Goal: Information Seeking & Learning: Learn about a topic

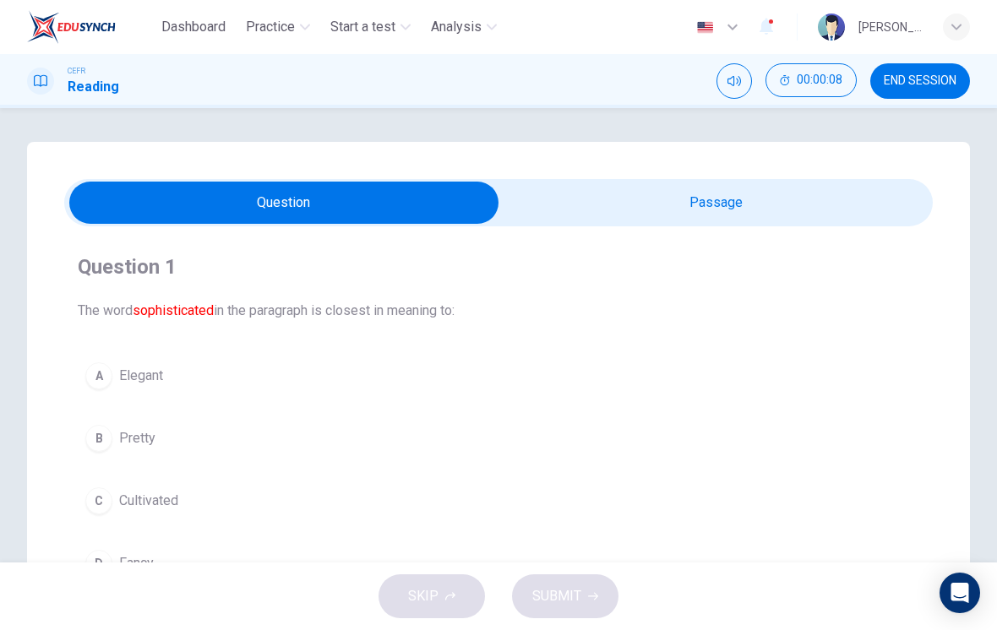
click at [785, 210] on input "checkbox" at bounding box center [283, 203] width 1303 height 42
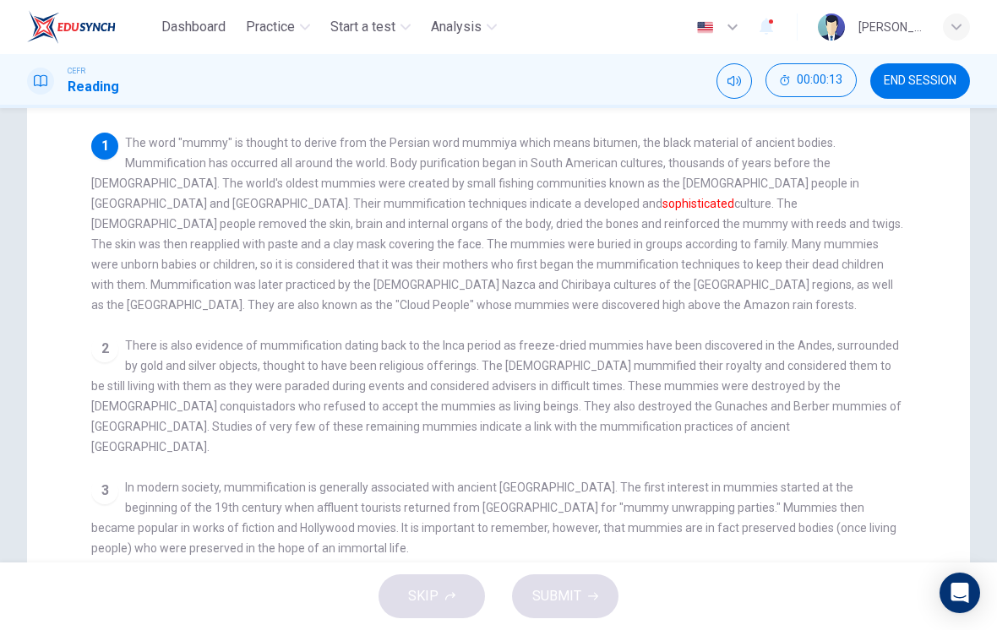
scroll to position [165, 0]
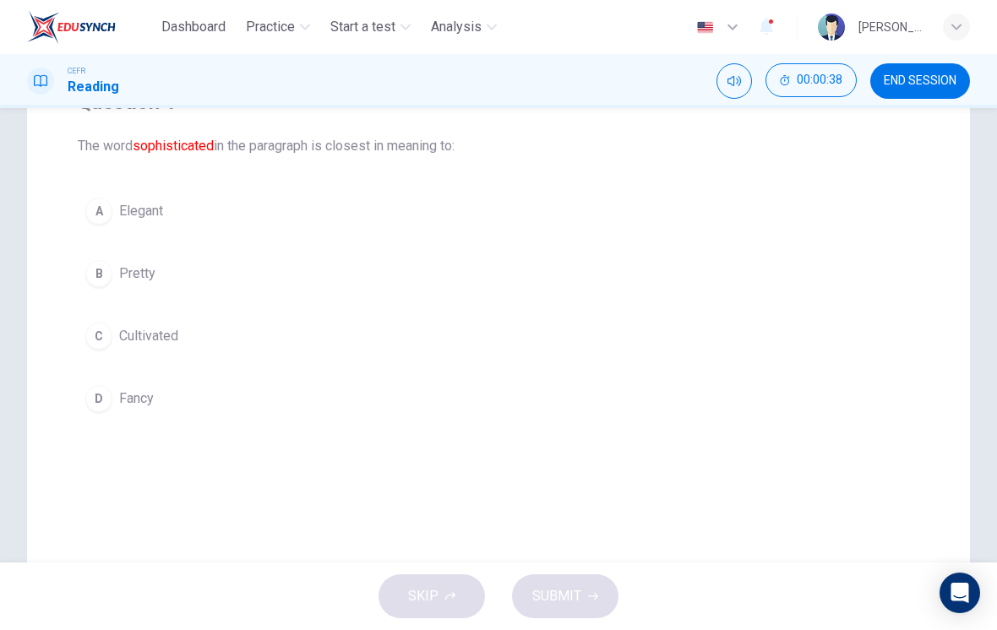
click at [112, 332] on div "C" at bounding box center [98, 336] width 27 height 27
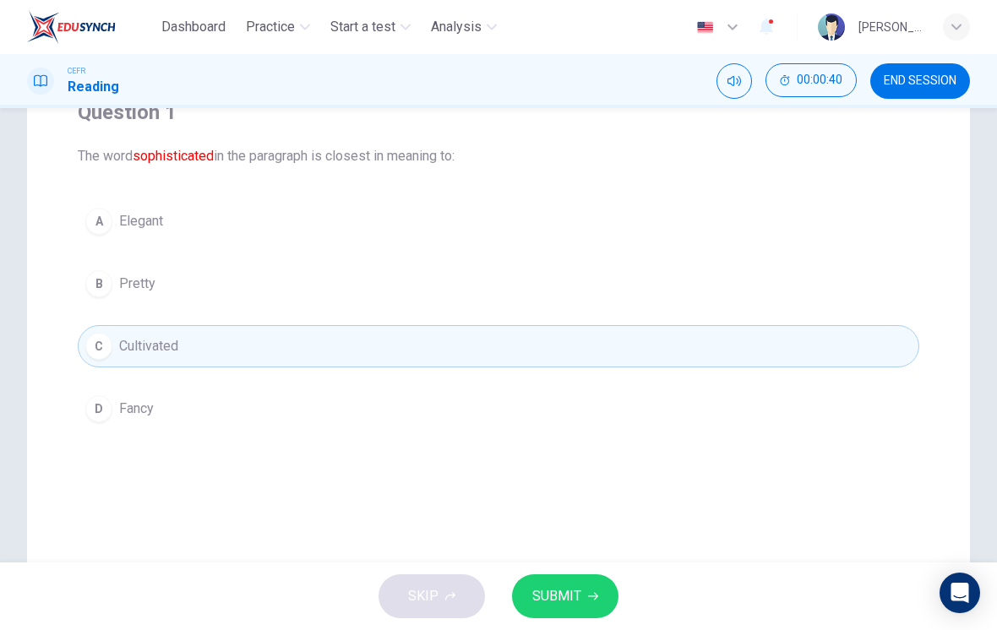
scroll to position [155, 0]
click at [560, 596] on span "SUBMIT" at bounding box center [556, 597] width 49 height 24
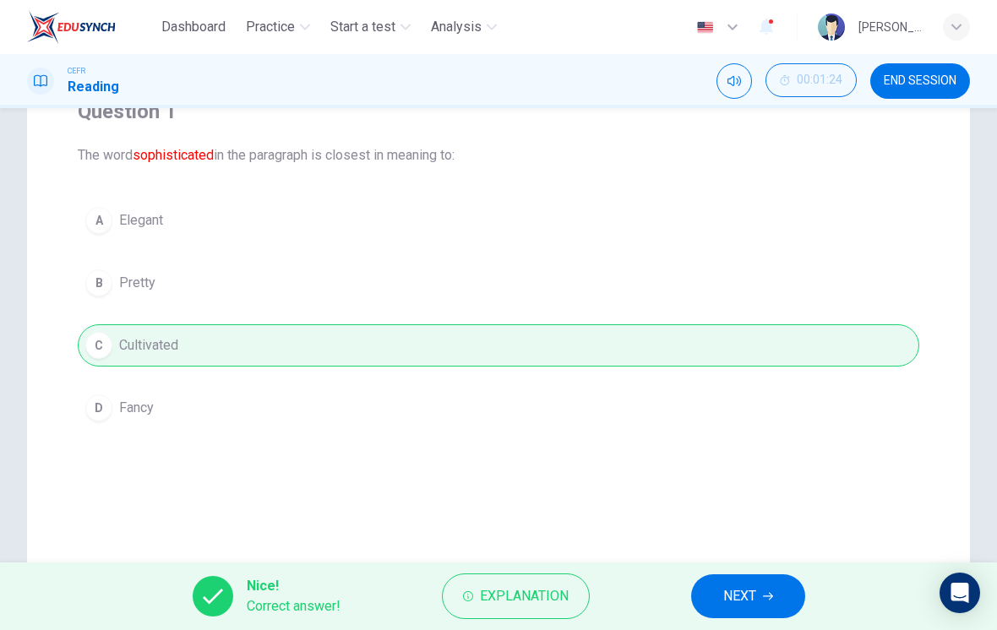
click at [739, 599] on span "NEXT" at bounding box center [739, 597] width 33 height 24
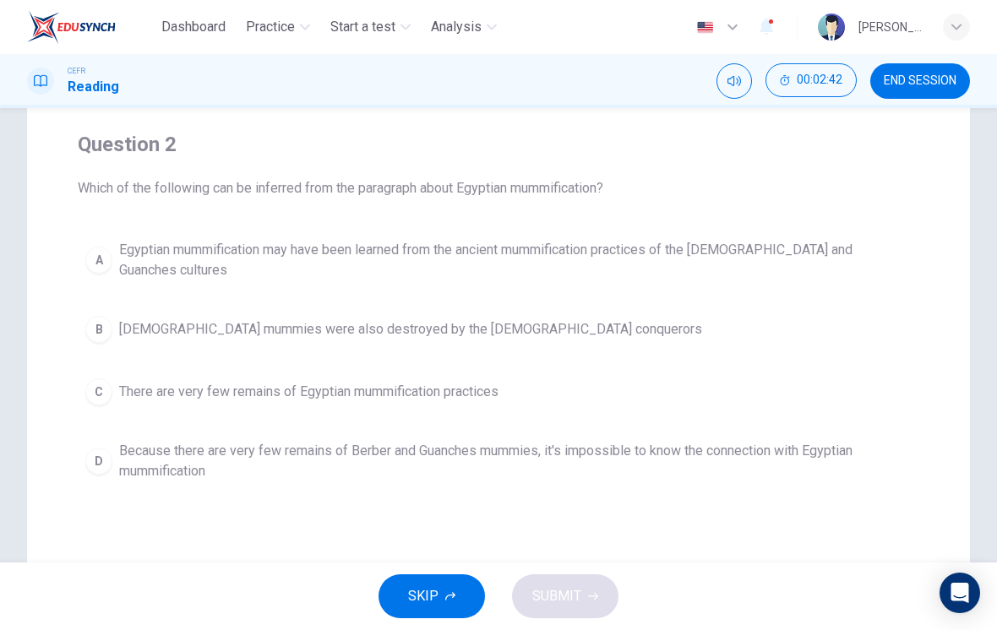
scroll to position [124, 0]
click at [102, 447] on div "D" at bounding box center [98, 459] width 27 height 27
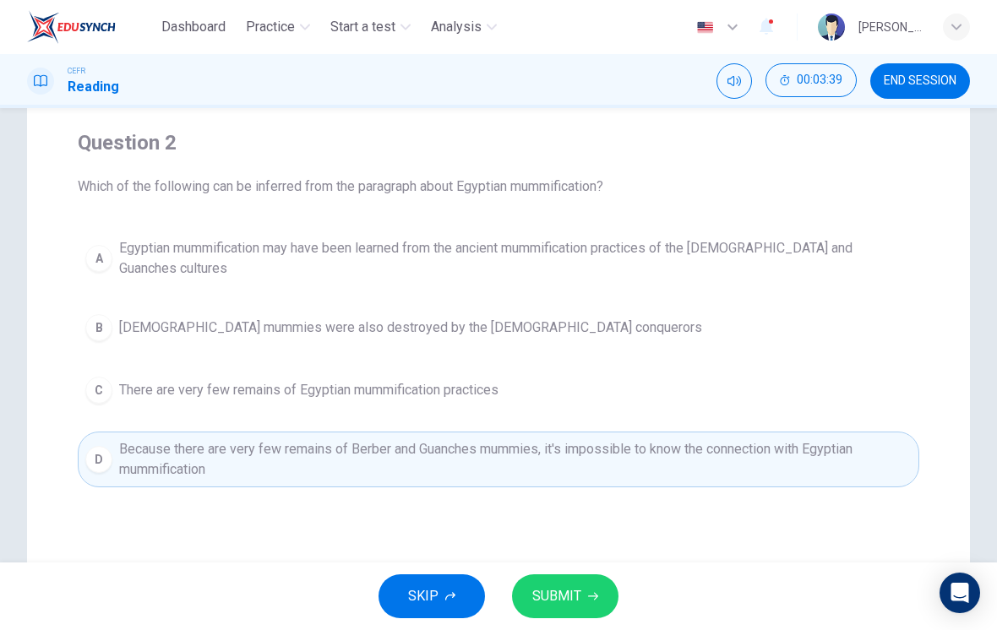
click at [94, 249] on div "A" at bounding box center [98, 258] width 27 height 27
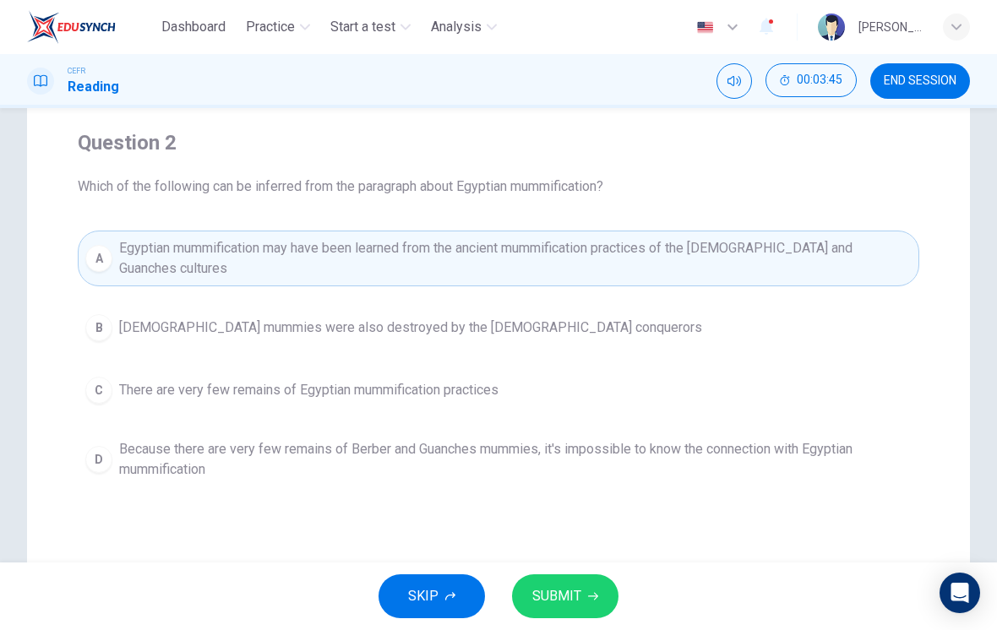
click at [102, 314] on div "B" at bounding box center [98, 327] width 27 height 27
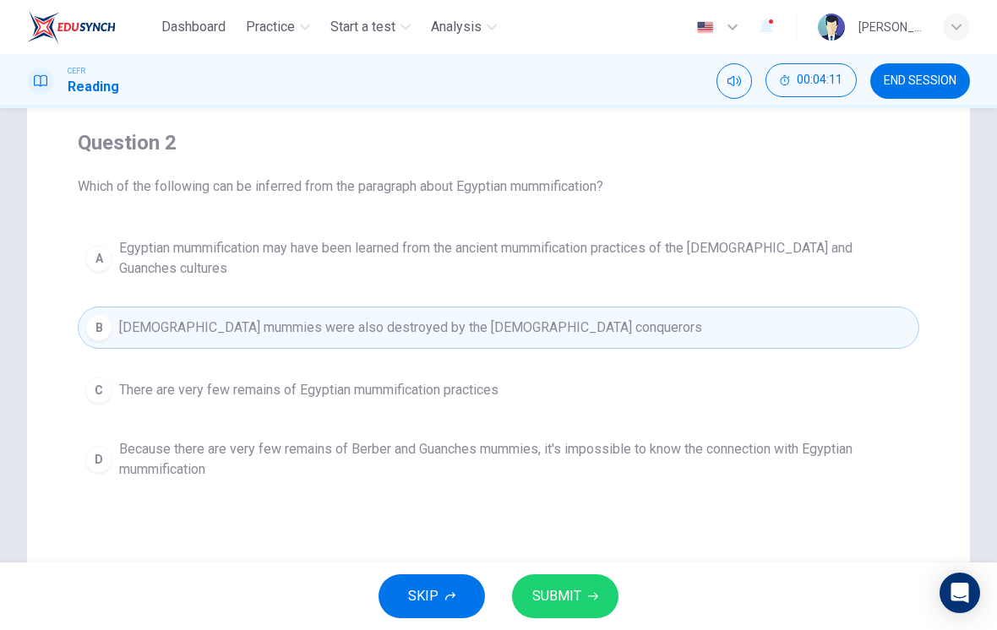
click at [559, 597] on span "SUBMIT" at bounding box center [556, 597] width 49 height 24
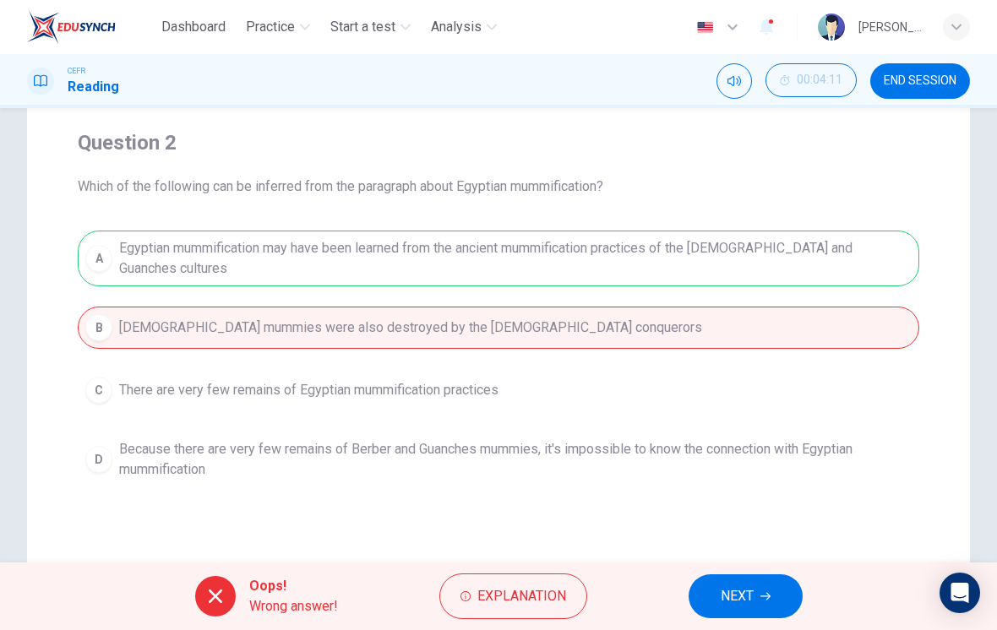
click at [729, 607] on span "NEXT" at bounding box center [737, 597] width 33 height 24
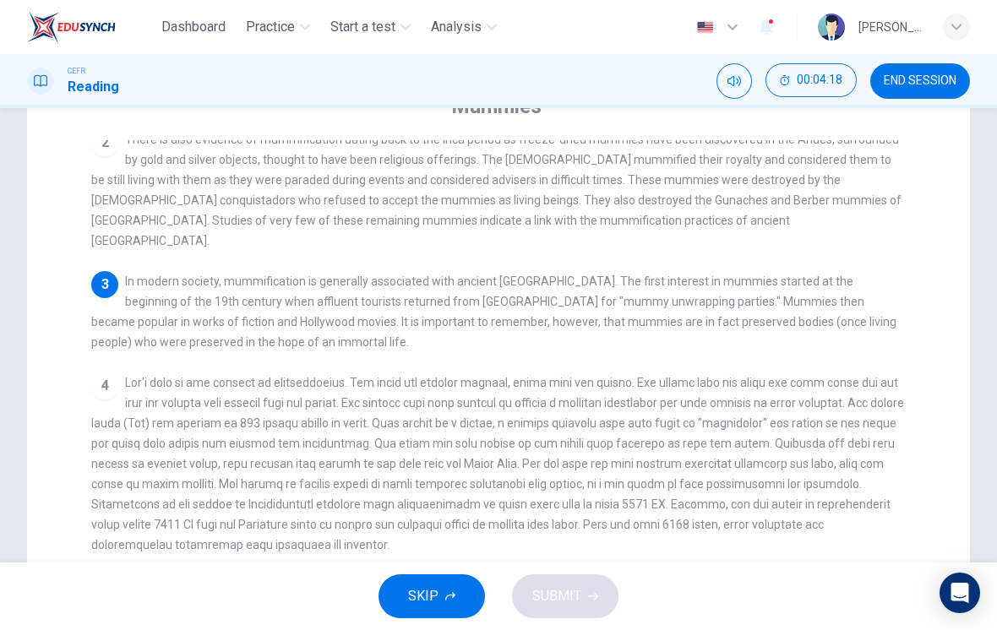
scroll to position [161, 0]
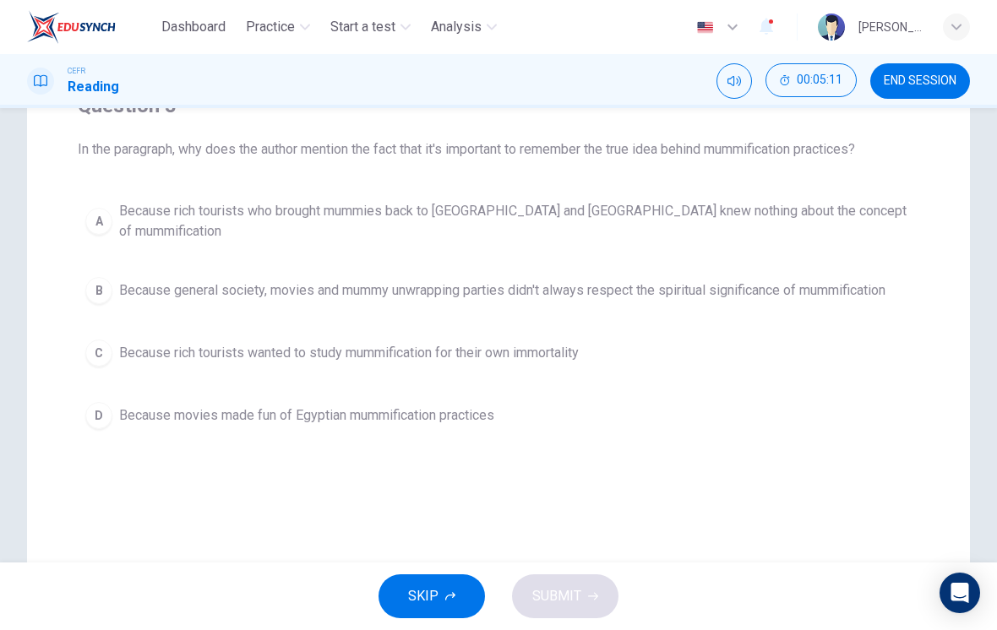
click at [100, 278] on div "B" at bounding box center [98, 290] width 27 height 27
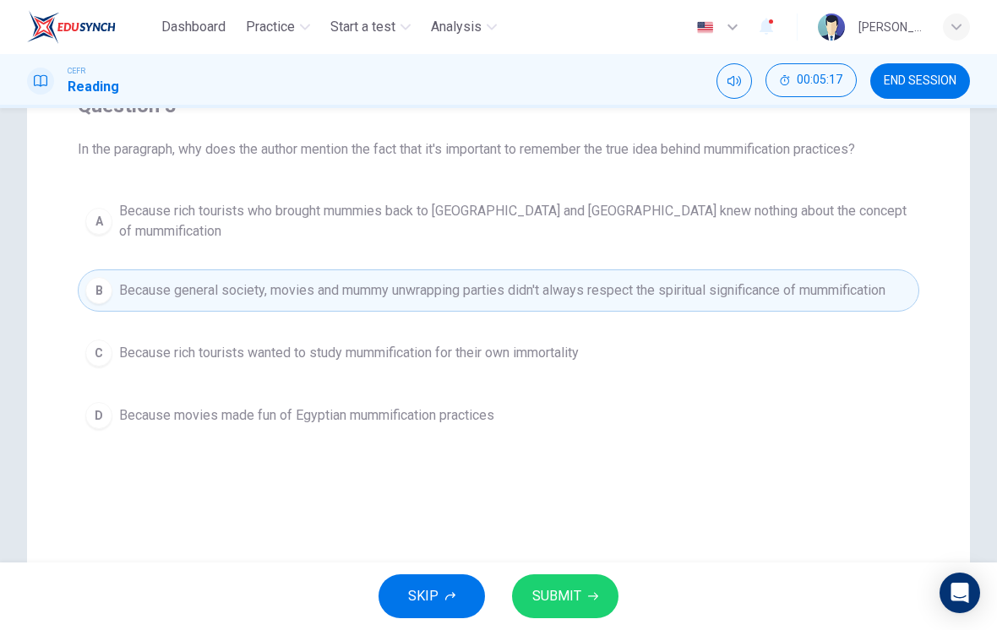
click at [568, 593] on span "SUBMIT" at bounding box center [556, 597] width 49 height 24
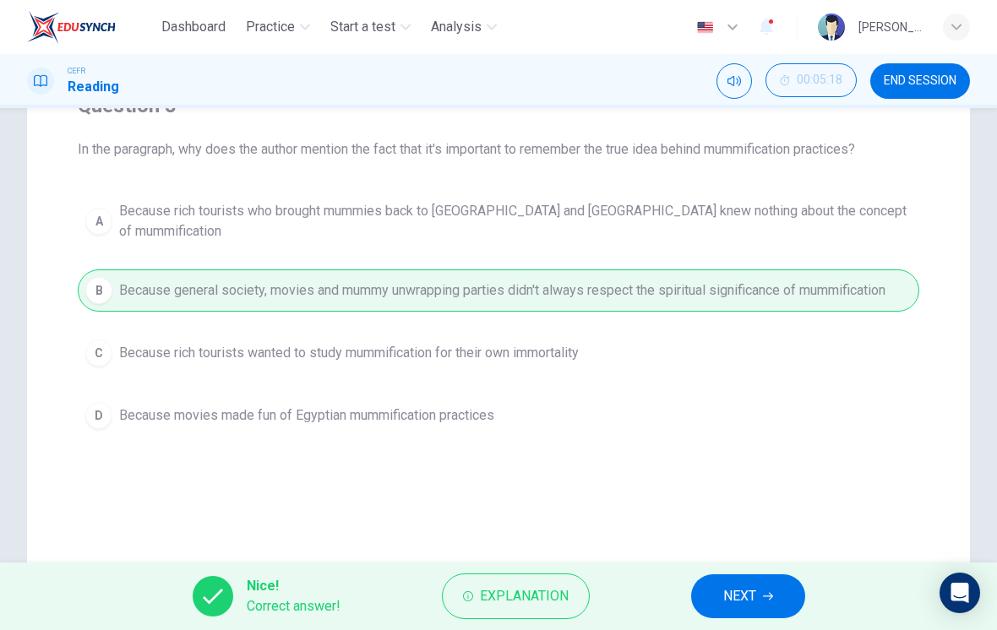
click at [724, 603] on span "NEXT" at bounding box center [739, 597] width 33 height 24
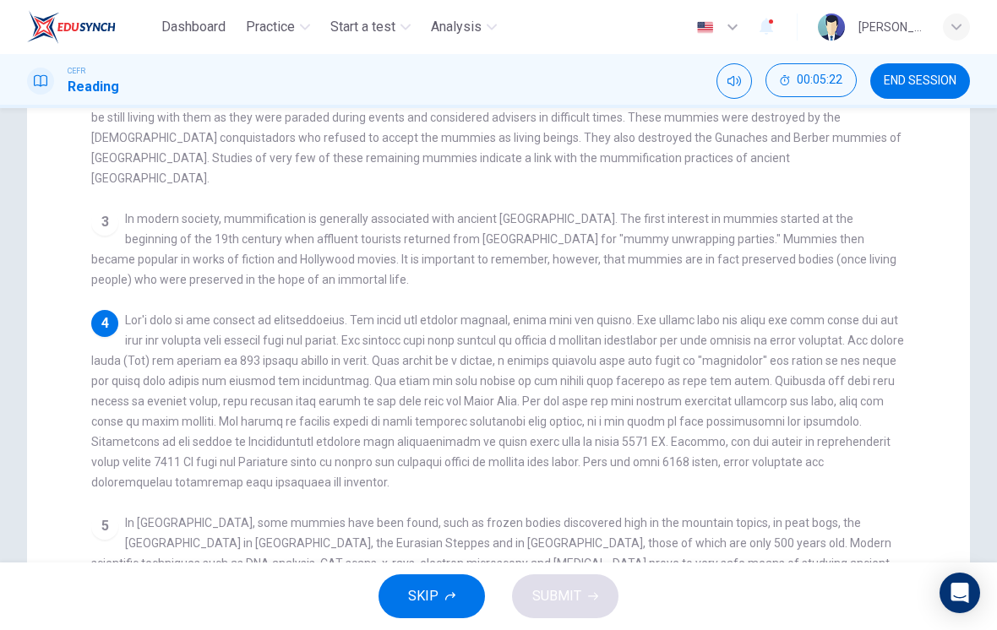
scroll to position [314, 0]
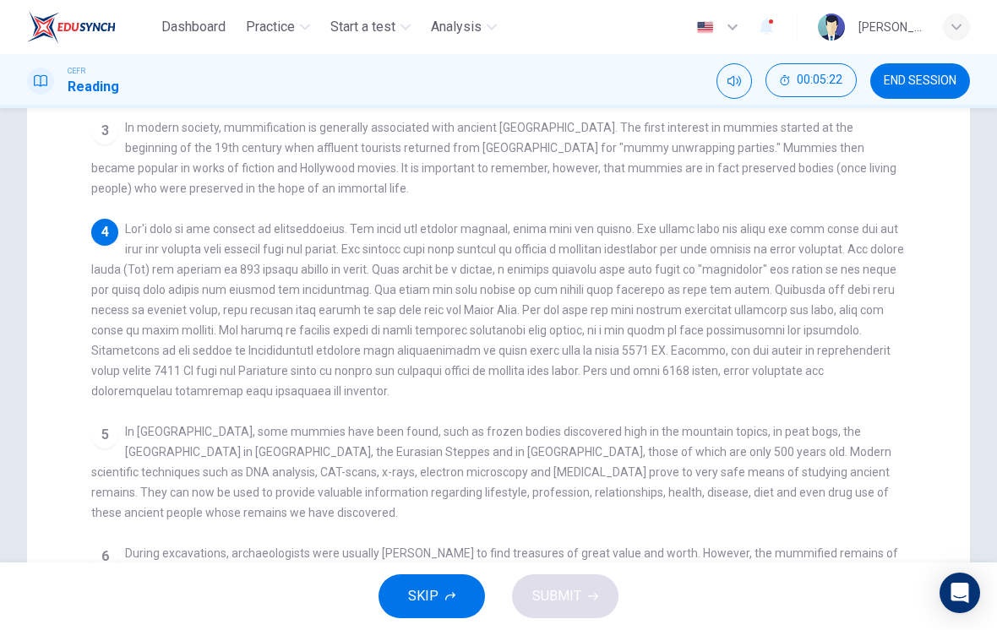
click at [127, 228] on span at bounding box center [497, 310] width 813 height 176
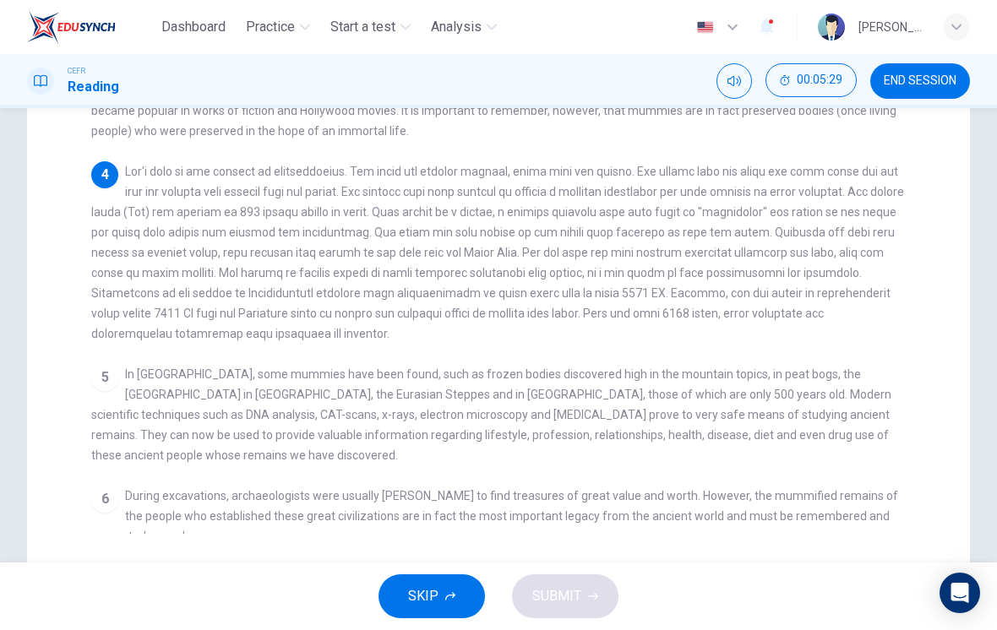
scroll to position [373, 0]
click at [155, 290] on span at bounding box center [497, 252] width 813 height 176
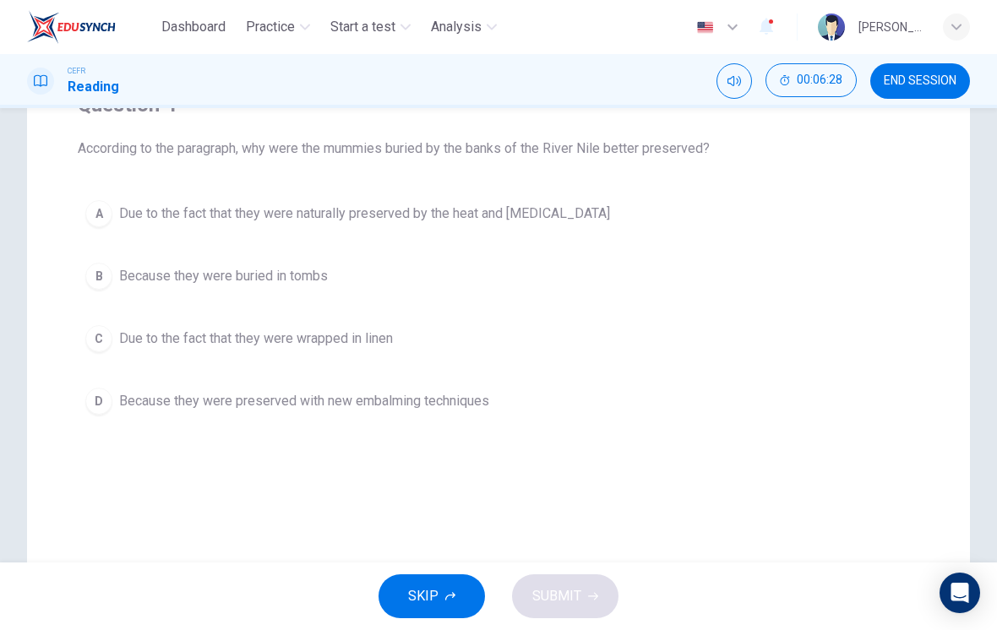
scroll to position [154, 0]
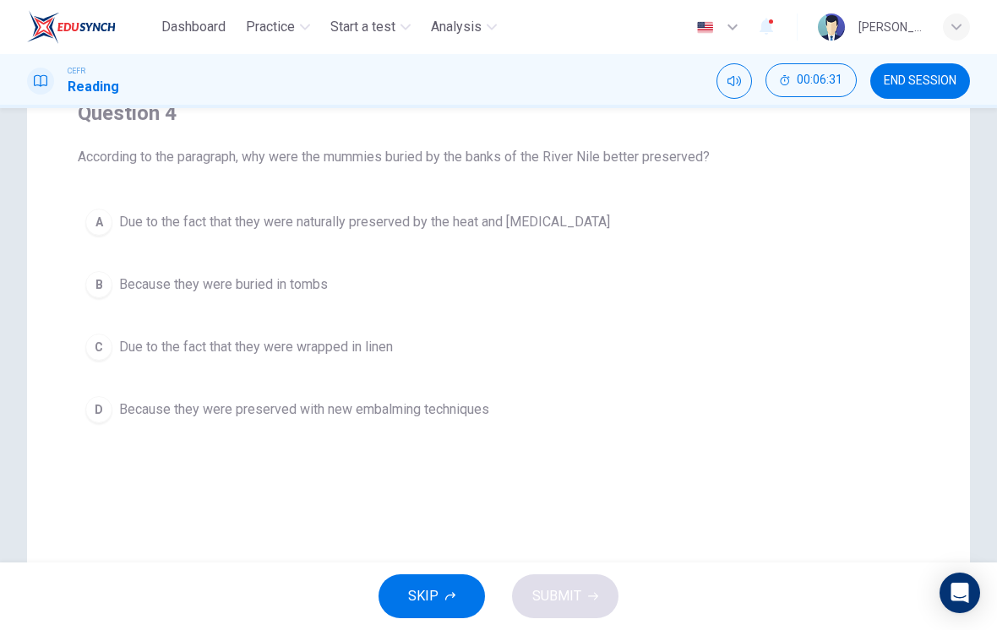
click at [99, 218] on div "A" at bounding box center [98, 222] width 27 height 27
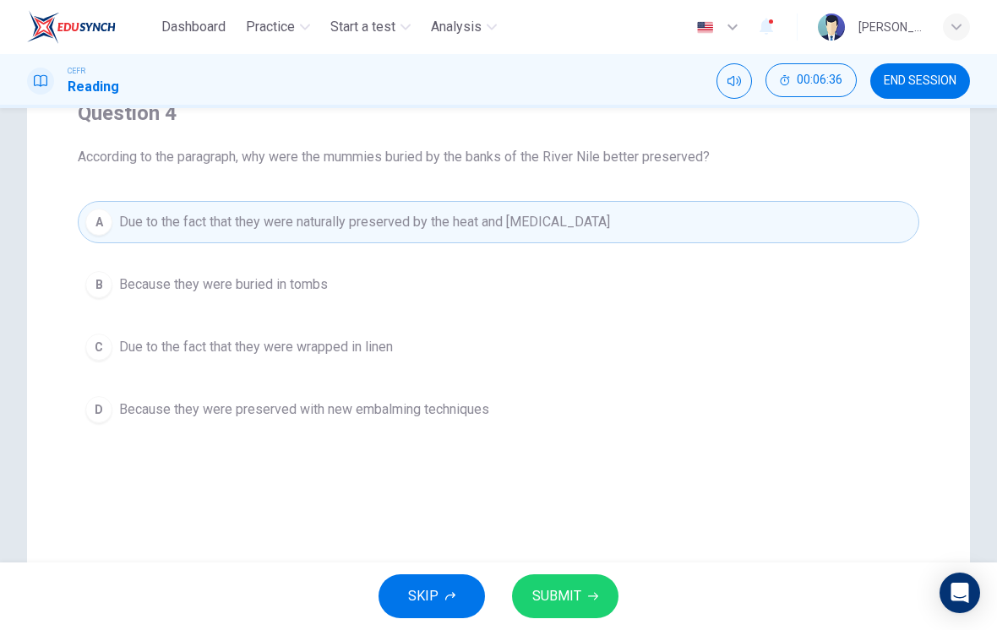
click at [588, 599] on icon "button" at bounding box center [593, 597] width 10 height 10
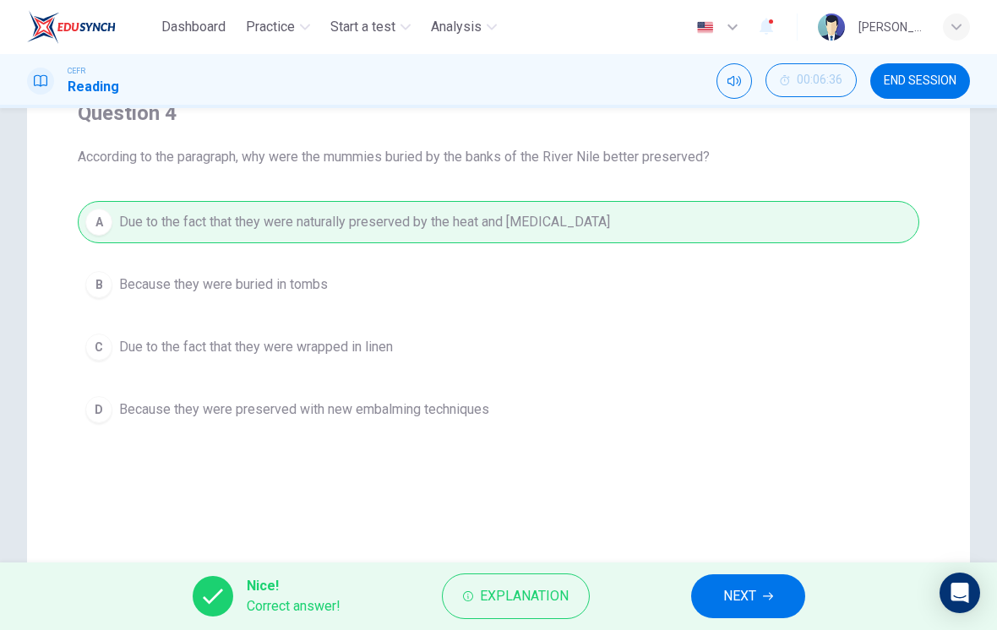
click at [721, 610] on button "NEXT" at bounding box center [748, 597] width 114 height 44
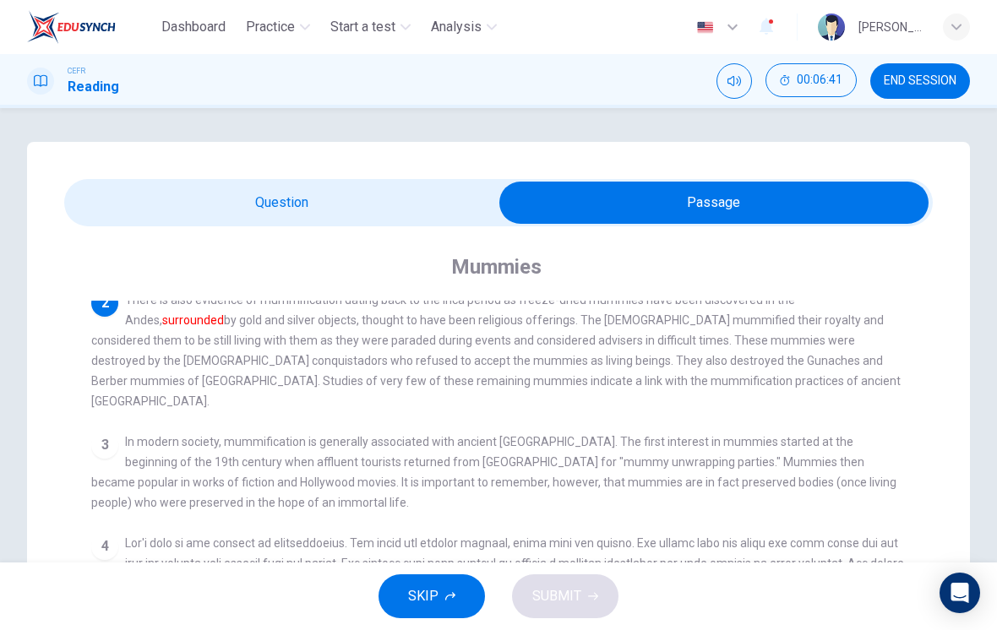
click at [139, 346] on span "There is also evidence of mummification dating back to the Inca period as freez…" at bounding box center [496, 350] width 810 height 115
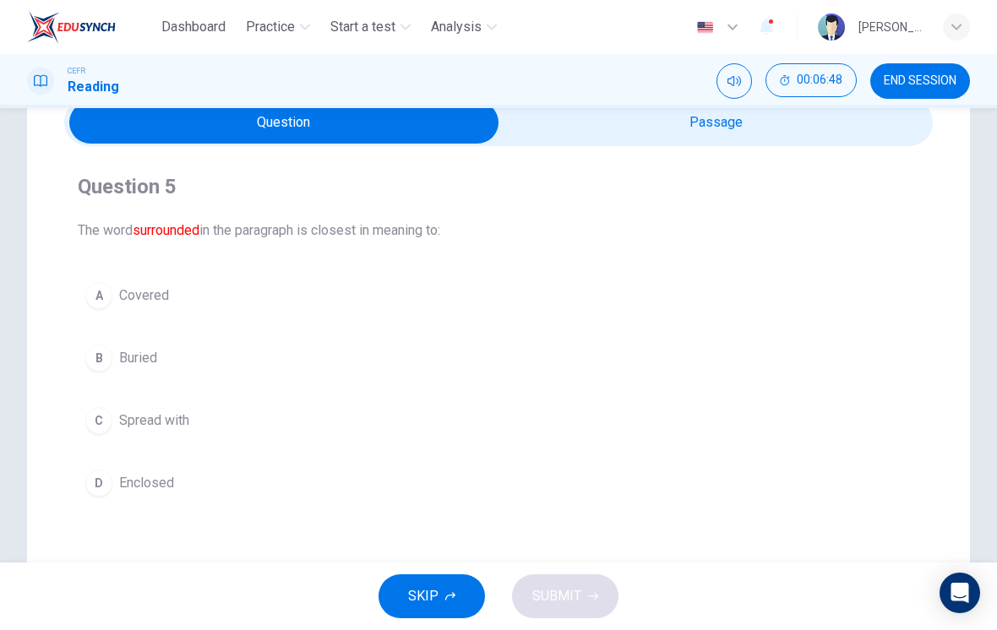
scroll to position [81, 0]
click at [104, 374] on button "B Buried" at bounding box center [499, 357] width 842 height 42
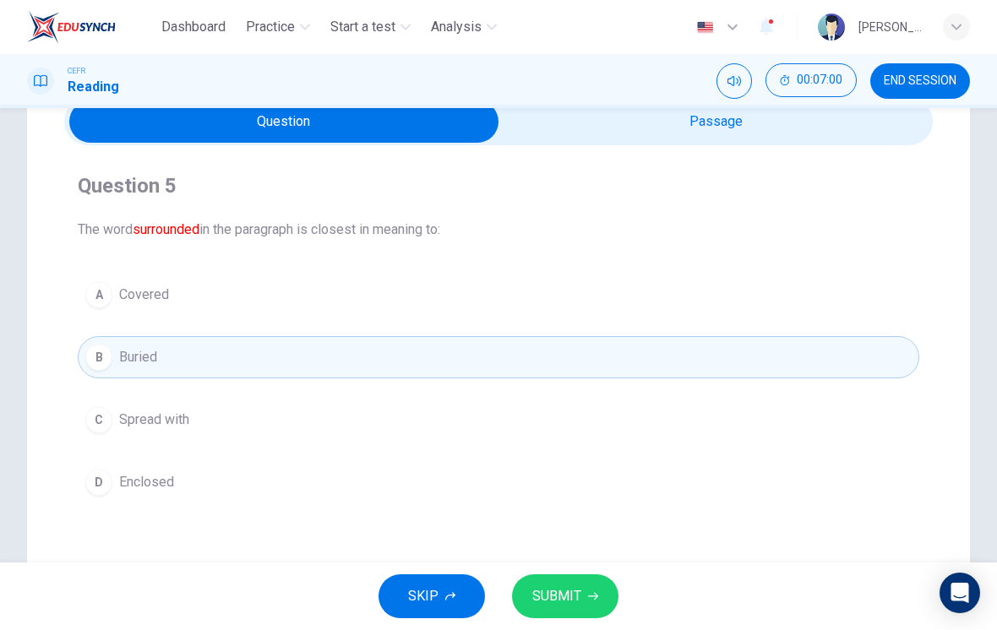
click at [101, 299] on div "A" at bounding box center [98, 294] width 27 height 27
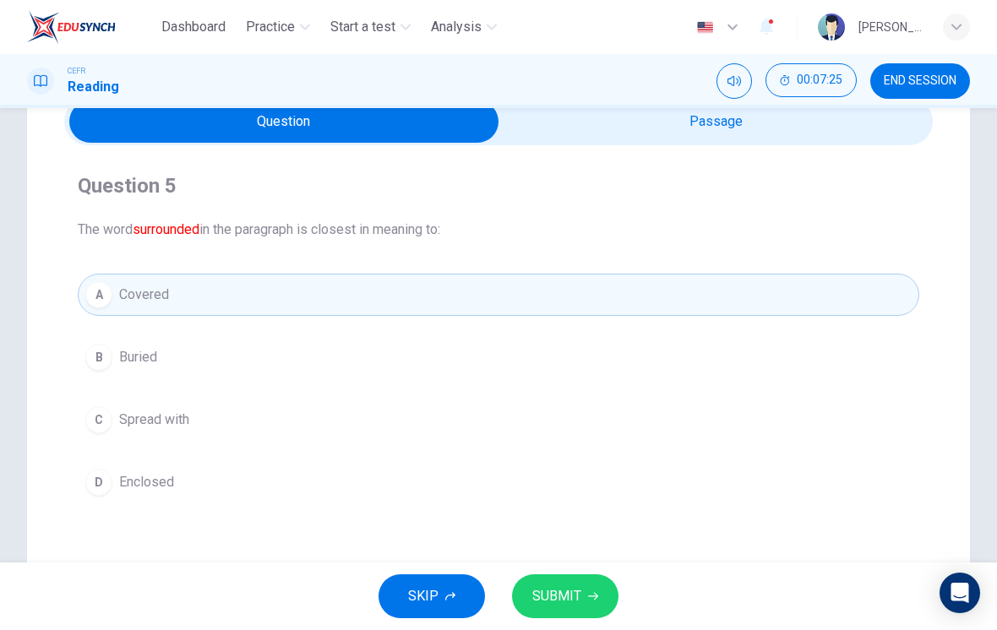
click at [107, 350] on div "B" at bounding box center [98, 357] width 27 height 27
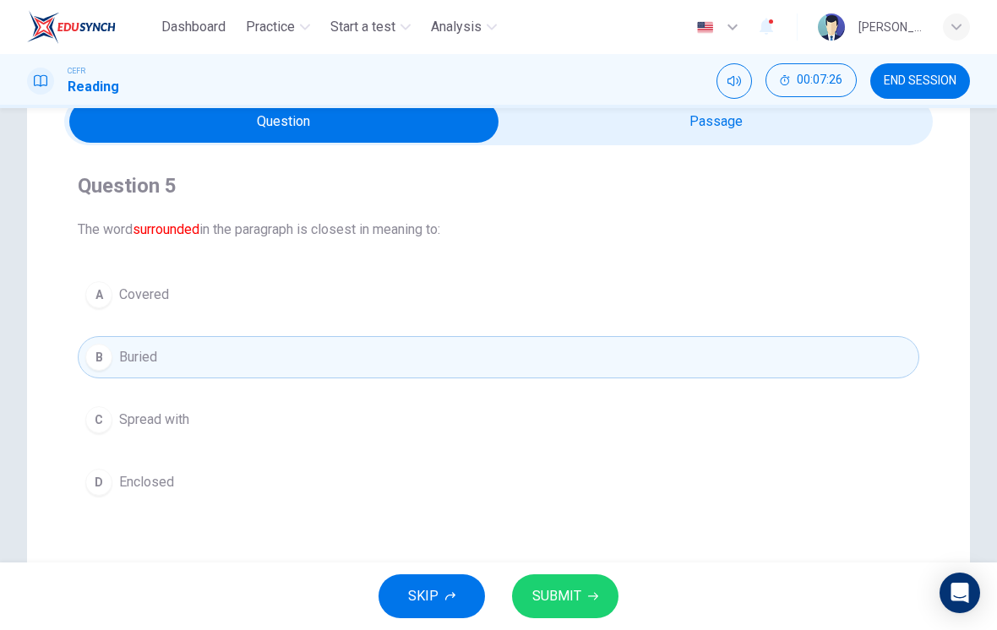
click at [573, 592] on span "SUBMIT" at bounding box center [556, 597] width 49 height 24
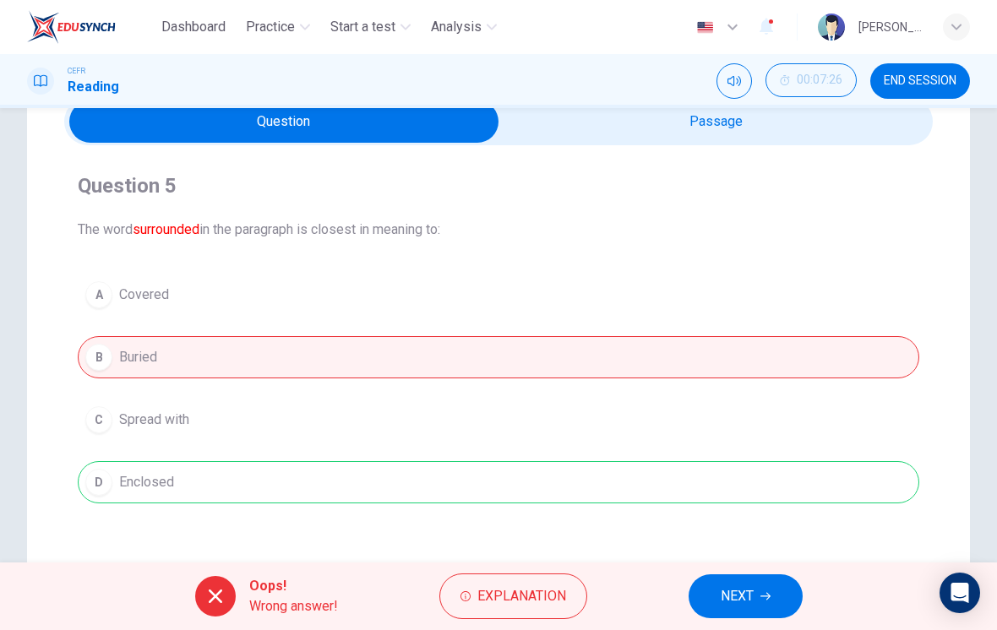
click at [456, 598] on button "Explanation" at bounding box center [513, 597] width 148 height 46
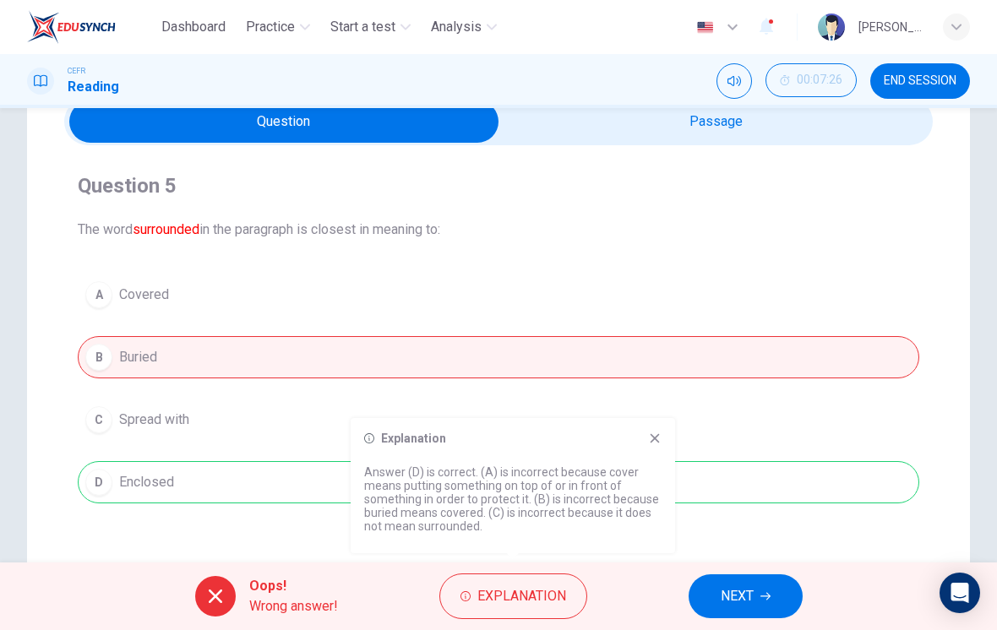
click at [652, 441] on icon at bounding box center [655, 438] width 9 height 9
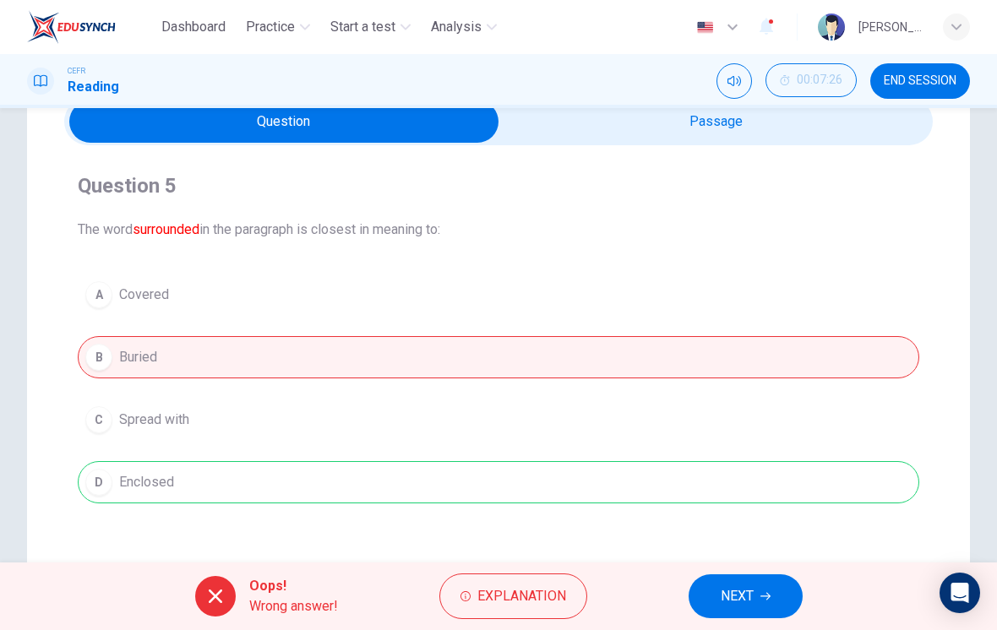
click at [744, 594] on span "NEXT" at bounding box center [737, 597] width 33 height 24
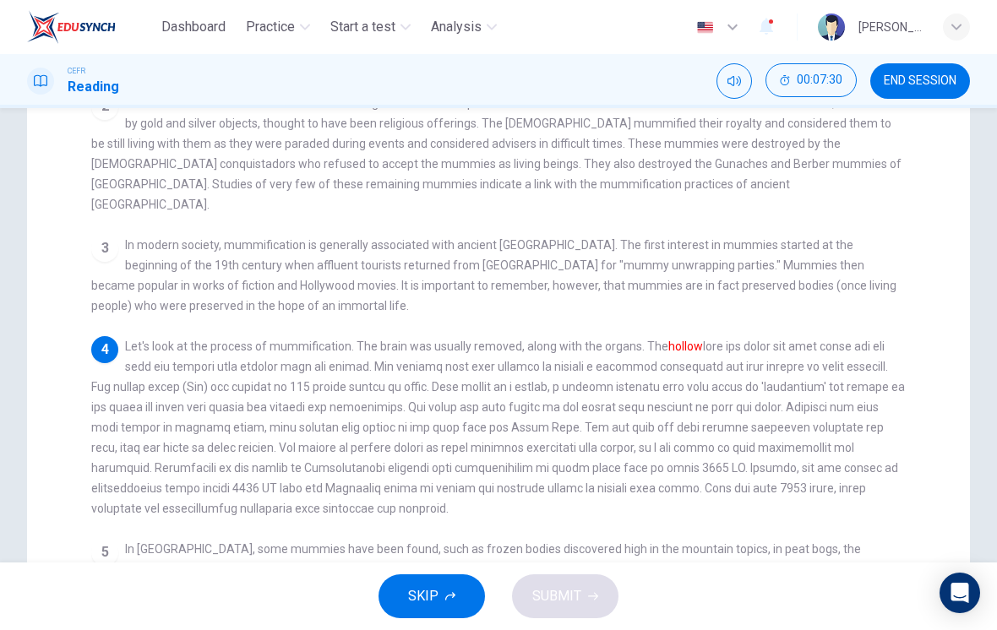
scroll to position [202, 0]
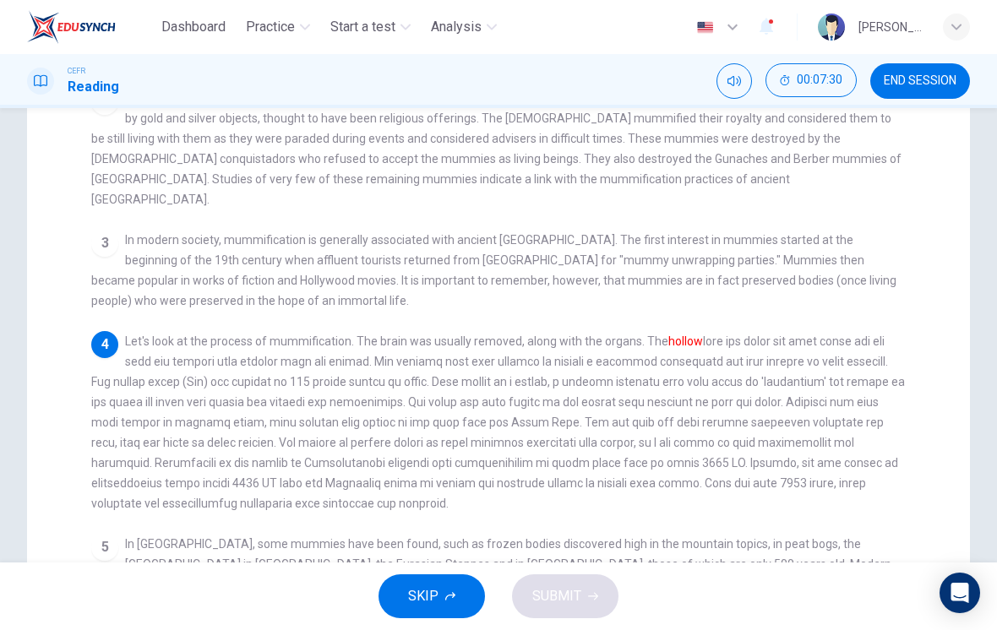
click at [153, 247] on span "In modern society, mummification is generally associated with ancient Egypt. Th…" at bounding box center [493, 270] width 805 height 74
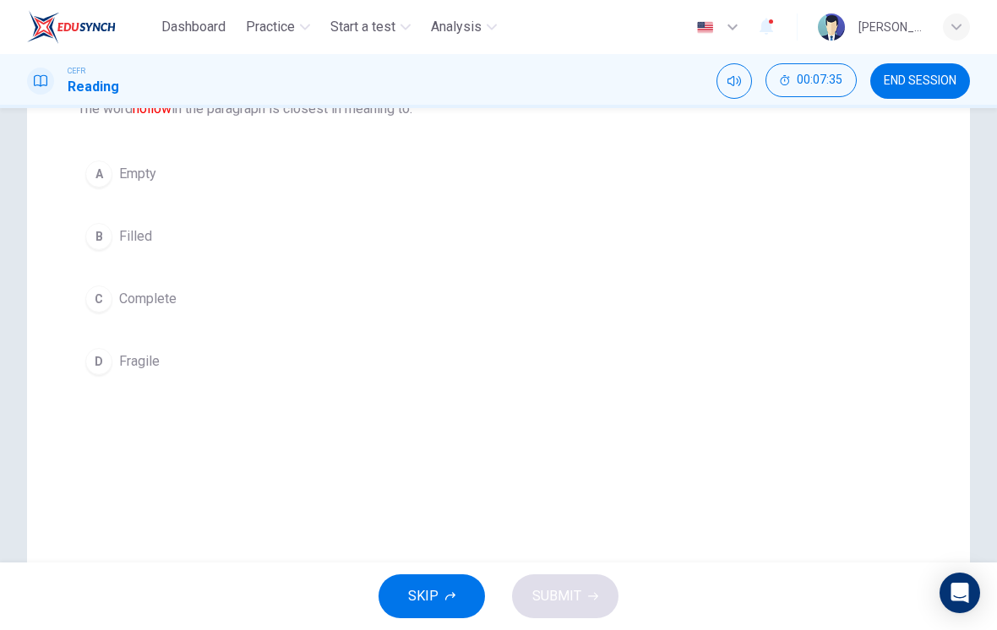
click at [101, 178] on div "A" at bounding box center [98, 174] width 27 height 27
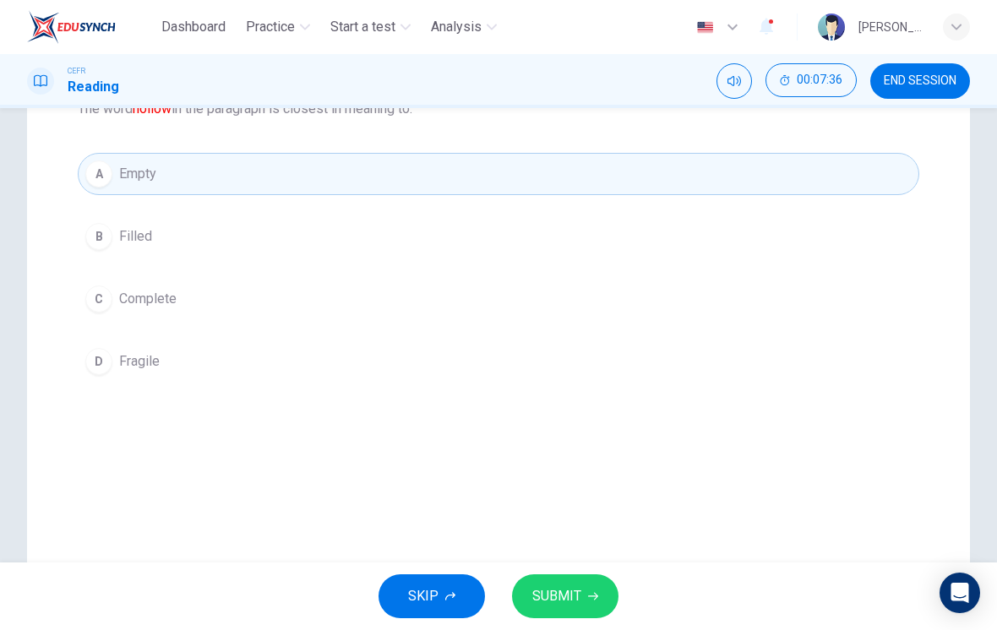
click at [588, 597] on icon "button" at bounding box center [593, 597] width 10 height 10
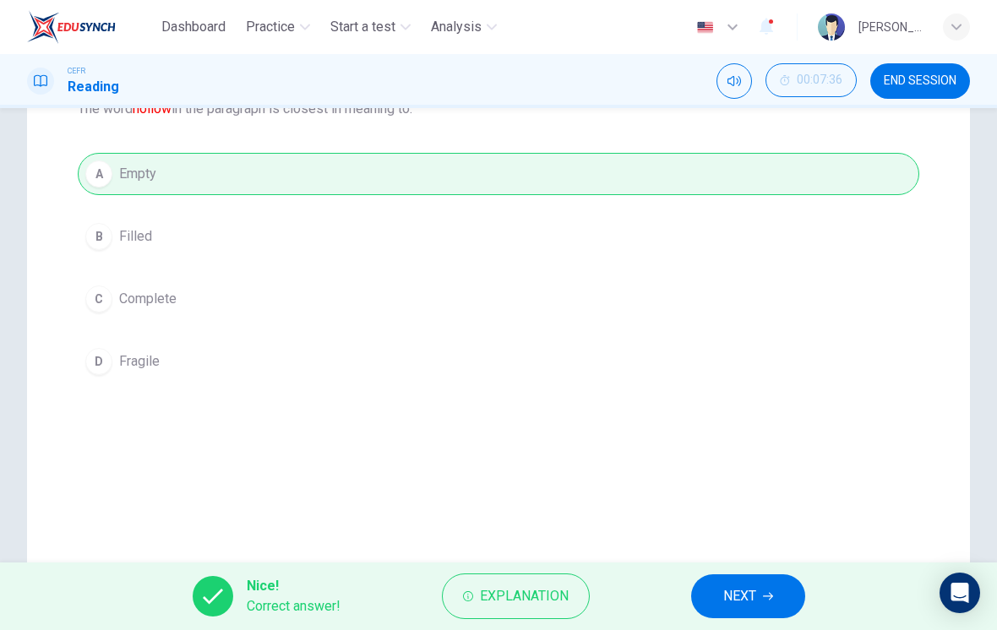
click at [748, 585] on span "NEXT" at bounding box center [739, 597] width 33 height 24
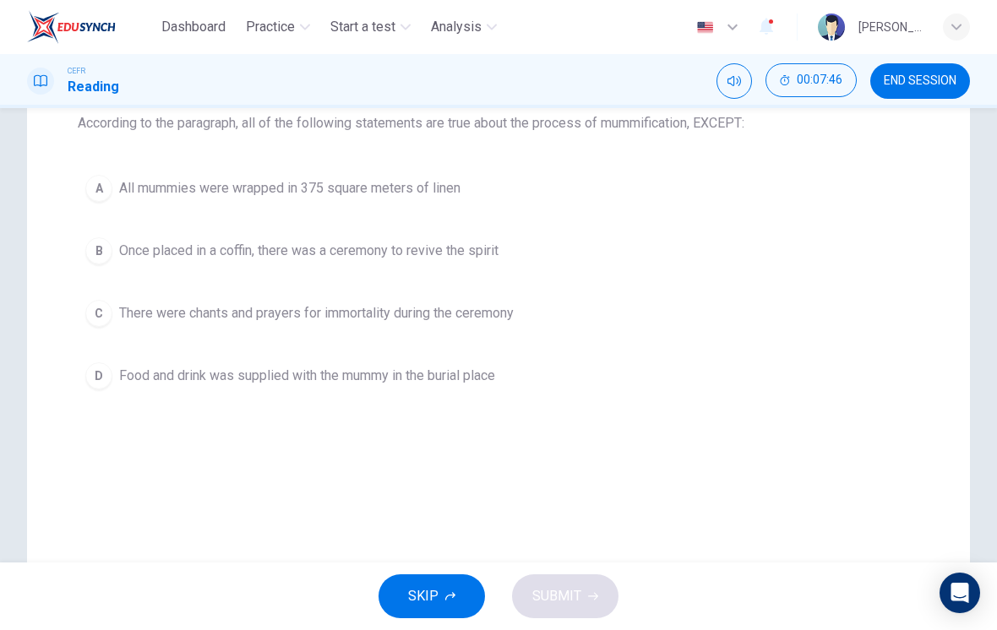
scroll to position [186, 0]
click at [102, 189] on div "A" at bounding box center [98, 190] width 27 height 27
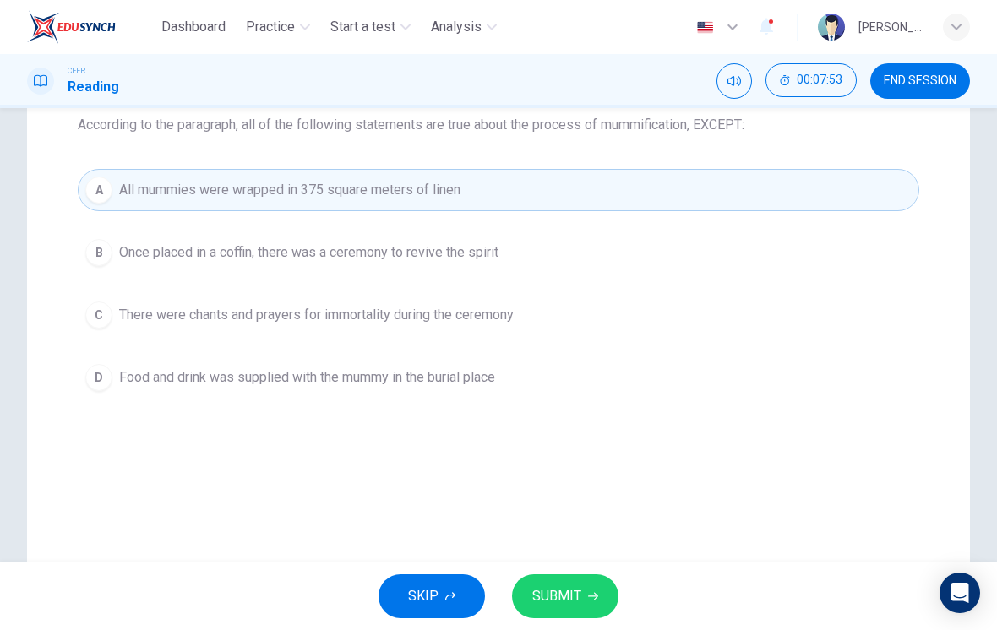
click at [561, 609] on button "SUBMIT" at bounding box center [565, 597] width 106 height 44
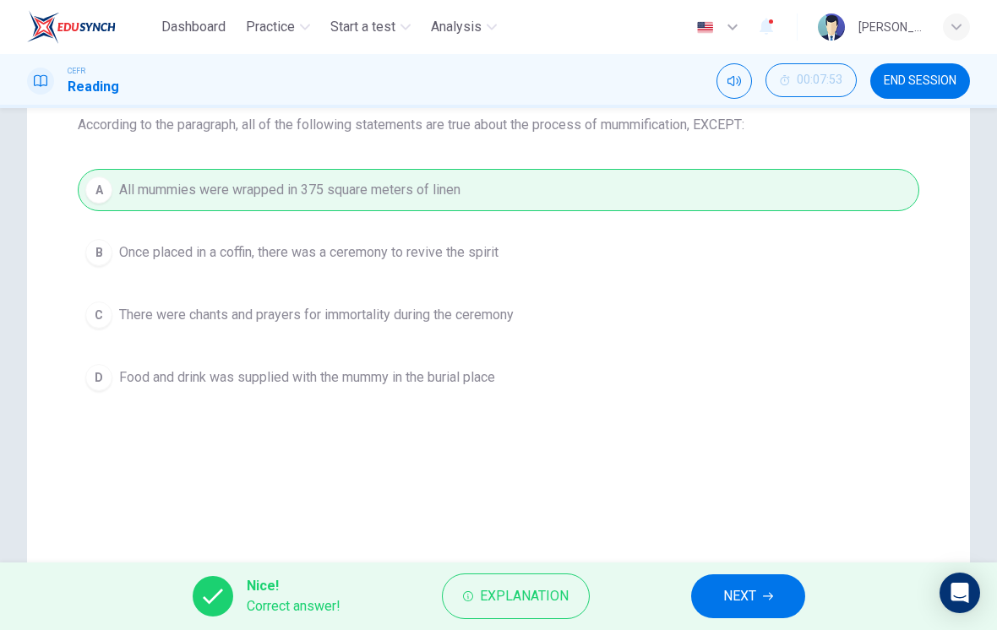
click at [729, 597] on span "NEXT" at bounding box center [739, 597] width 33 height 24
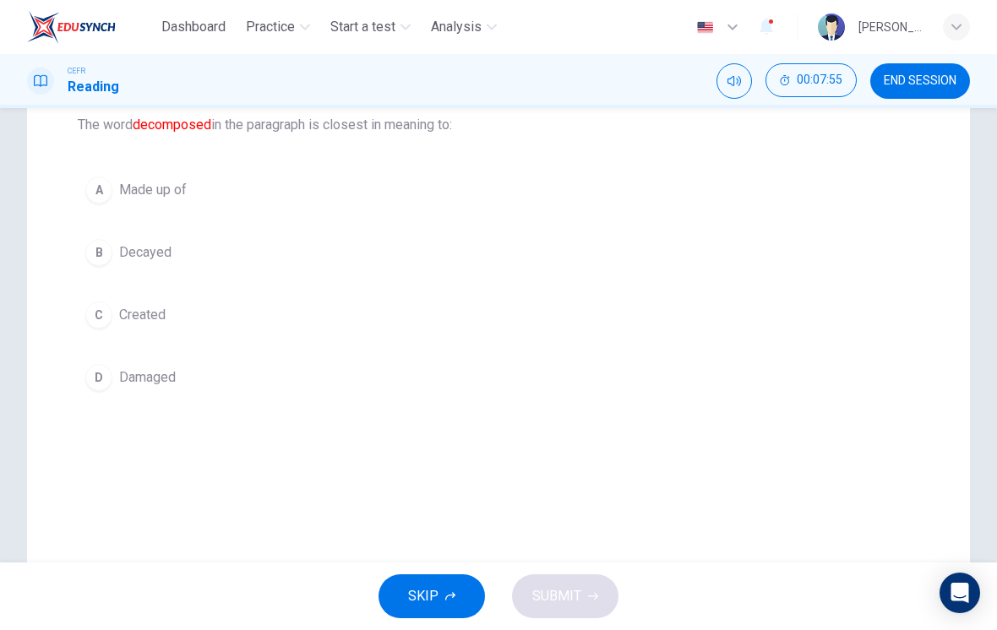
click at [103, 252] on div "B" at bounding box center [98, 252] width 27 height 27
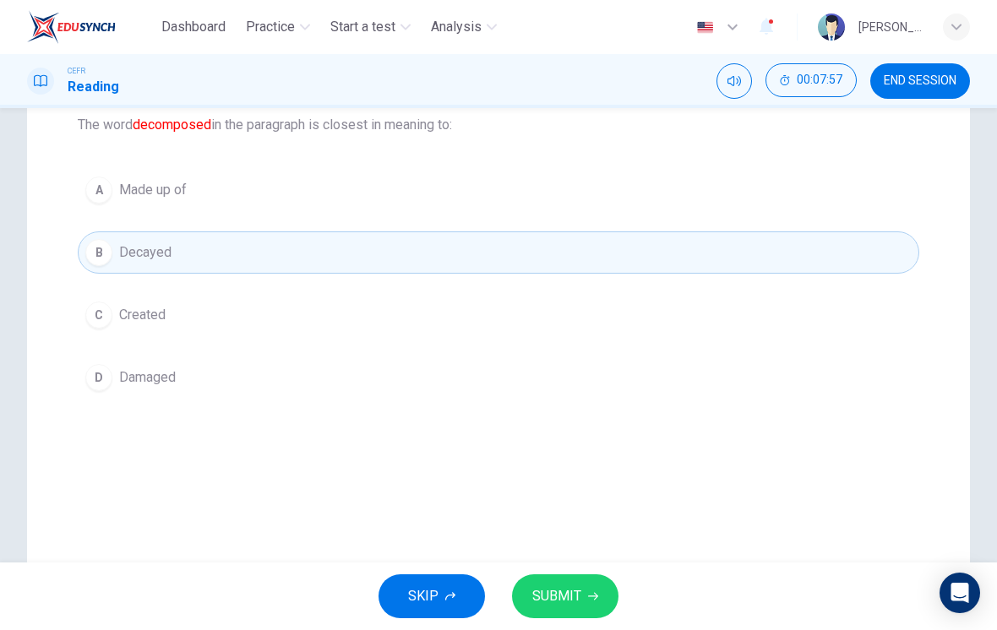
click at [570, 602] on span "SUBMIT" at bounding box center [556, 597] width 49 height 24
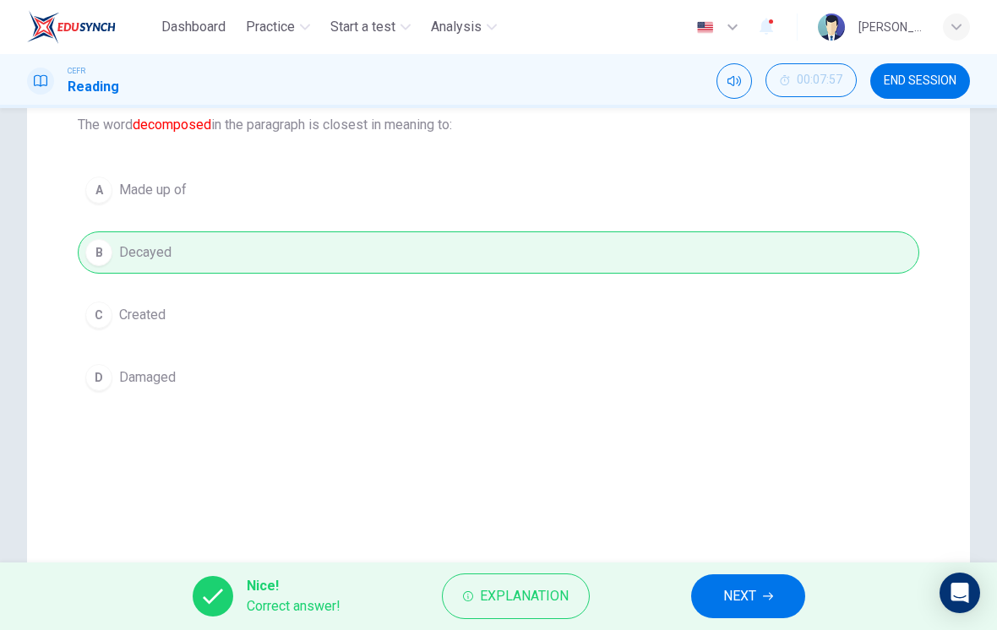
click at [736, 612] on button "NEXT" at bounding box center [748, 597] width 114 height 44
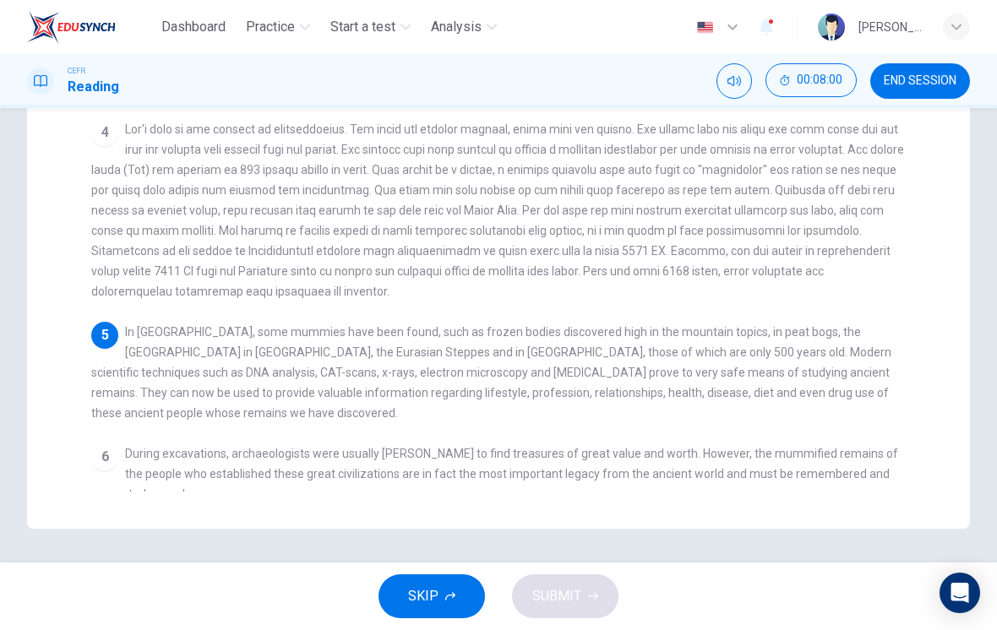
click at [172, 188] on span at bounding box center [497, 211] width 813 height 176
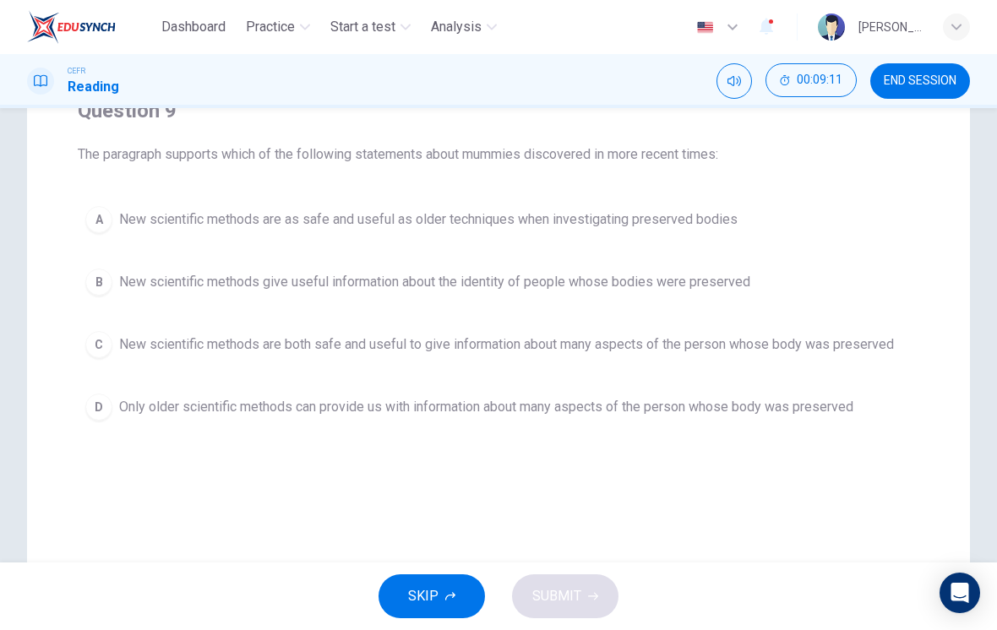
scroll to position [155, 0]
click at [102, 338] on div "C" at bounding box center [98, 345] width 27 height 27
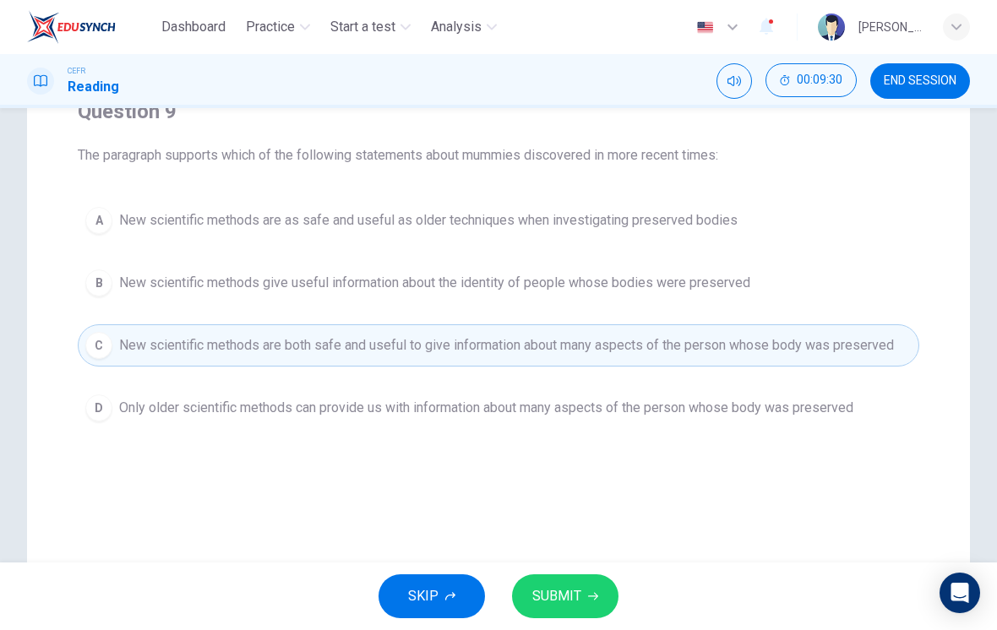
click at [570, 606] on span "SUBMIT" at bounding box center [556, 597] width 49 height 24
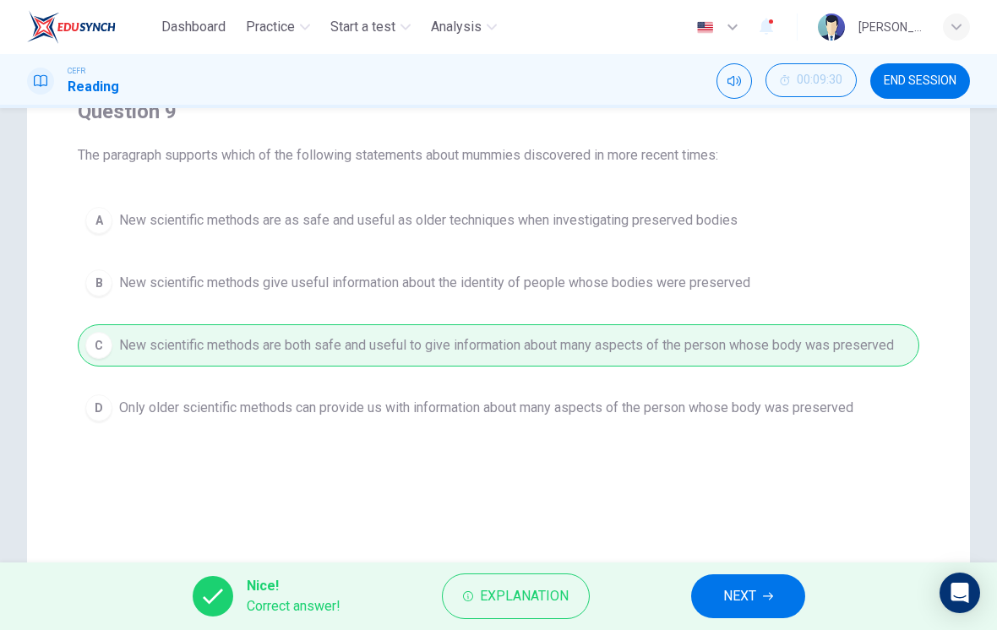
click at [742, 588] on span "NEXT" at bounding box center [739, 597] width 33 height 24
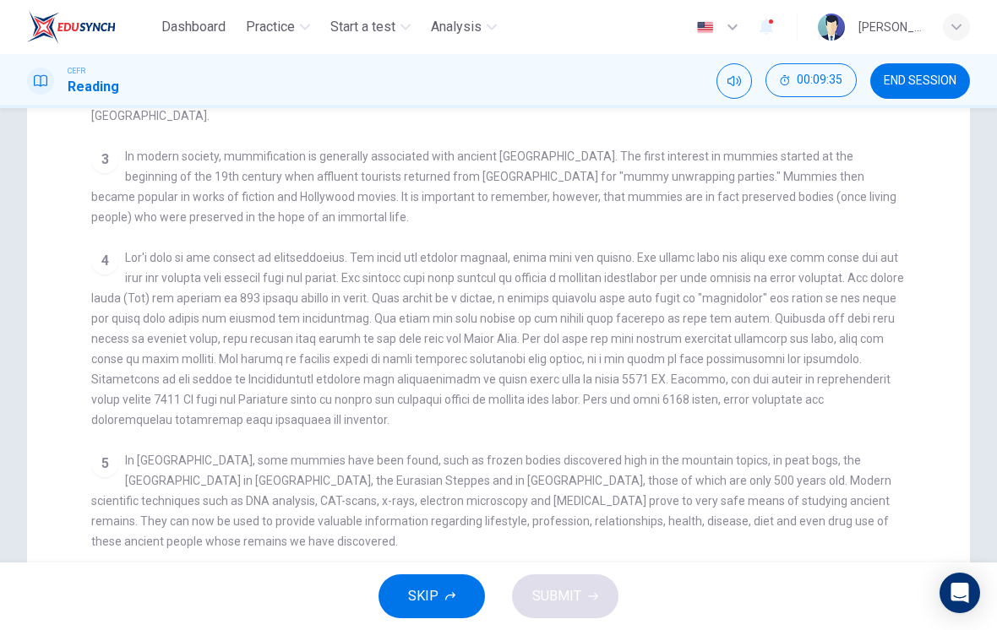
scroll to position [345, 0]
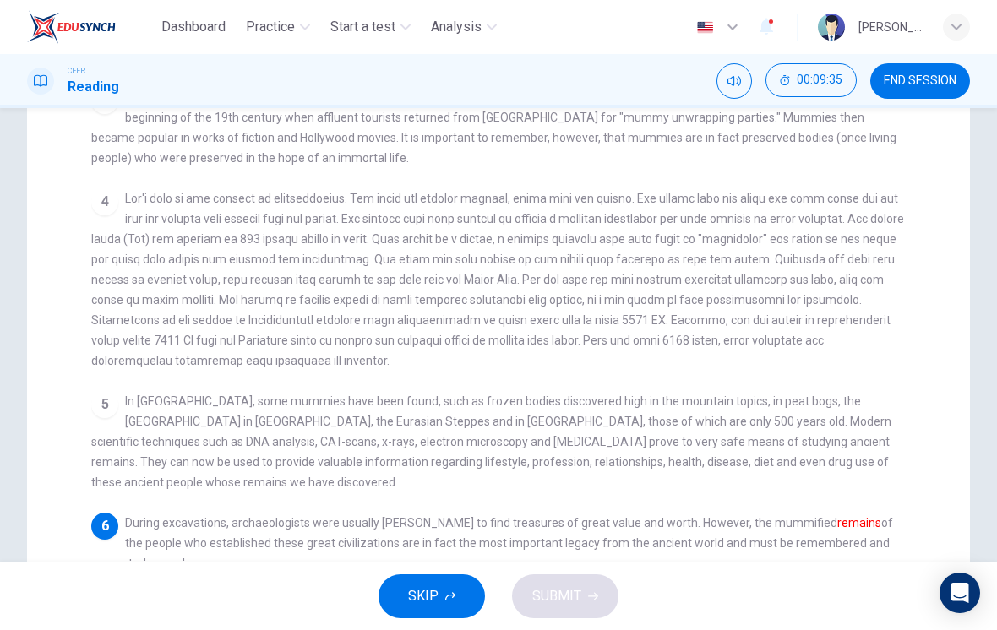
click at [130, 395] on span "In Europe, some mummies have been found, such as frozen bodies discovered high …" at bounding box center [491, 442] width 800 height 95
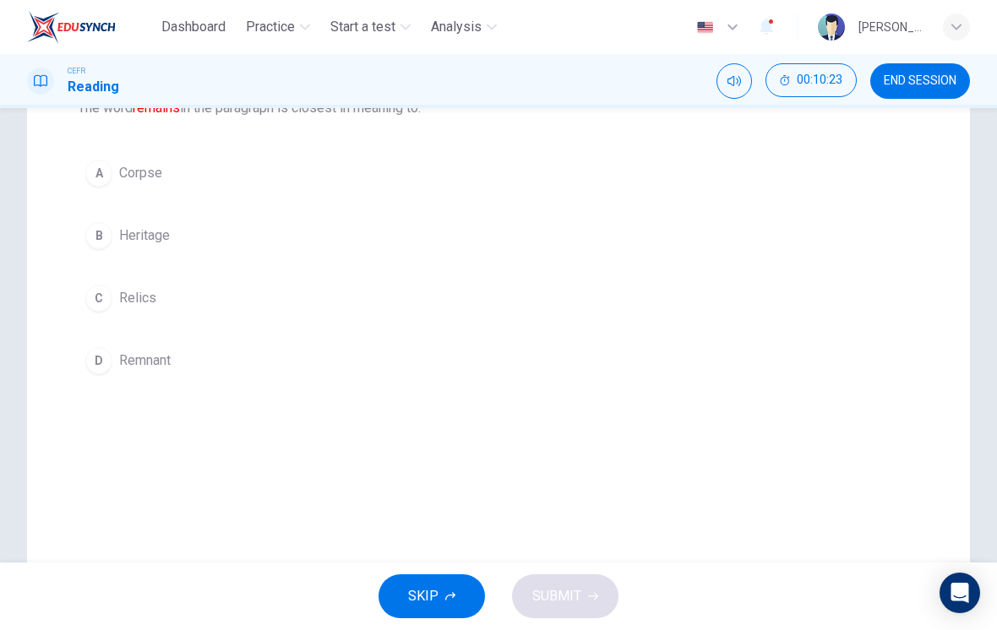
scroll to position [202, 0]
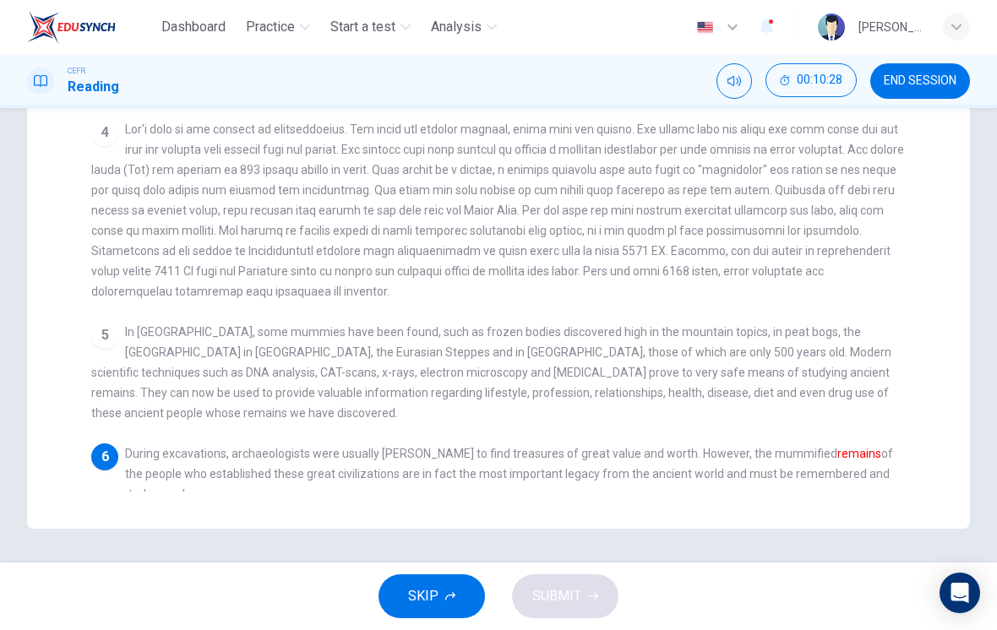
click at [120, 278] on div "1 2 There is also evidence of mummification dating back to the Inca period as f…" at bounding box center [509, 189] width 837 height 605
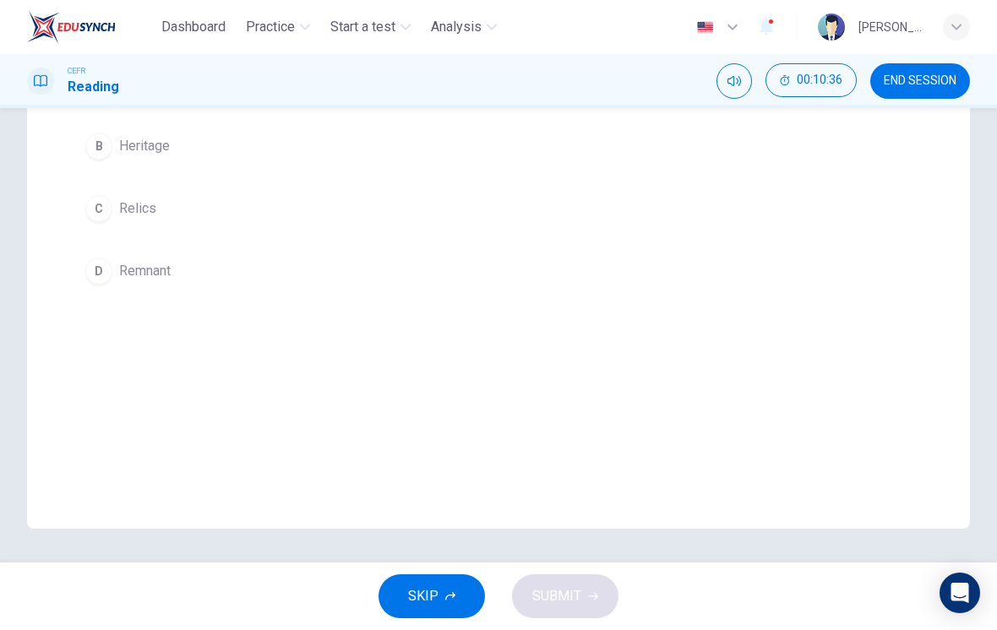
click at [96, 211] on div "C" at bounding box center [98, 208] width 27 height 27
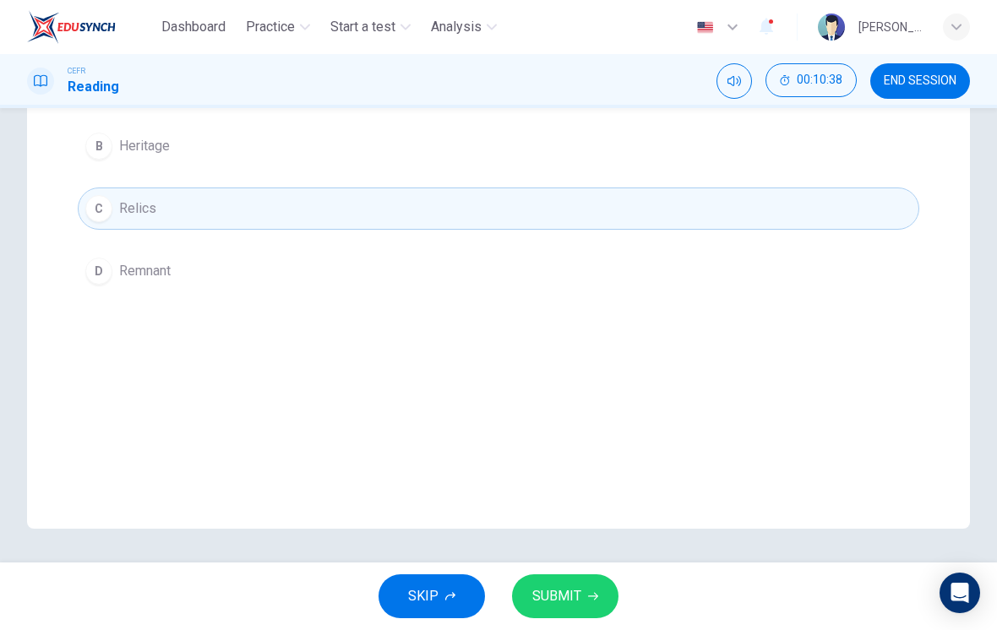
click at [569, 608] on span "SUBMIT" at bounding box center [556, 597] width 49 height 24
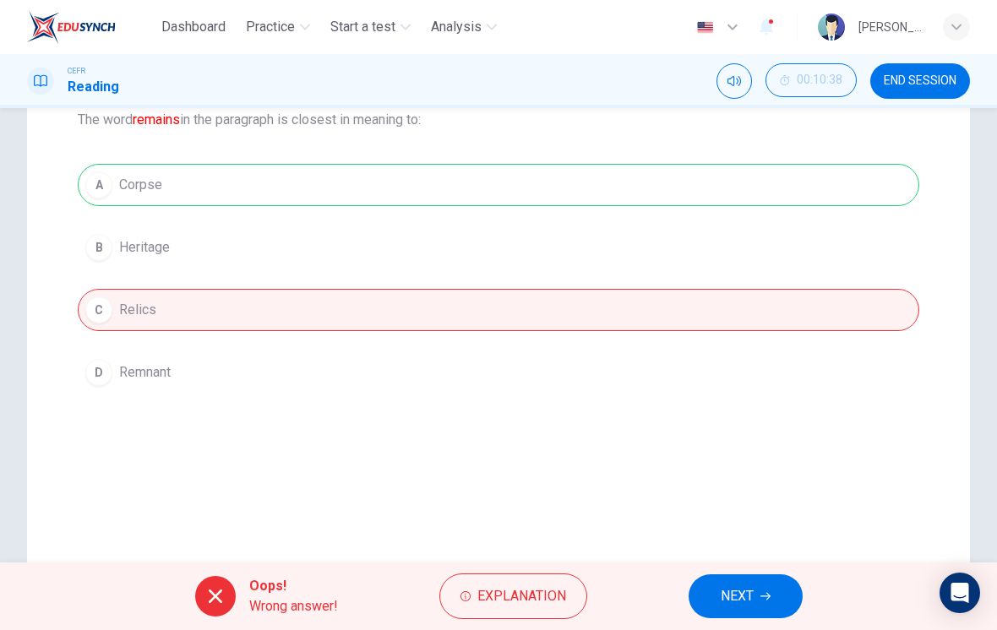
scroll to position [113, 0]
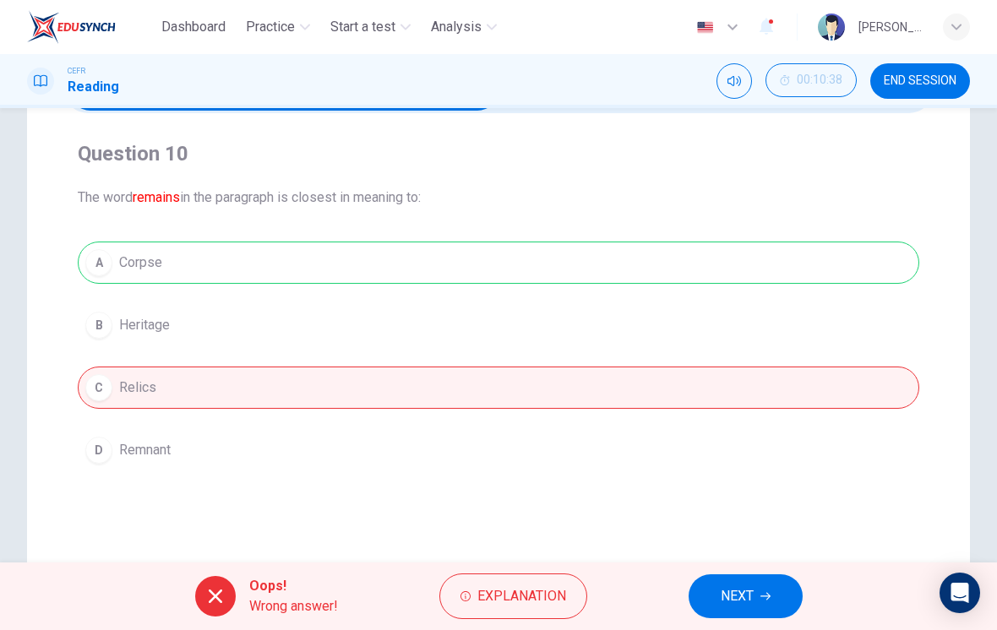
click at [444, 590] on button "Explanation" at bounding box center [513, 597] width 148 height 46
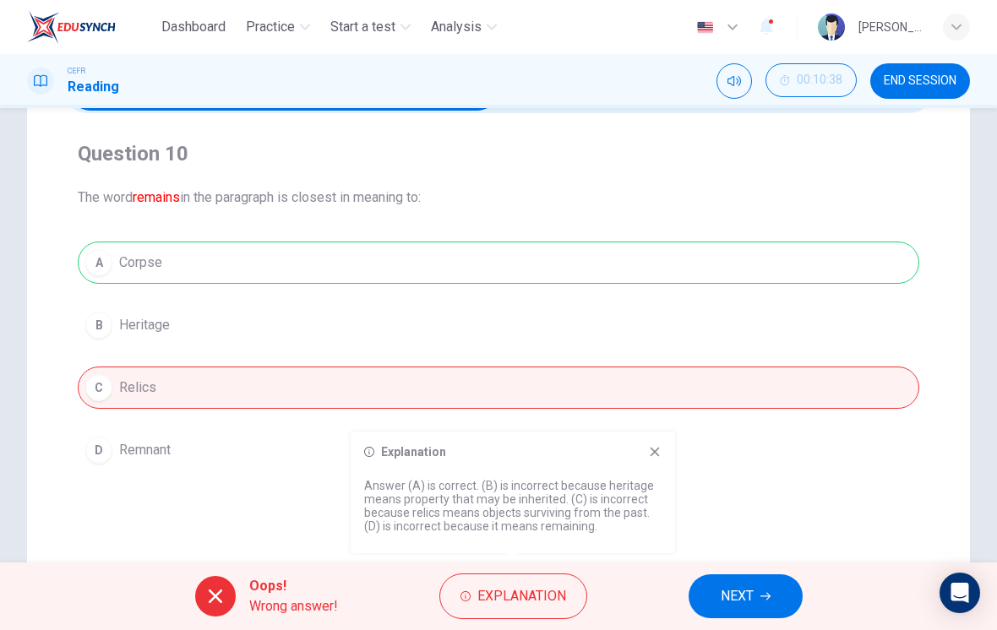
scroll to position [101, 0]
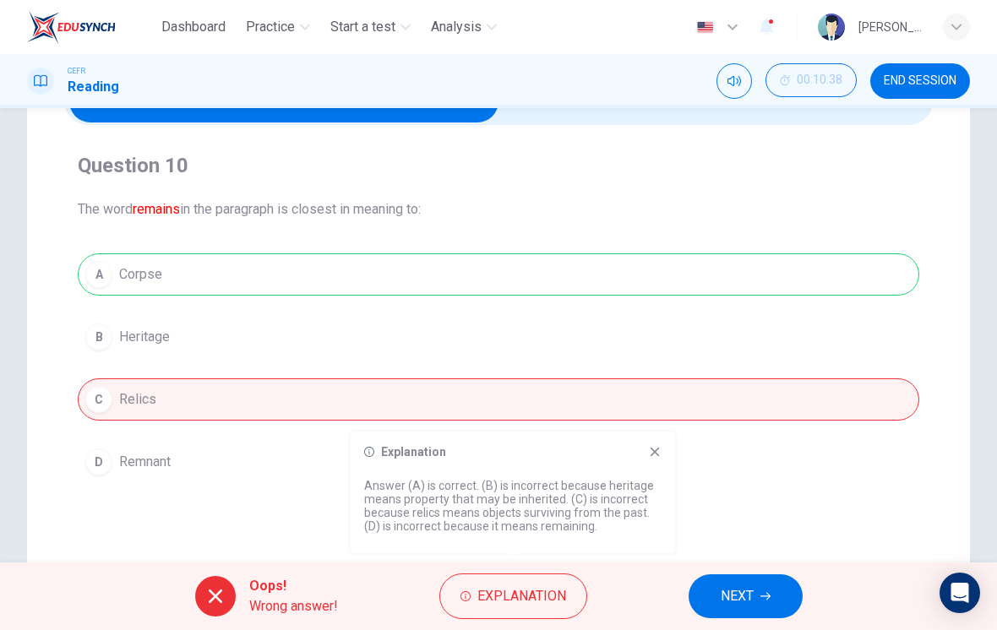
click at [740, 604] on span "NEXT" at bounding box center [737, 597] width 33 height 24
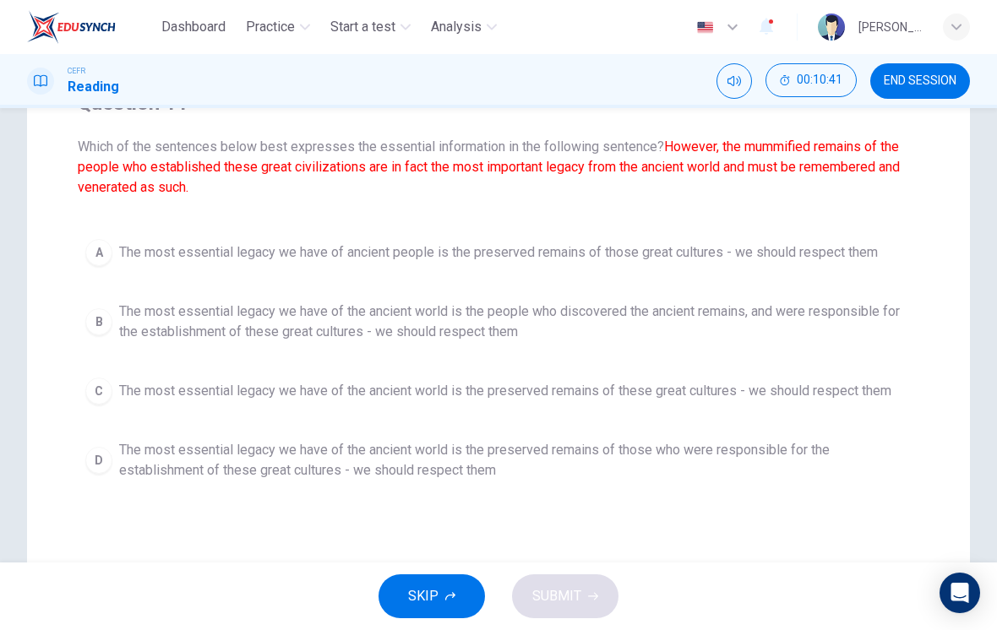
scroll to position [155, 0]
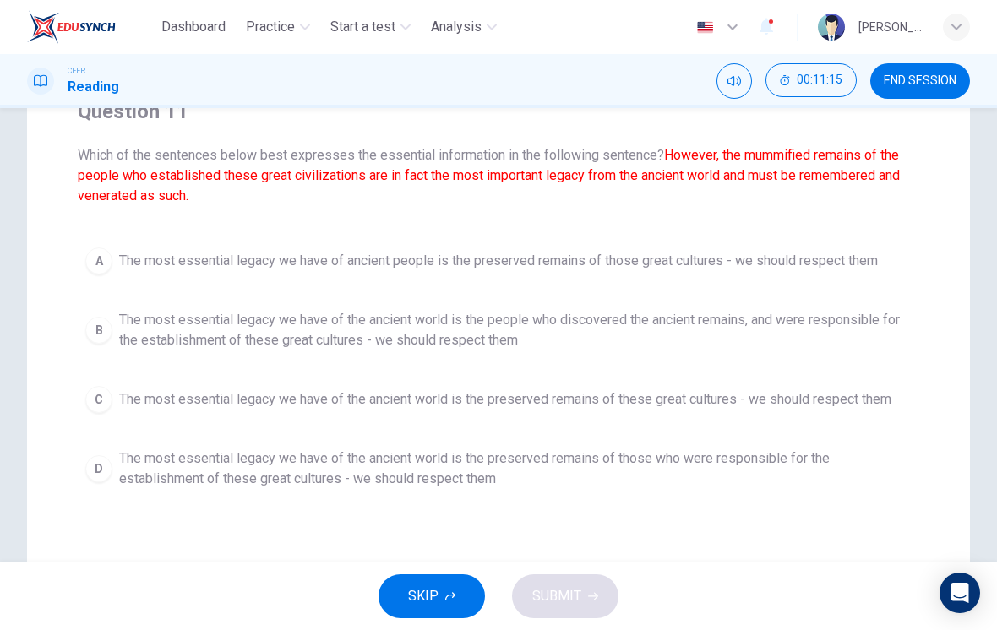
click at [95, 469] on div "D" at bounding box center [98, 468] width 27 height 27
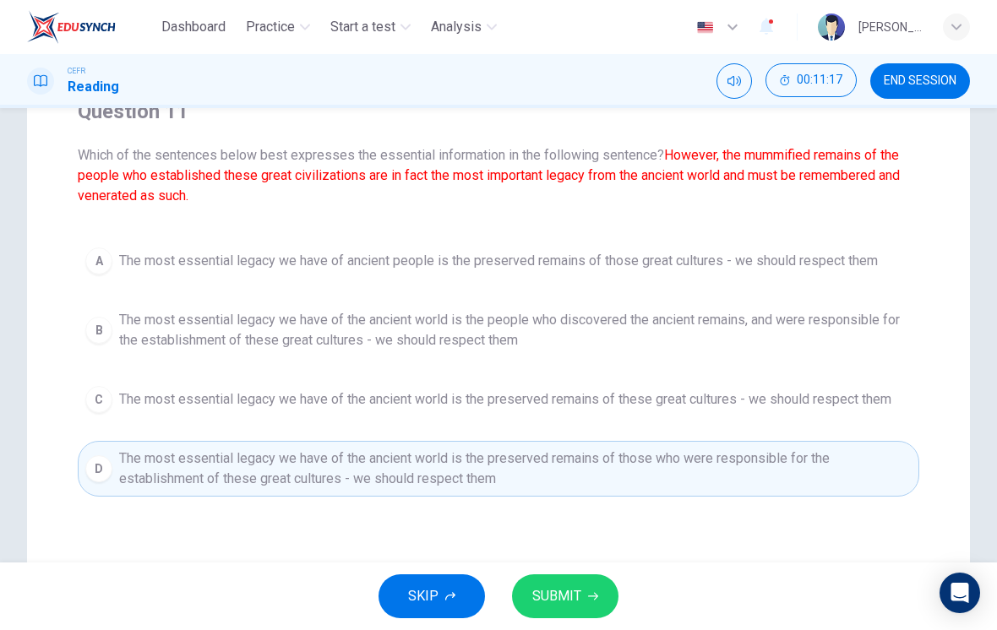
click at [574, 594] on span "SUBMIT" at bounding box center [556, 597] width 49 height 24
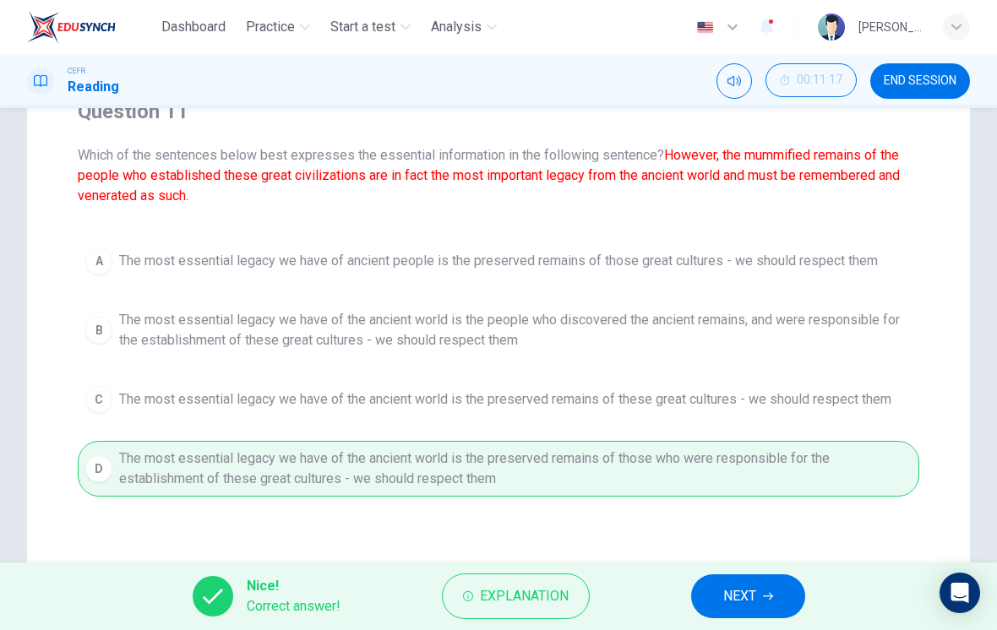
click at [722, 595] on button "NEXT" at bounding box center [748, 597] width 114 height 44
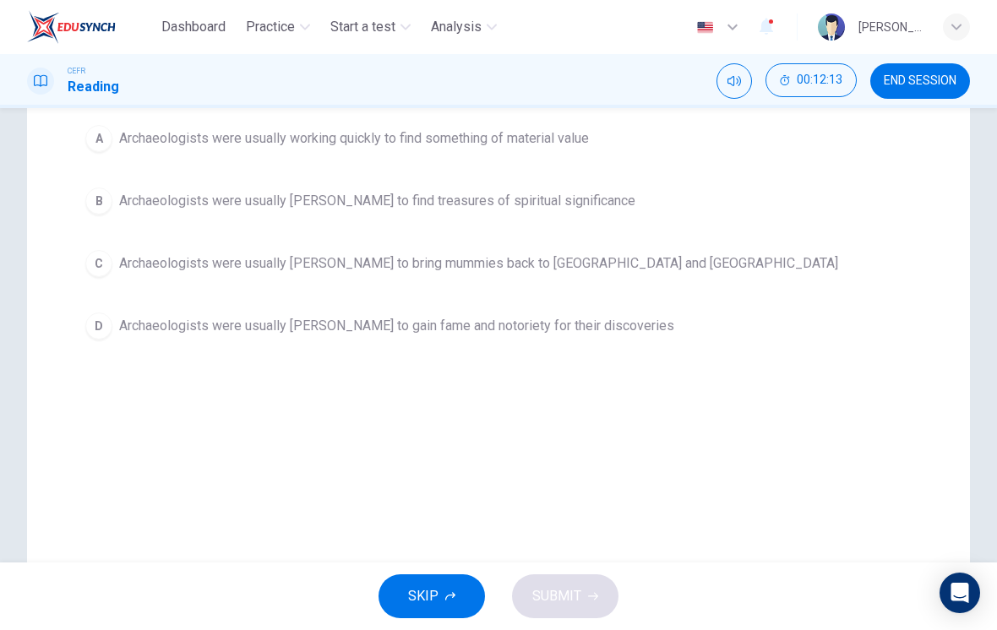
scroll to position [237, 0]
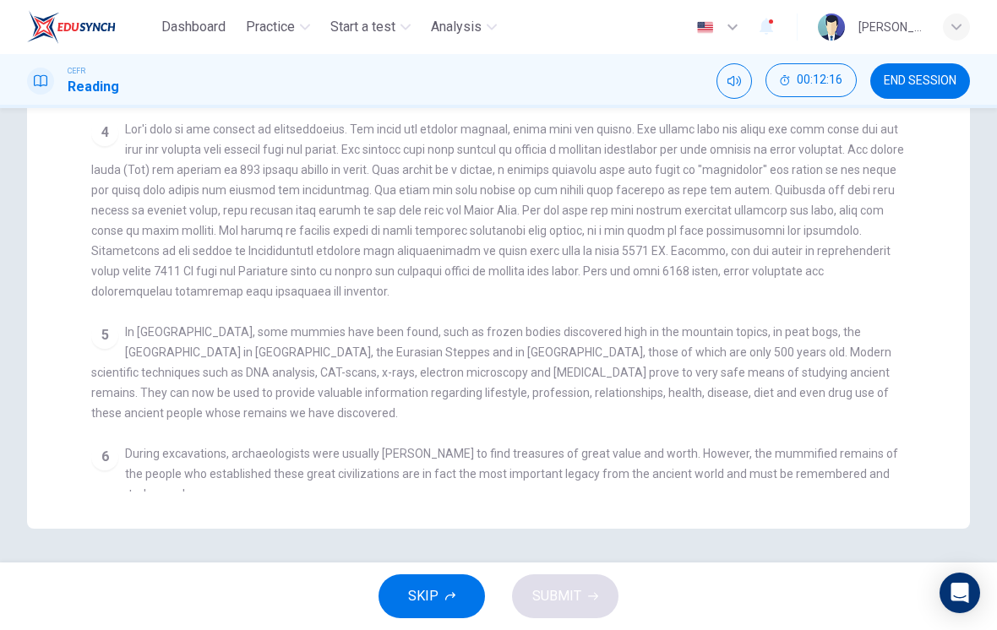
click at [136, 258] on span at bounding box center [497, 211] width 813 height 176
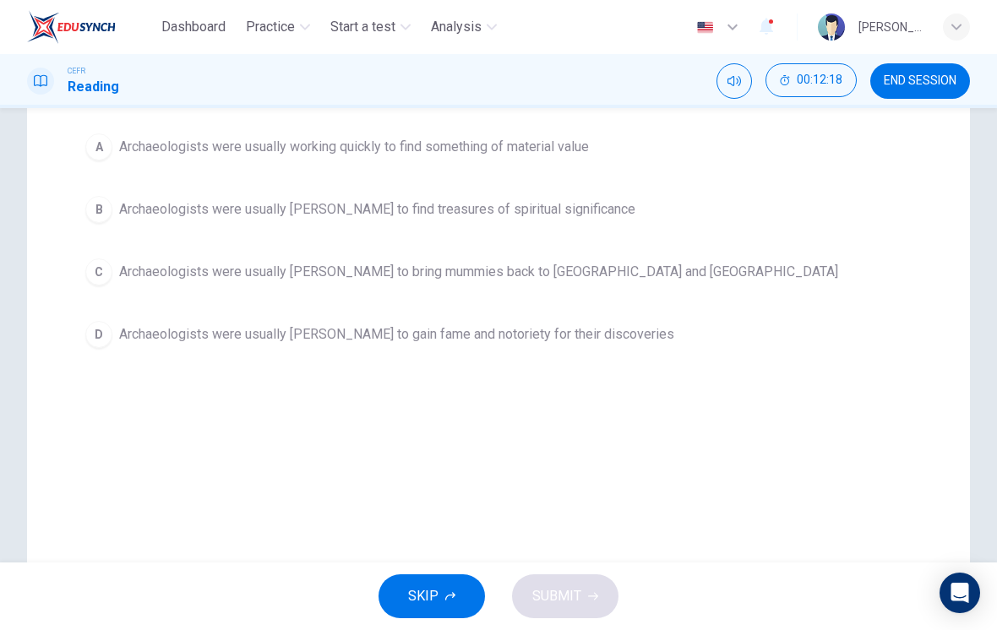
scroll to position [199, 0]
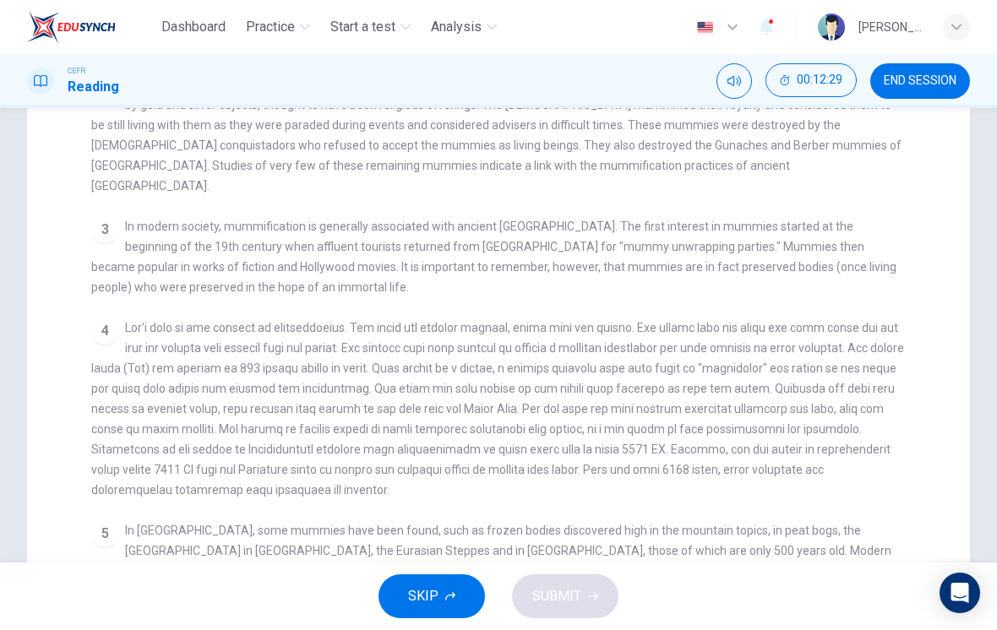
click at [140, 321] on span at bounding box center [497, 409] width 813 height 176
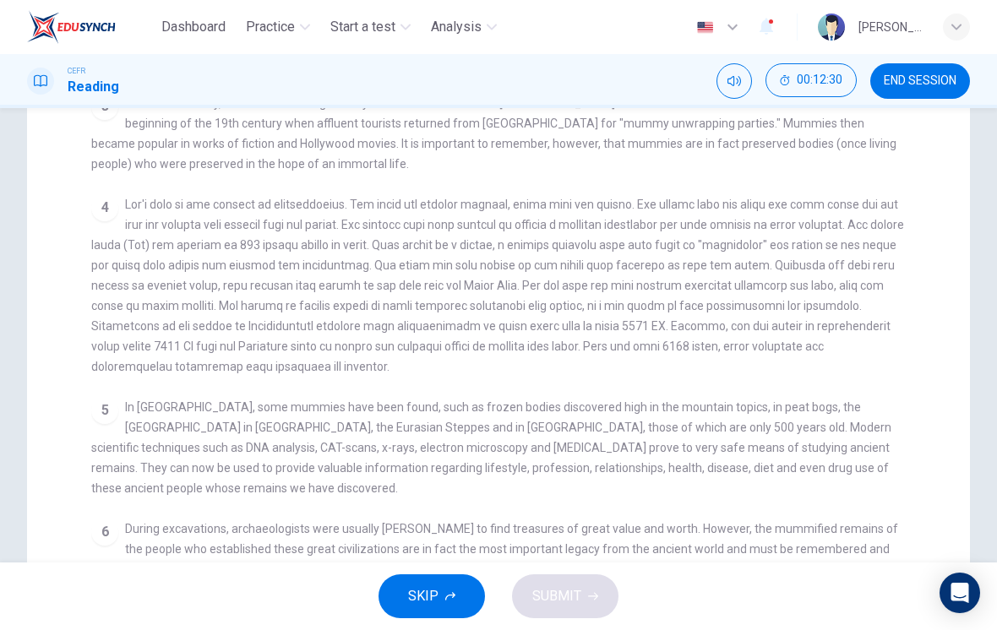
scroll to position [348, 0]
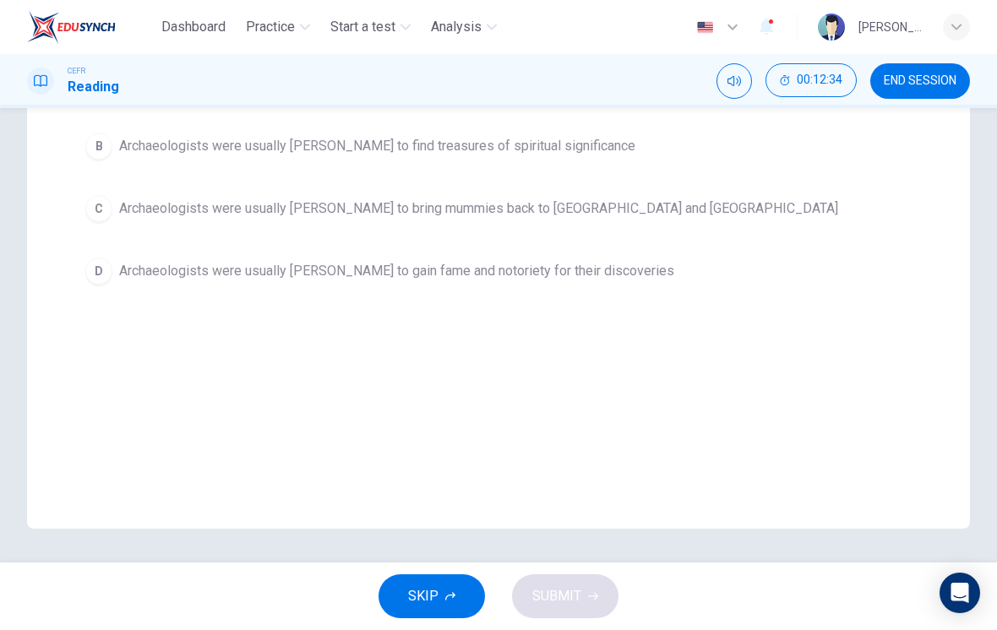
checkbox input "false"
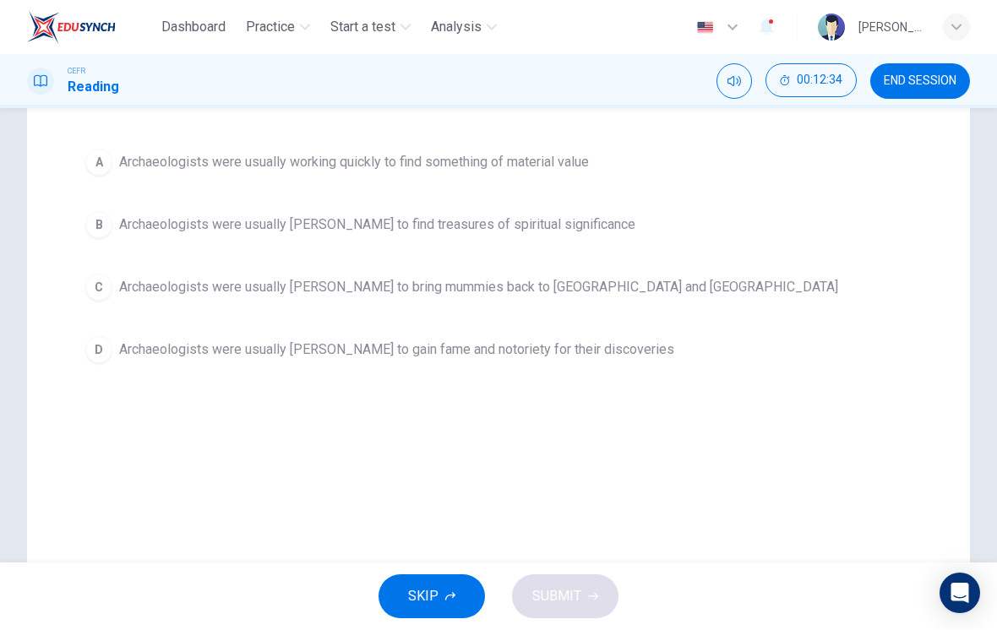
scroll to position [114, 0]
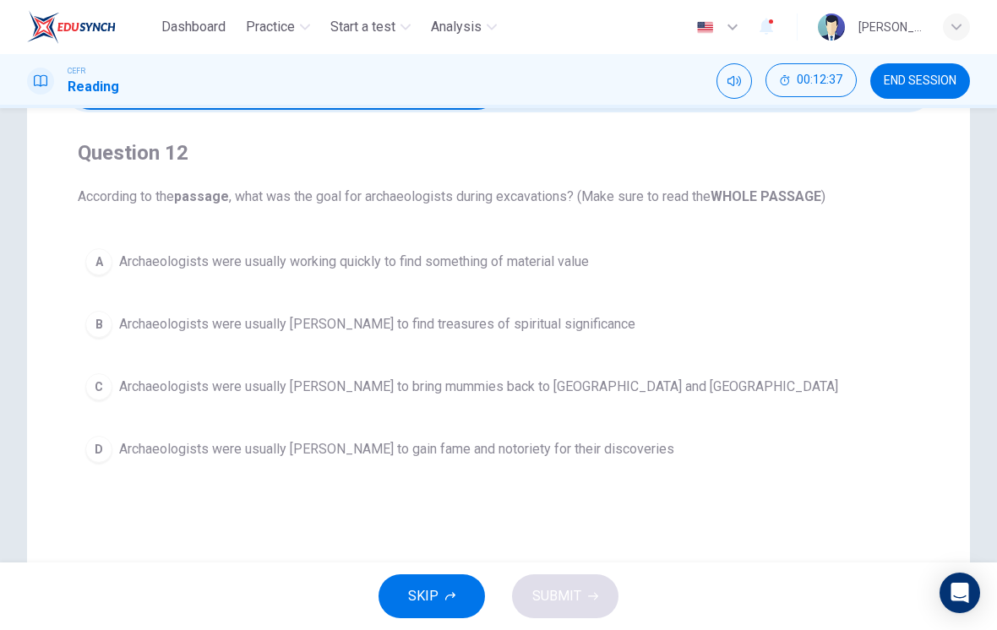
click at [101, 256] on div "A" at bounding box center [98, 261] width 27 height 27
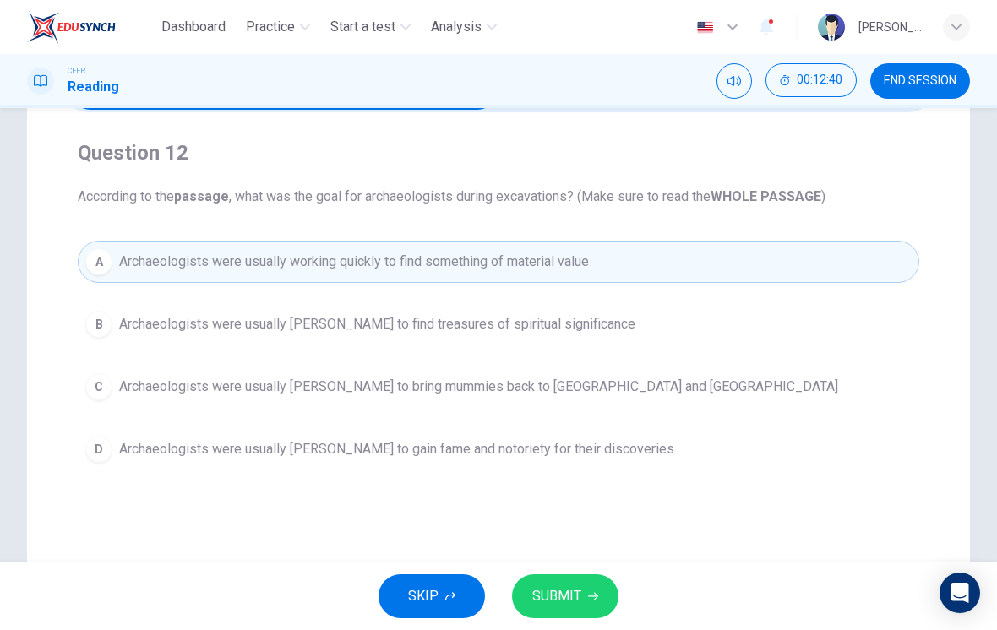
click at [570, 596] on span "SUBMIT" at bounding box center [556, 597] width 49 height 24
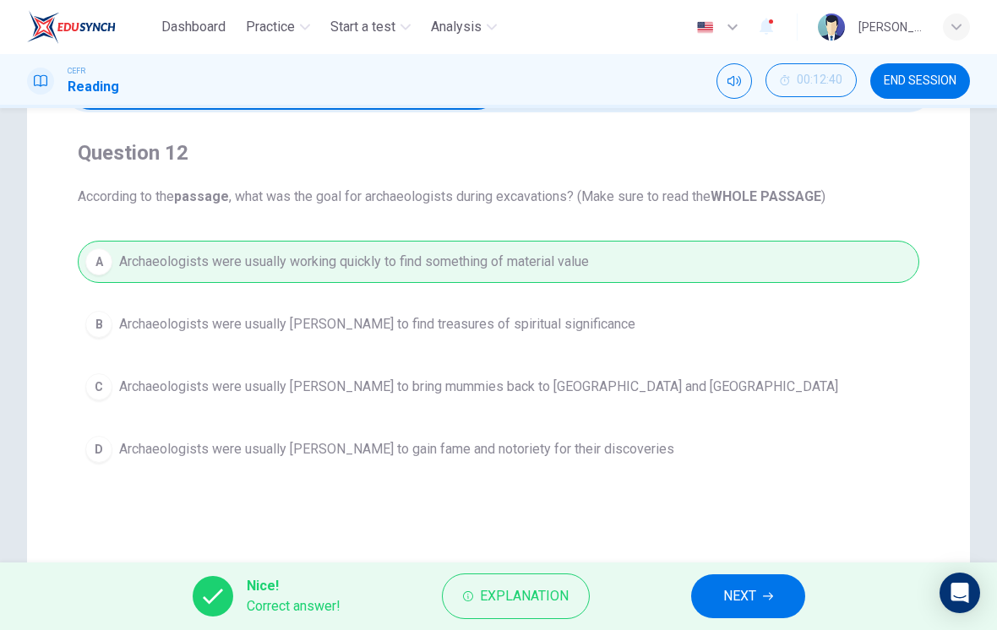
click at [727, 587] on span "NEXT" at bounding box center [739, 597] width 33 height 24
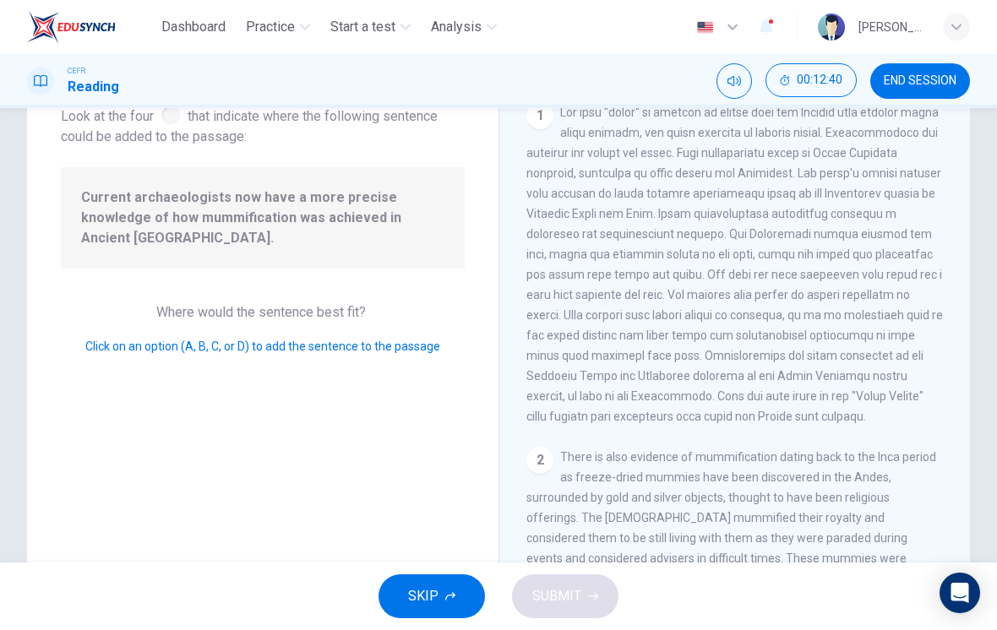
scroll to position [986, 0]
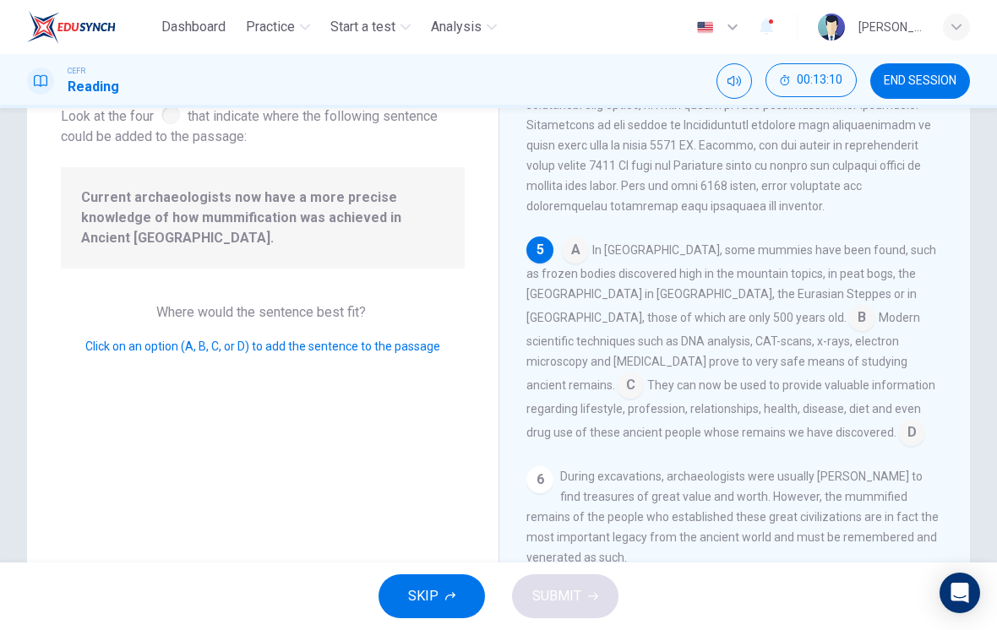
click at [578, 265] on input at bounding box center [575, 251] width 27 height 27
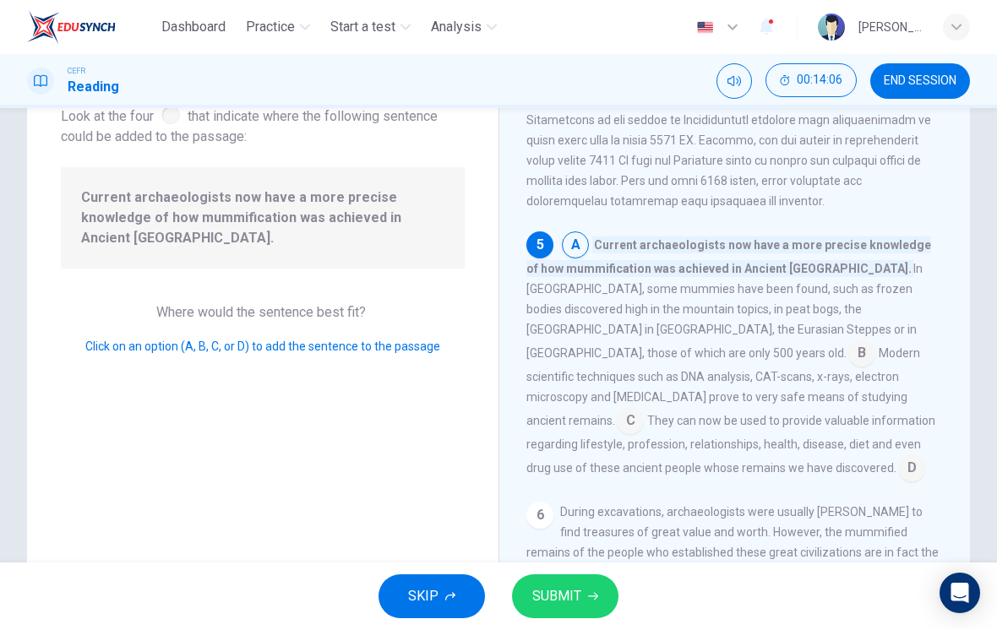
click at [898, 470] on input at bounding box center [911, 469] width 27 height 27
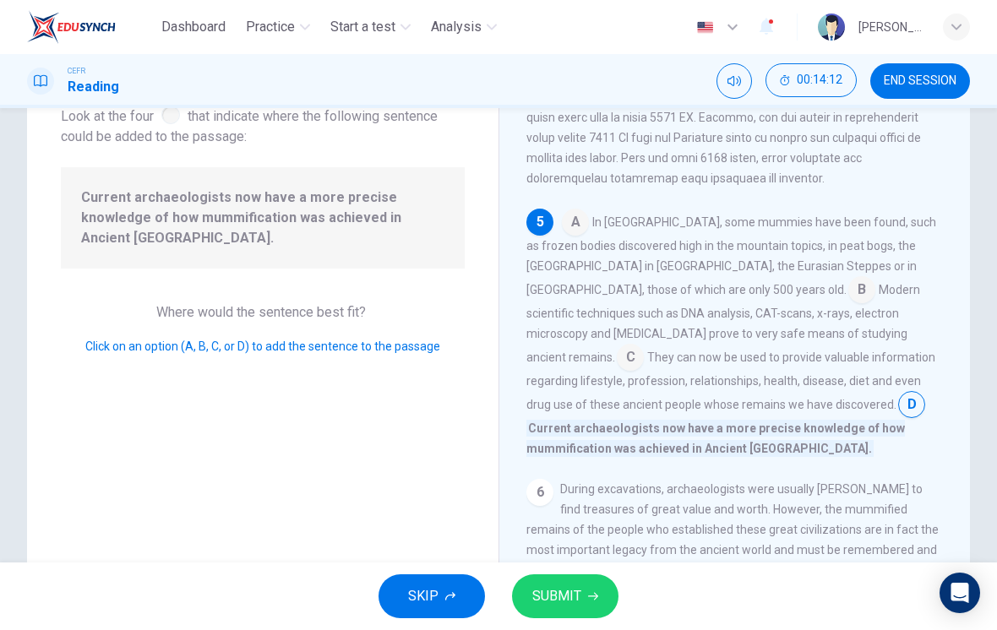
scroll to position [1006, 0]
click at [644, 361] on input at bounding box center [630, 361] width 27 height 27
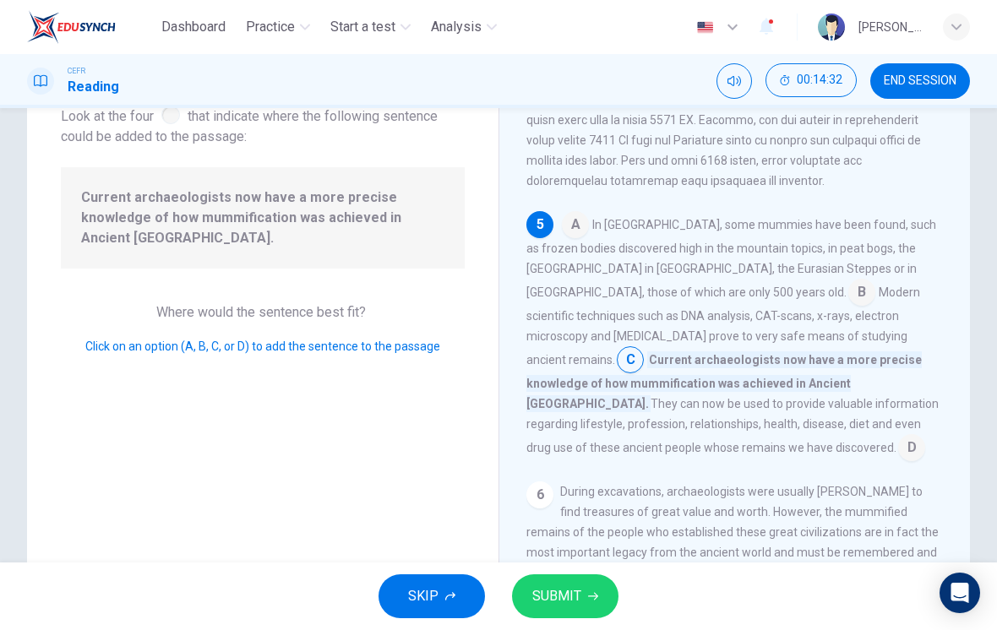
click at [898, 452] on input at bounding box center [911, 449] width 27 height 27
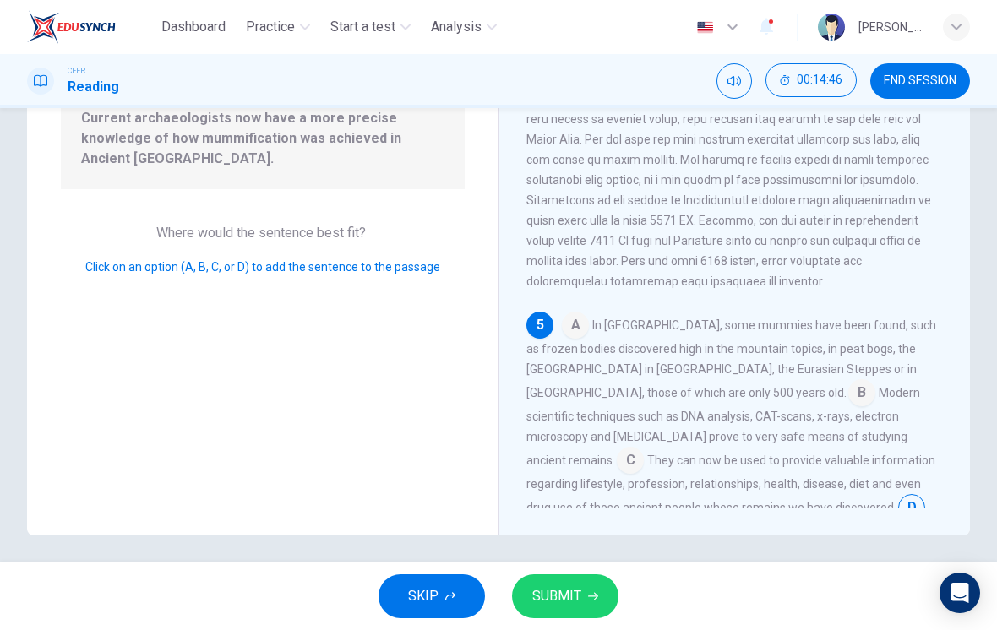
scroll to position [826, 0]
click at [219, 406] on div "Question 13 Look at the four that indicate where the following sentence could b…" at bounding box center [263, 241] width 472 height 587
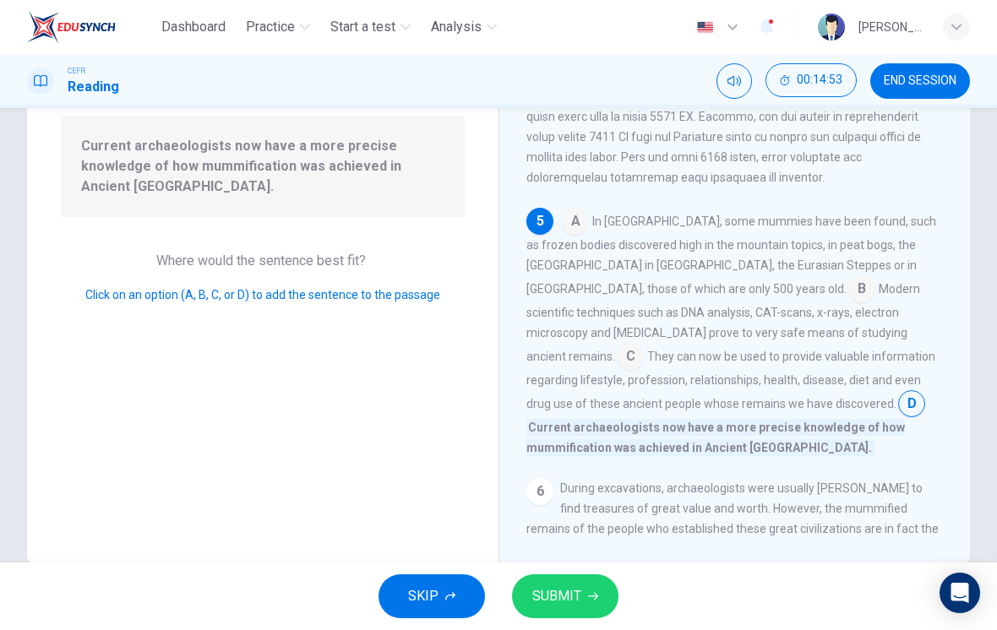
scroll to position [161, 0]
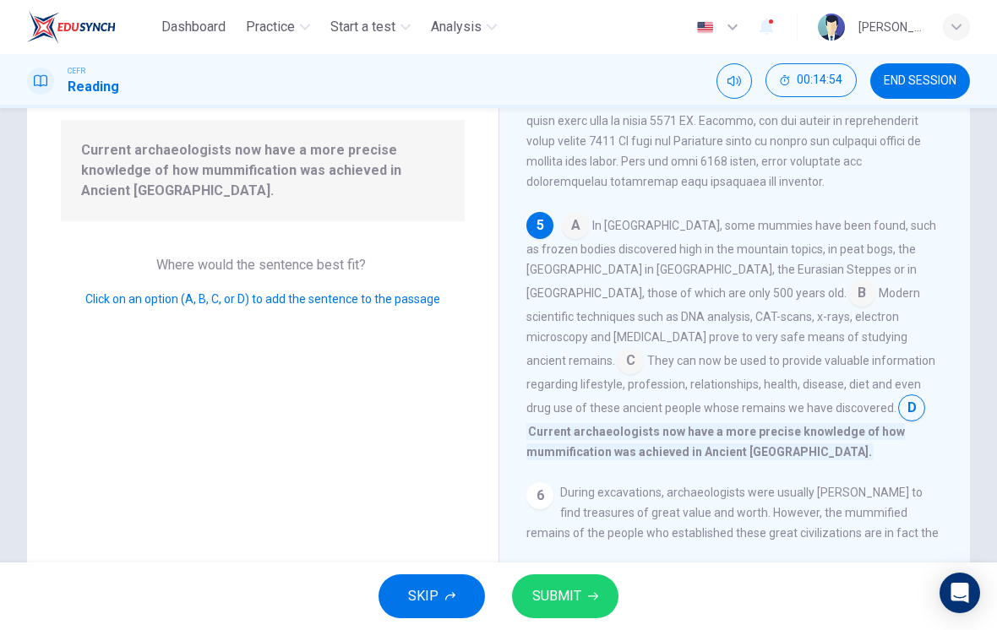
click at [581, 241] on input at bounding box center [575, 227] width 27 height 27
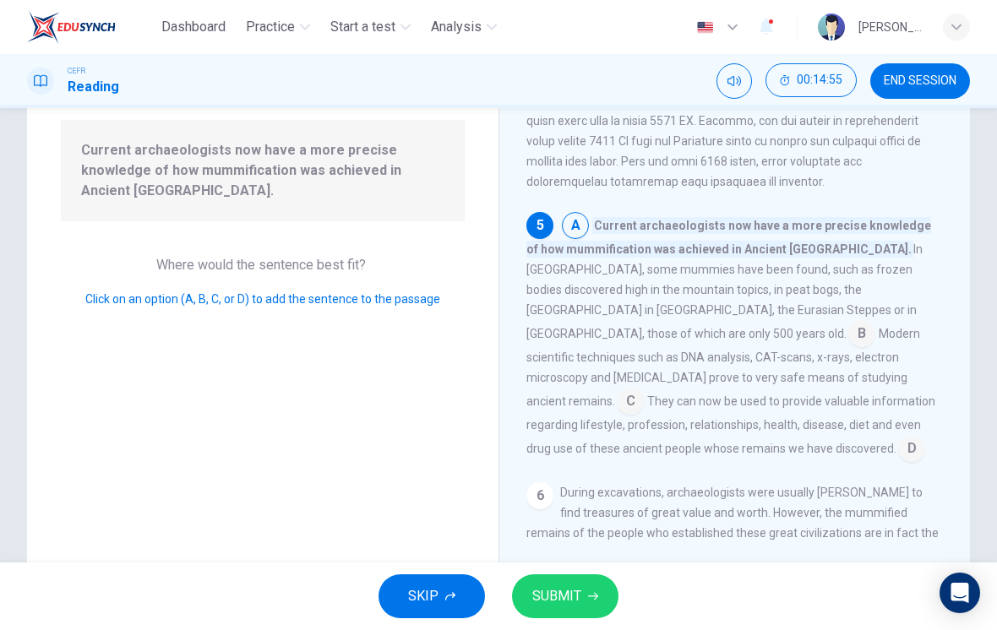
click at [549, 596] on span "SUBMIT" at bounding box center [556, 597] width 49 height 24
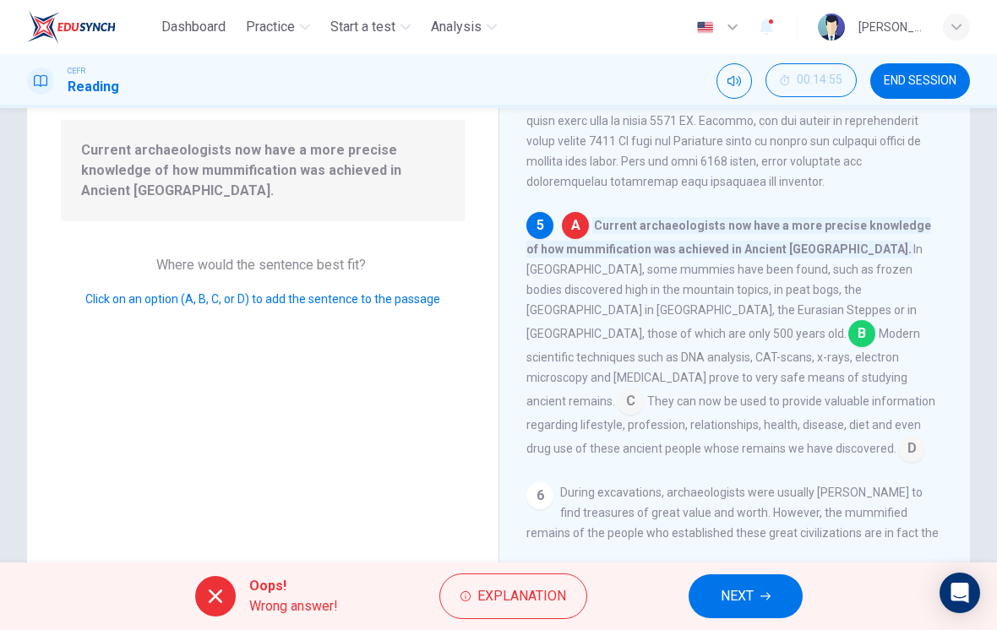
click at [493, 618] on button "Explanation" at bounding box center [513, 597] width 148 height 46
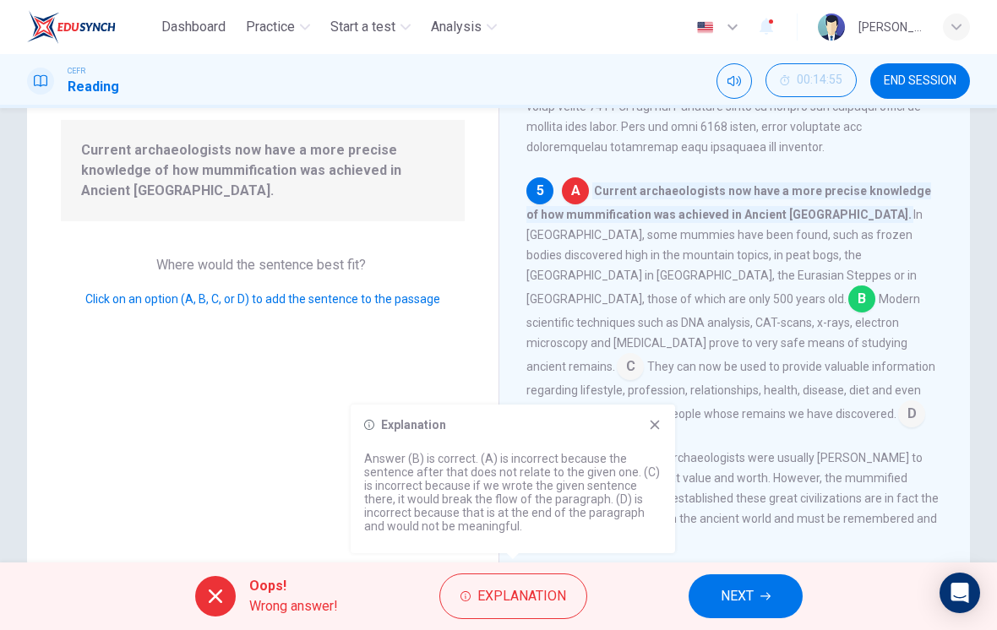
scroll to position [996, 0]
click at [661, 422] on icon at bounding box center [655, 425] width 14 height 14
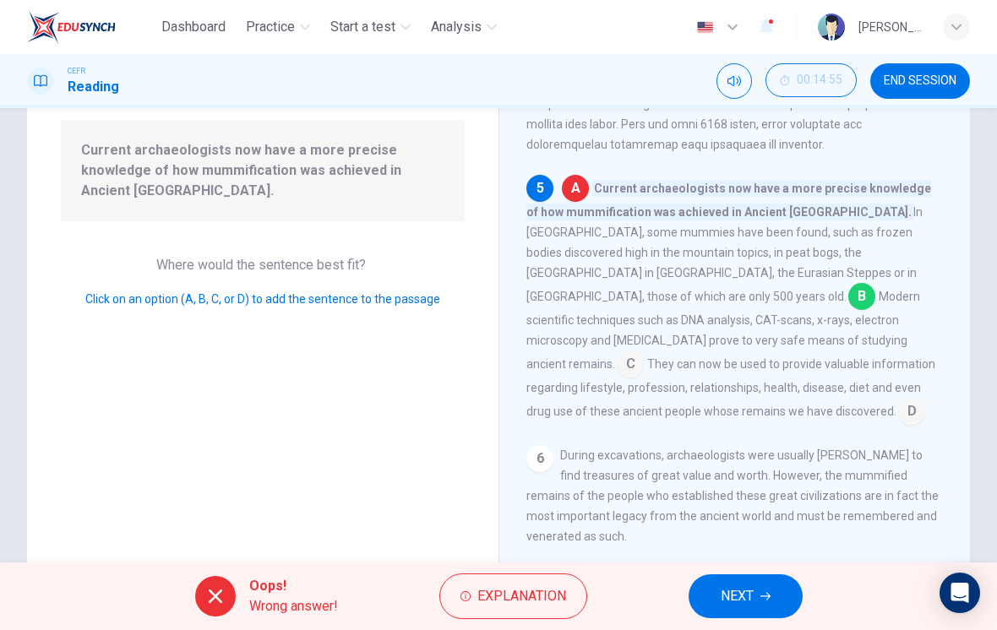
click at [756, 596] on button "NEXT" at bounding box center [746, 597] width 114 height 44
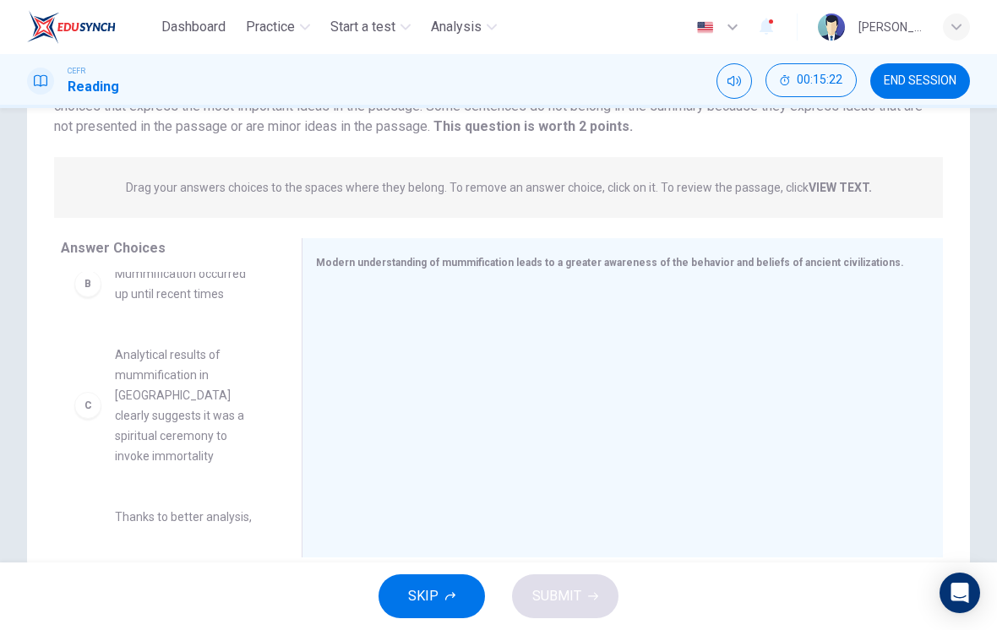
scroll to position [128, 0]
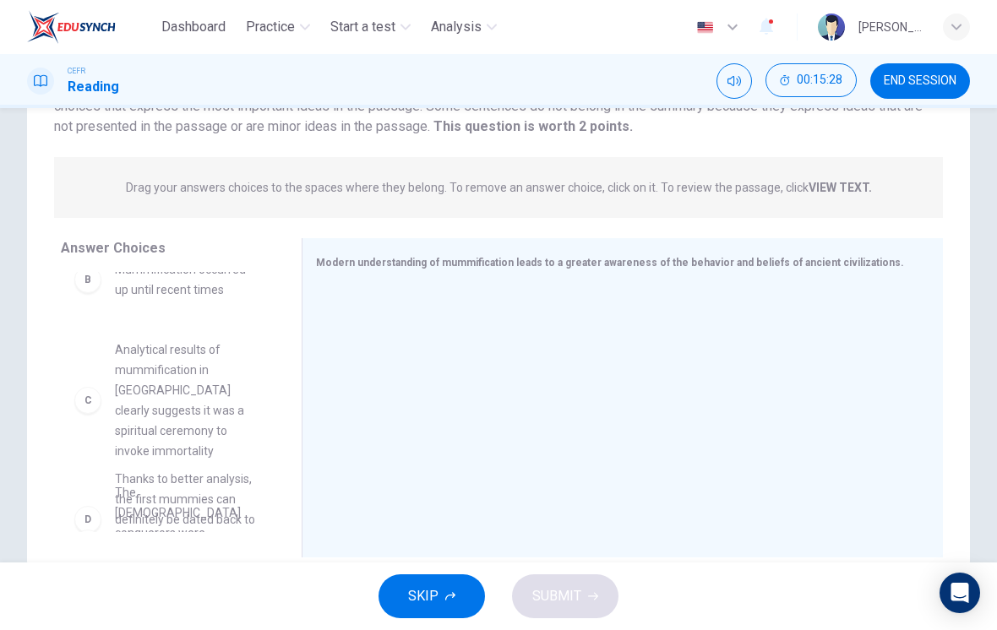
click at [139, 369] on div "A This is due to better analysis techniques of mummified bodies B Mummification…" at bounding box center [168, 275] width 214 height 260
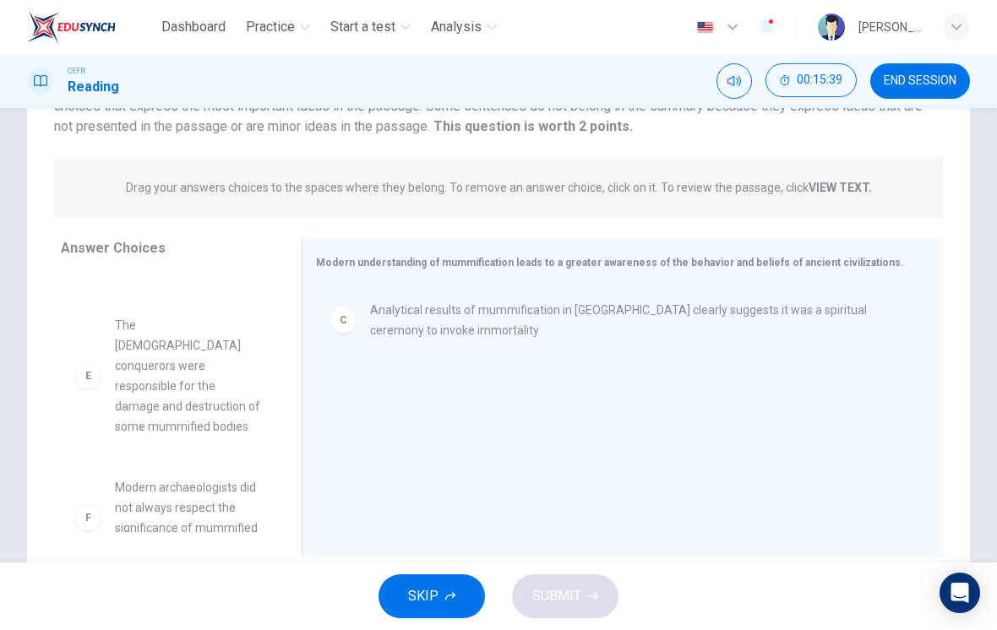
scroll to position [294, 0]
click at [160, 451] on div "A This is due to better analysis techniques of mummified bodies B Mummification…" at bounding box center [174, 402] width 227 height 260
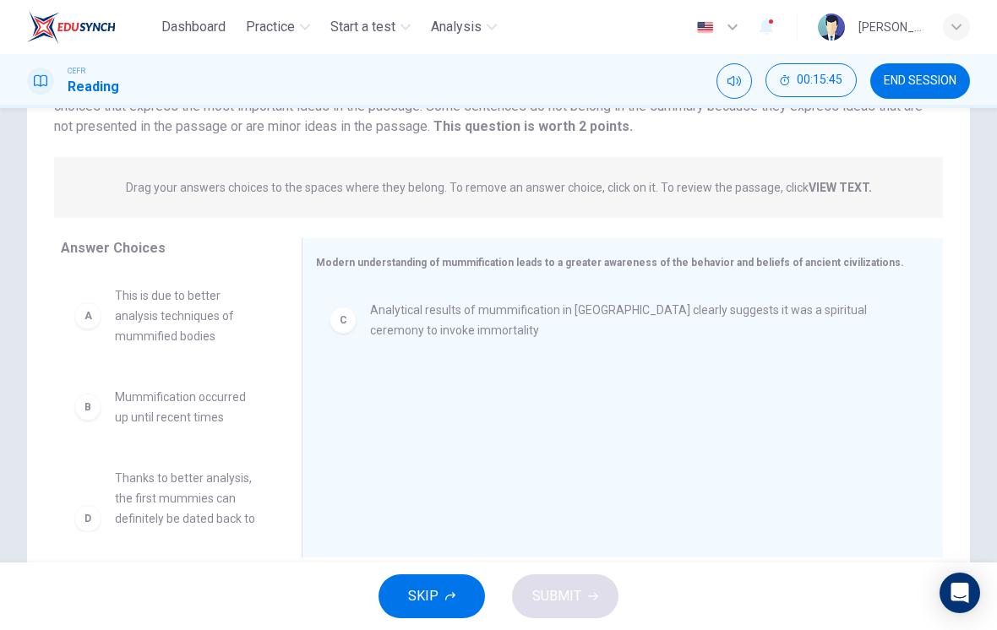
scroll to position [0, 0]
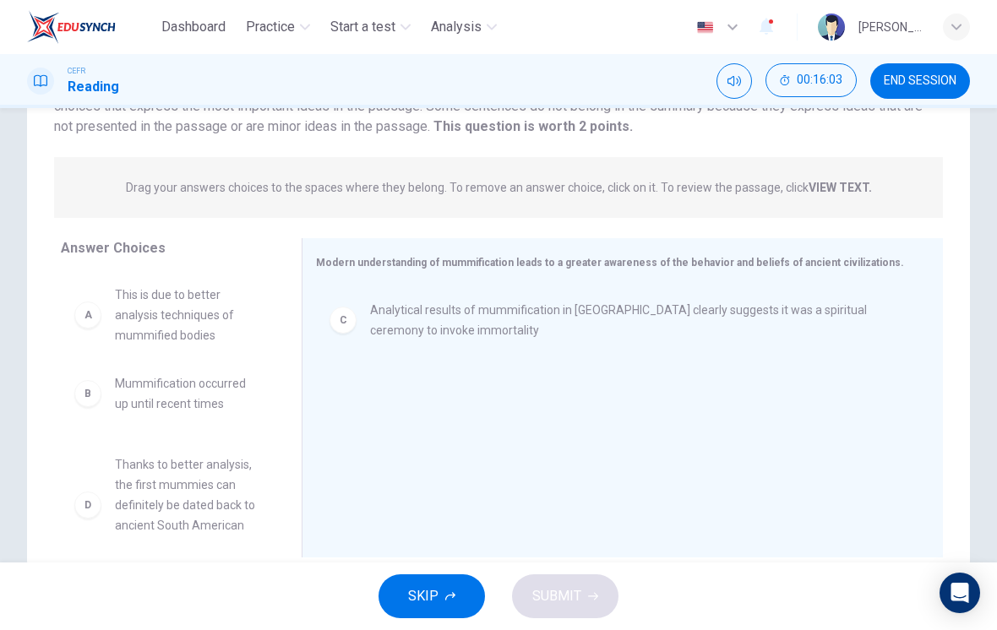
click at [155, 316] on div "B Mummification occurred up until recent times D Thanks to better analysis, the…" at bounding box center [168, 402] width 214 height 260
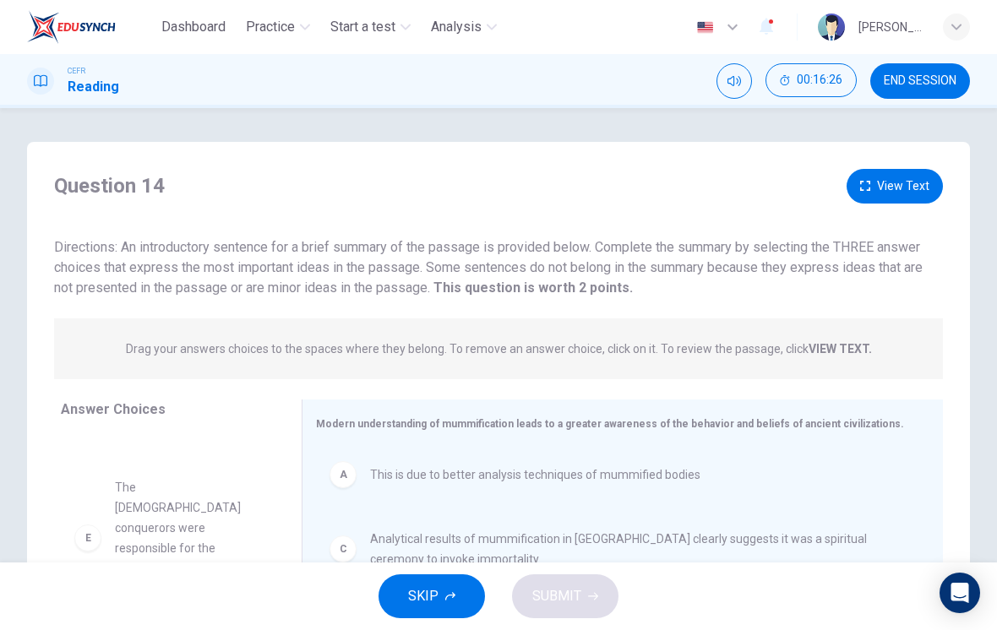
click at [899, 192] on button "View Text" at bounding box center [895, 186] width 96 height 35
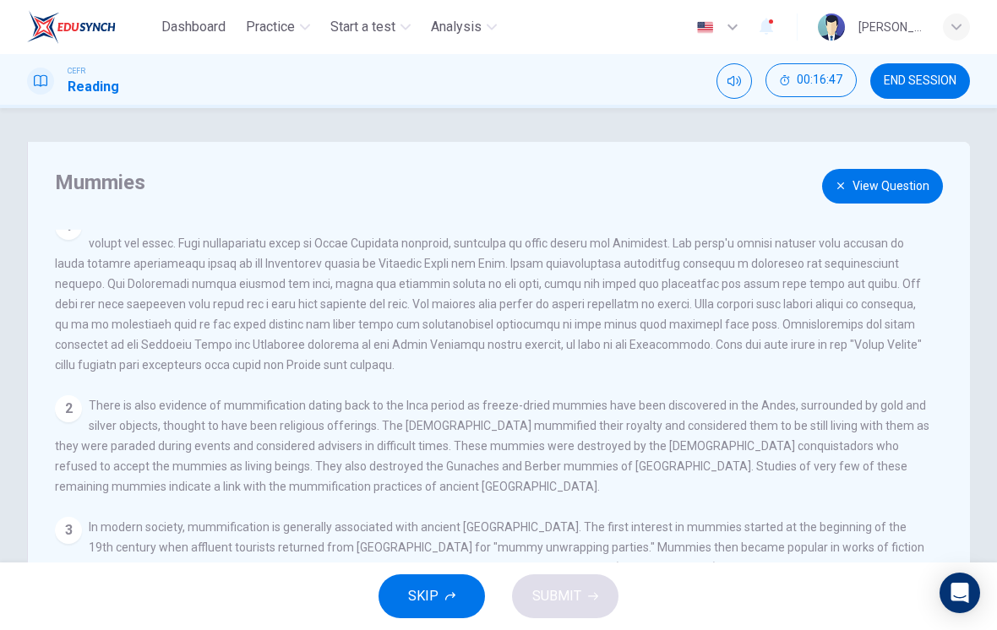
scroll to position [20, 0]
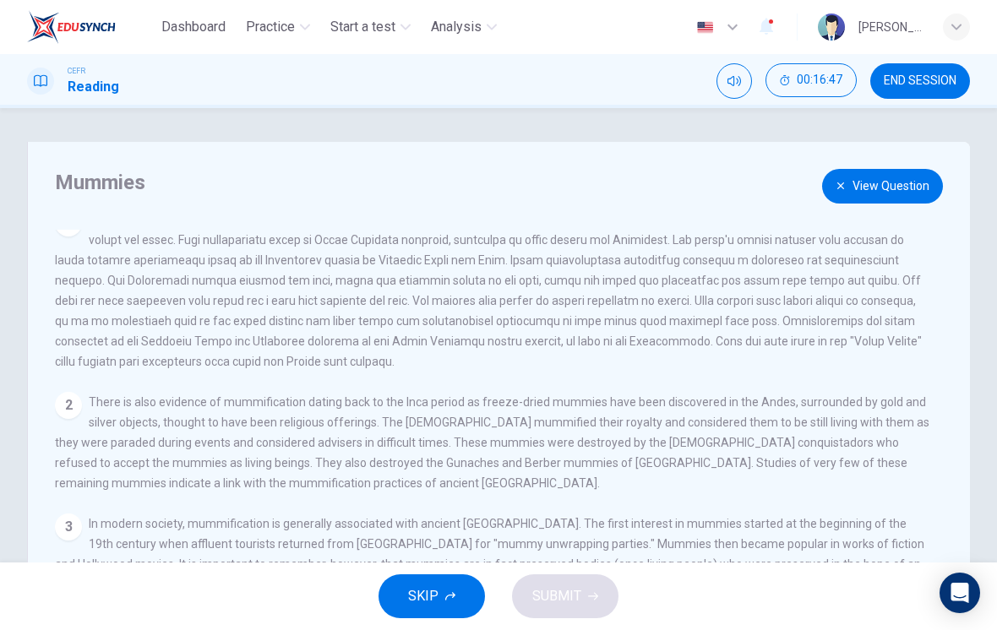
click at [888, 182] on button "View Question" at bounding box center [882, 186] width 121 height 35
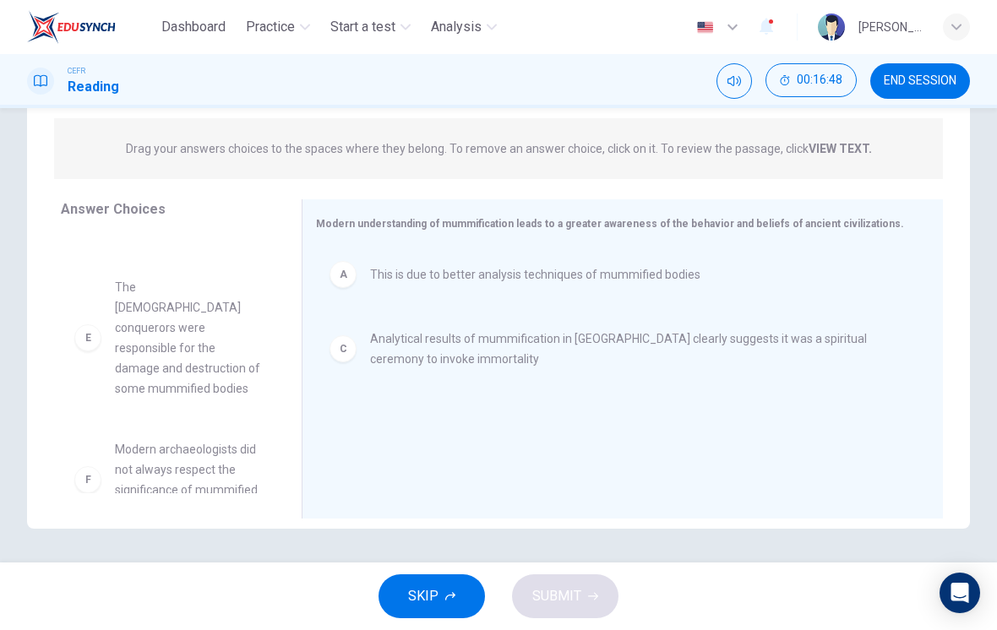
click at [104, 353] on div "E The Spanish conquerors were responsible for the damage and destruction of som…" at bounding box center [168, 338] width 214 height 149
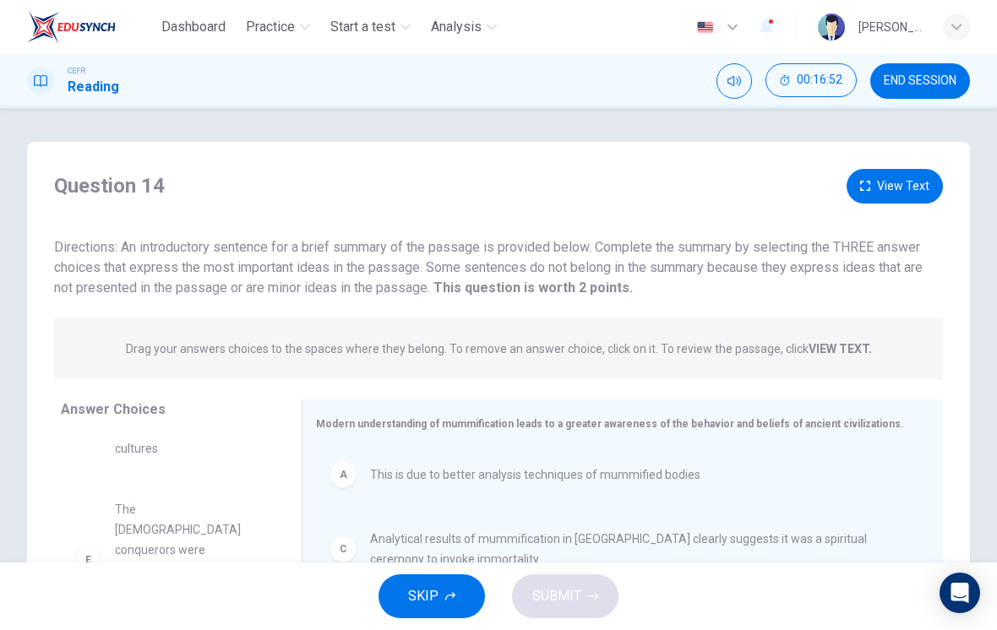
scroll to position [0, 0]
click at [896, 186] on button "View Text" at bounding box center [895, 186] width 96 height 35
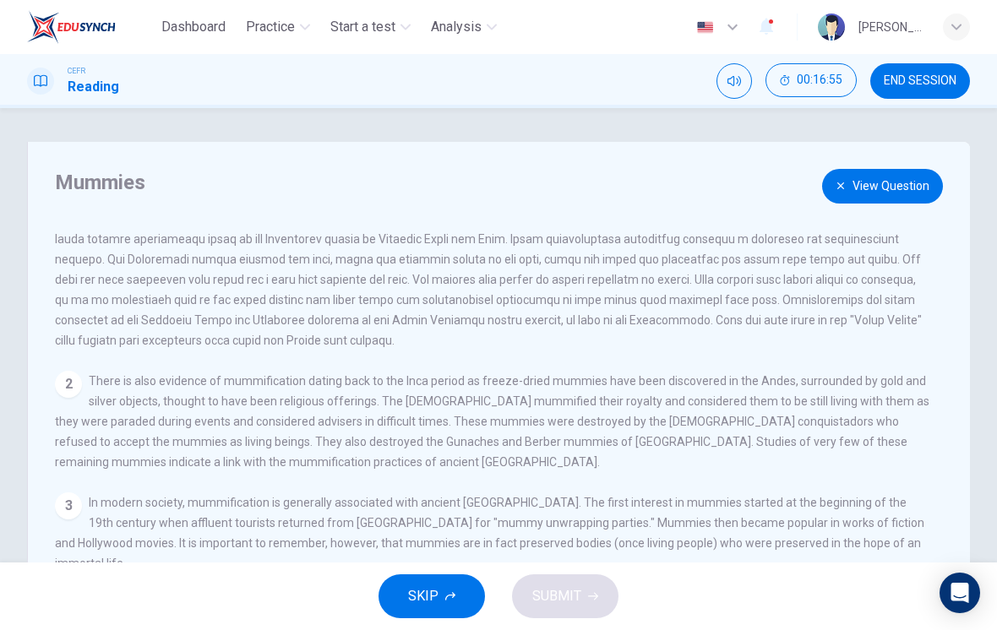
scroll to position [59, 0]
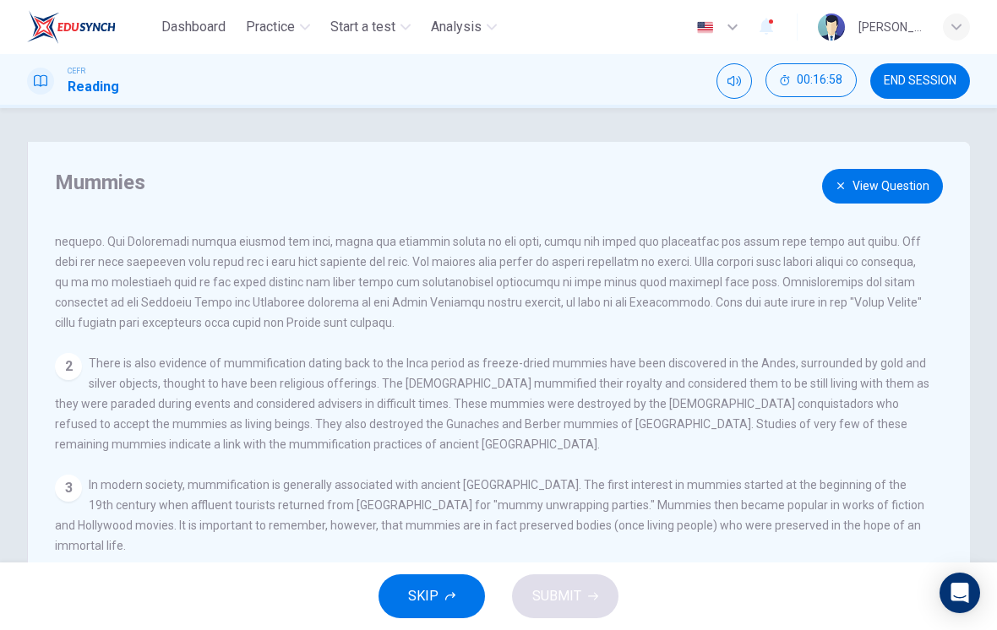
click at [893, 184] on button "View Question" at bounding box center [882, 186] width 121 height 35
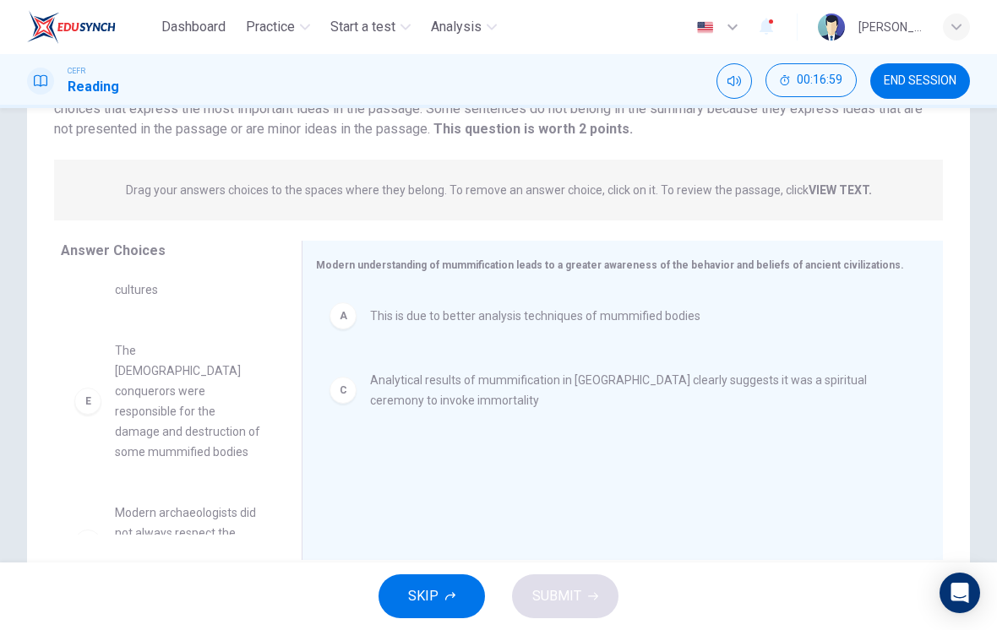
click at [117, 382] on span "The Spanish conquerors were responsible for the damage and destruction of some …" at bounding box center [188, 402] width 146 height 122
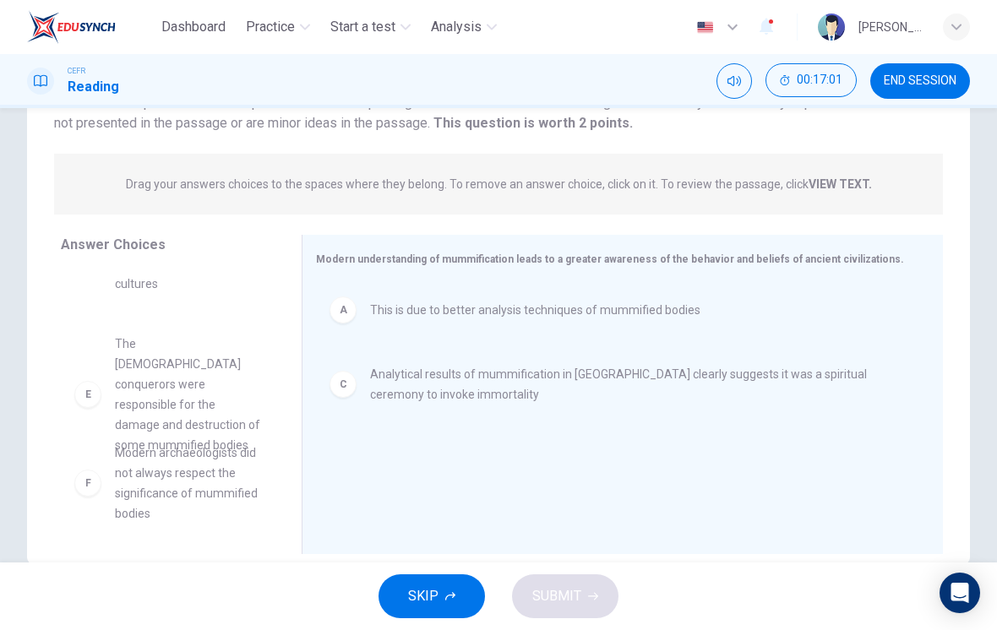
click at [139, 370] on div "B Mummification occurred up until recent times D Thanks to better analysis, the…" at bounding box center [174, 399] width 227 height 260
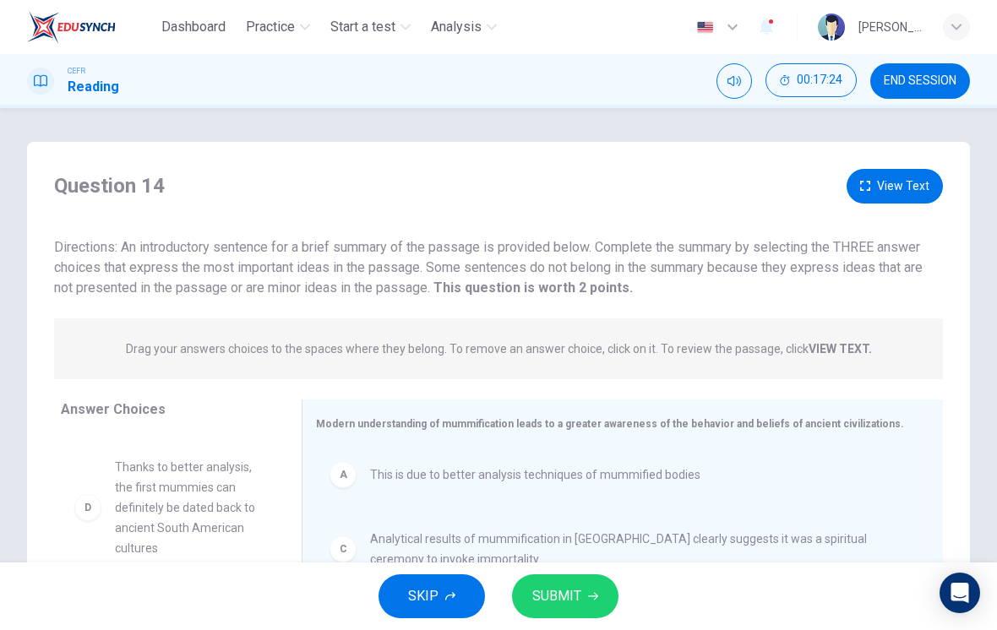
scroll to position [0, 0]
click at [886, 188] on button "View Text" at bounding box center [895, 186] width 96 height 35
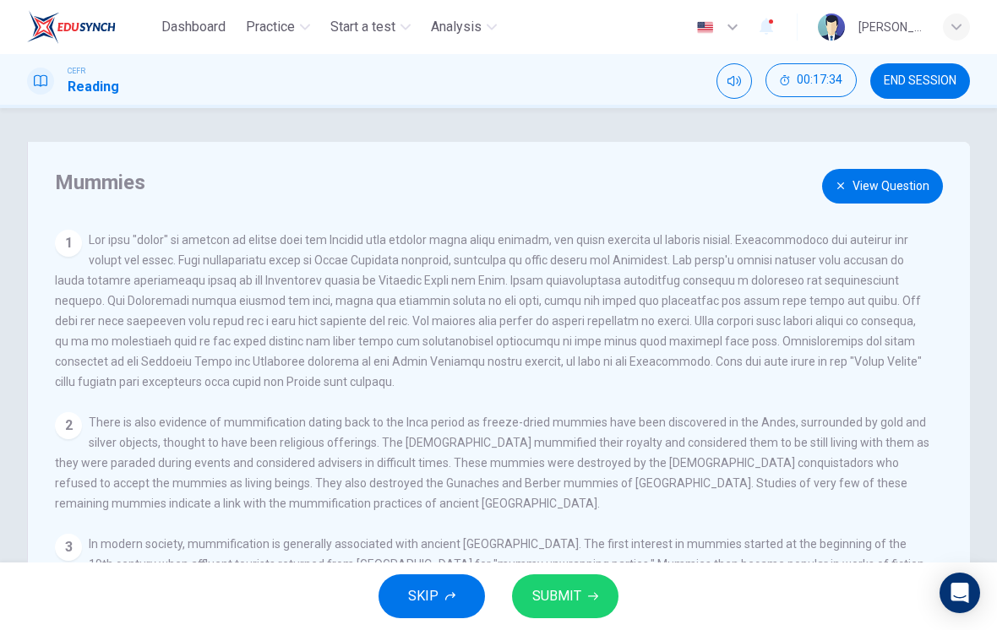
click at [875, 186] on button "View Question" at bounding box center [882, 186] width 121 height 35
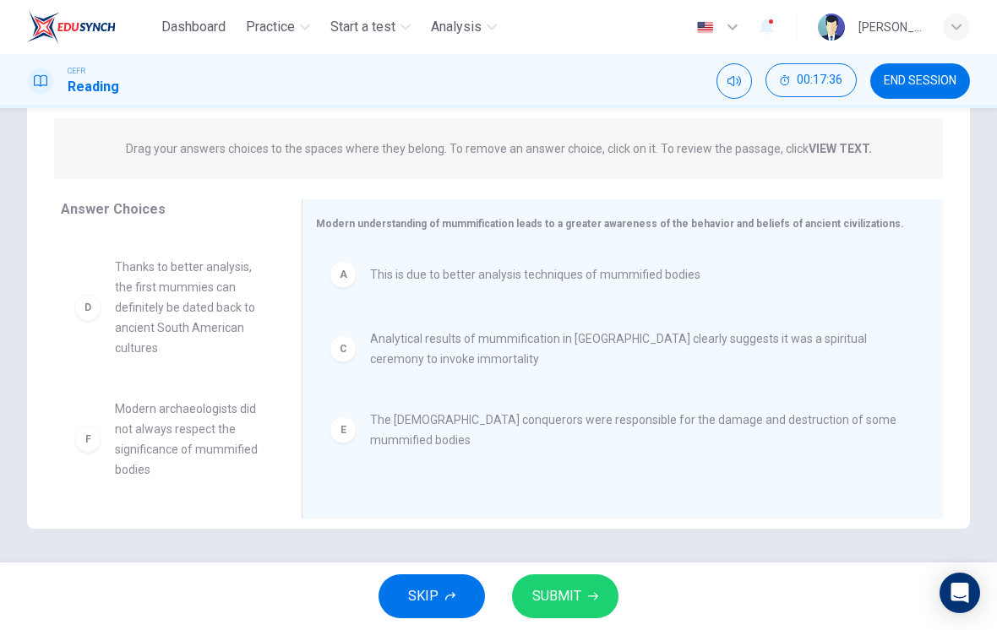
click at [128, 399] on span "Modern archaeologists did not always respect the significance of mummified bodi…" at bounding box center [188, 439] width 146 height 81
click at [397, 423] on div "A This is due to better analysis techniques of mummified bodies C Analytical re…" at bounding box center [616, 361] width 600 height 226
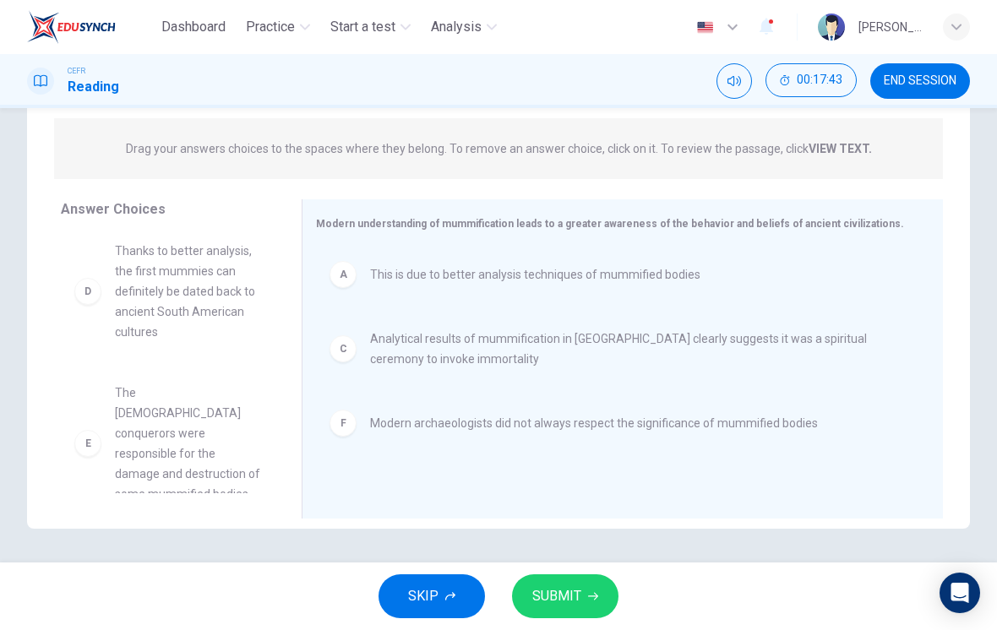
scroll to position [71, 0]
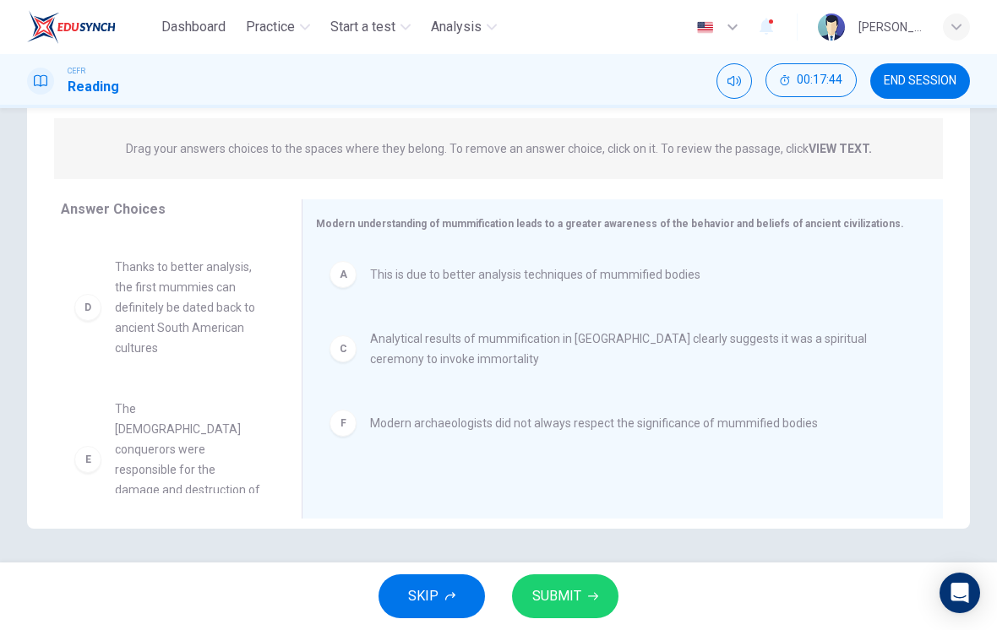
click at [583, 601] on button "SUBMIT" at bounding box center [565, 597] width 106 height 44
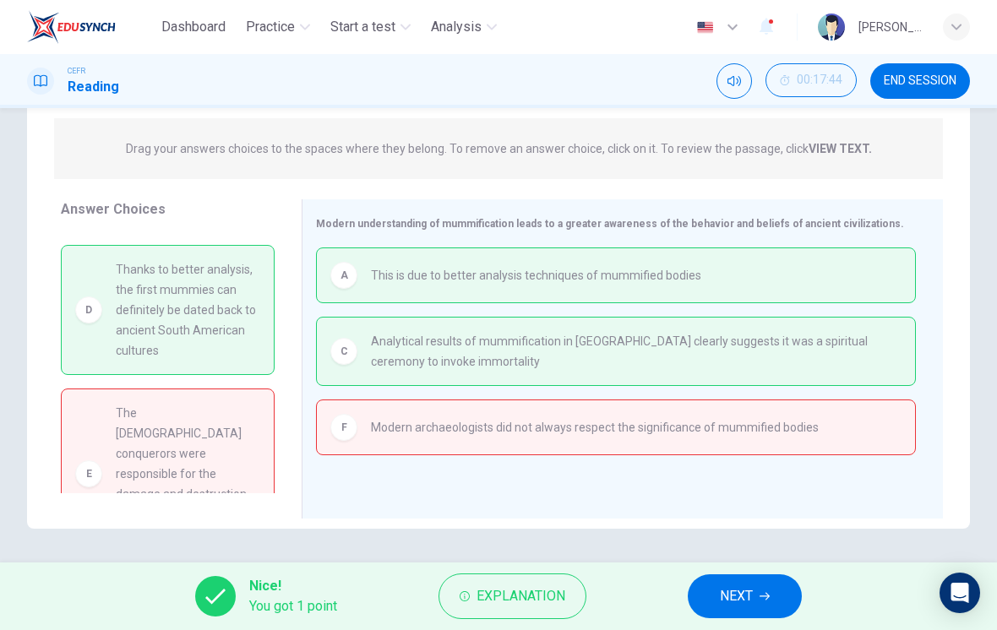
click at [528, 577] on button "Explanation" at bounding box center [513, 597] width 148 height 46
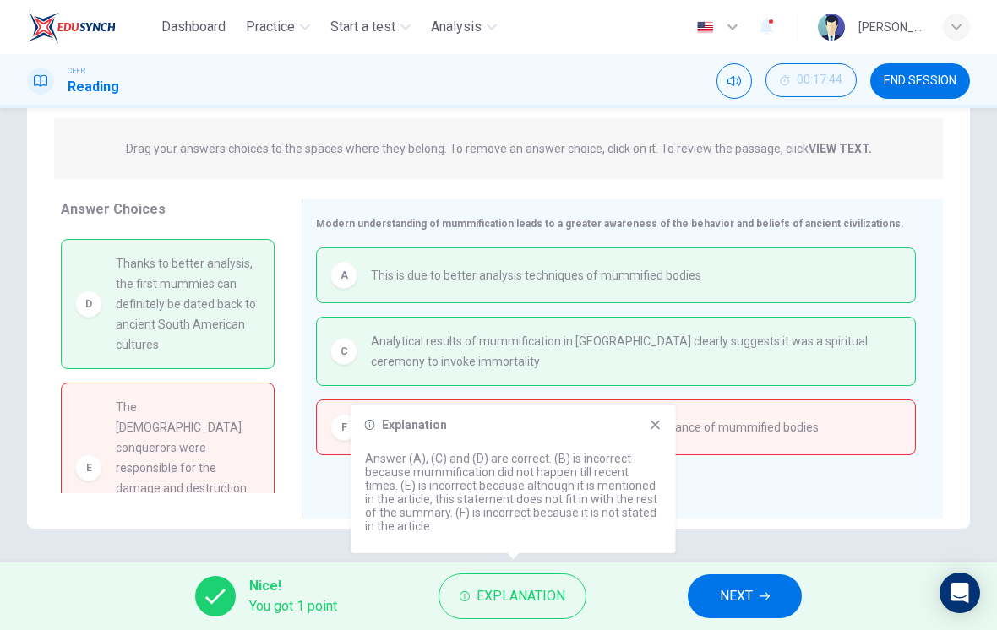
scroll to position [76, 0]
click at [658, 427] on icon at bounding box center [656, 425] width 14 height 14
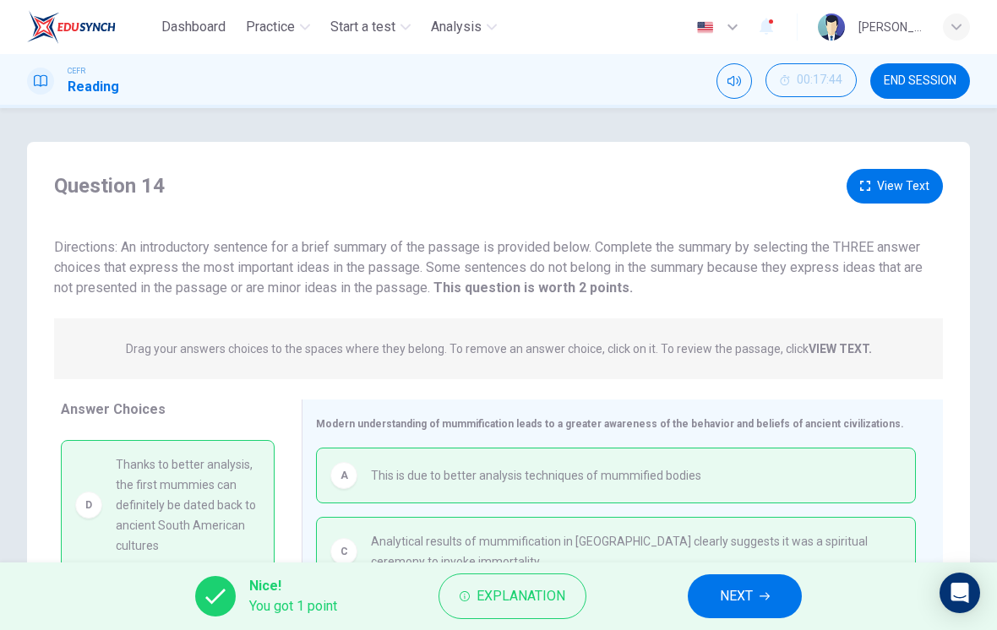
scroll to position [0, 0]
click at [886, 190] on button "View Text" at bounding box center [895, 186] width 96 height 35
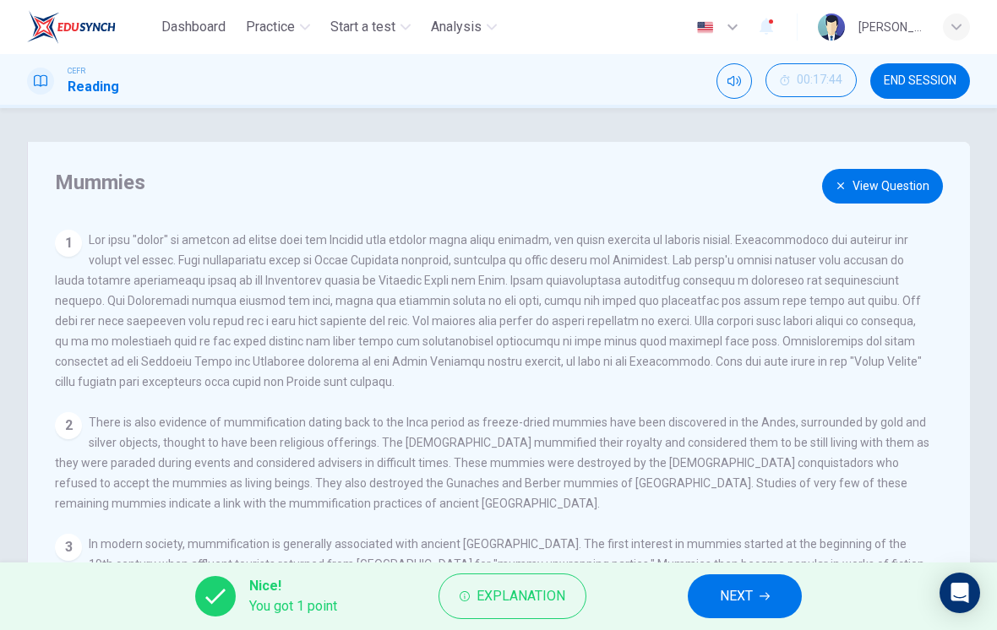
click at [162, 270] on div "1" at bounding box center [493, 311] width 876 height 162
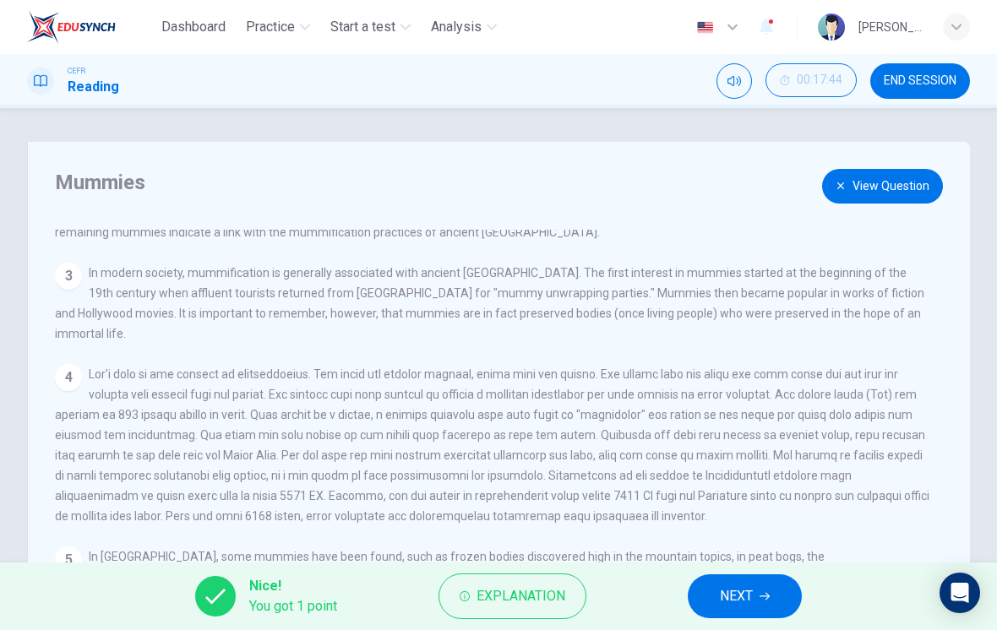
scroll to position [270, 0]
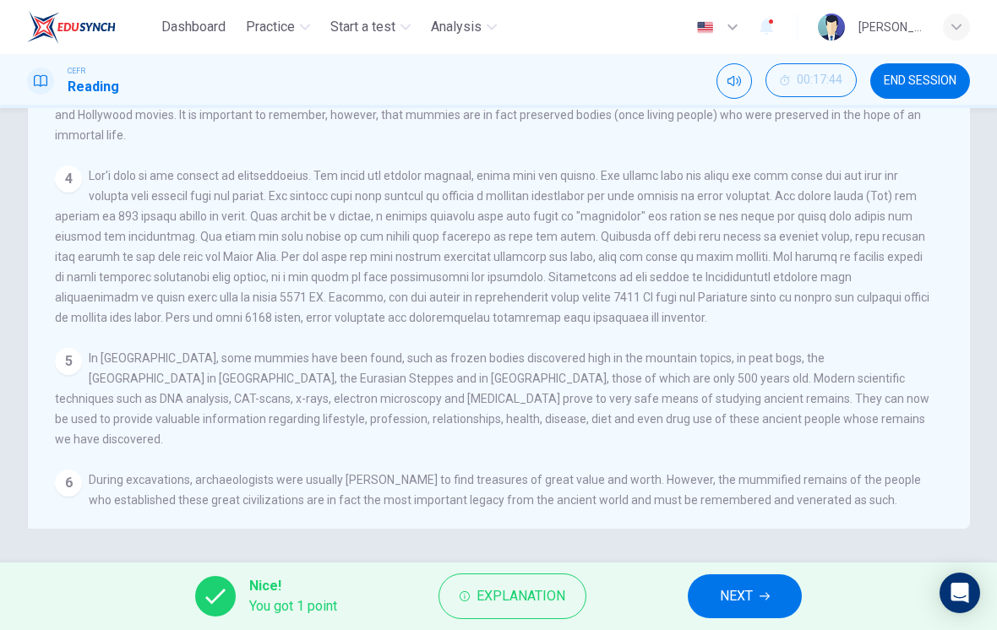
click at [134, 226] on span at bounding box center [492, 246] width 875 height 155
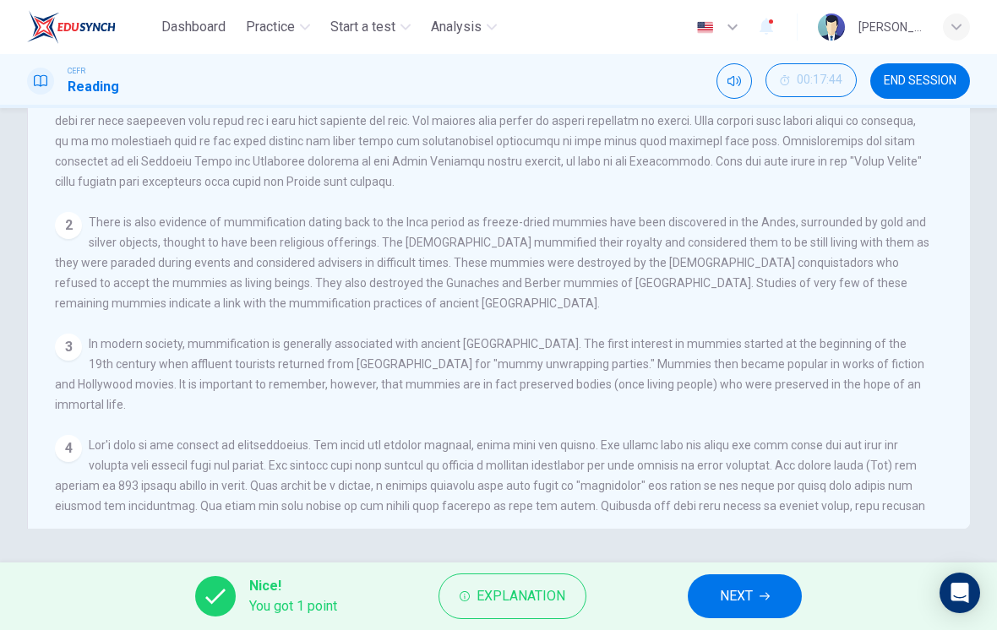
scroll to position [0, 0]
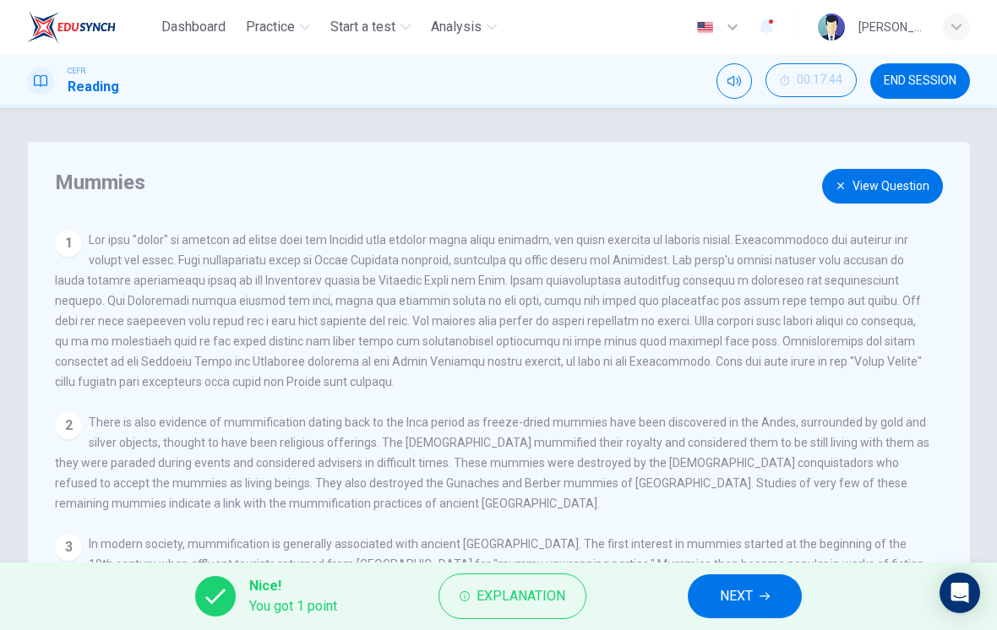
click at [146, 364] on span at bounding box center [488, 310] width 867 height 155
click at [851, 185] on button "View Question" at bounding box center [882, 186] width 121 height 35
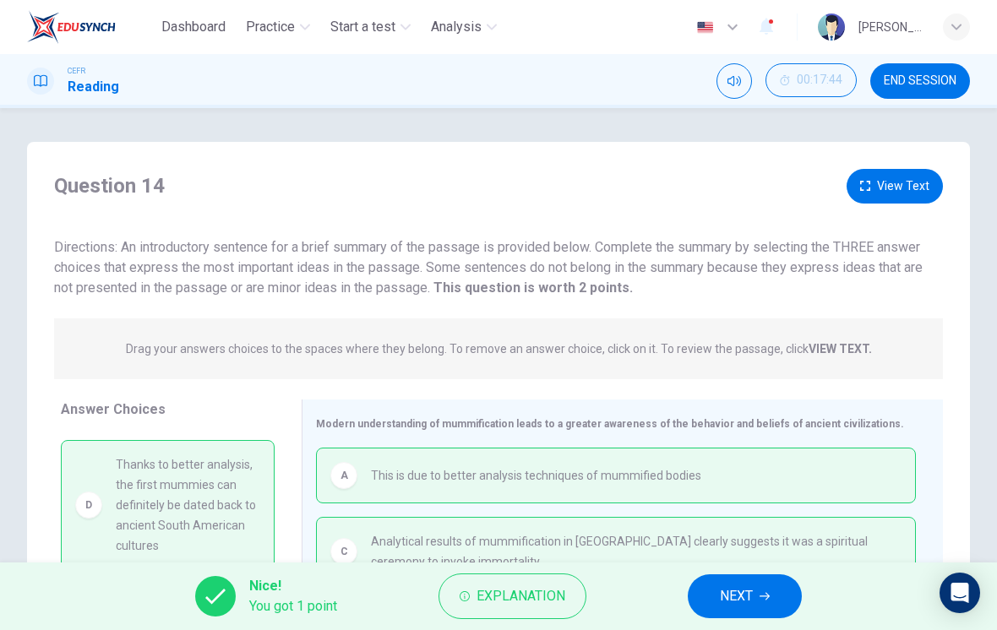
click at [885, 190] on button "View Text" at bounding box center [895, 186] width 96 height 35
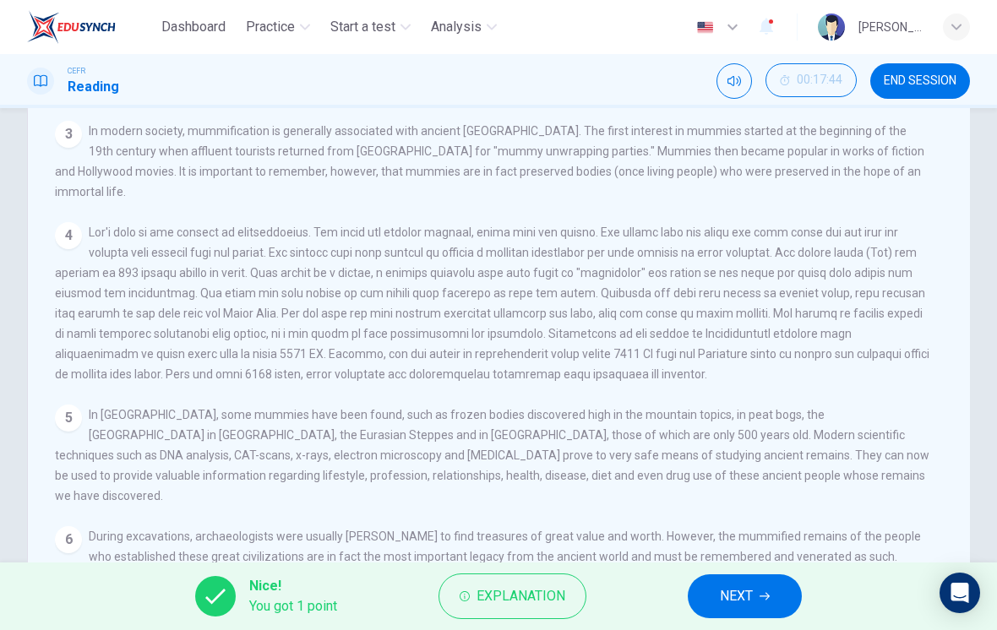
scroll to position [168, 0]
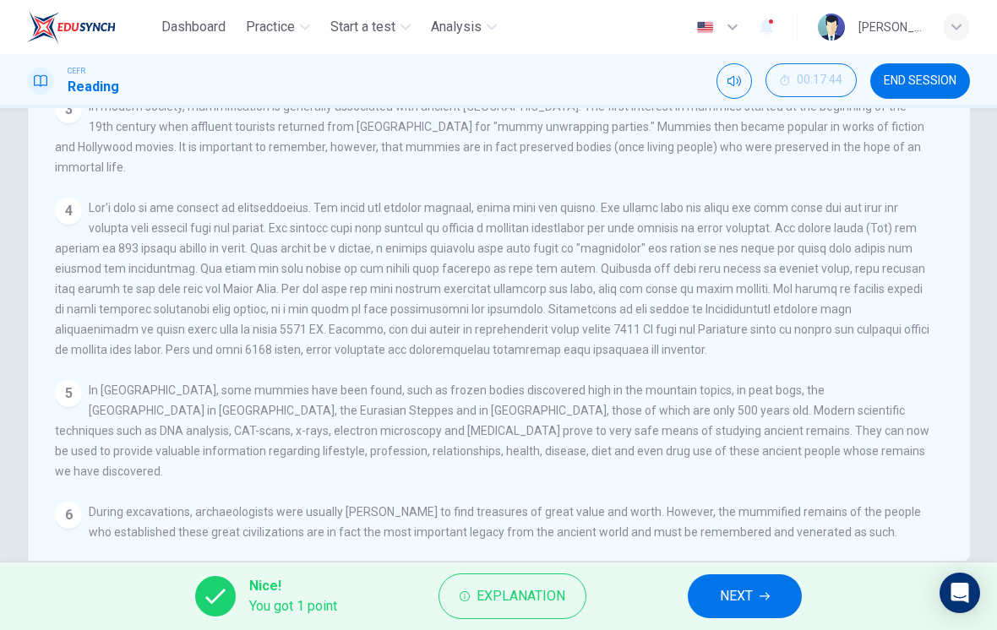
click at [729, 288] on span at bounding box center [492, 278] width 875 height 155
click at [717, 252] on div "4" at bounding box center [493, 279] width 876 height 162
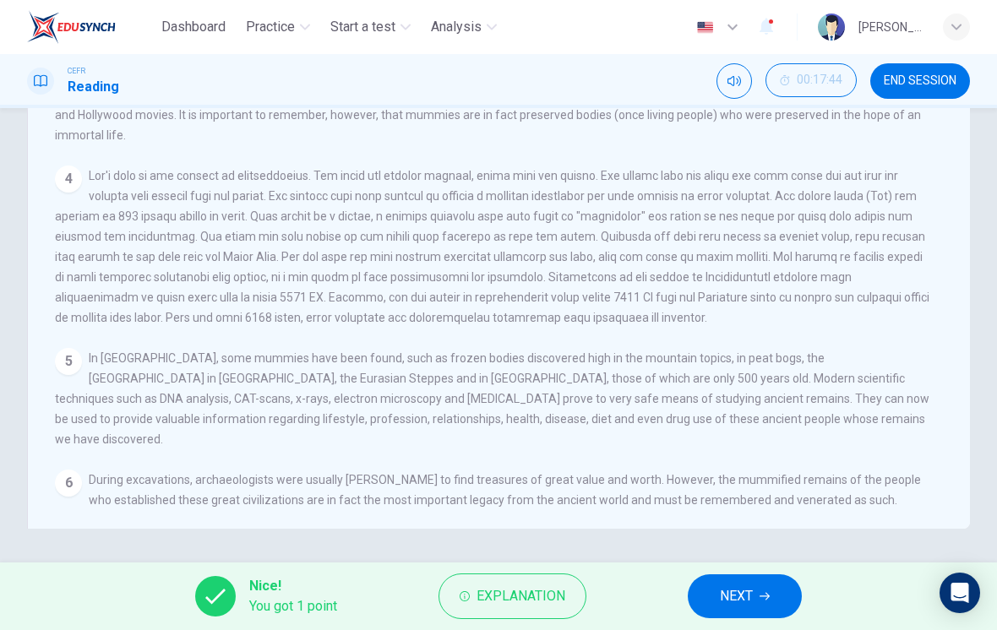
click at [705, 268] on span at bounding box center [492, 246] width 875 height 155
click at [916, 91] on button "END SESSION" at bounding box center [920, 80] width 100 height 35
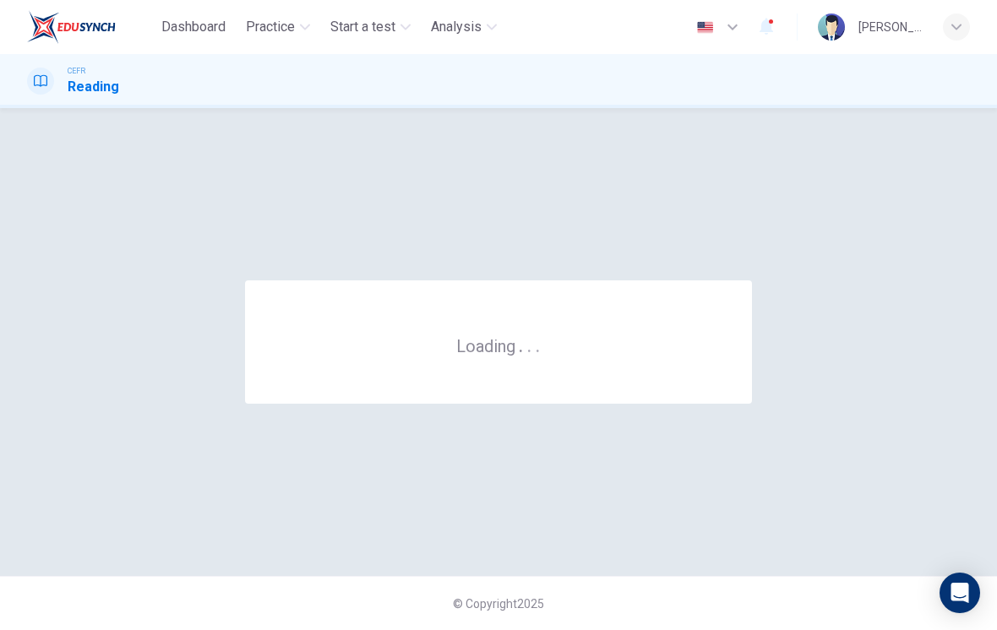
scroll to position [0, 0]
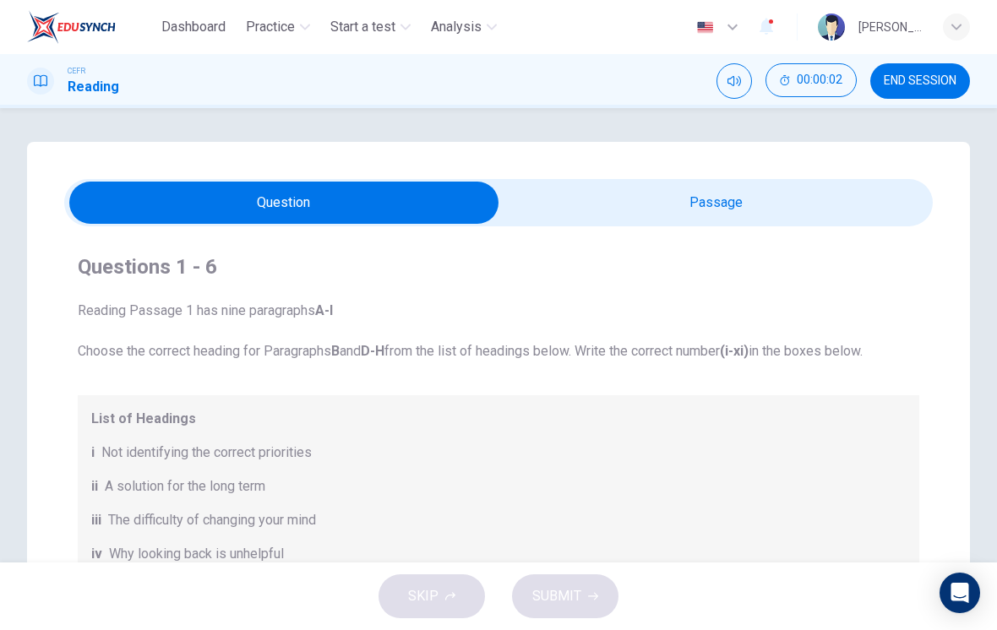
scroll to position [-8, 0]
click at [904, 84] on span "END SESSION" at bounding box center [920, 81] width 73 height 14
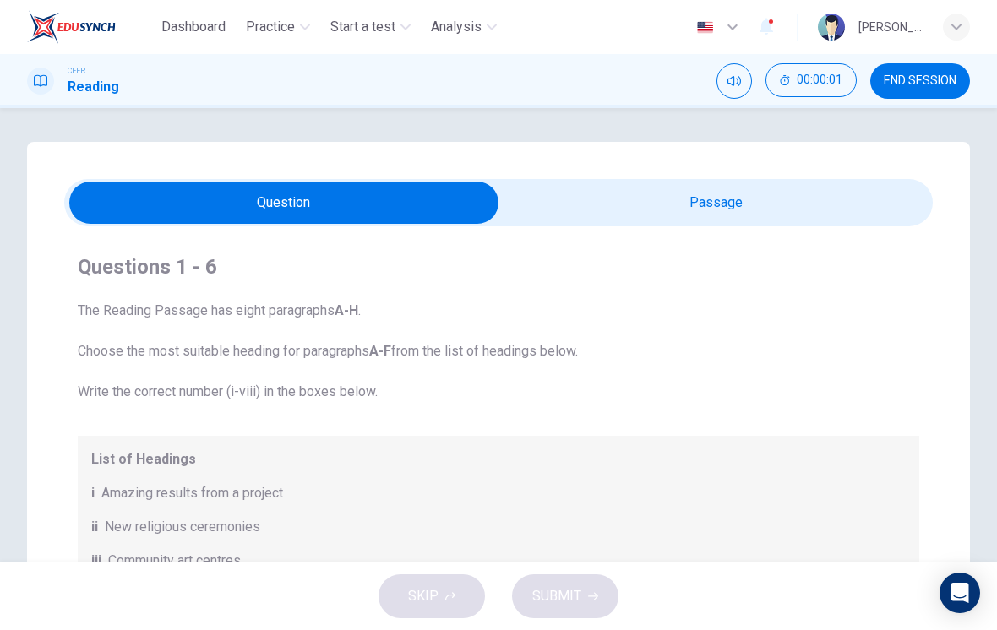
click at [907, 95] on button "END SESSION" at bounding box center [920, 80] width 100 height 35
click at [906, 85] on span "END SESSION" at bounding box center [920, 81] width 73 height 14
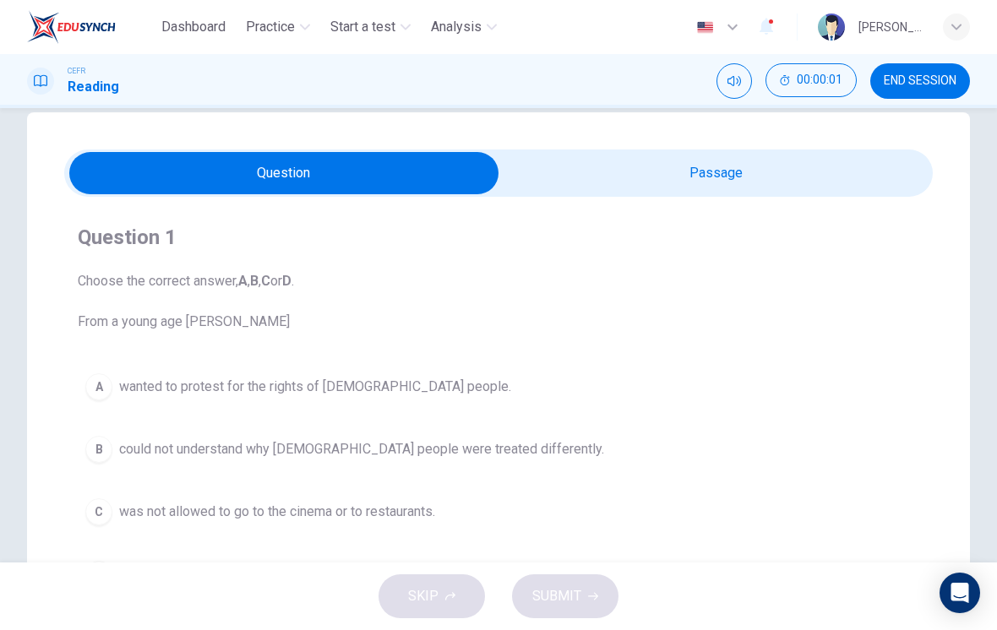
scroll to position [33, 0]
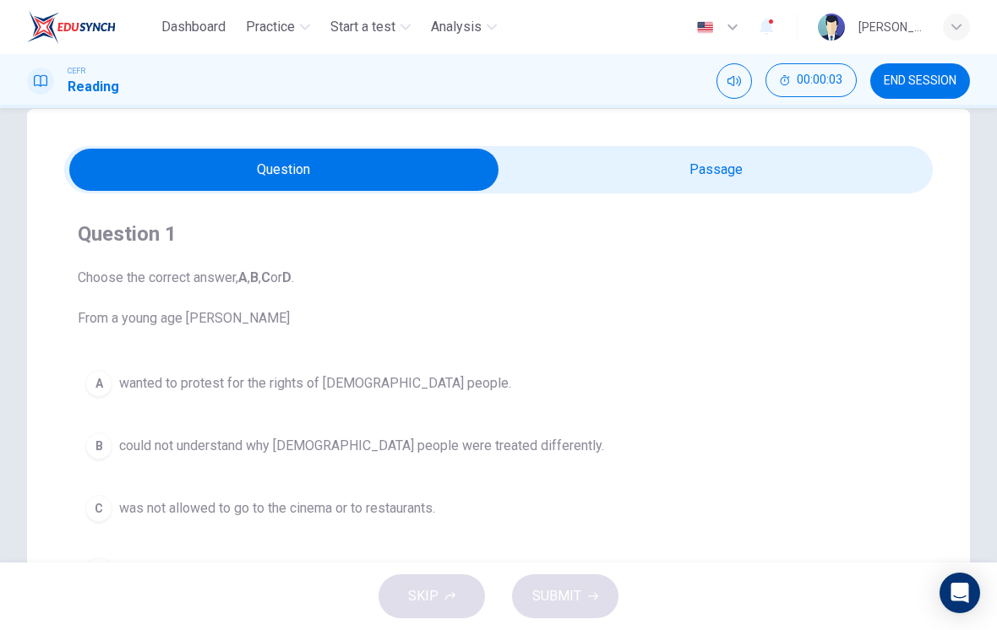
click at [907, 86] on span "END SESSION" at bounding box center [920, 81] width 73 height 14
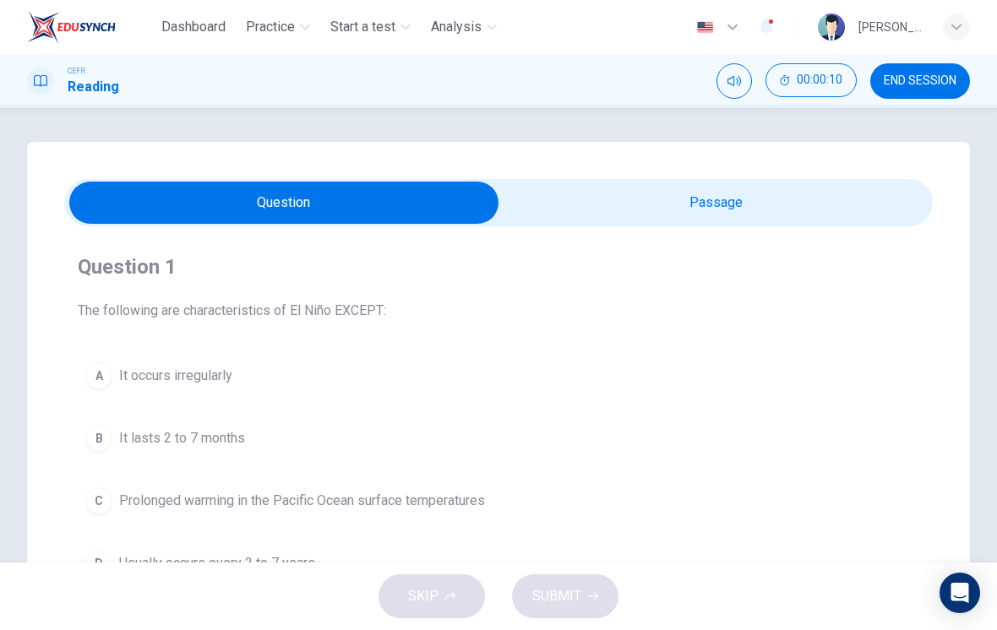
click at [736, 221] on input "checkbox" at bounding box center [283, 203] width 1303 height 42
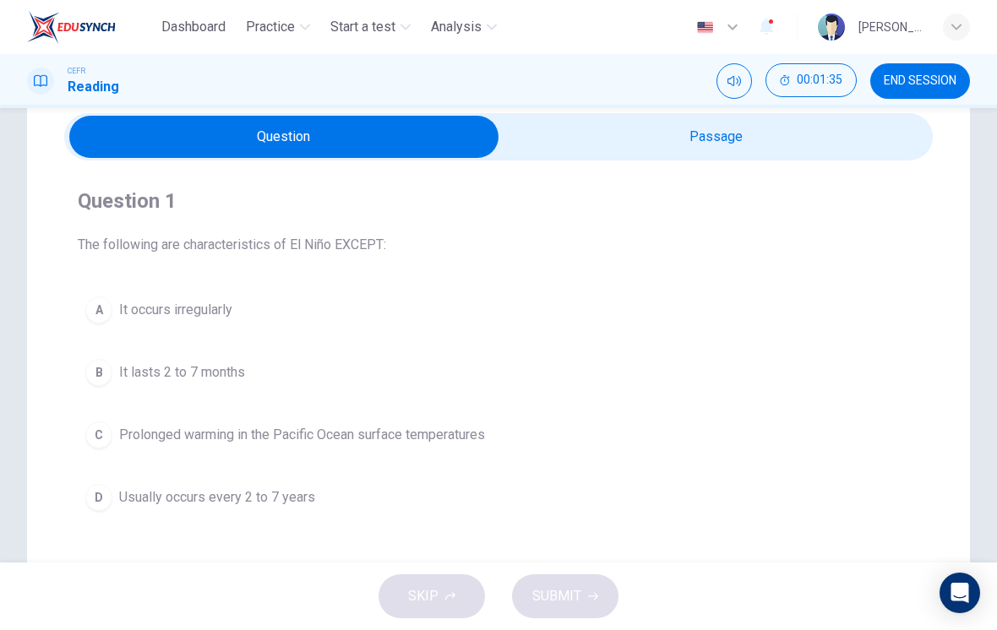
scroll to position [71, 0]
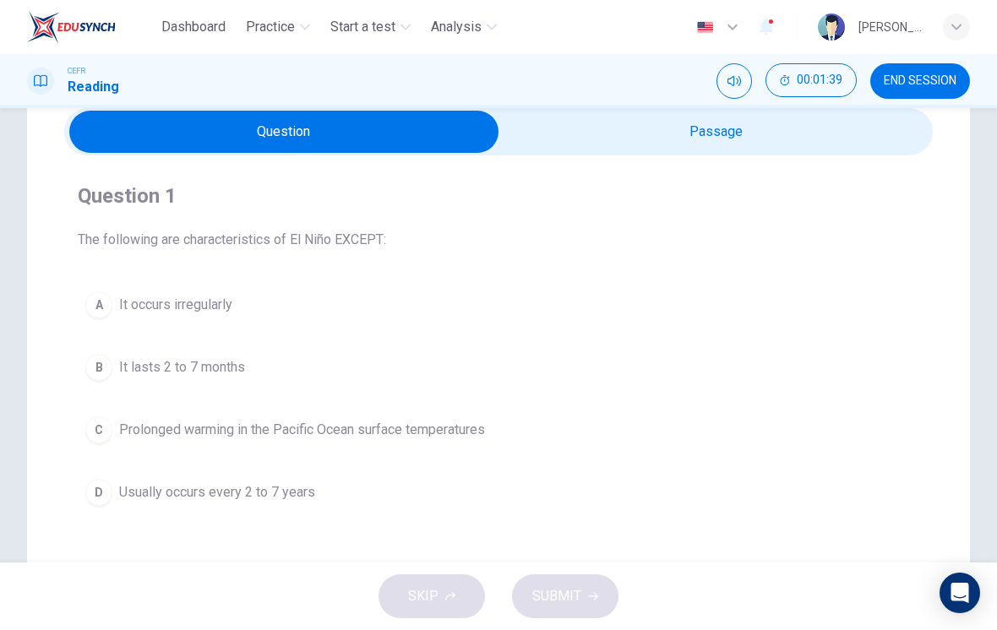
click at [133, 360] on span "It lasts 2 to 7 months" at bounding box center [182, 367] width 126 height 20
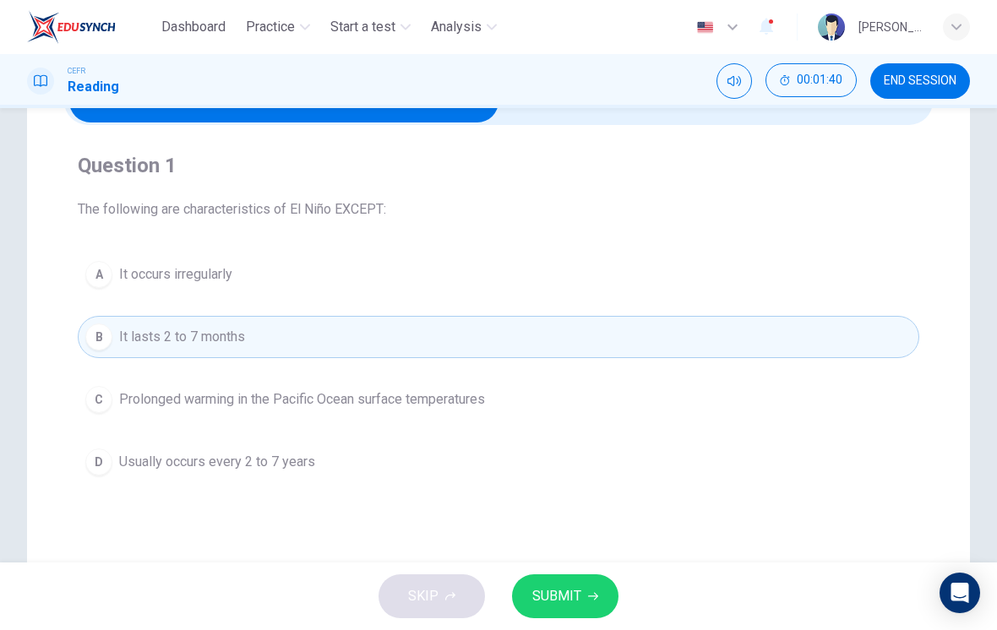
scroll to position [102, 0]
click at [563, 597] on span "SUBMIT" at bounding box center [556, 597] width 49 height 24
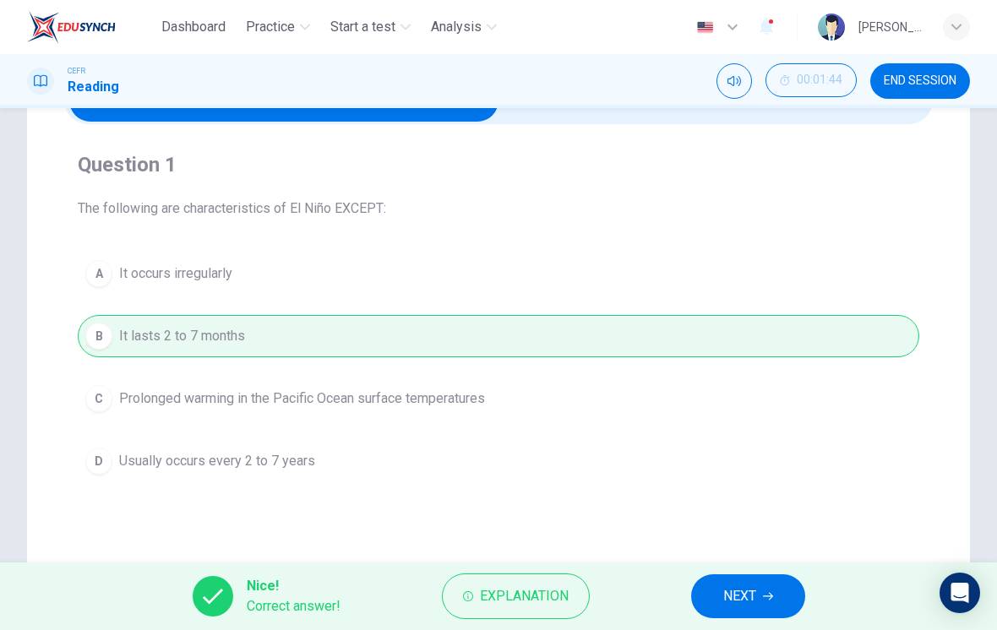
click at [737, 597] on span "NEXT" at bounding box center [739, 597] width 33 height 24
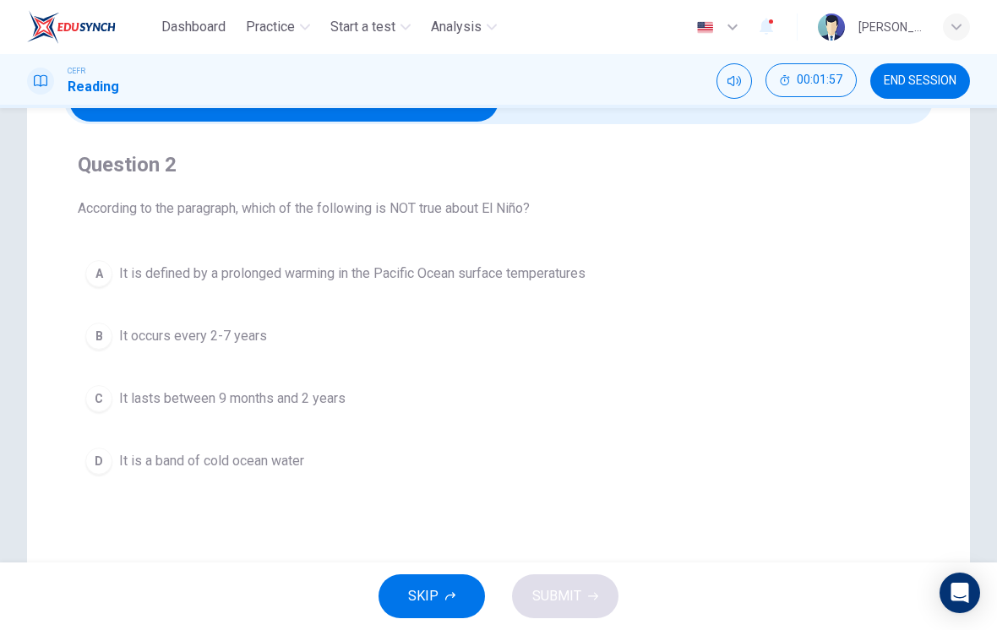
click at [132, 480] on button "D It is a band of cold ocean water" at bounding box center [499, 461] width 842 height 42
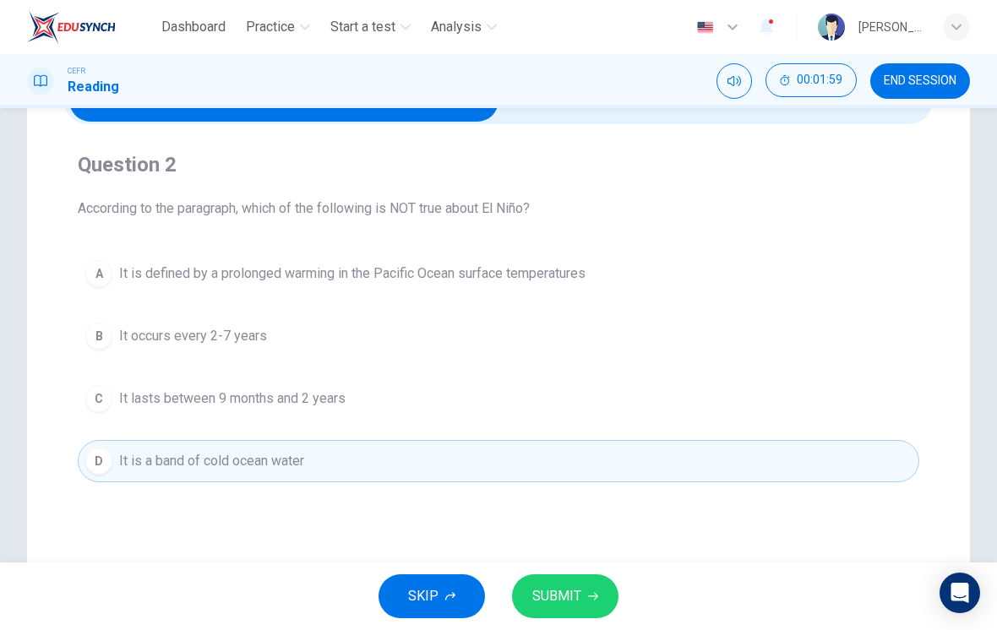
click at [569, 598] on span "SUBMIT" at bounding box center [556, 597] width 49 height 24
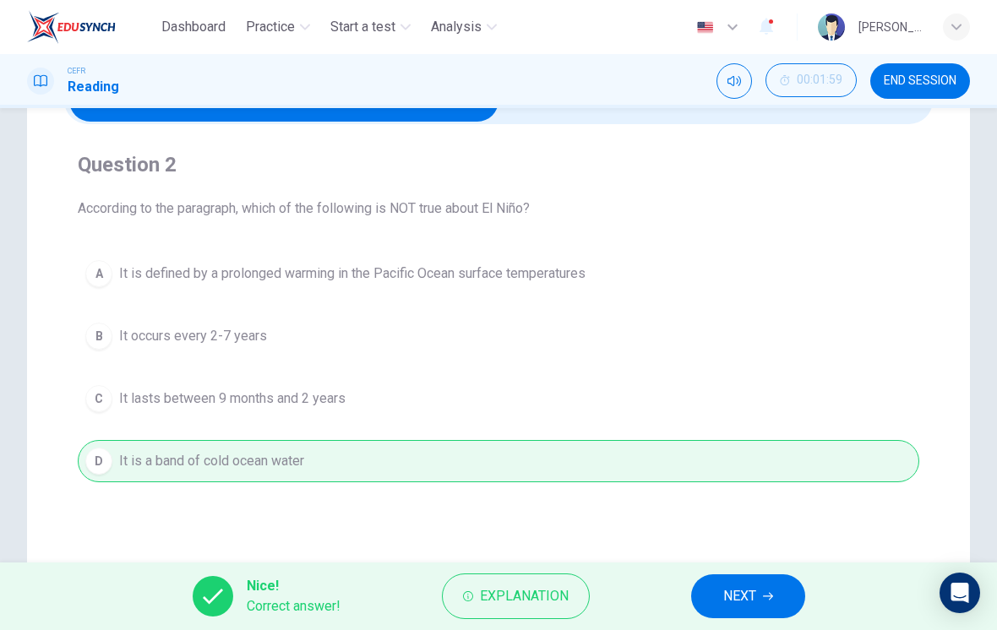
click at [725, 595] on span "NEXT" at bounding box center [739, 597] width 33 height 24
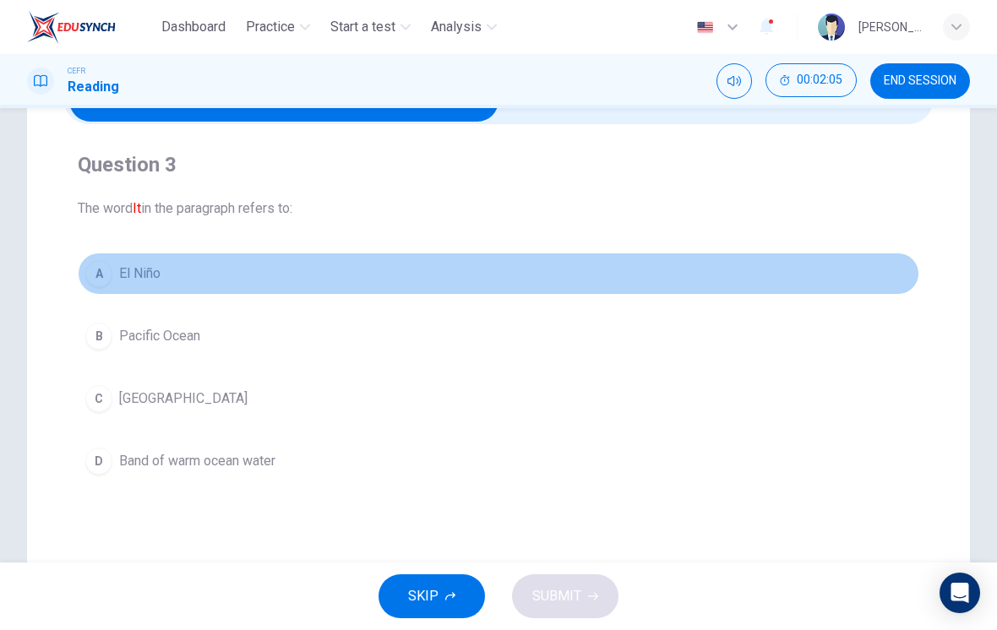
click at [109, 273] on div "A" at bounding box center [98, 273] width 27 height 27
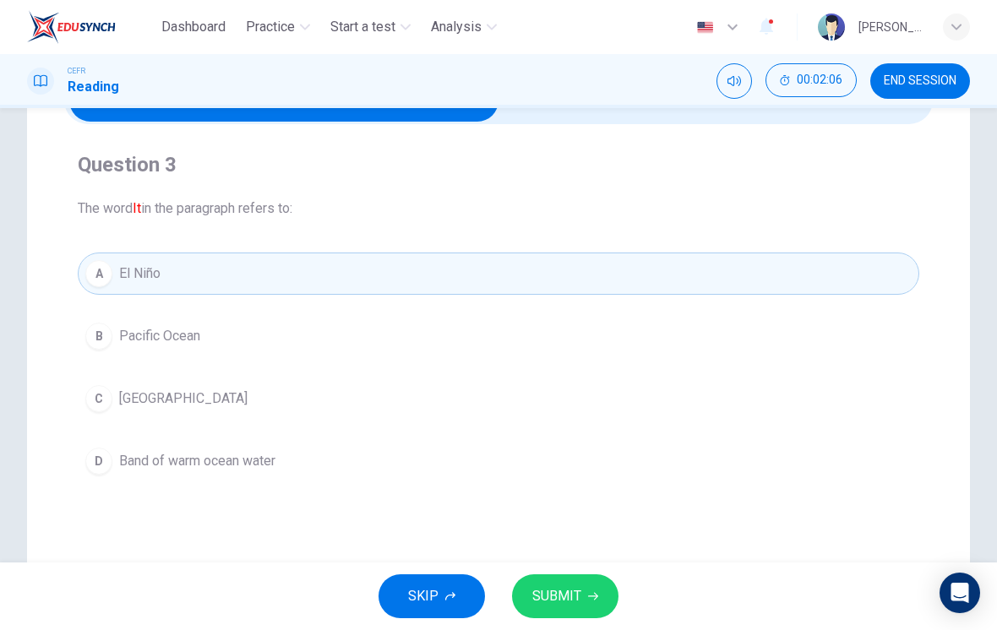
click at [586, 594] on button "SUBMIT" at bounding box center [565, 597] width 106 height 44
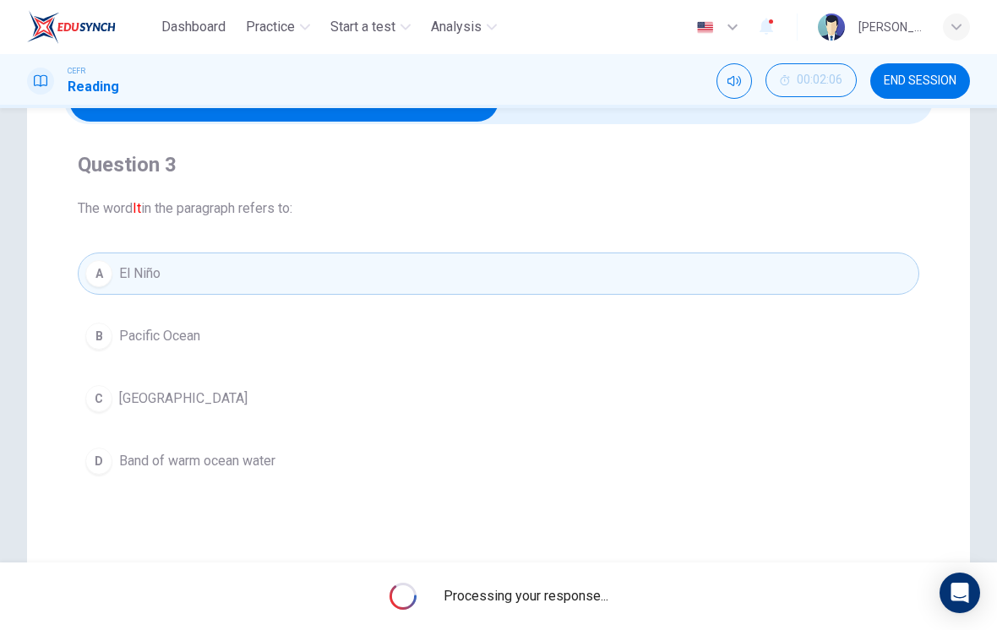
click at [585, 593] on span "Processing your response..." at bounding box center [526, 596] width 165 height 20
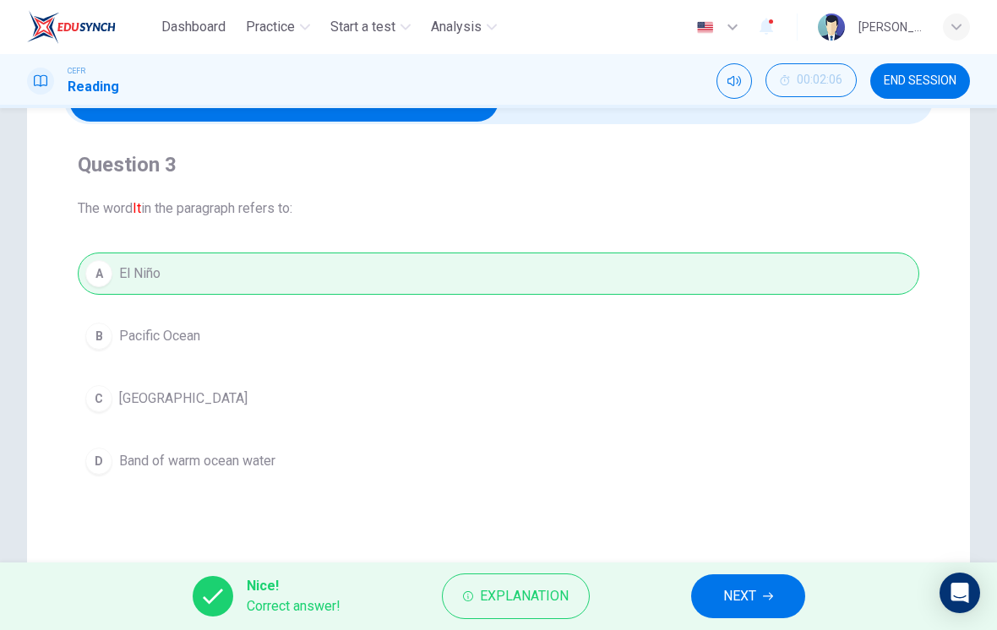
click at [722, 597] on button "NEXT" at bounding box center [748, 597] width 114 height 44
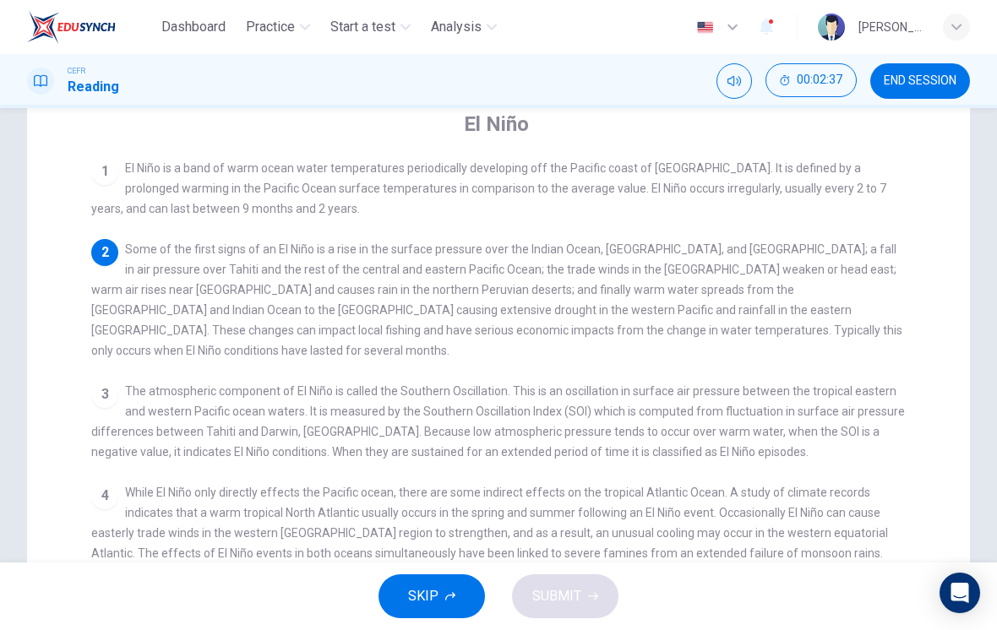
scroll to position [153, 0]
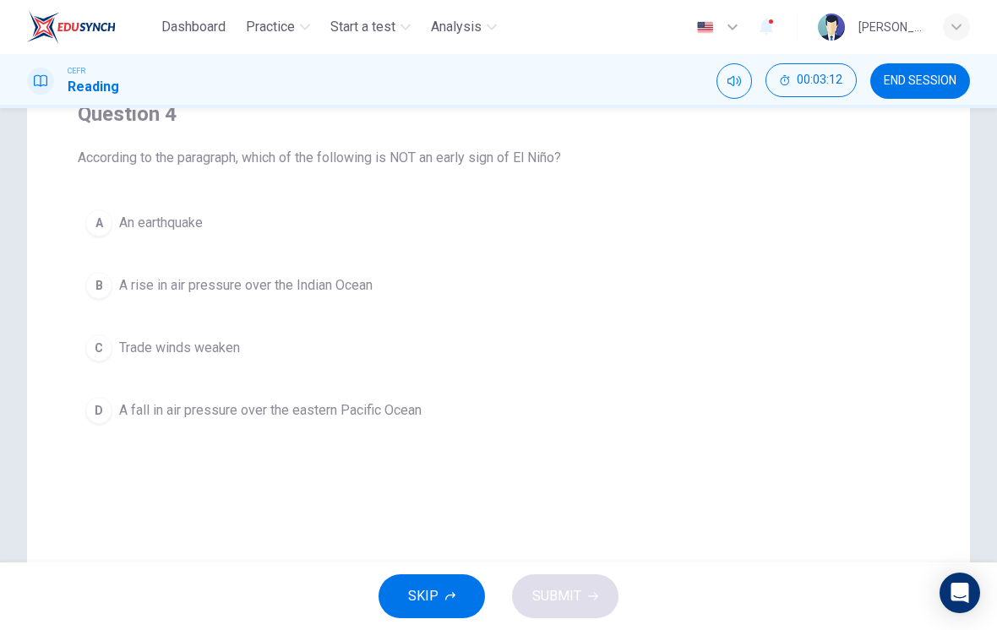
click at [93, 225] on div "A" at bounding box center [98, 223] width 27 height 27
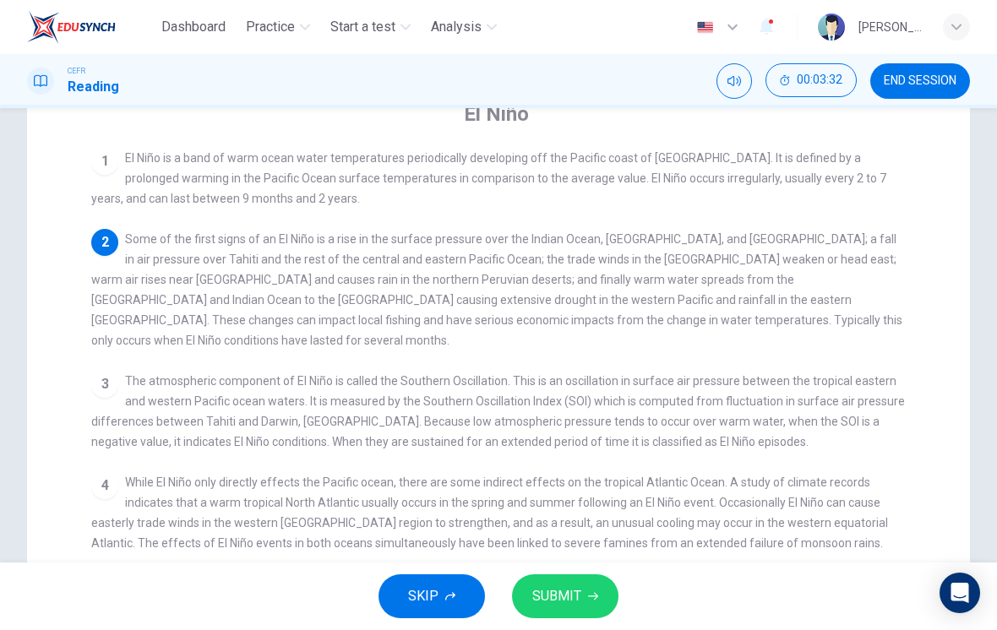
click at [126, 427] on span "The atmospheric component of El Niño is called the Southern Oscillation. This i…" at bounding box center [498, 411] width 814 height 74
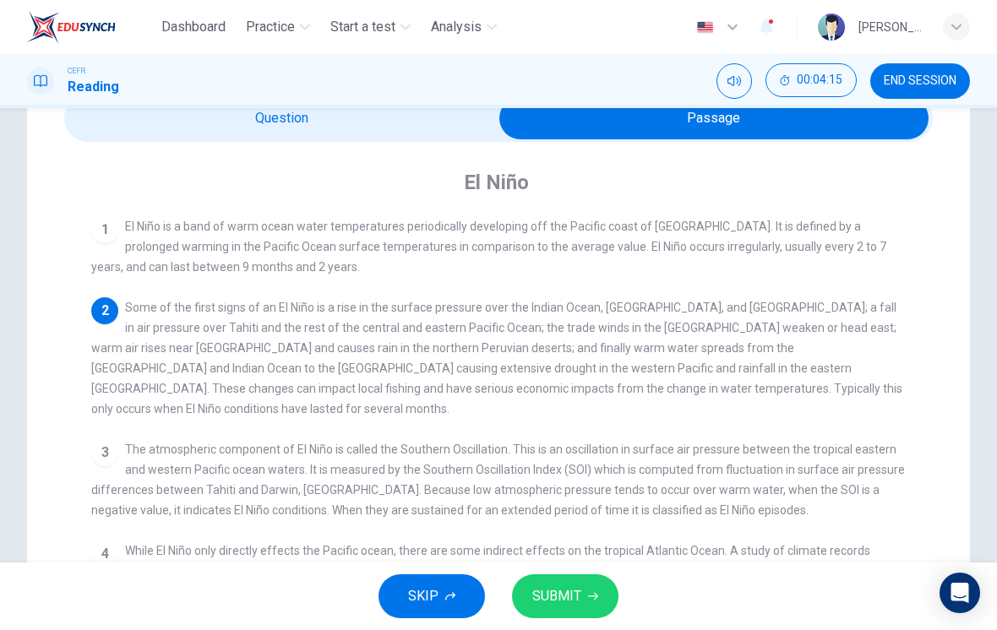
scroll to position [87, 0]
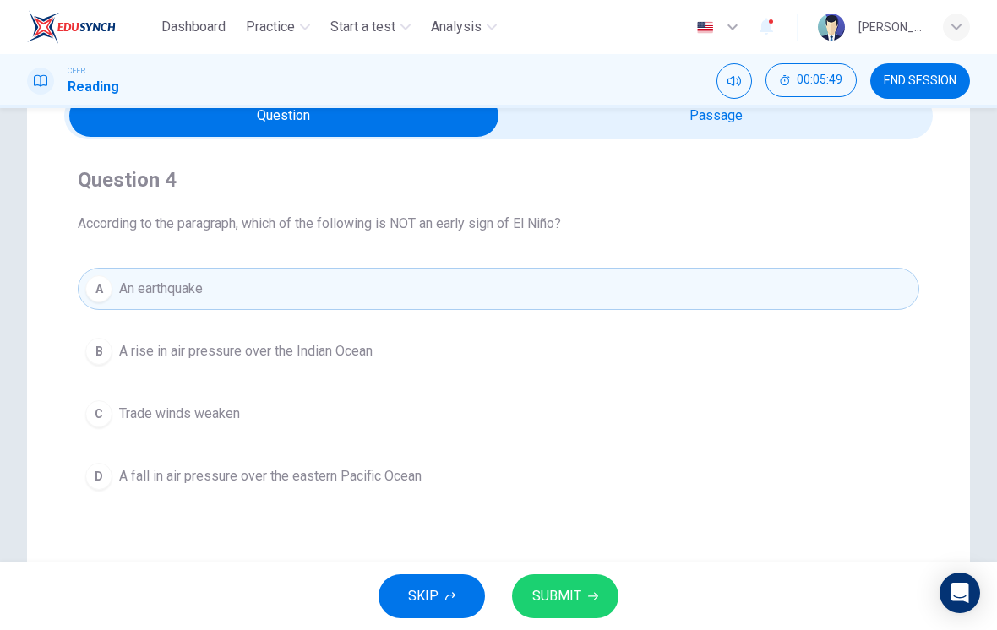
click at [200, 466] on button "D A fall in air pressure over the eastern Pacific Ocean" at bounding box center [499, 476] width 842 height 42
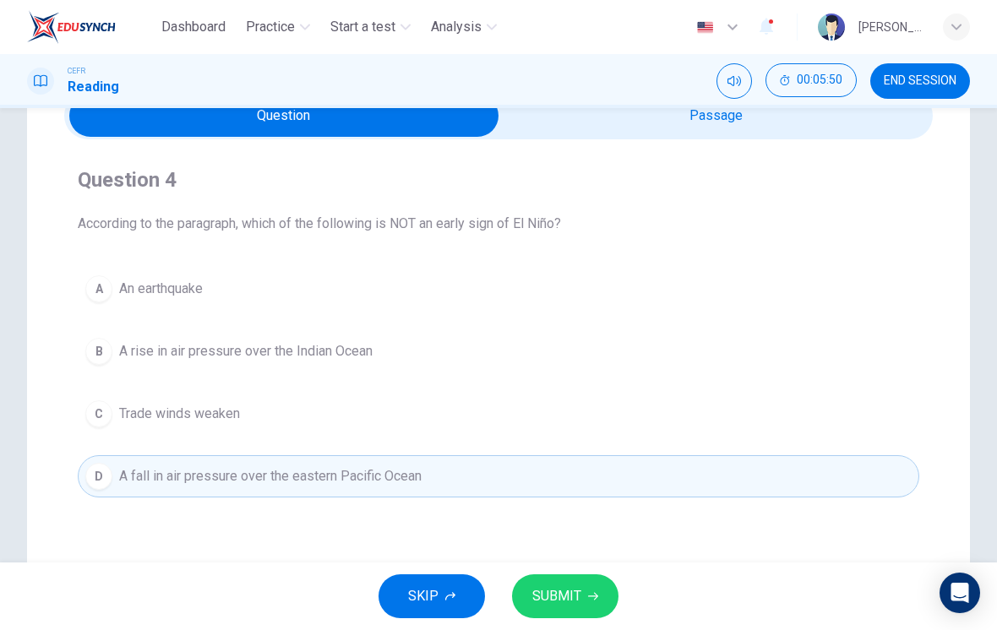
click at [166, 368] on button "B A rise in air pressure over the Indian Ocean" at bounding box center [499, 351] width 842 height 42
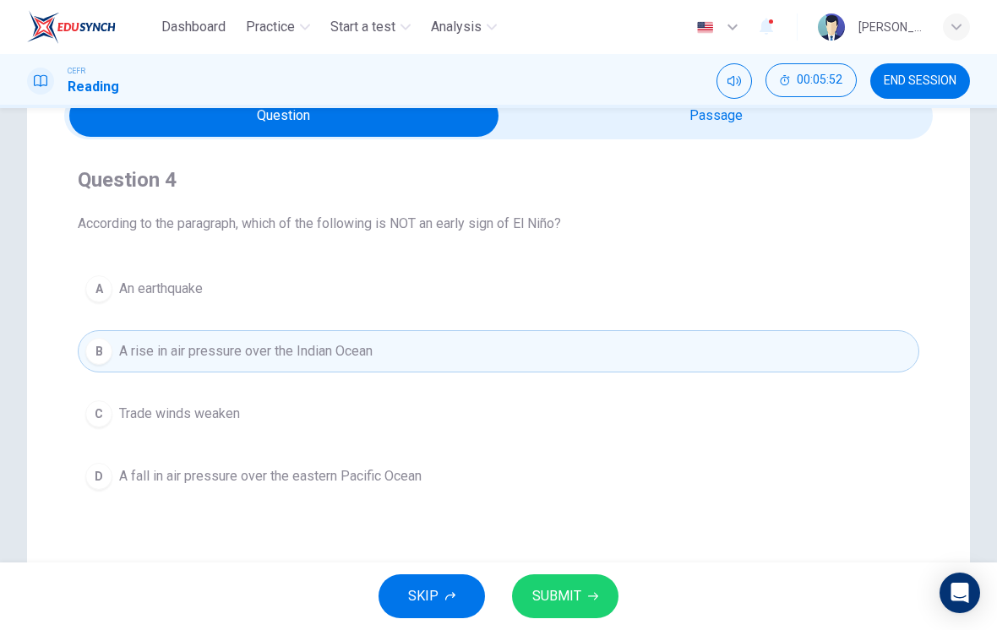
click at [558, 591] on span "SUBMIT" at bounding box center [556, 597] width 49 height 24
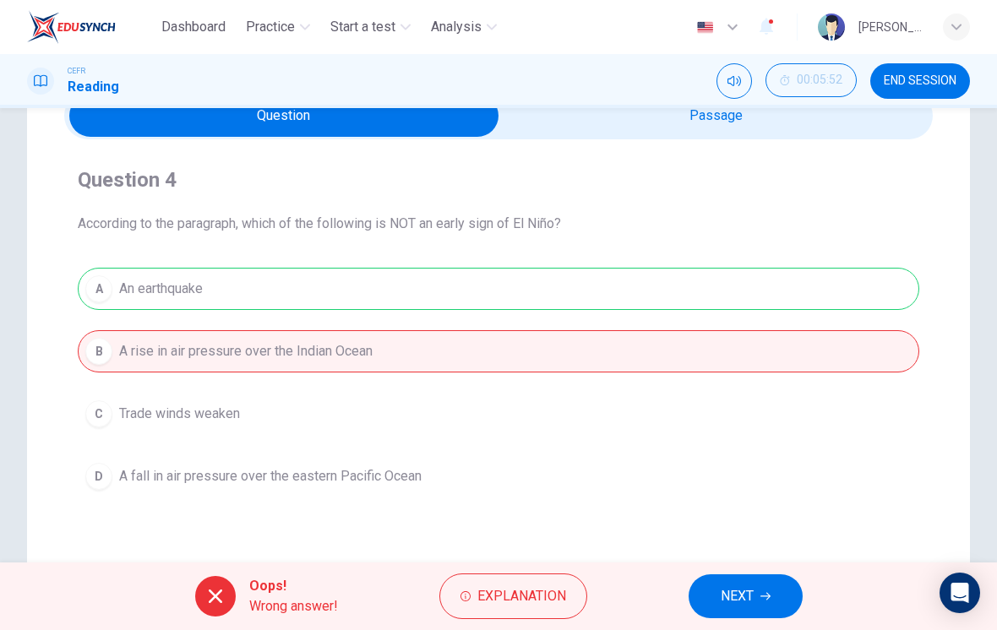
click at [515, 591] on span "Explanation" at bounding box center [521, 597] width 89 height 24
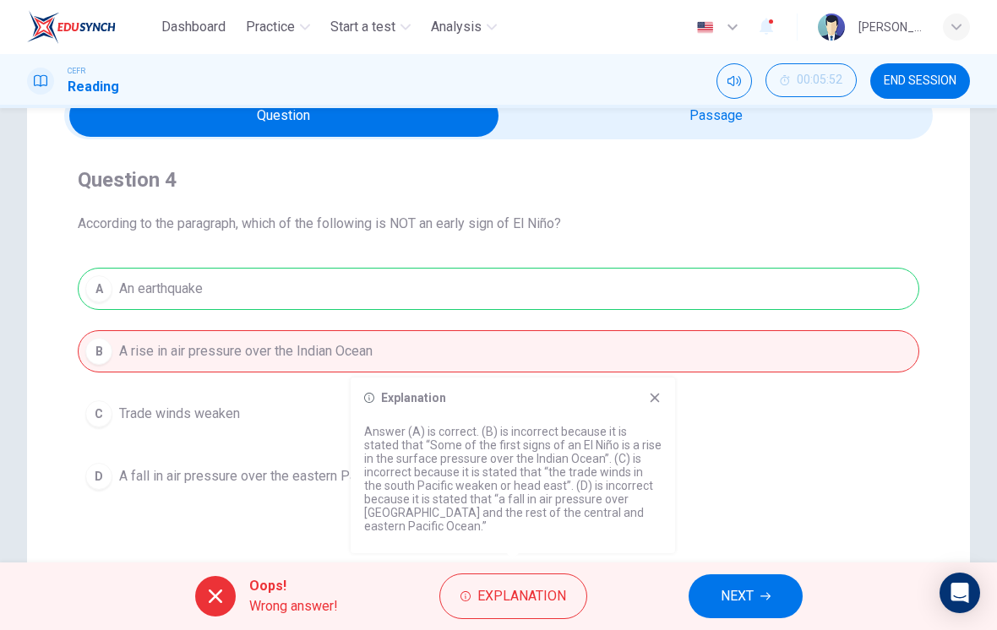
click at [725, 591] on span "NEXT" at bounding box center [737, 597] width 33 height 24
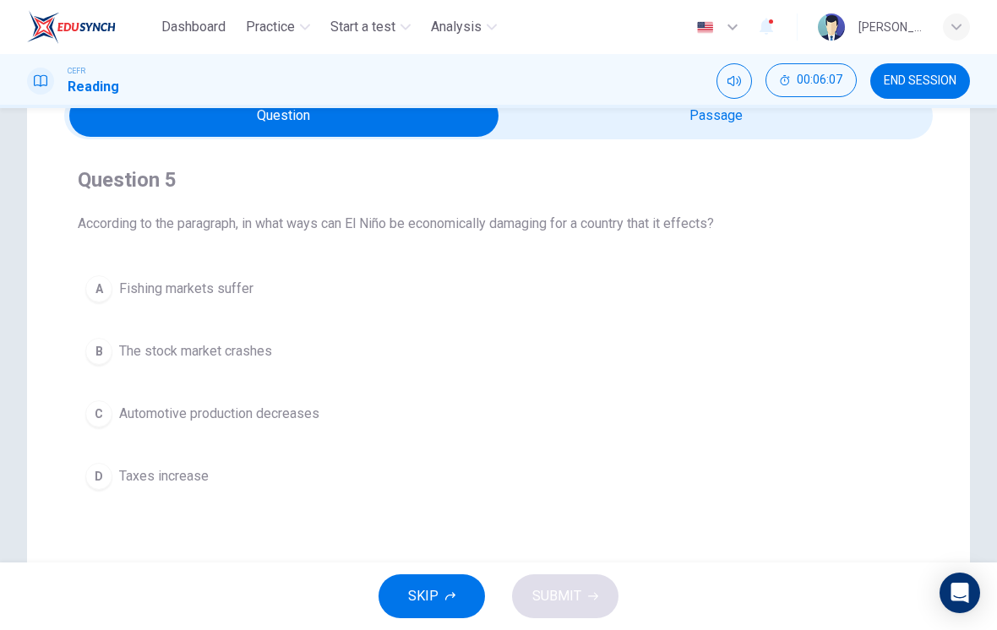
click at [107, 287] on div "A" at bounding box center [98, 288] width 27 height 27
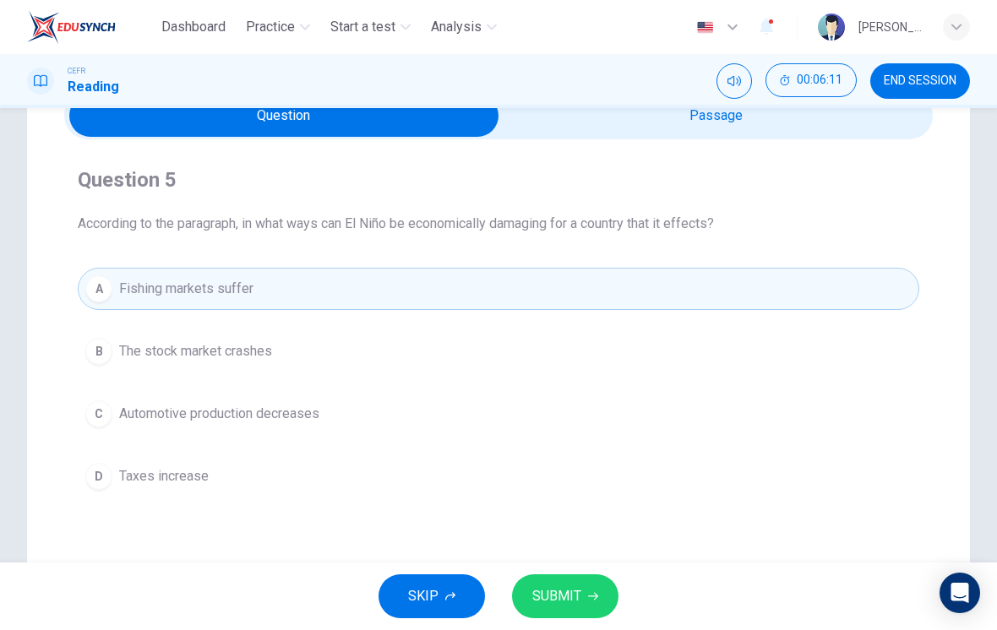
click at [563, 608] on button "SUBMIT" at bounding box center [565, 597] width 106 height 44
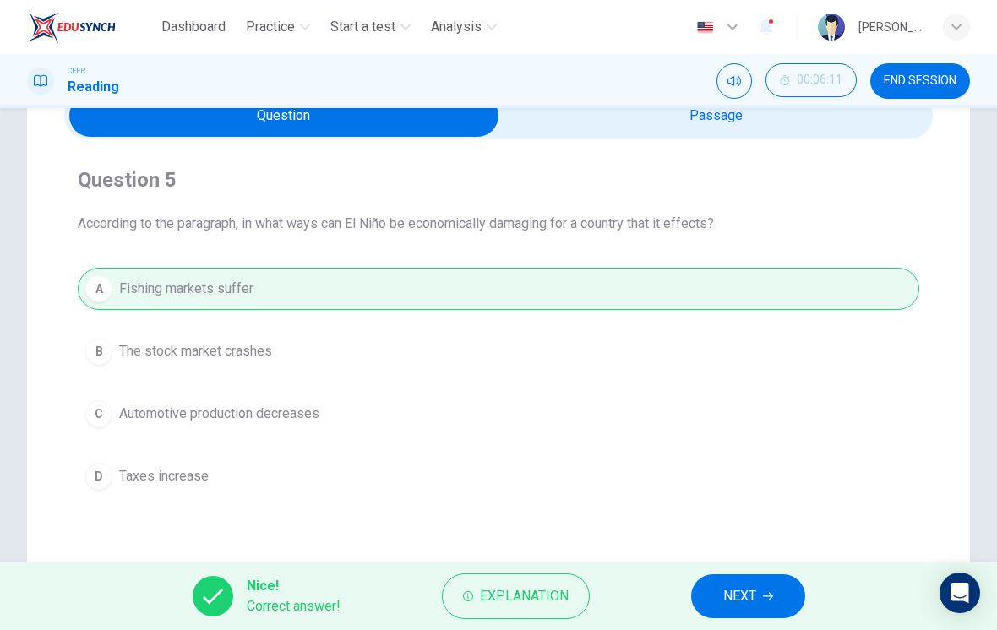
click at [727, 606] on span "NEXT" at bounding box center [739, 597] width 33 height 24
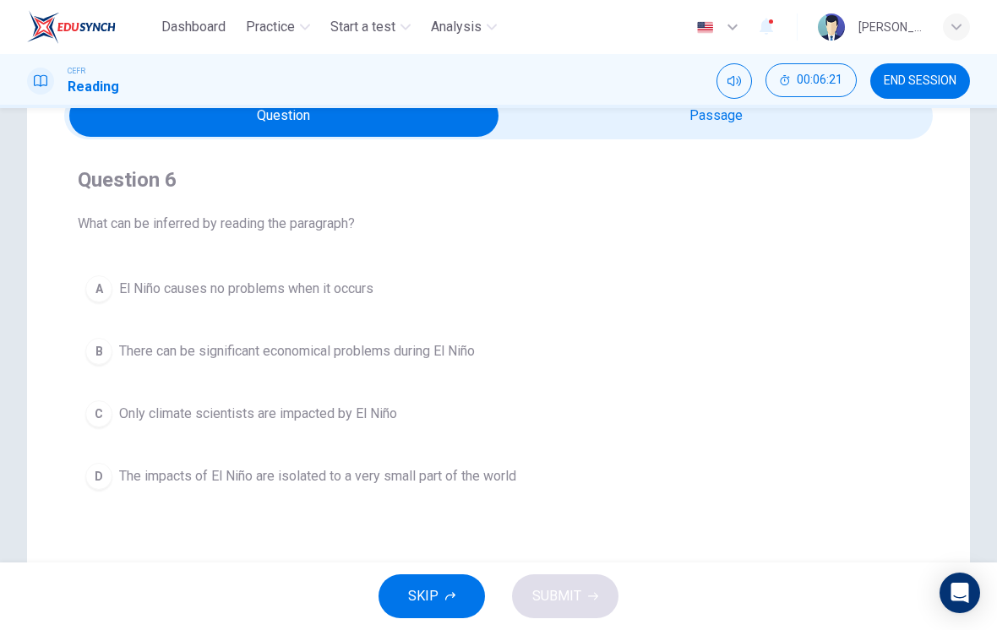
click at [159, 357] on span "There can be significant economical problems during El Niño" at bounding box center [297, 351] width 356 height 20
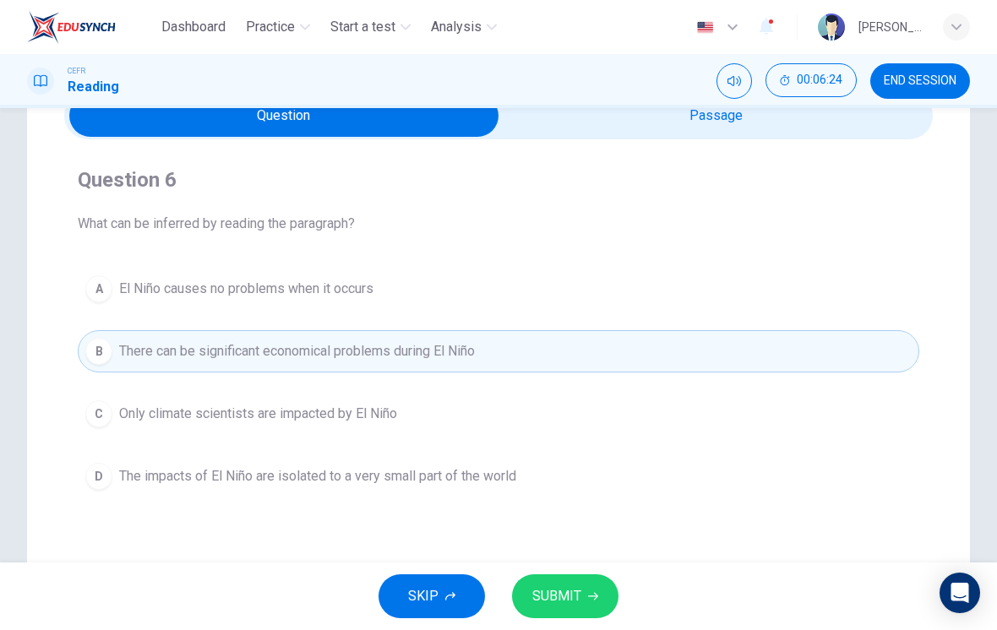
click at [575, 594] on span "SUBMIT" at bounding box center [556, 597] width 49 height 24
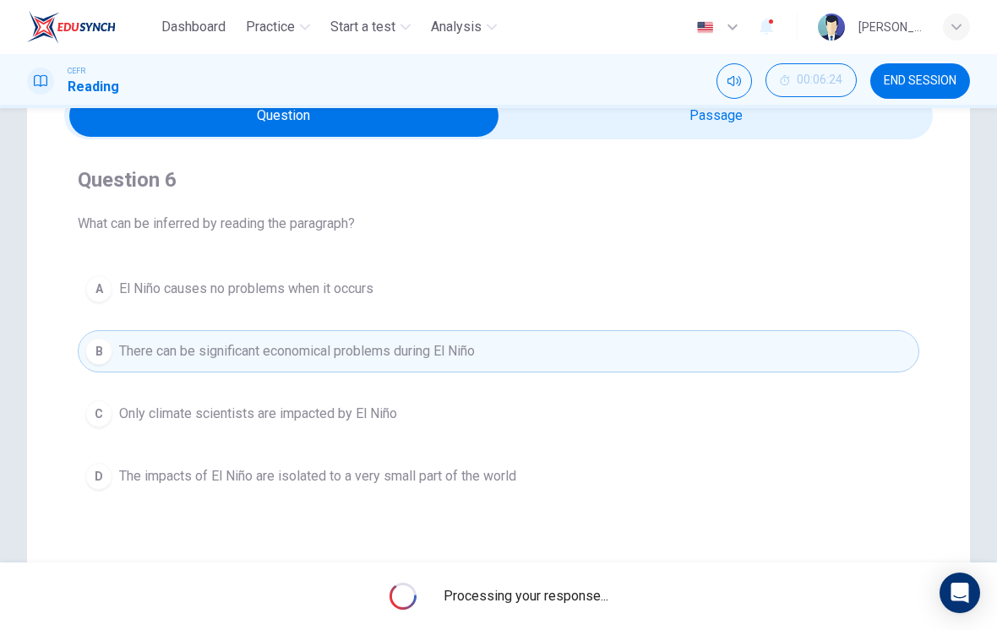
click at [574, 593] on span "Processing your response..." at bounding box center [526, 596] width 165 height 20
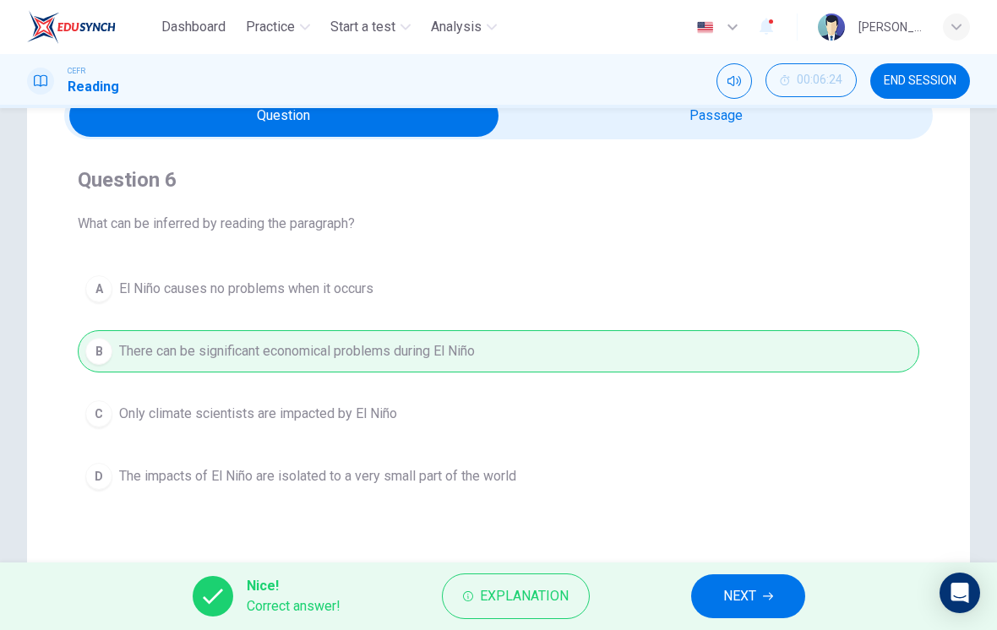
click at [727, 615] on button "NEXT" at bounding box center [748, 597] width 114 height 44
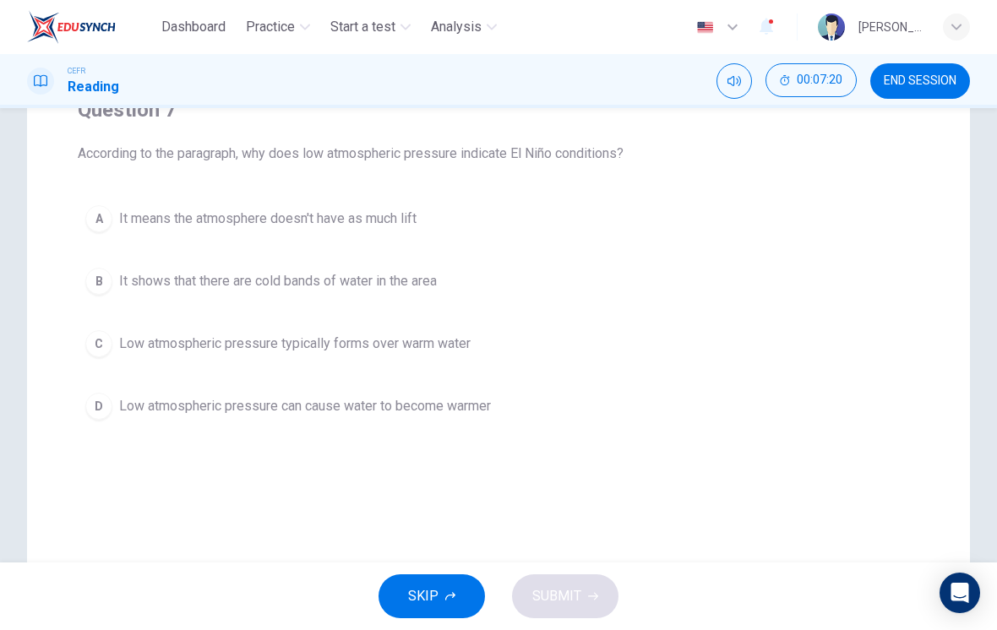
scroll to position [150, 0]
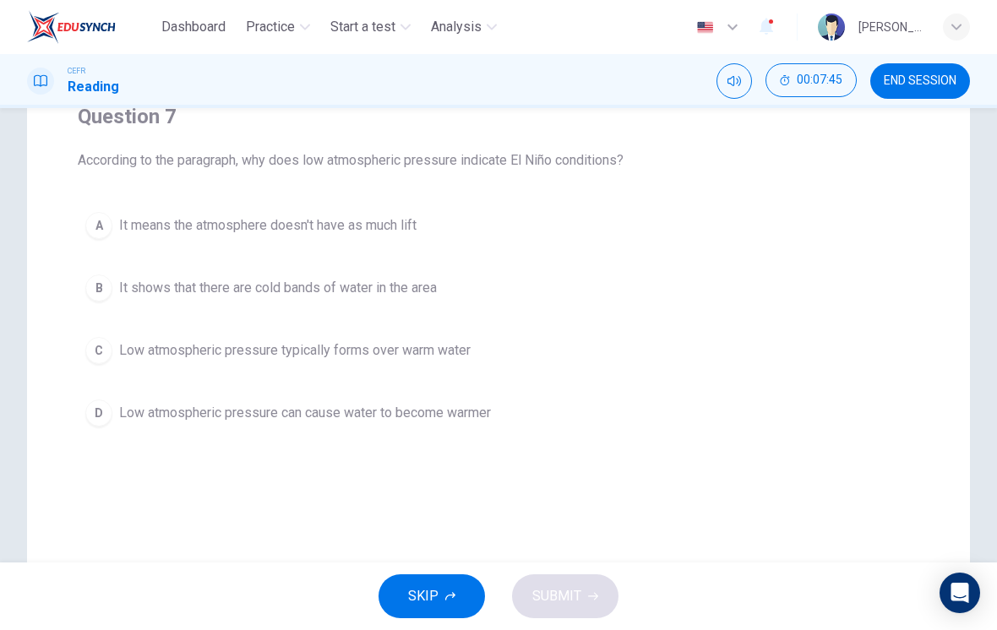
click at [215, 354] on span "Low atmospheric pressure typically forms over warm water" at bounding box center [295, 351] width 352 height 20
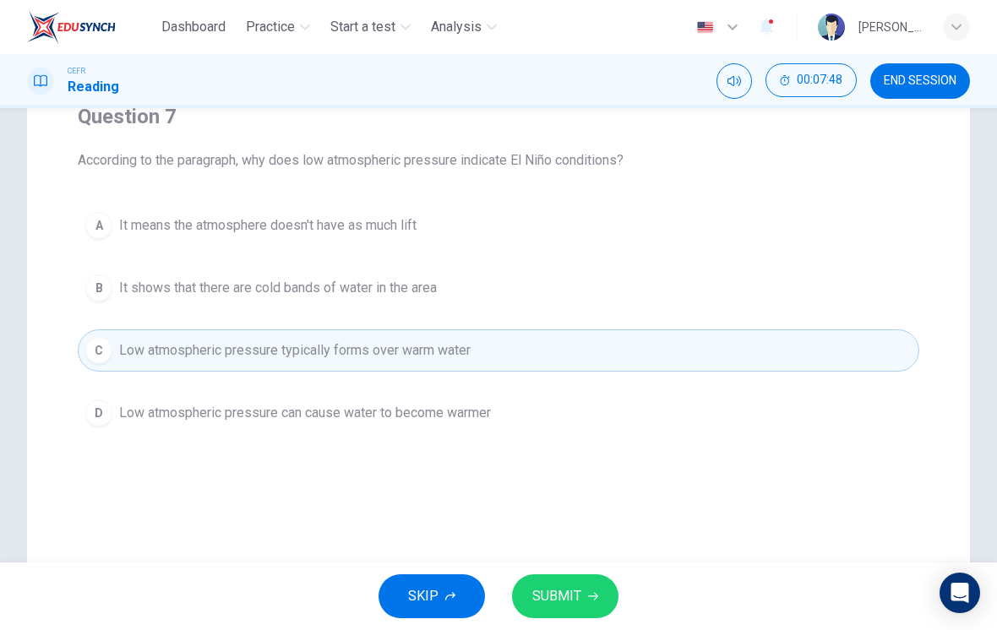
click at [572, 592] on span "SUBMIT" at bounding box center [556, 597] width 49 height 24
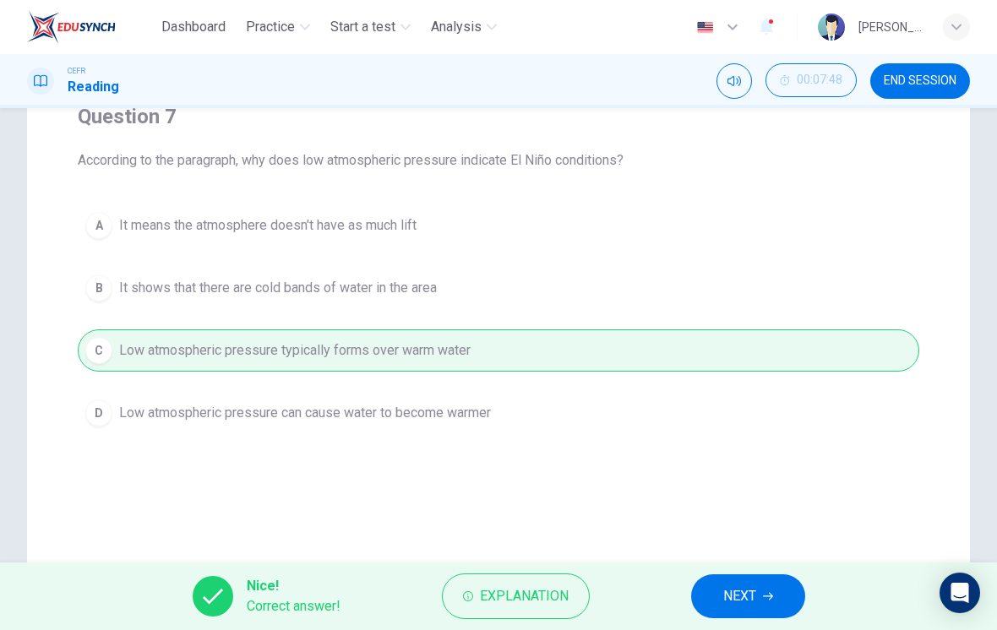
click at [739, 595] on span "NEXT" at bounding box center [739, 597] width 33 height 24
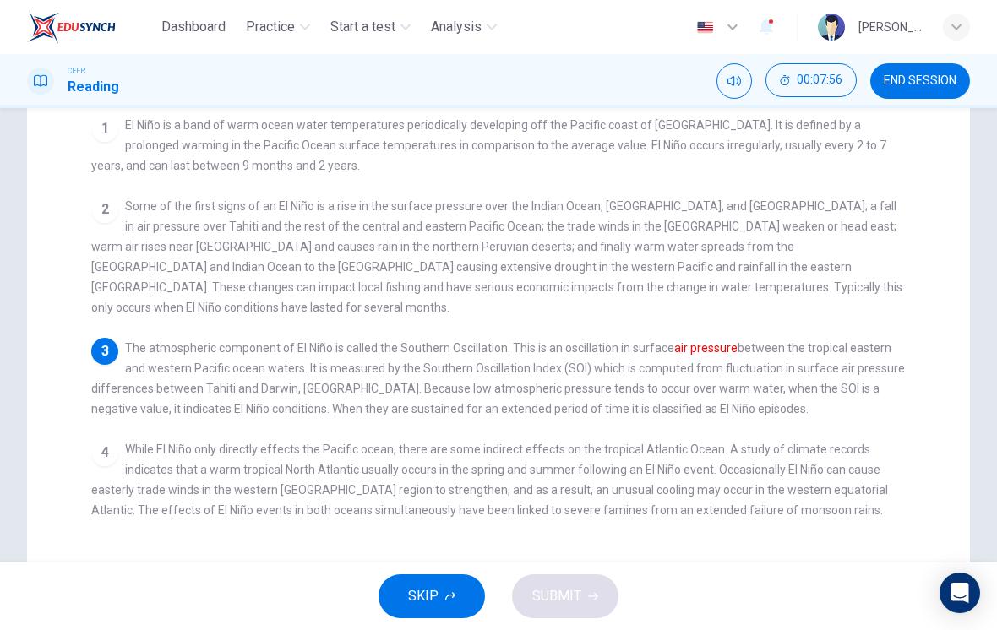
scroll to position [193, 0]
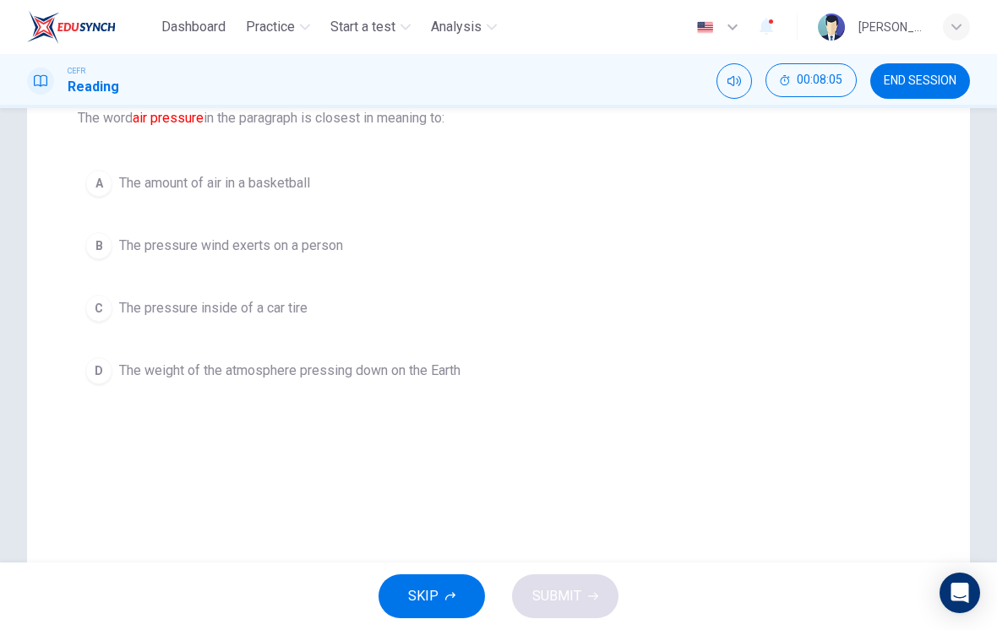
click at [189, 374] on span "The weight of the atmosphere pressing down on the Earth" at bounding box center [289, 371] width 341 height 20
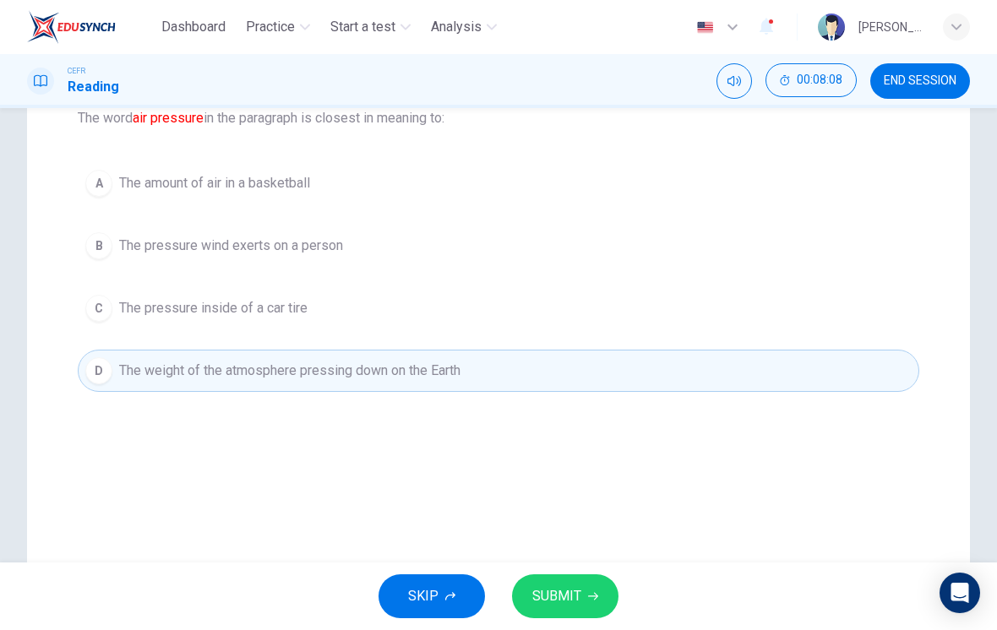
click at [569, 602] on span "SUBMIT" at bounding box center [556, 597] width 49 height 24
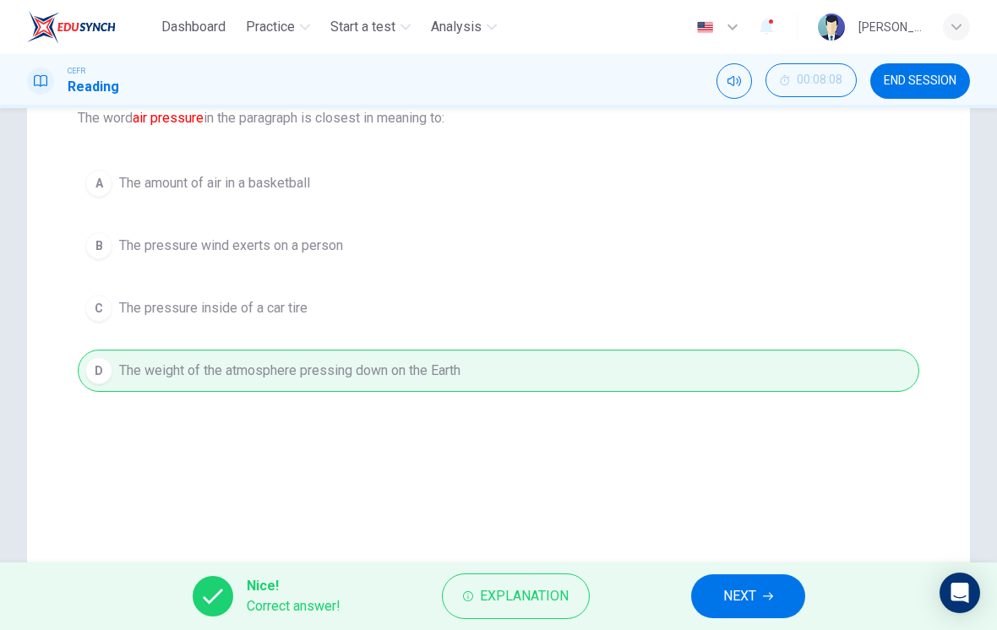
click at [727, 591] on span "NEXT" at bounding box center [739, 597] width 33 height 24
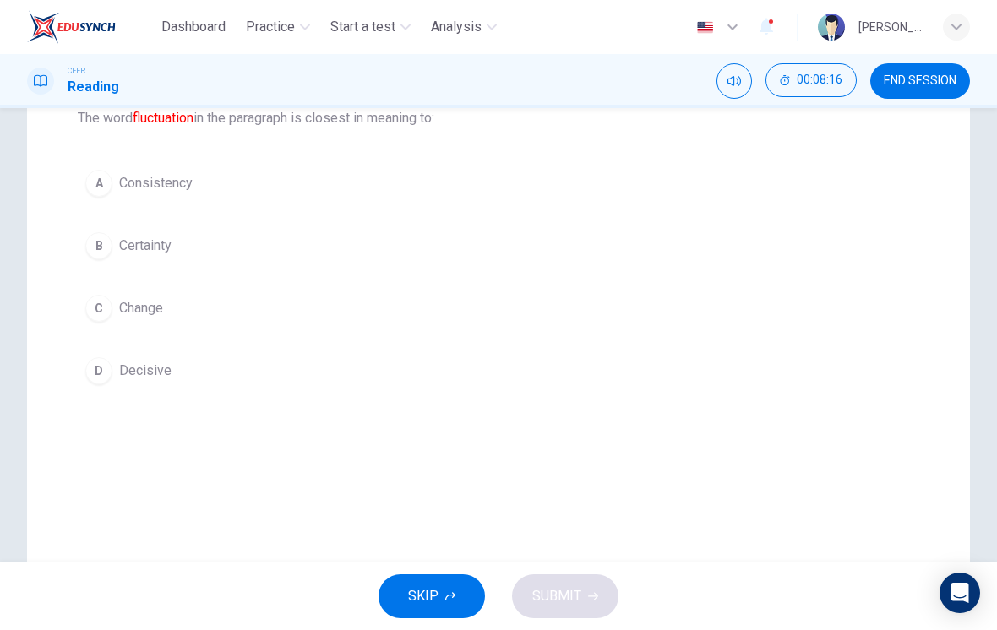
click at [132, 317] on span "Change" at bounding box center [141, 308] width 44 height 20
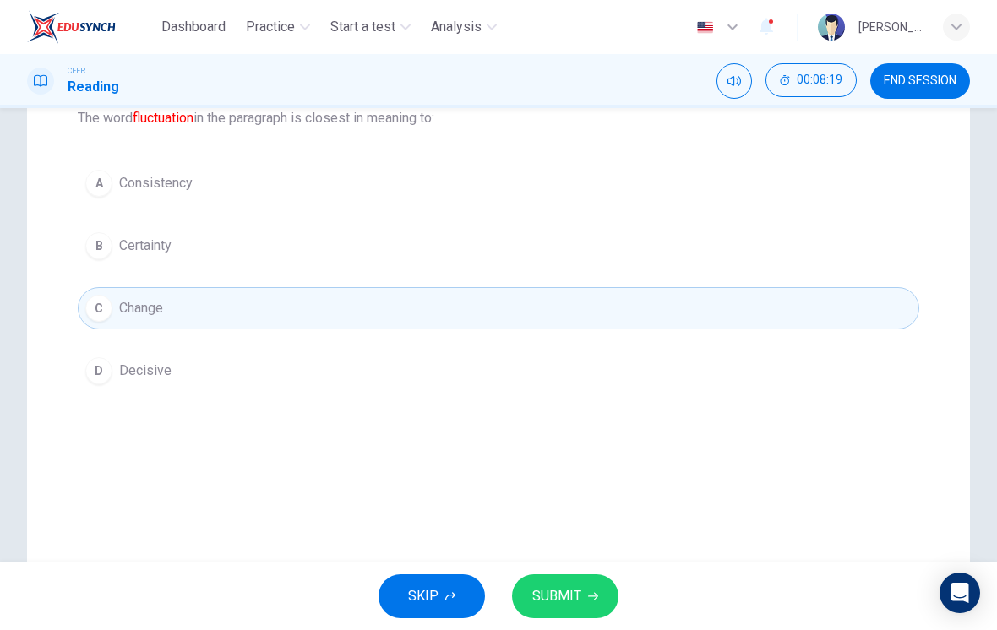
click at [568, 585] on span "SUBMIT" at bounding box center [556, 597] width 49 height 24
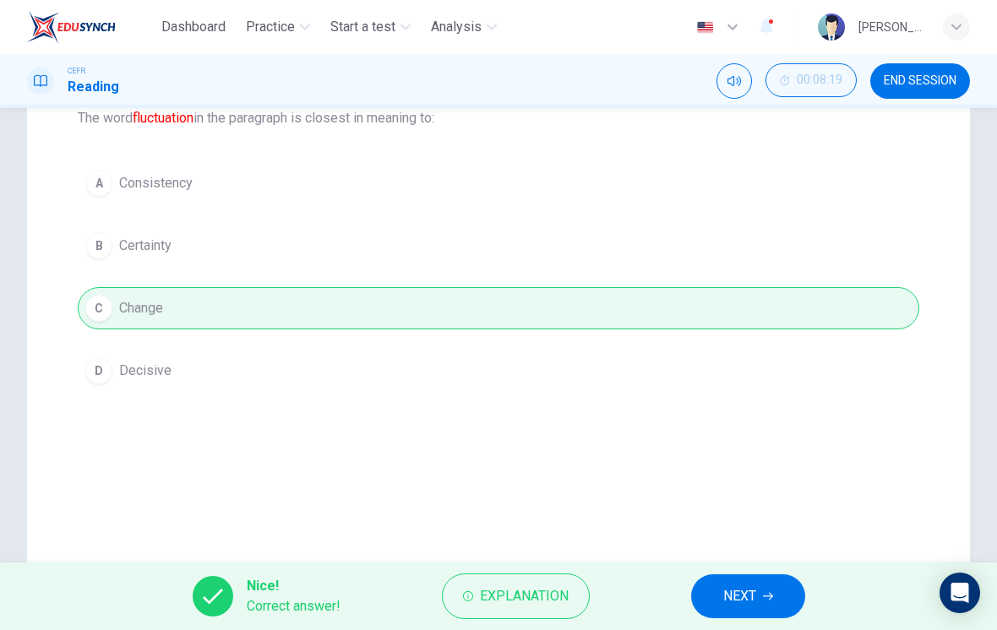
click at [725, 617] on button "NEXT" at bounding box center [748, 597] width 114 height 44
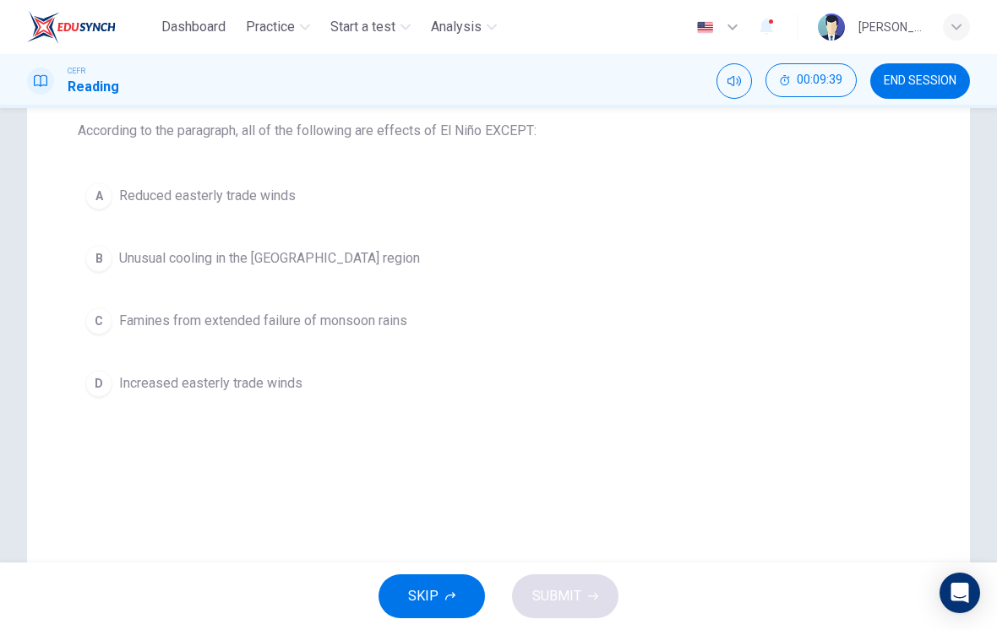
scroll to position [171, 0]
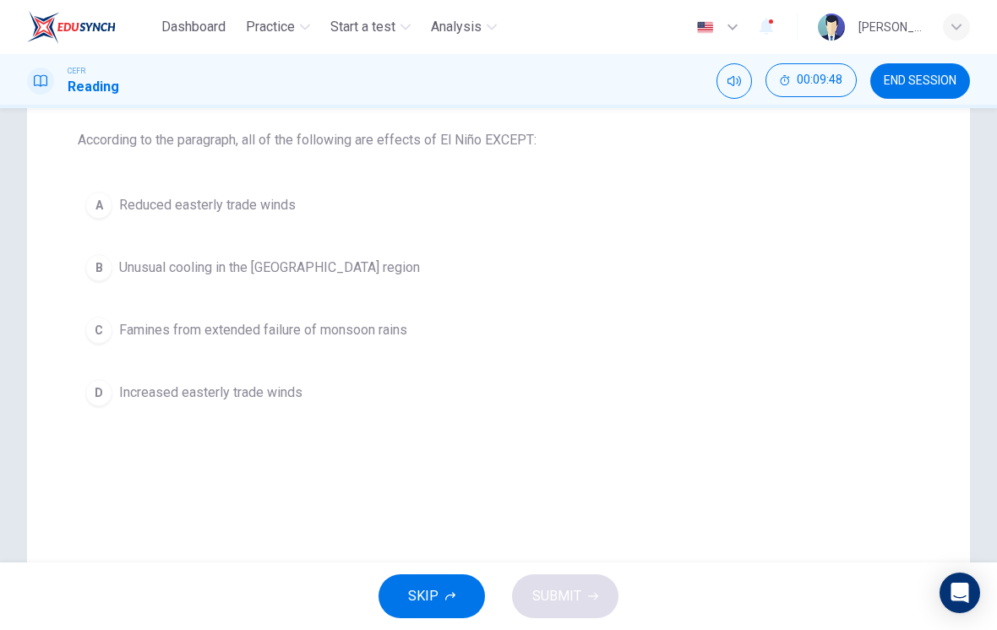
click at [106, 204] on div "A" at bounding box center [98, 205] width 27 height 27
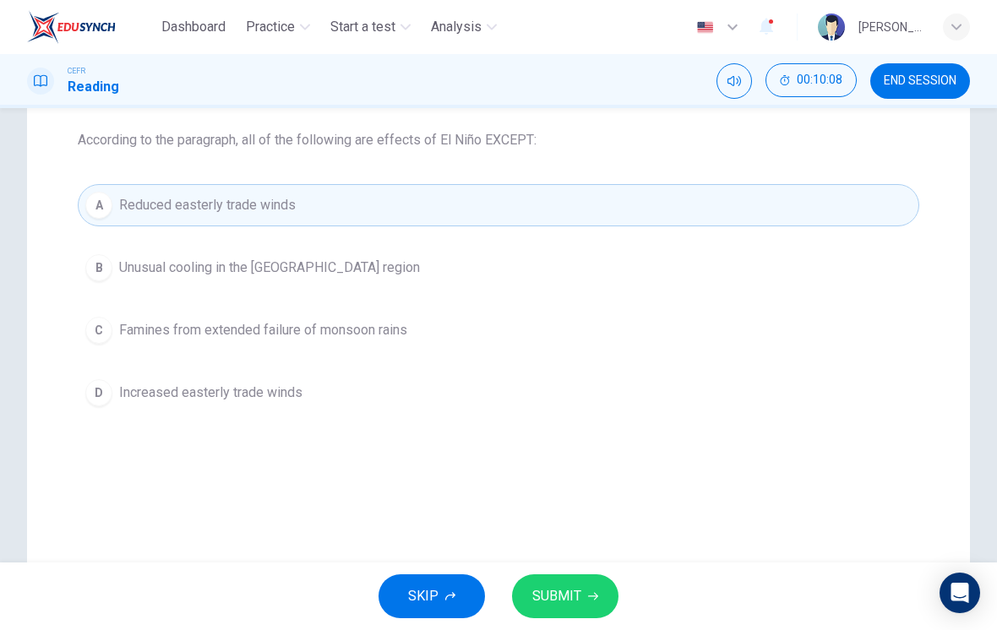
click at [552, 611] on button "SUBMIT" at bounding box center [565, 597] width 106 height 44
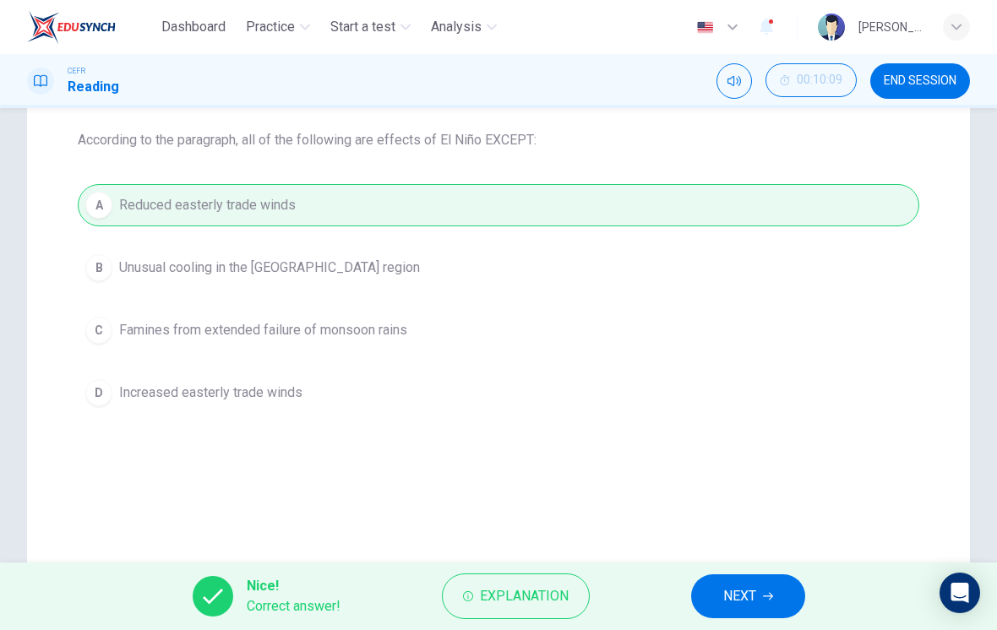
click at [729, 612] on button "NEXT" at bounding box center [748, 597] width 114 height 44
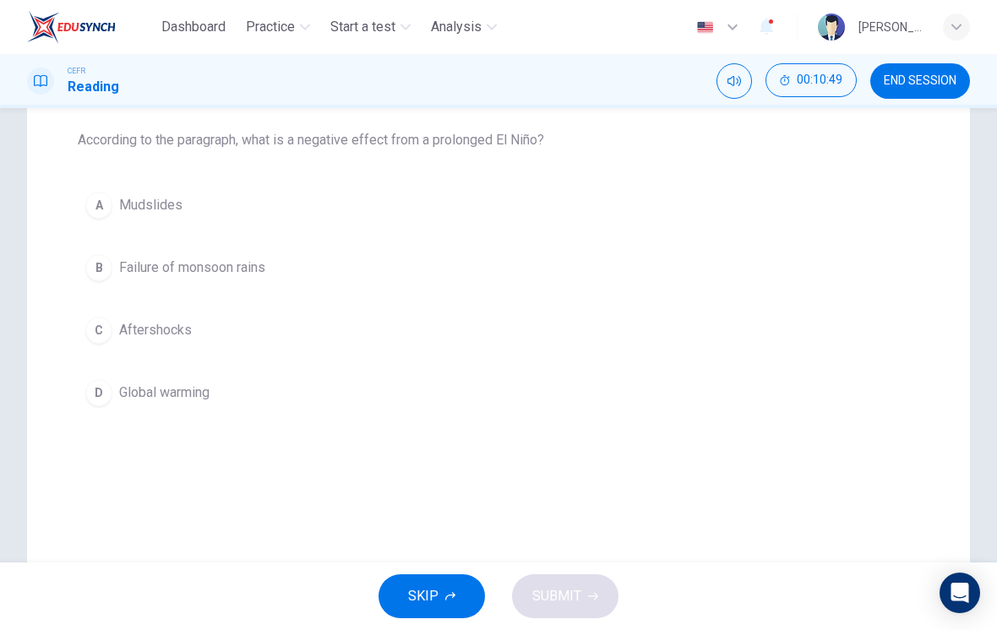
click at [128, 274] on span "Failure of monsoon rains" at bounding box center [192, 268] width 146 height 20
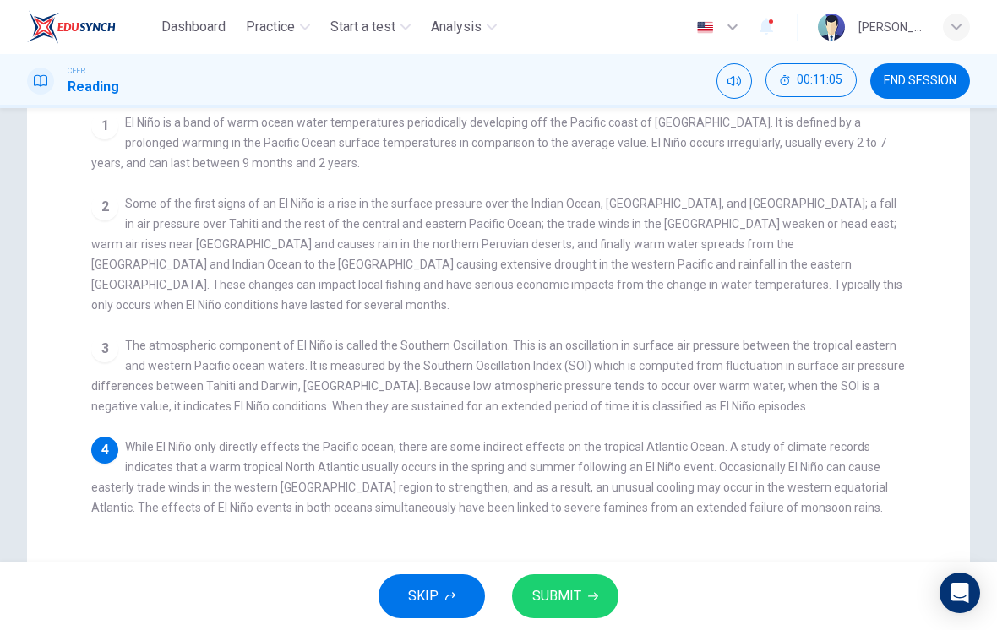
scroll to position [195, 0]
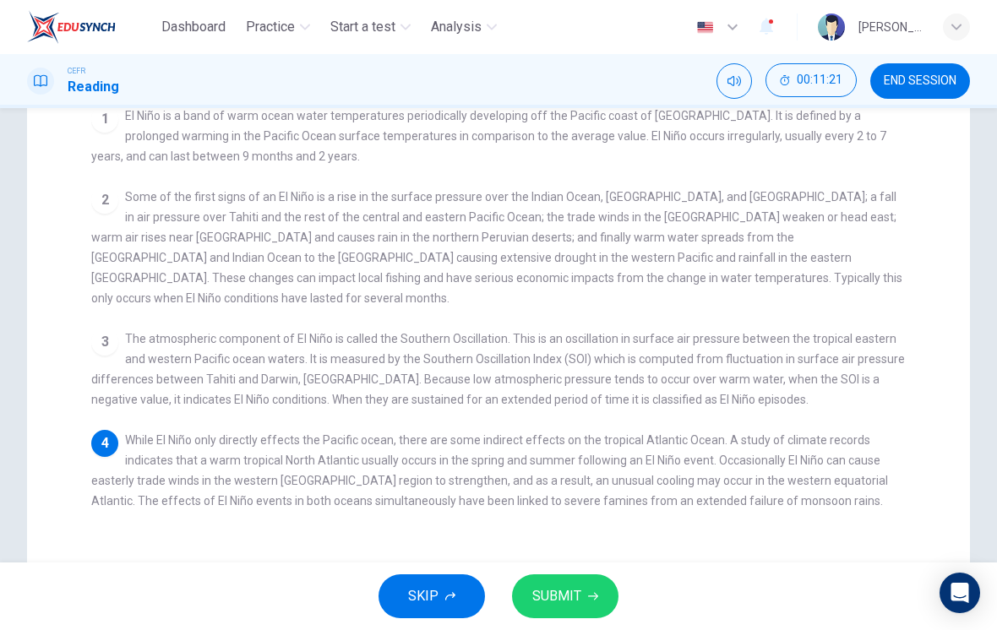
checkbox input "false"
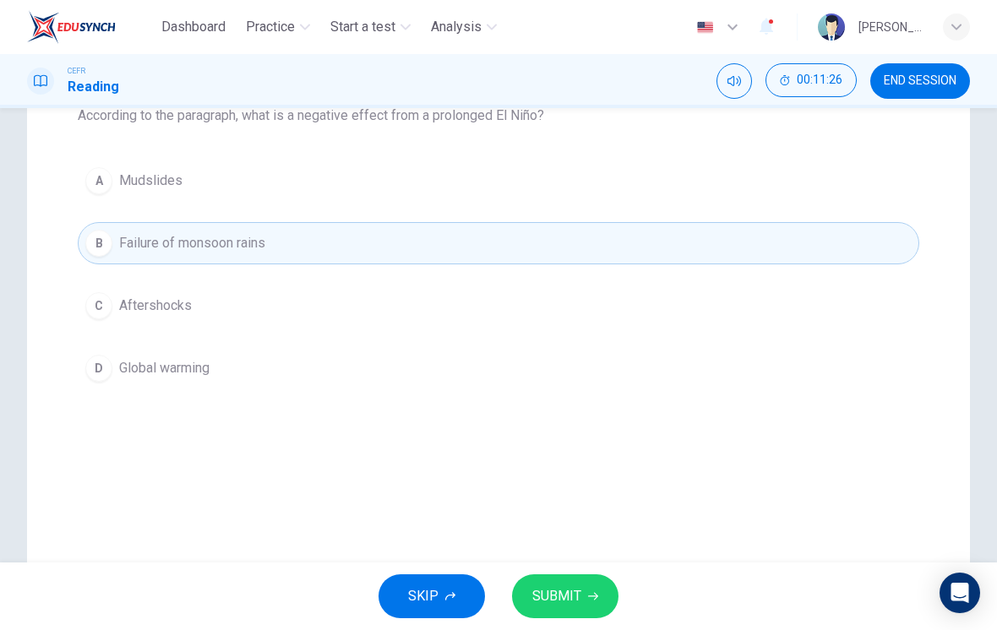
click at [559, 602] on span "SUBMIT" at bounding box center [556, 597] width 49 height 24
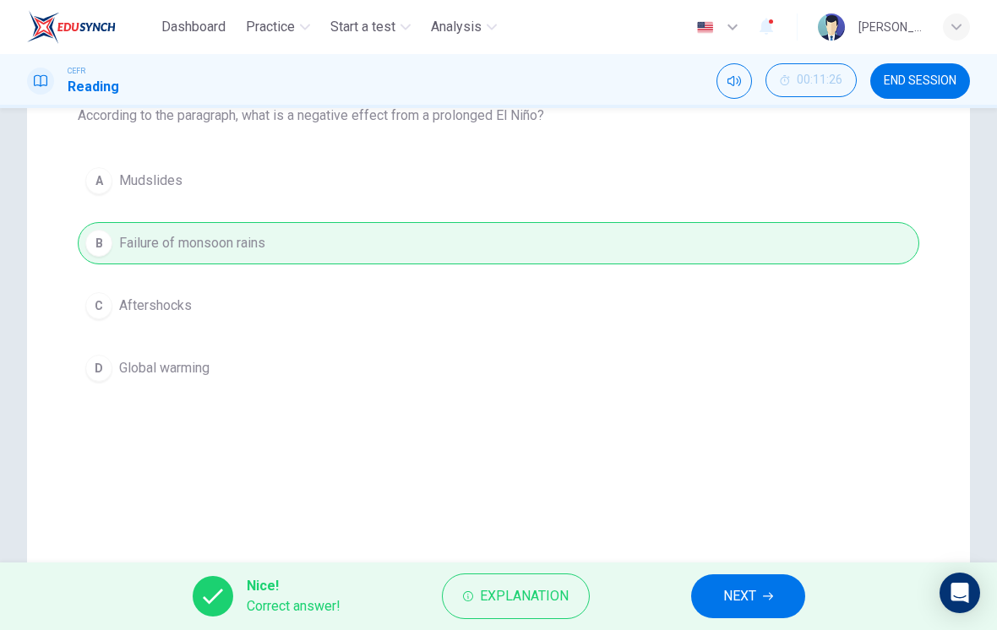
click at [522, 608] on button "Explanation" at bounding box center [516, 597] width 148 height 46
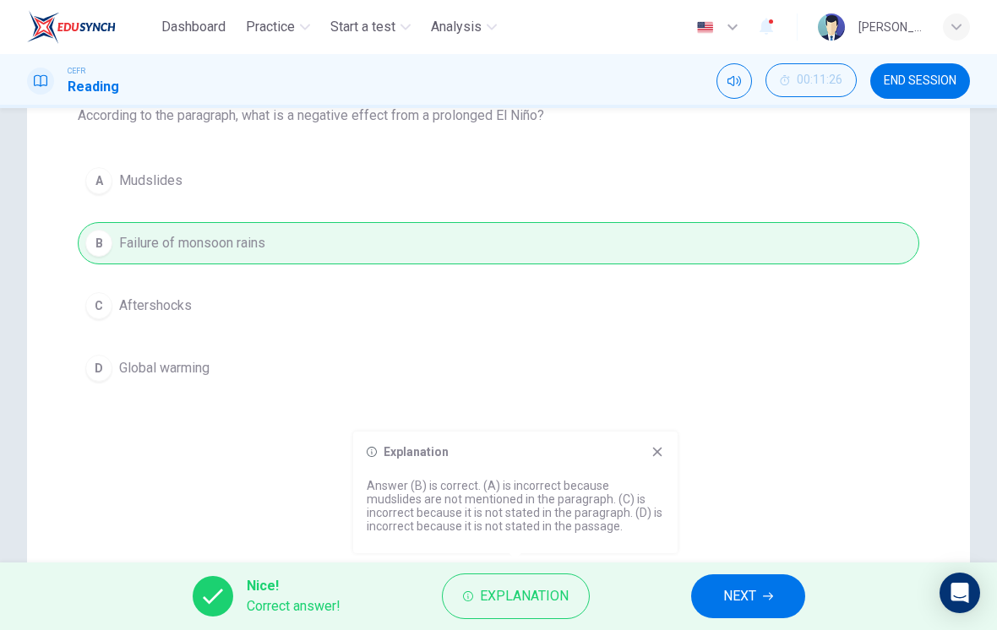
click at [739, 588] on span "NEXT" at bounding box center [739, 597] width 33 height 24
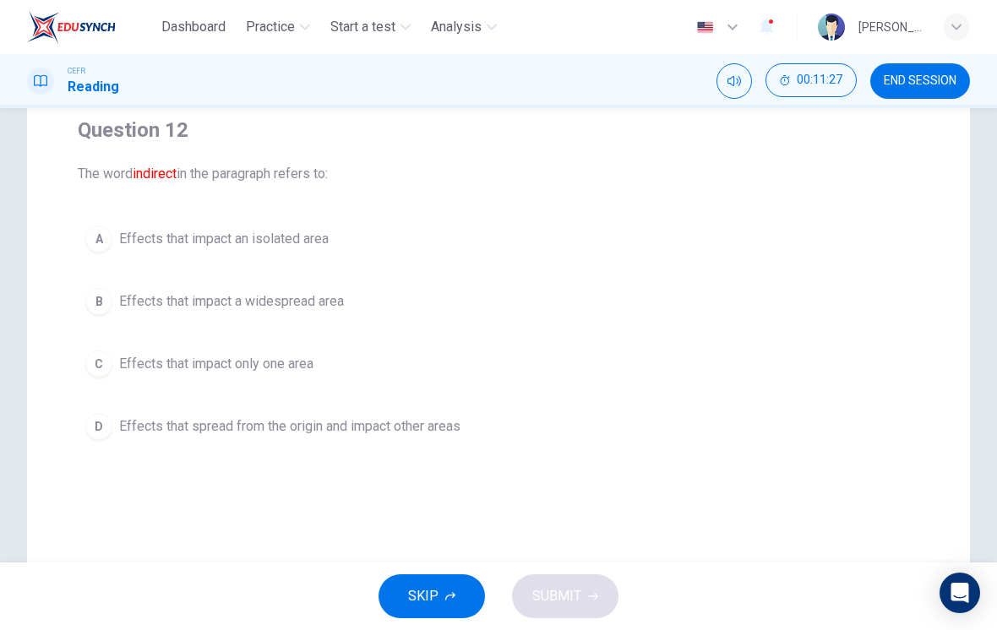
scroll to position [140, 0]
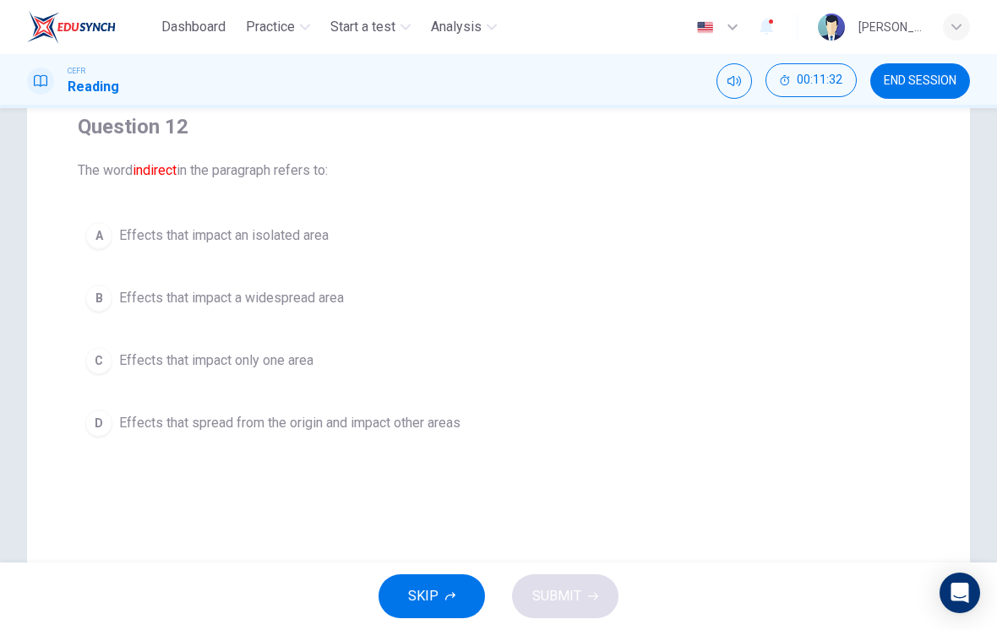
click at [112, 290] on button "B Effects that impact a widespread area" at bounding box center [499, 298] width 842 height 42
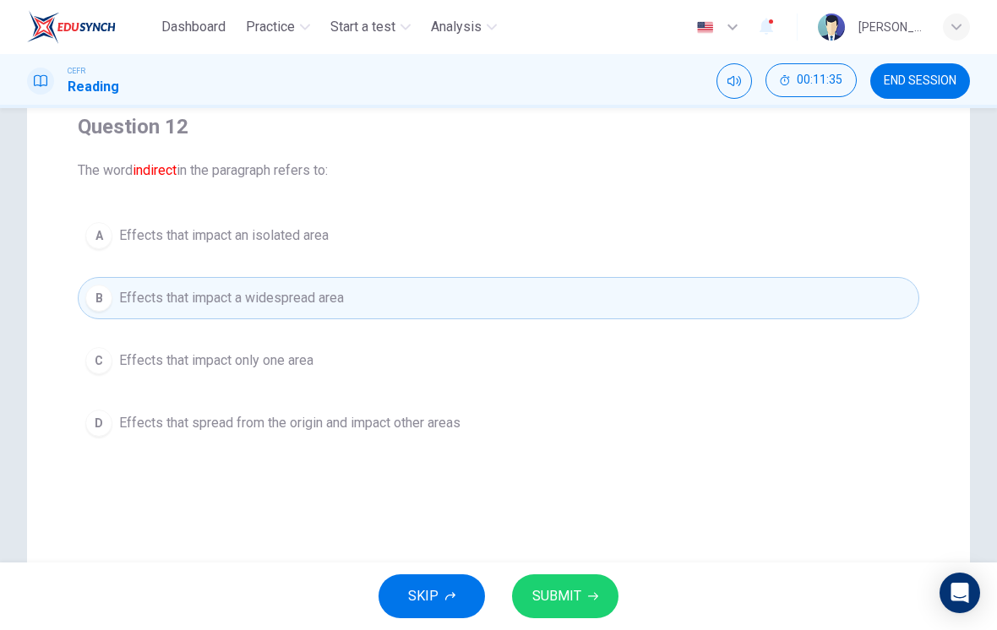
click at [128, 426] on span "Effects that spread from the origin and impact other areas" at bounding box center [289, 423] width 341 height 20
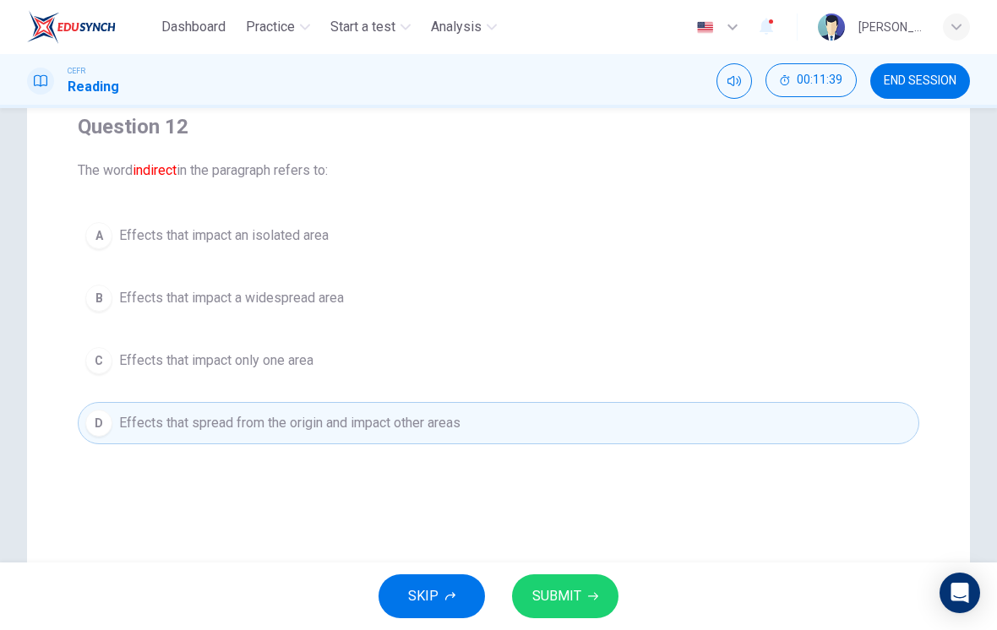
click at [571, 613] on button "SUBMIT" at bounding box center [565, 597] width 106 height 44
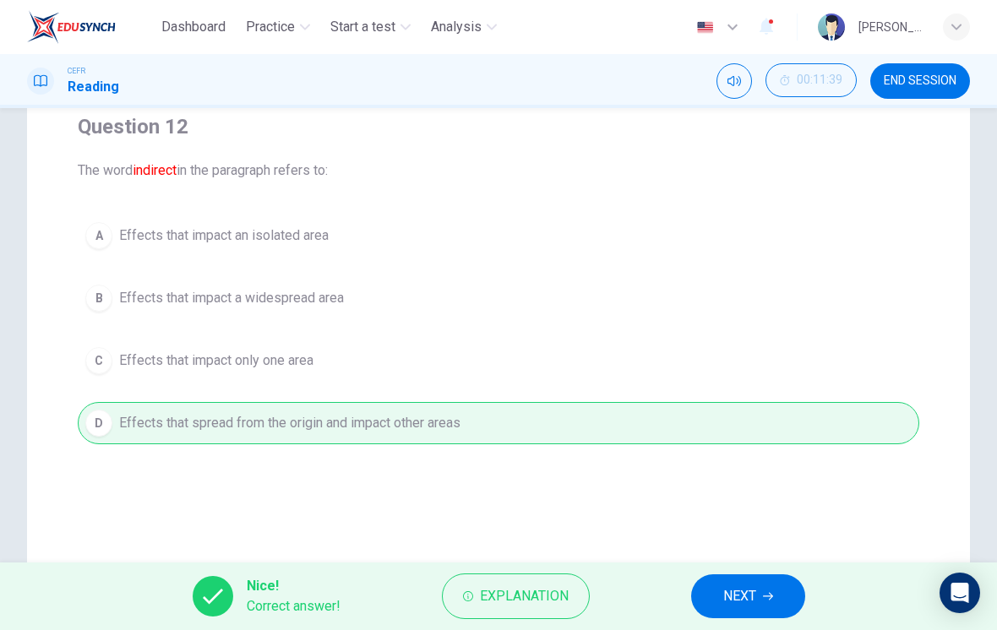
click at [735, 606] on span "NEXT" at bounding box center [739, 597] width 33 height 24
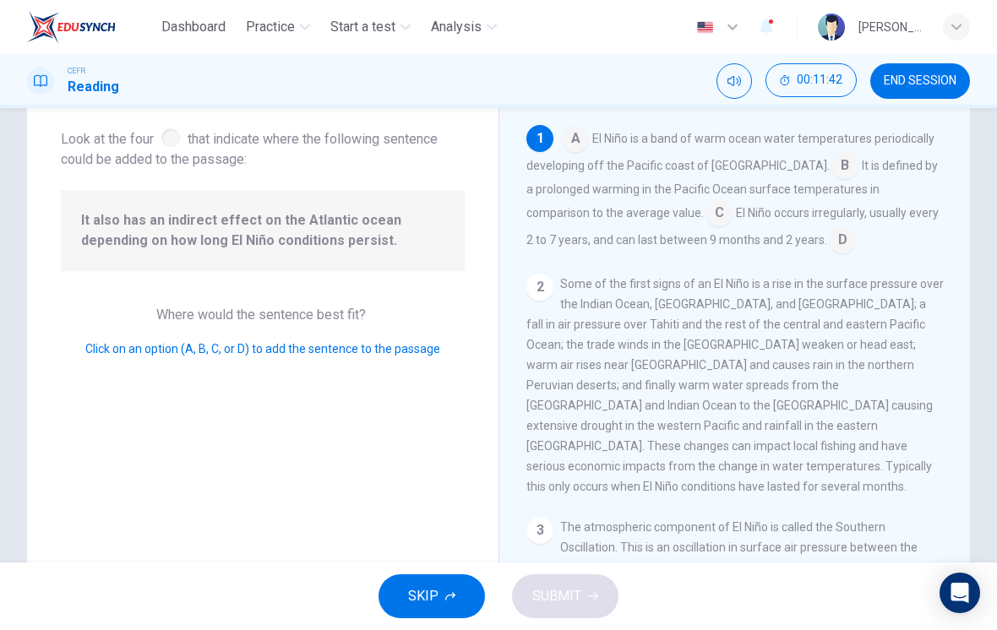
scroll to position [63, 0]
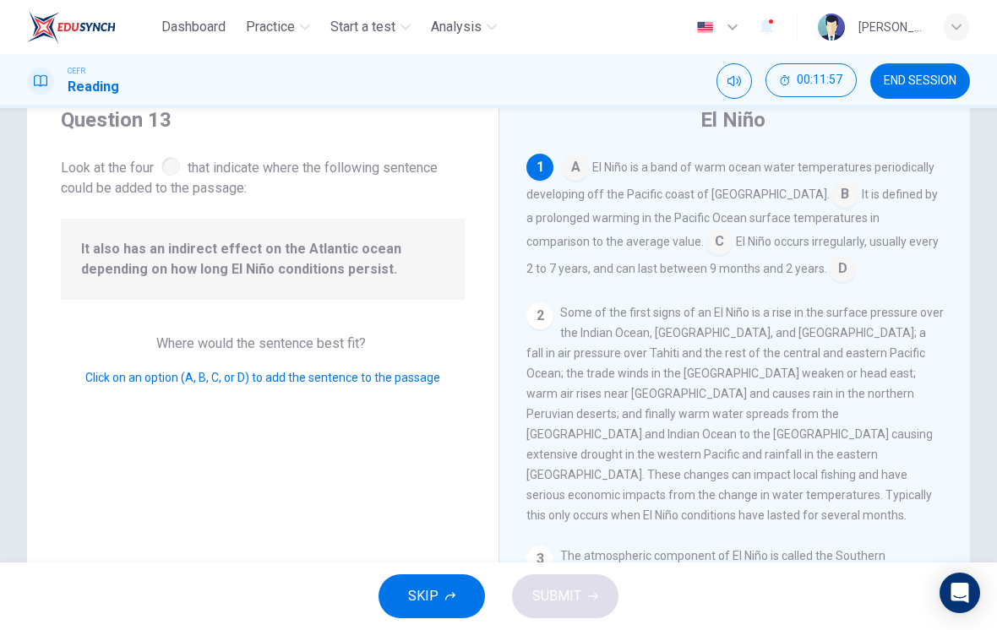
click at [829, 277] on input at bounding box center [842, 270] width 27 height 27
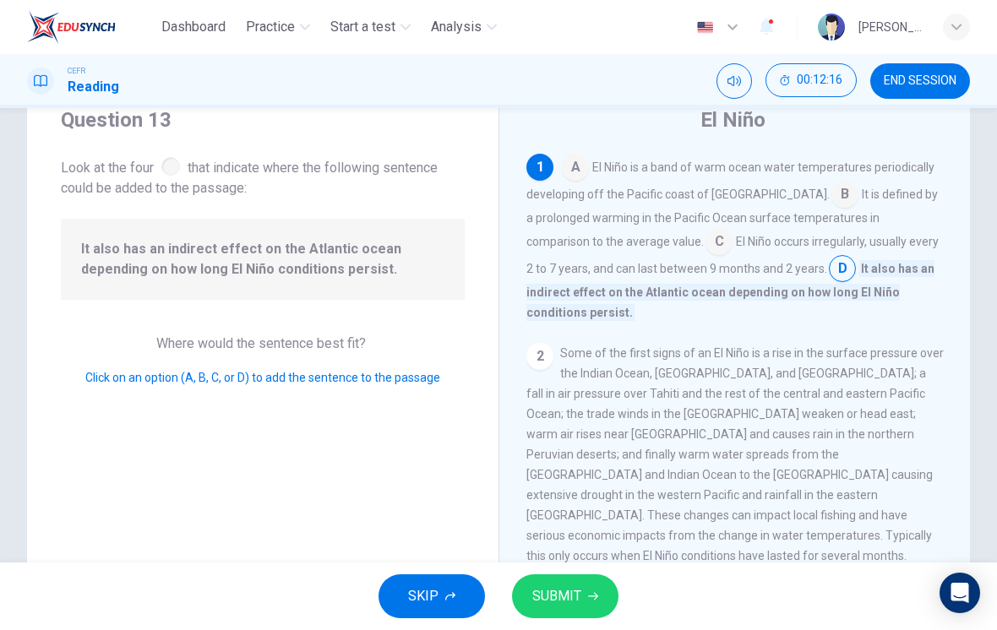
click at [572, 597] on span "SUBMIT" at bounding box center [556, 597] width 49 height 24
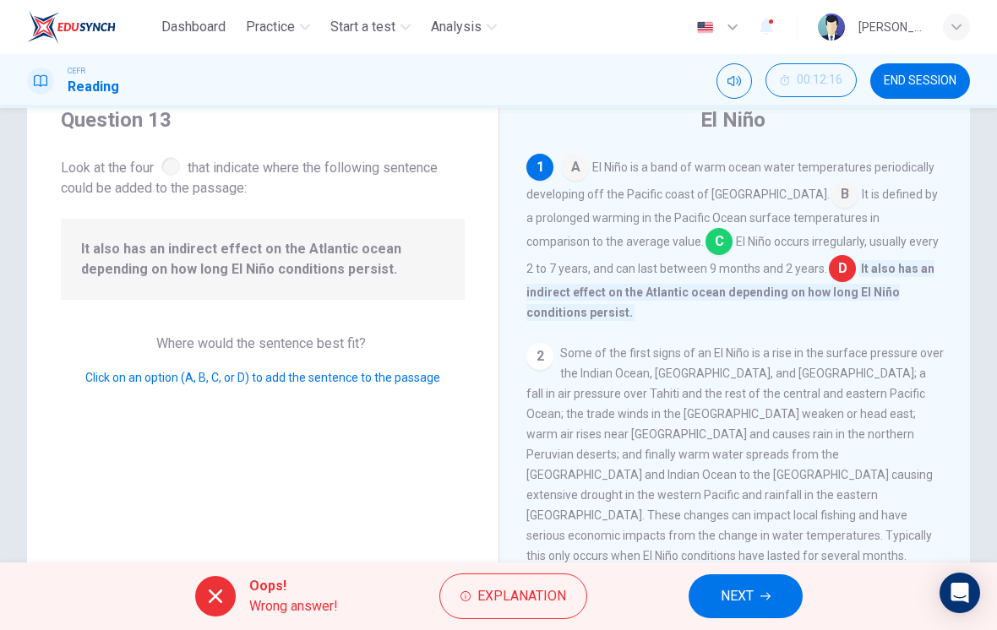
click at [488, 597] on span "Explanation" at bounding box center [521, 597] width 89 height 24
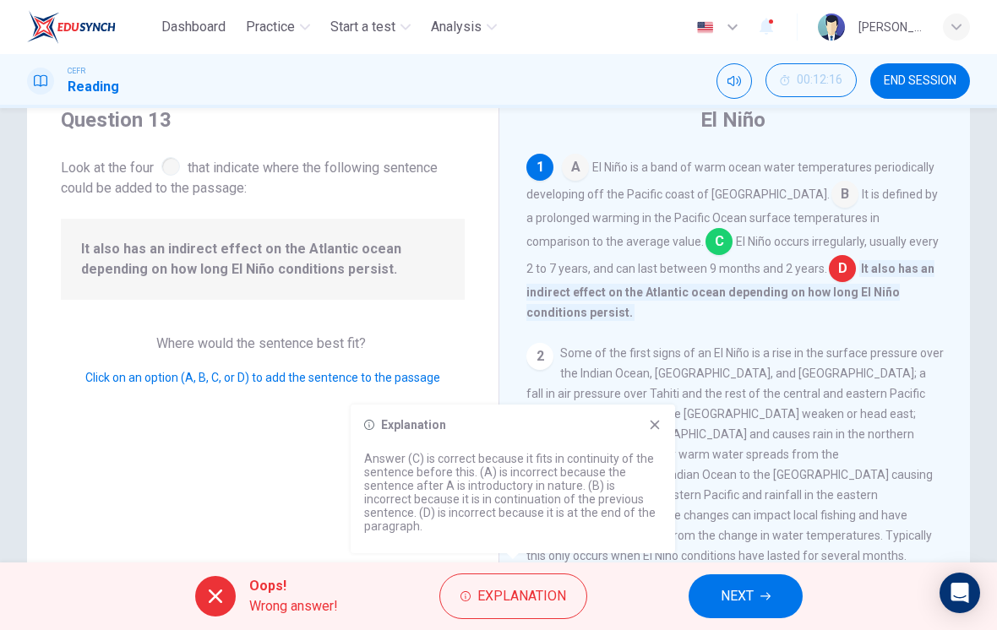
click at [711, 598] on button "NEXT" at bounding box center [746, 597] width 114 height 44
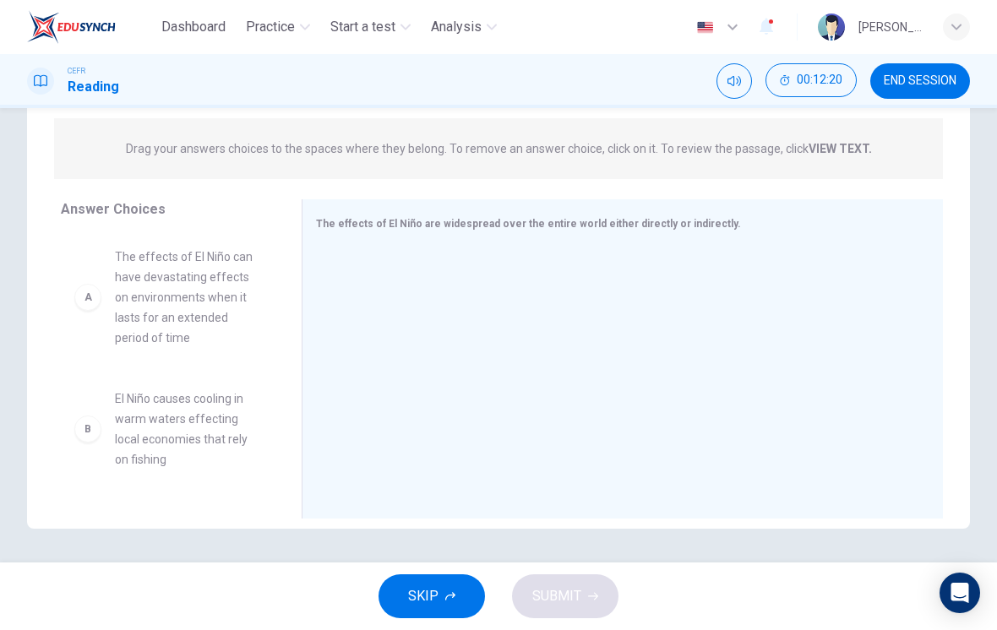
scroll to position [200, 0]
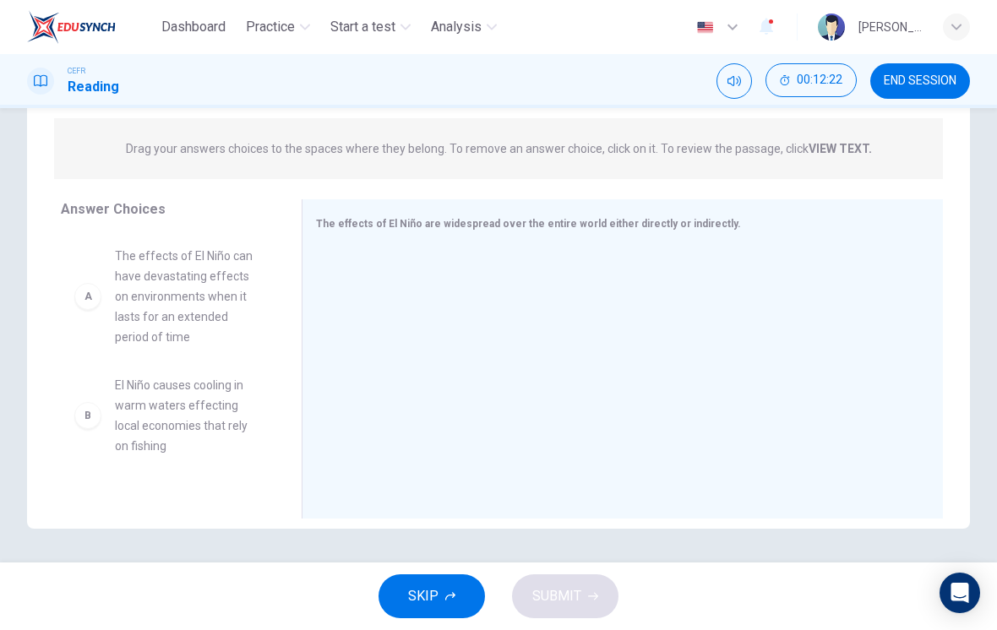
click at [142, 271] on div "B El Niño causes cooling in warm waters effecting local economies that rely on …" at bounding box center [168, 363] width 214 height 260
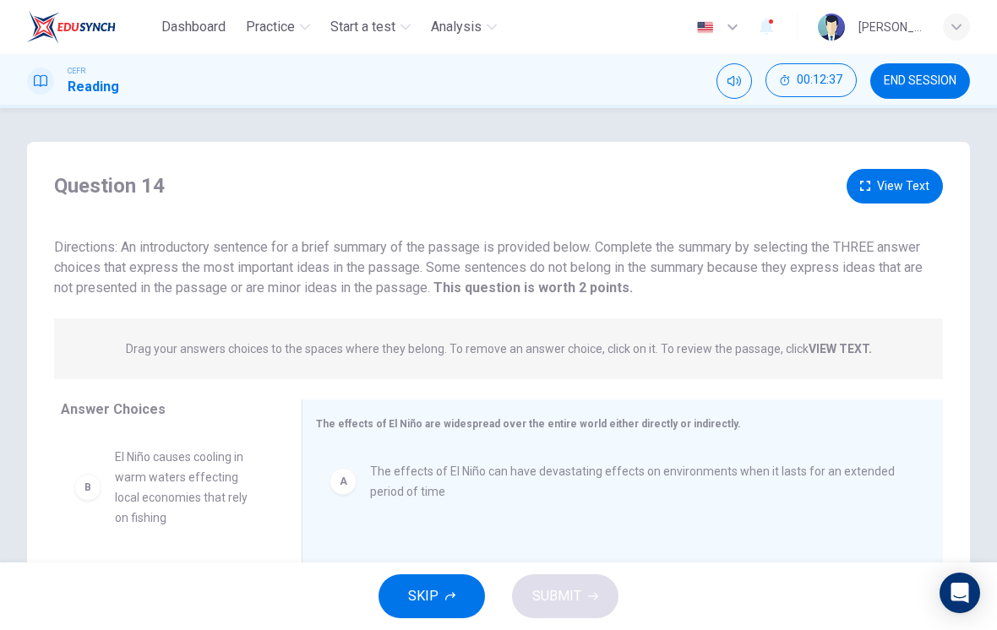
scroll to position [0, 0]
click at [897, 175] on button "View Text" at bounding box center [895, 186] width 96 height 35
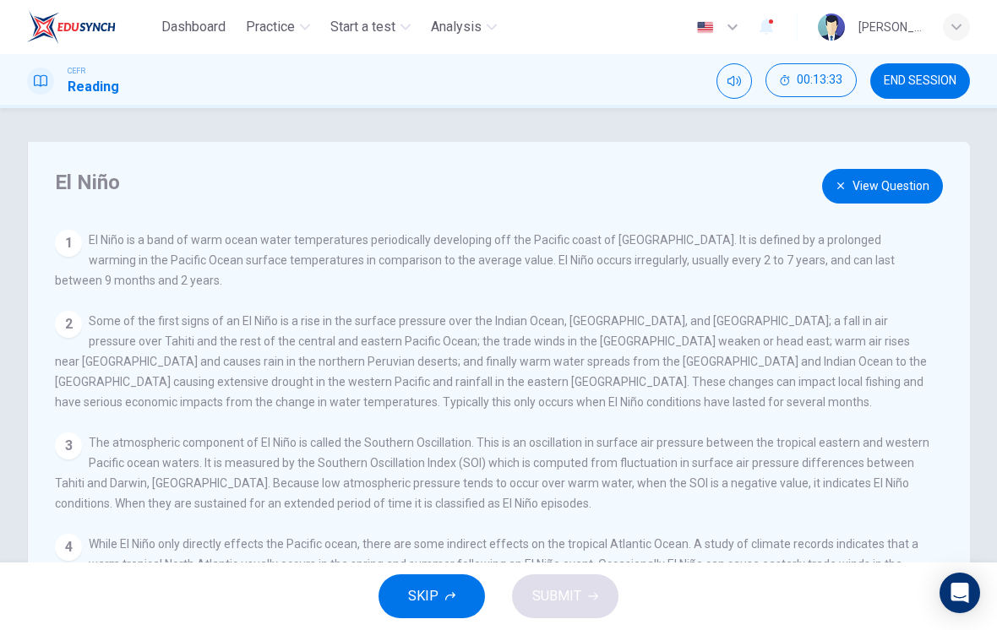
click at [870, 182] on button "View Question" at bounding box center [882, 186] width 121 height 35
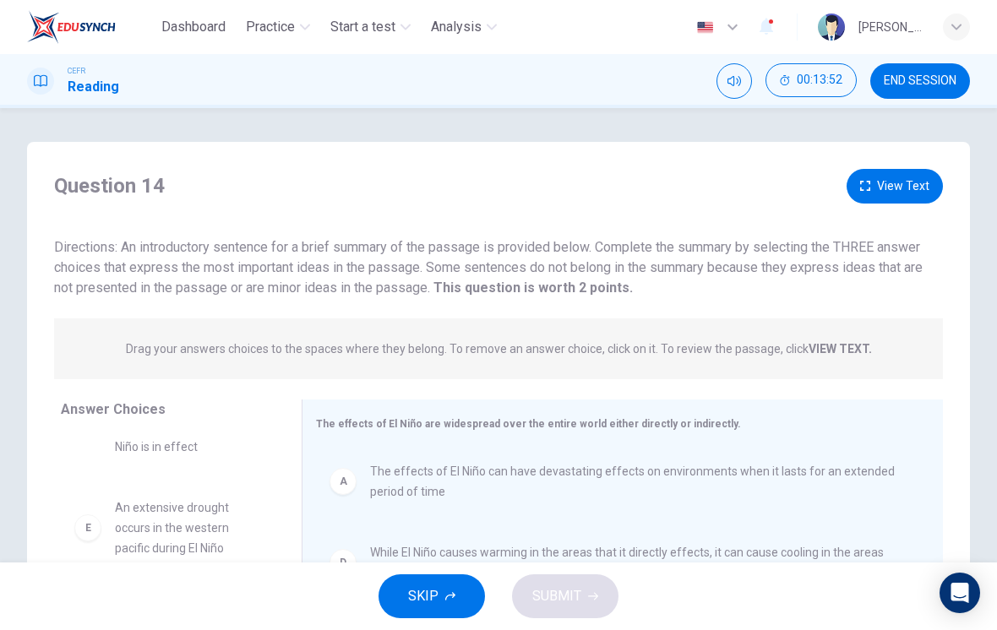
click at [886, 186] on button "View Text" at bounding box center [895, 186] width 96 height 35
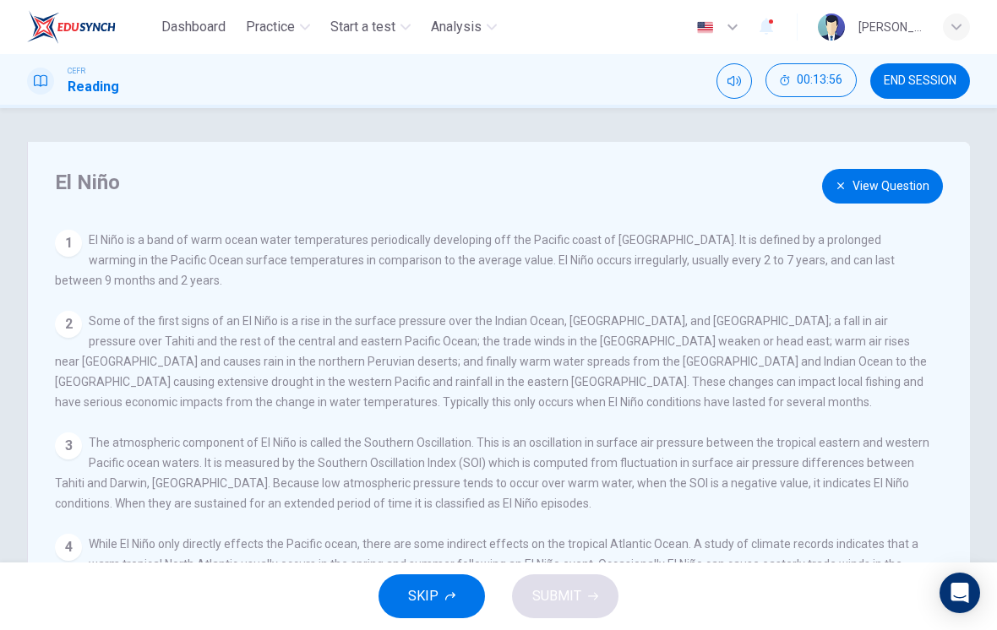
click at [884, 188] on button "View Question" at bounding box center [882, 186] width 121 height 35
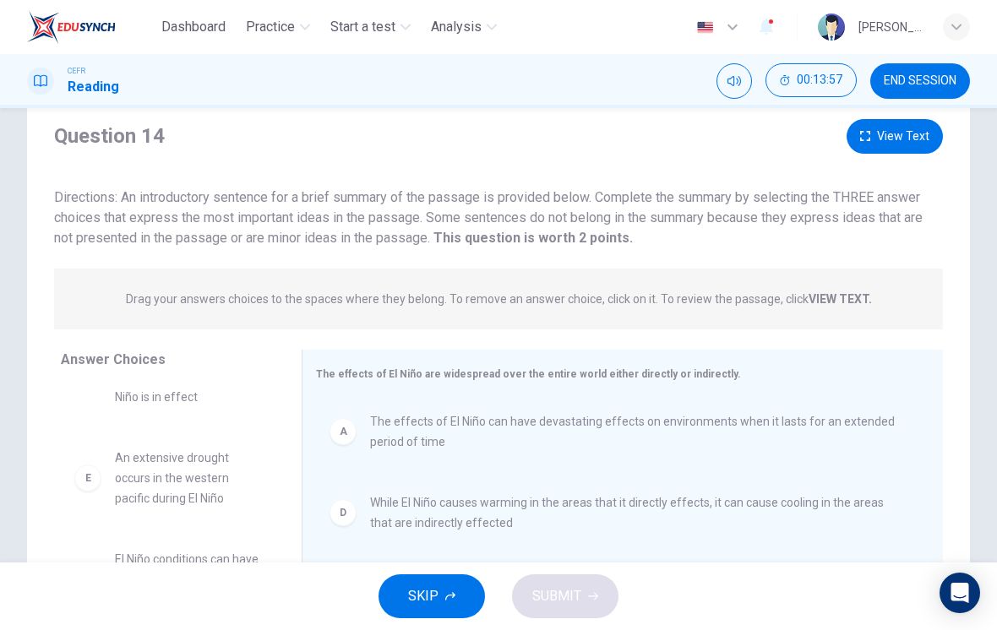
scroll to position [51, 0]
click at [157, 450] on div "B El Niño causes cooling in warm waters effecting local economies that rely on …" at bounding box center [174, 513] width 227 height 260
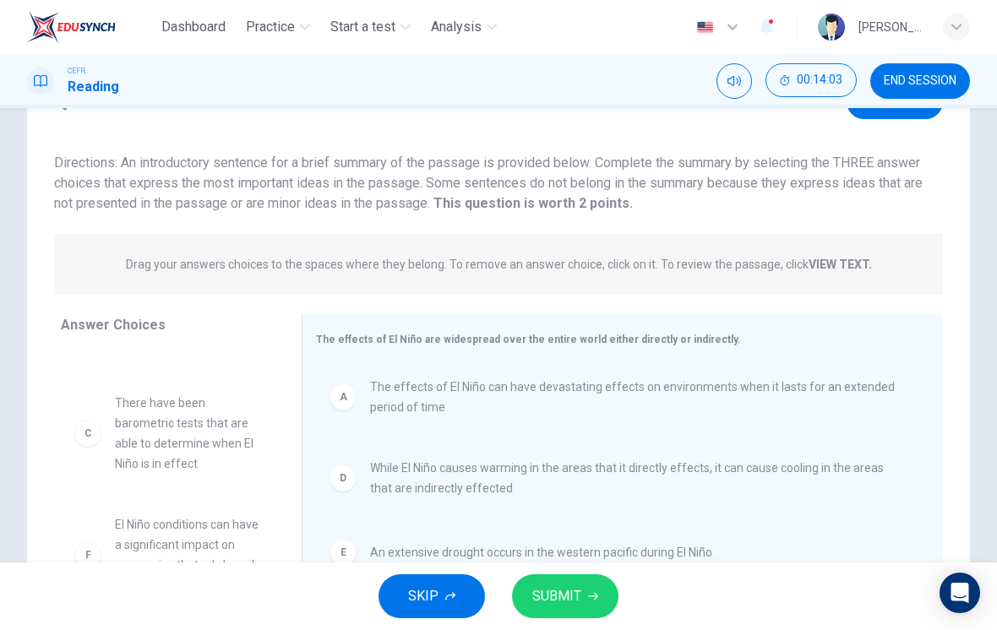
scroll to position [86, 0]
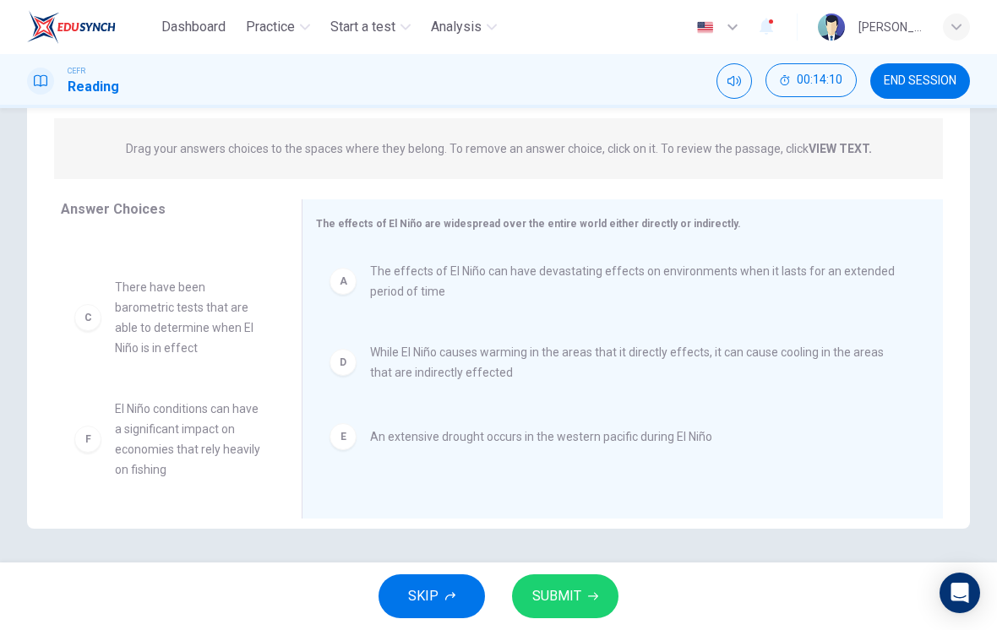
click at [139, 325] on span "There have been barometric tests that are able to determine when El Niño is in …" at bounding box center [188, 317] width 146 height 81
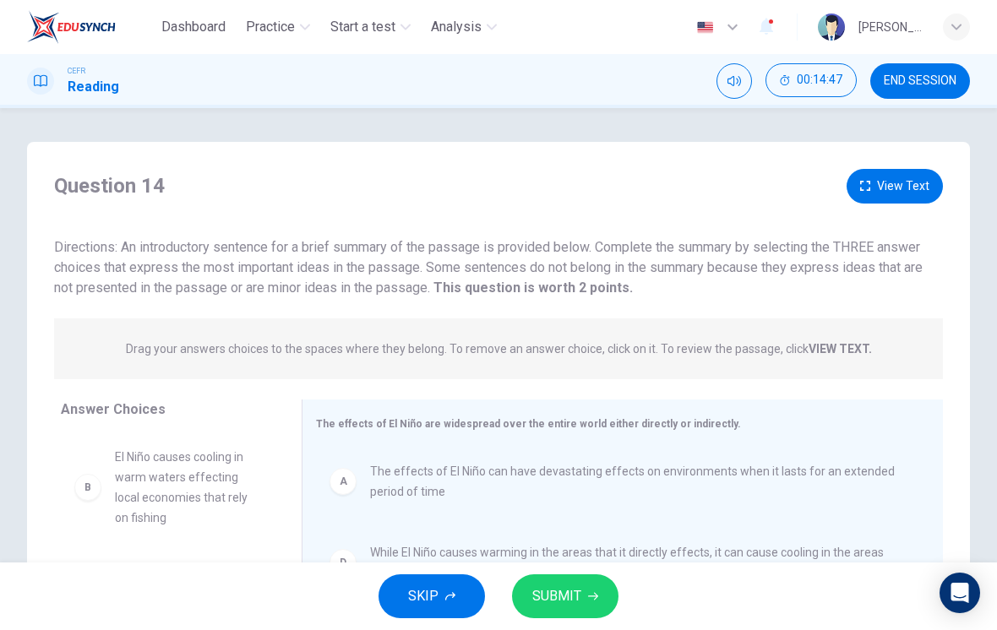
scroll to position [0, 0]
click at [887, 185] on button "View Text" at bounding box center [895, 186] width 96 height 35
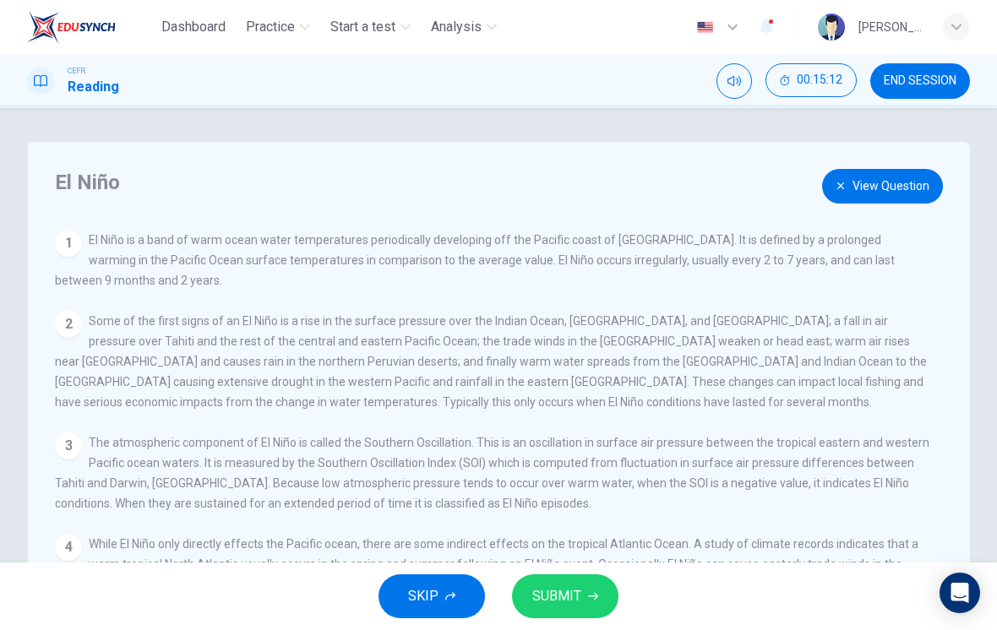
click at [892, 189] on button "View Question" at bounding box center [882, 186] width 121 height 35
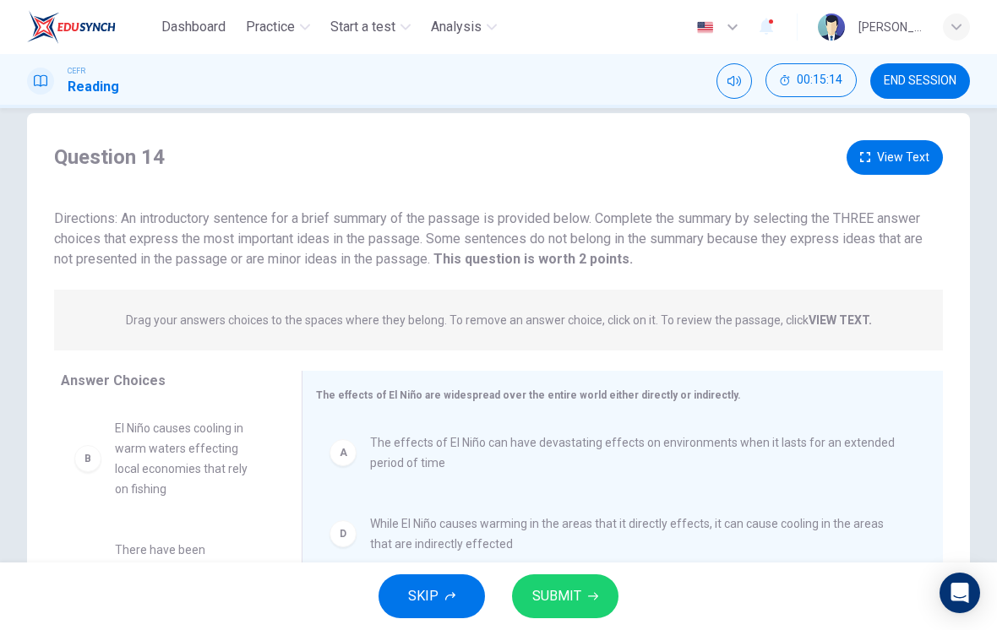
scroll to position [30, 0]
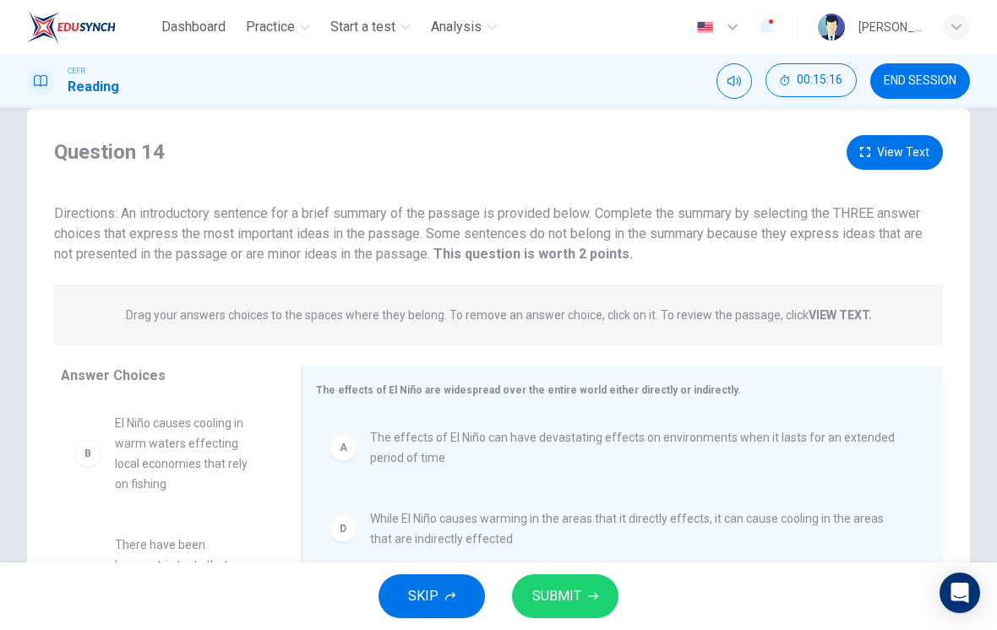
click at [897, 150] on button "View Text" at bounding box center [895, 152] width 96 height 35
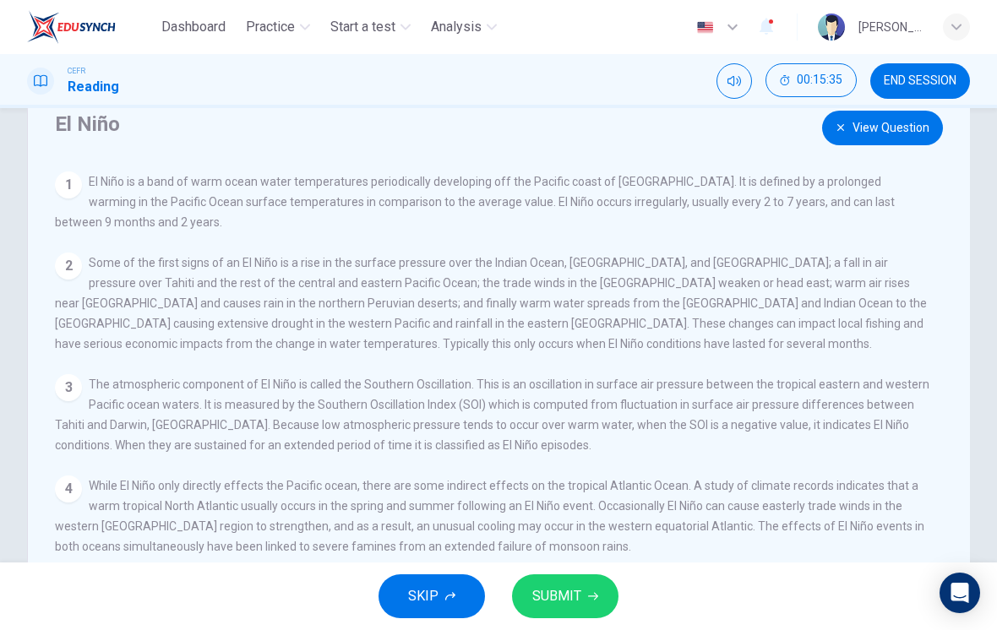
scroll to position [57, 0]
click at [897, 131] on button "View Question" at bounding box center [882, 129] width 121 height 35
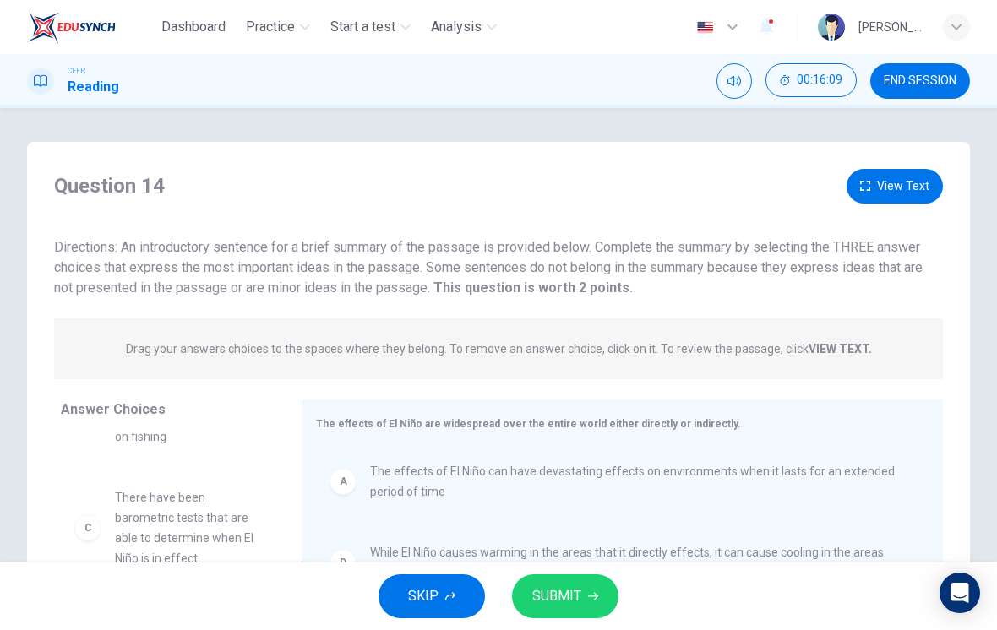
scroll to position [0, 0]
click at [896, 183] on button "View Text" at bounding box center [895, 186] width 96 height 35
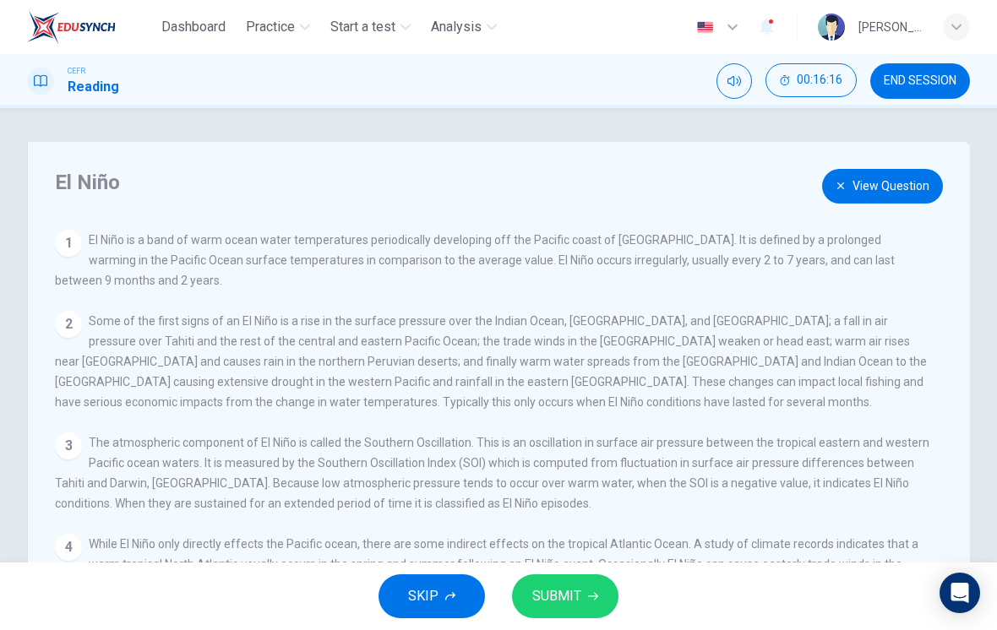
click at [898, 183] on button "View Question" at bounding box center [882, 186] width 121 height 35
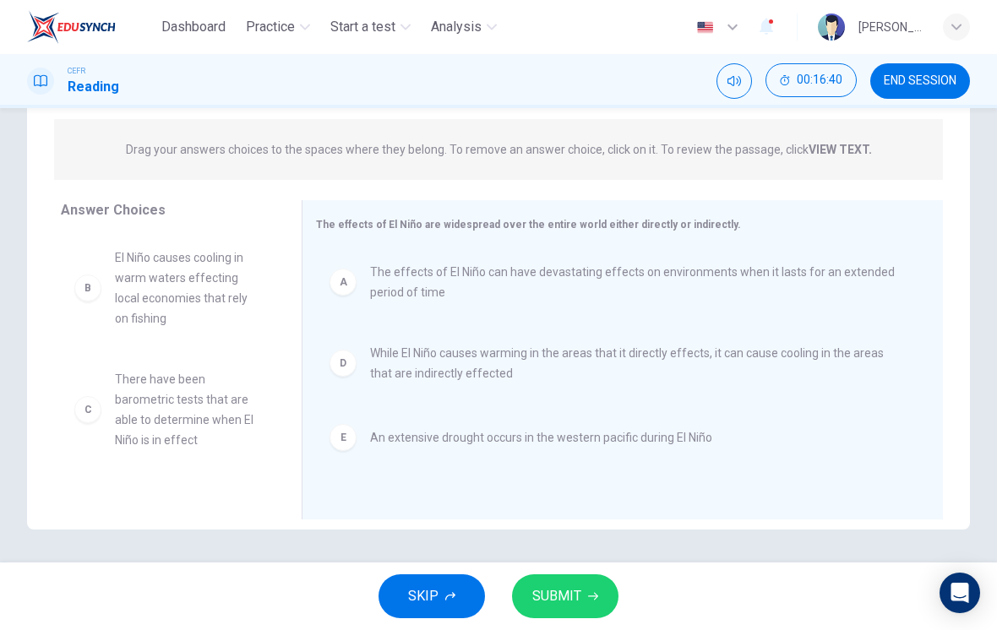
click at [565, 581] on button "SUBMIT" at bounding box center [565, 597] width 106 height 44
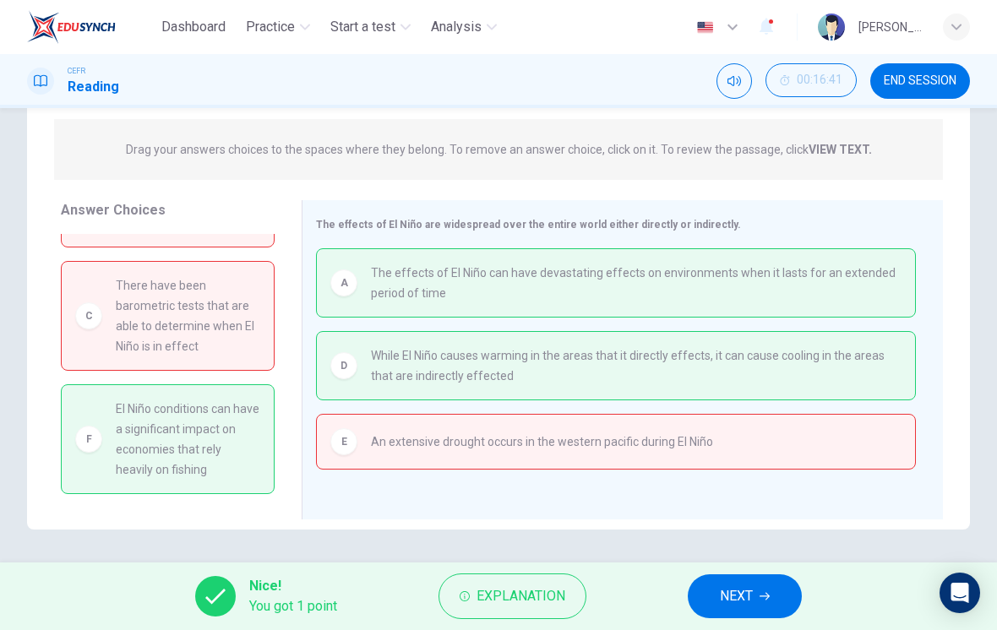
scroll to position [96, 0]
click at [486, 608] on button "Explanation" at bounding box center [513, 597] width 148 height 46
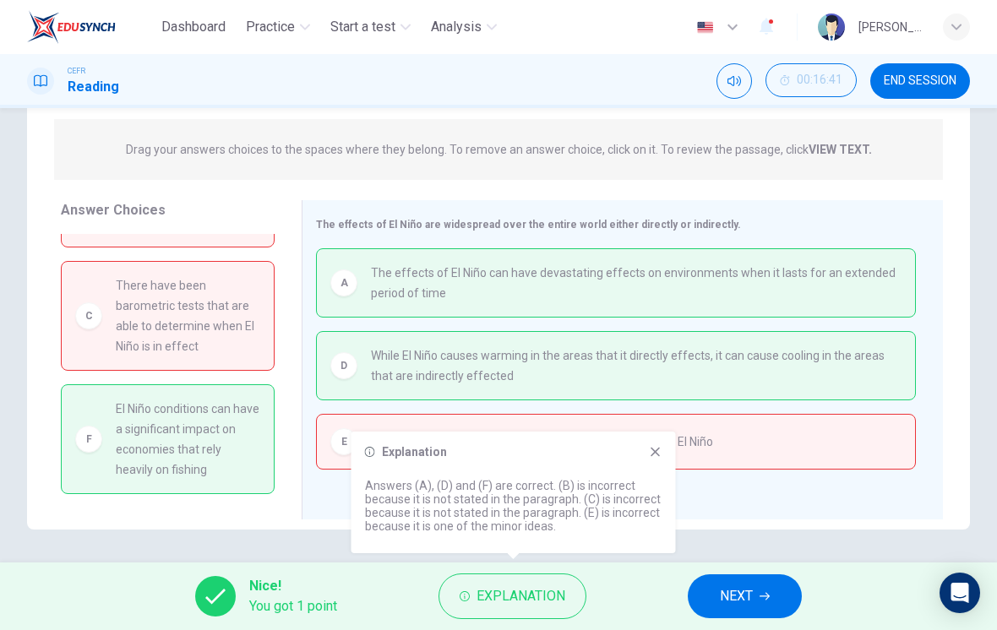
click at [330, 508] on div "The effects of El Niño are widespread over the entire world either directly or …" at bounding box center [622, 359] width 641 height 319
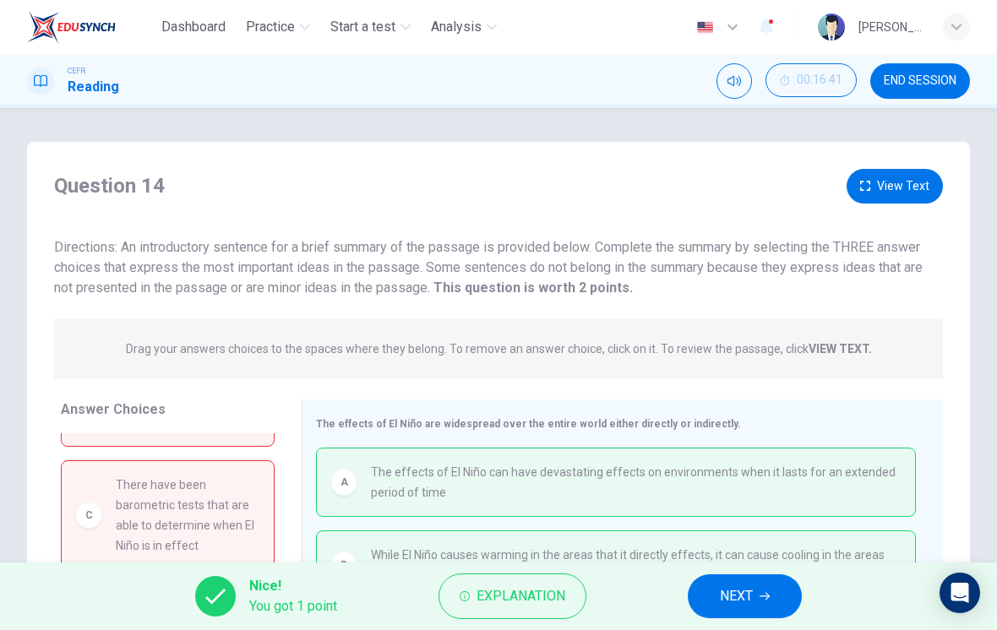
scroll to position [0, 0]
click at [893, 180] on button "View Text" at bounding box center [895, 186] width 96 height 35
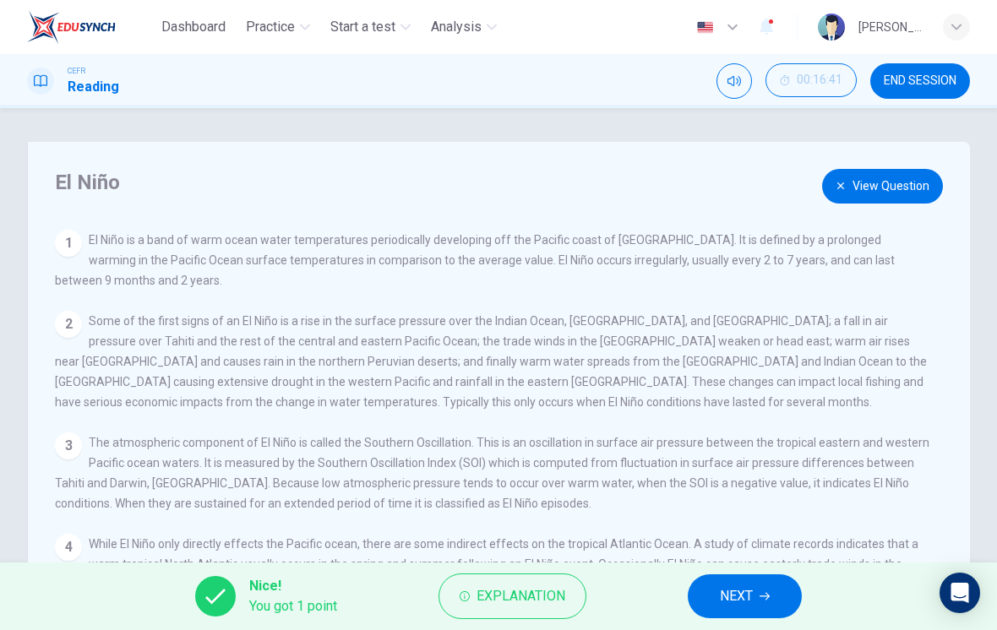
click at [879, 188] on button "View Question" at bounding box center [882, 186] width 121 height 35
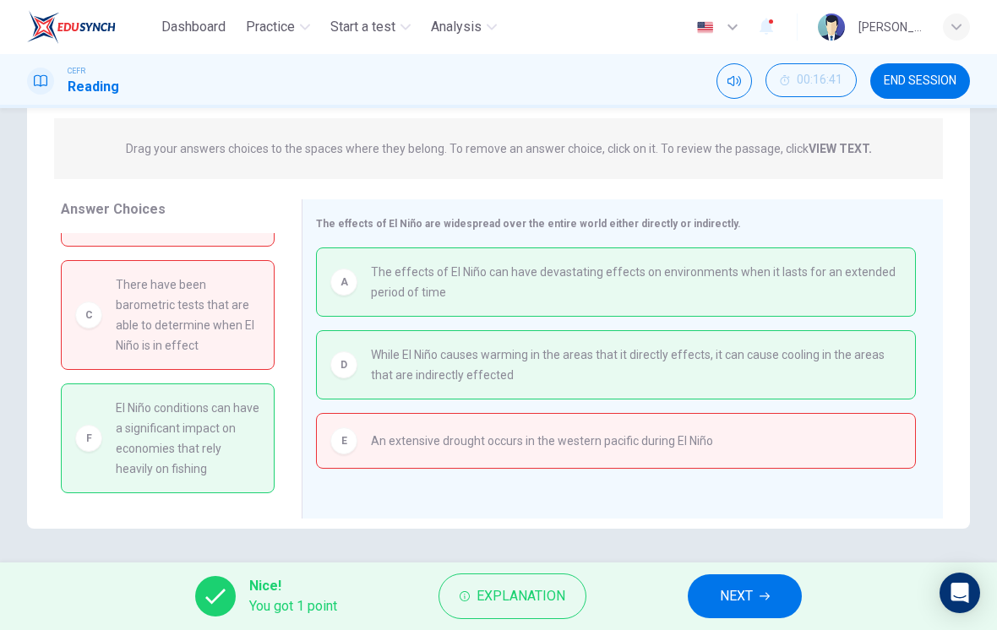
click at [121, 384] on div "F El Niño conditions can have a significant impact on economies that rely heavi…" at bounding box center [168, 439] width 214 height 110
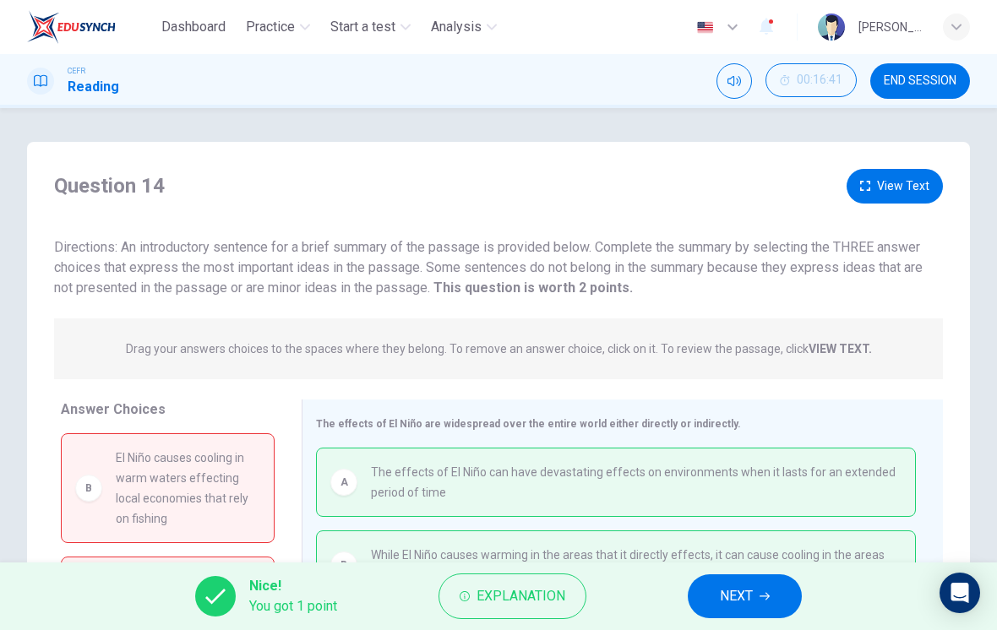
click at [894, 188] on button "View Text" at bounding box center [895, 186] width 96 height 35
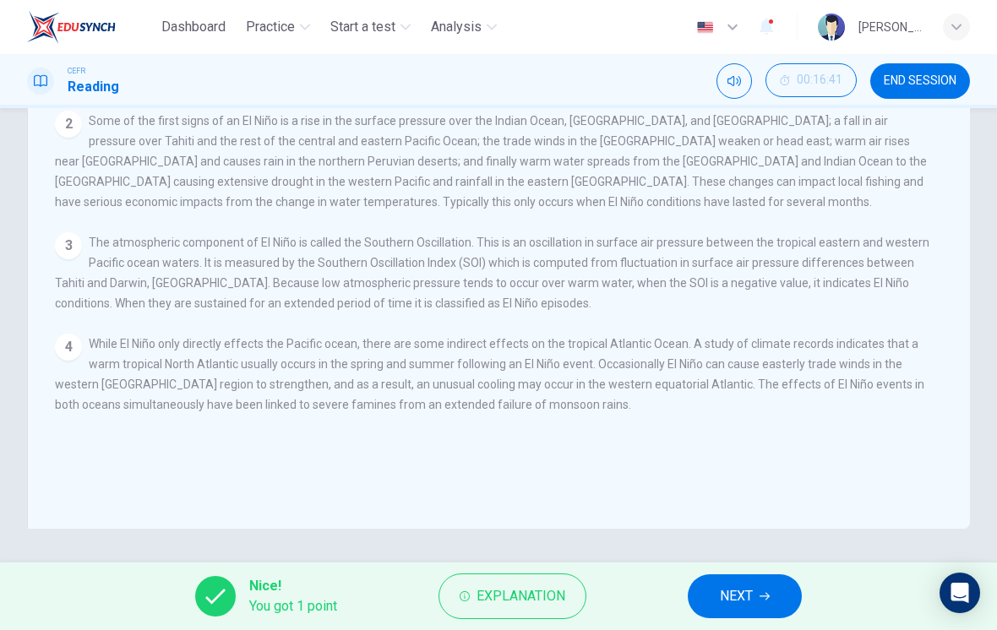
scroll to position [200, 0]
click at [925, 87] on span "END SESSION" at bounding box center [920, 81] width 73 height 14
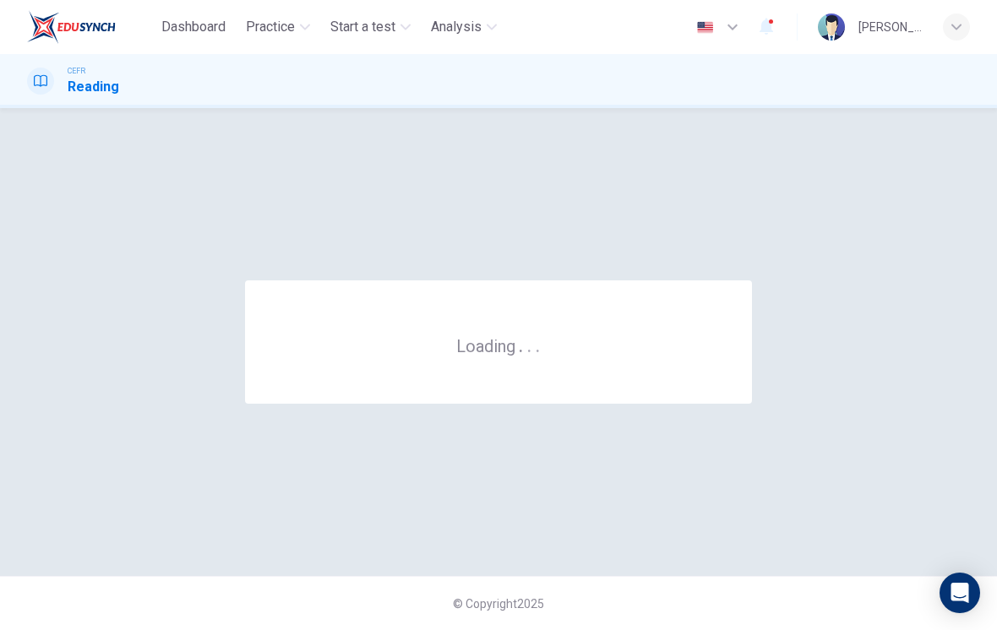
scroll to position [0, 0]
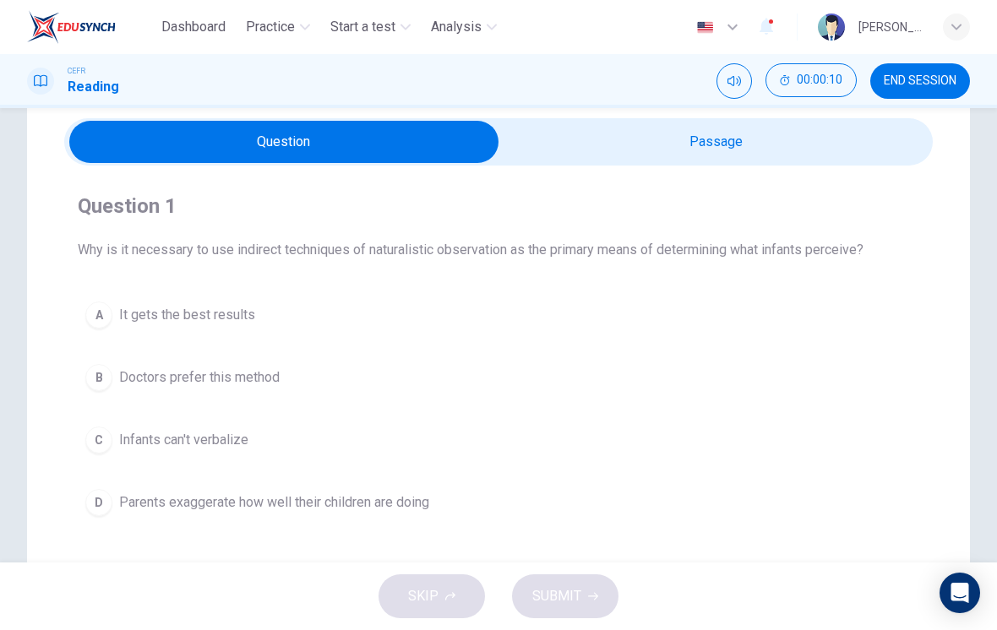
scroll to position [58, 0]
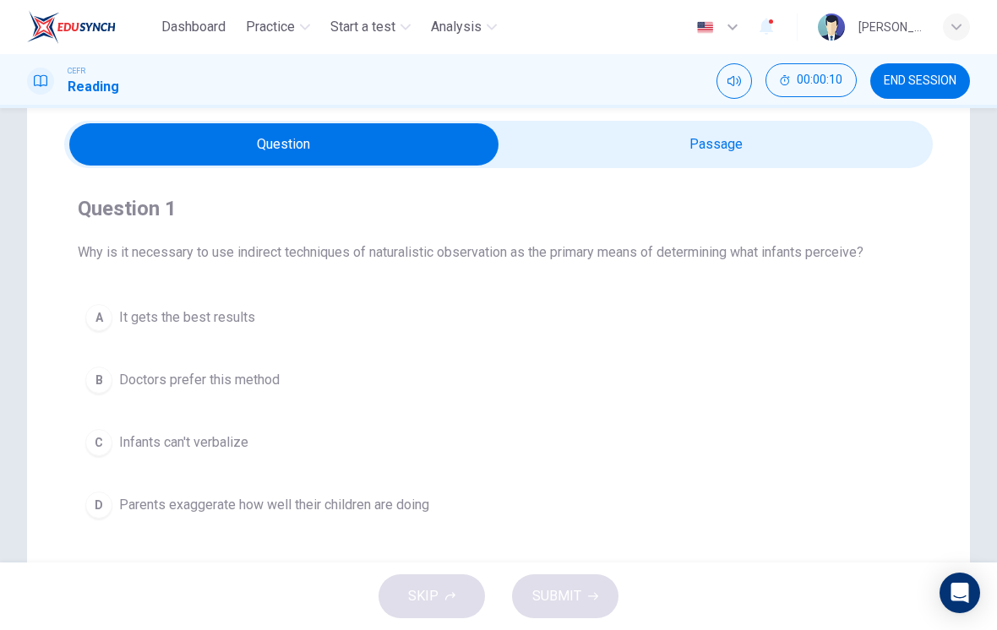
click at [848, 159] on input "checkbox" at bounding box center [283, 144] width 1303 height 42
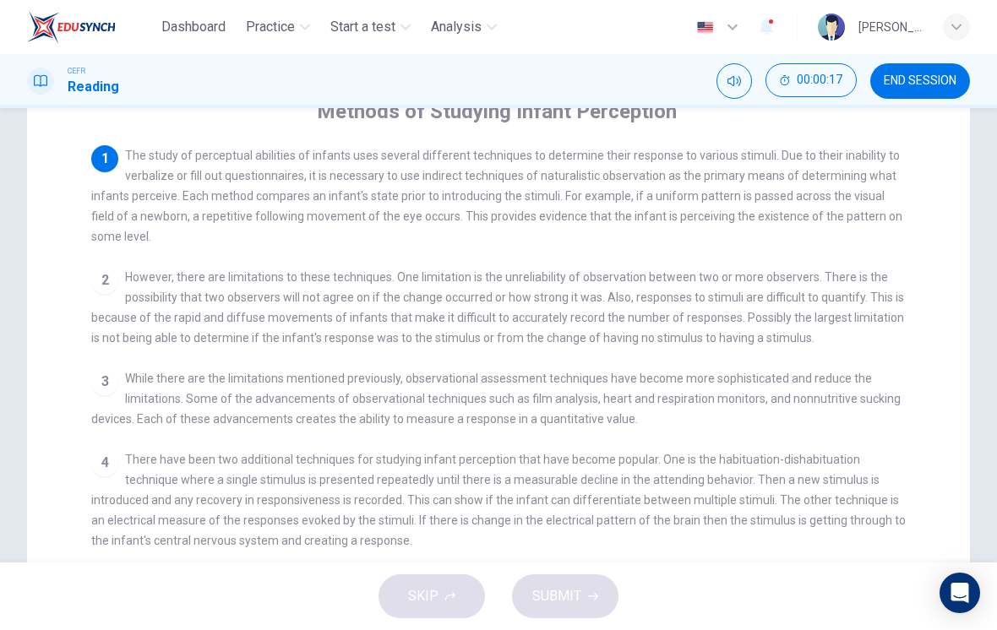
scroll to position [155, 0]
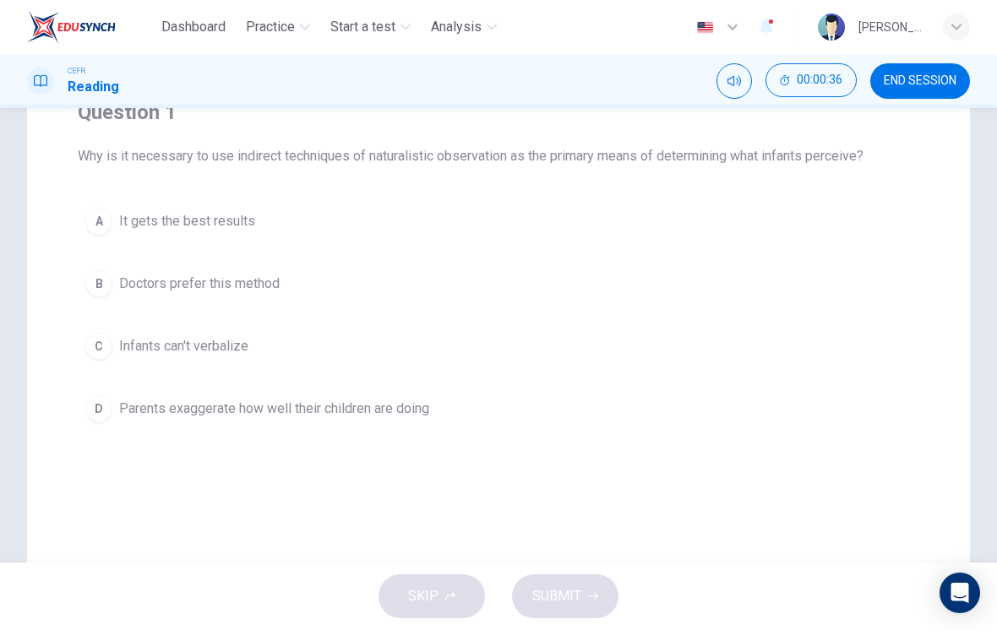
click at [112, 338] on button "C Infants can't verbalize" at bounding box center [499, 346] width 842 height 42
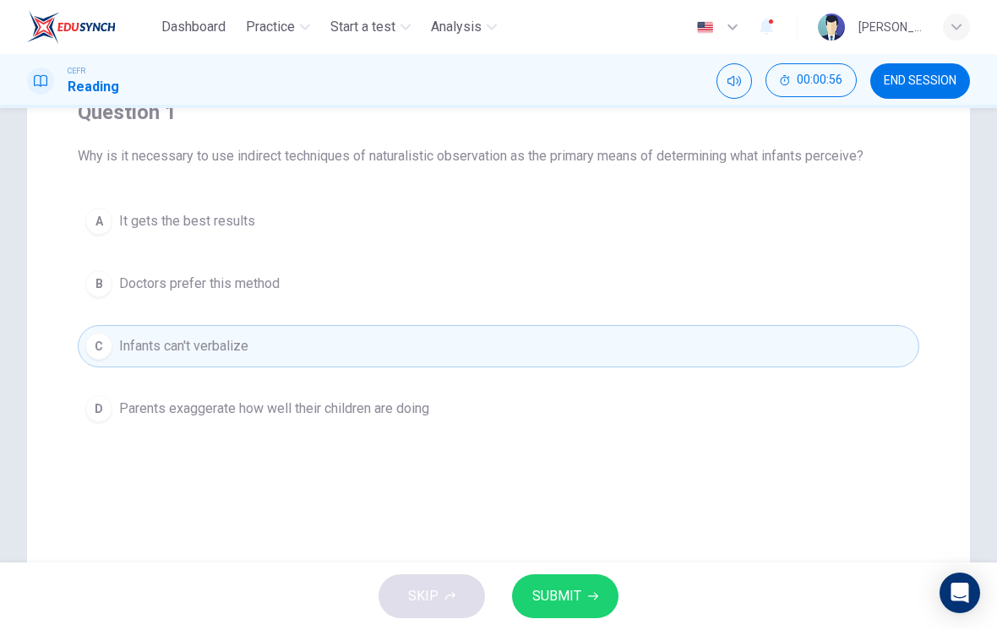
click at [568, 597] on span "SUBMIT" at bounding box center [556, 597] width 49 height 24
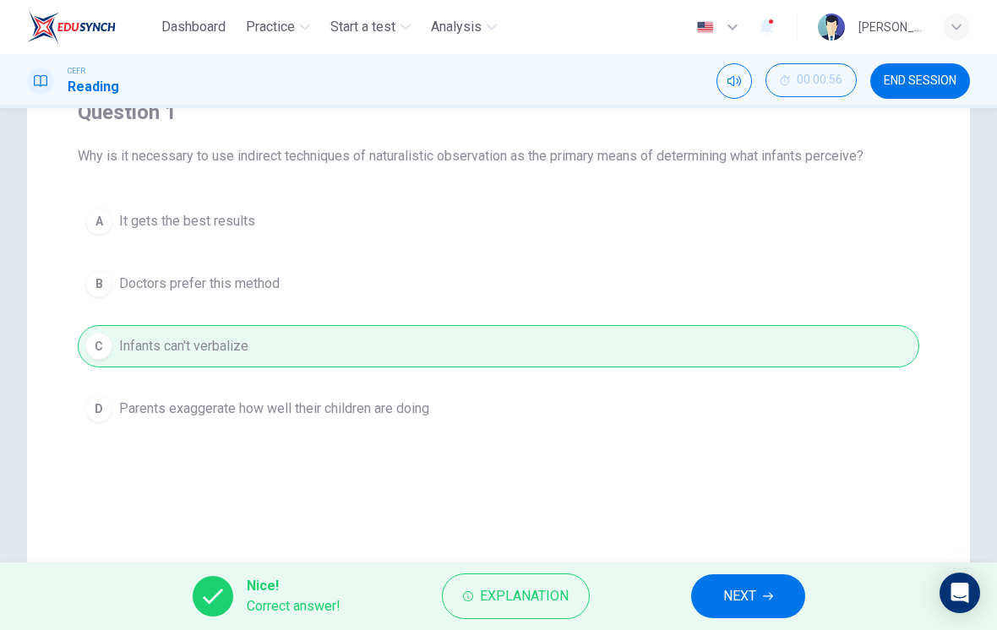
click at [726, 598] on span "NEXT" at bounding box center [739, 597] width 33 height 24
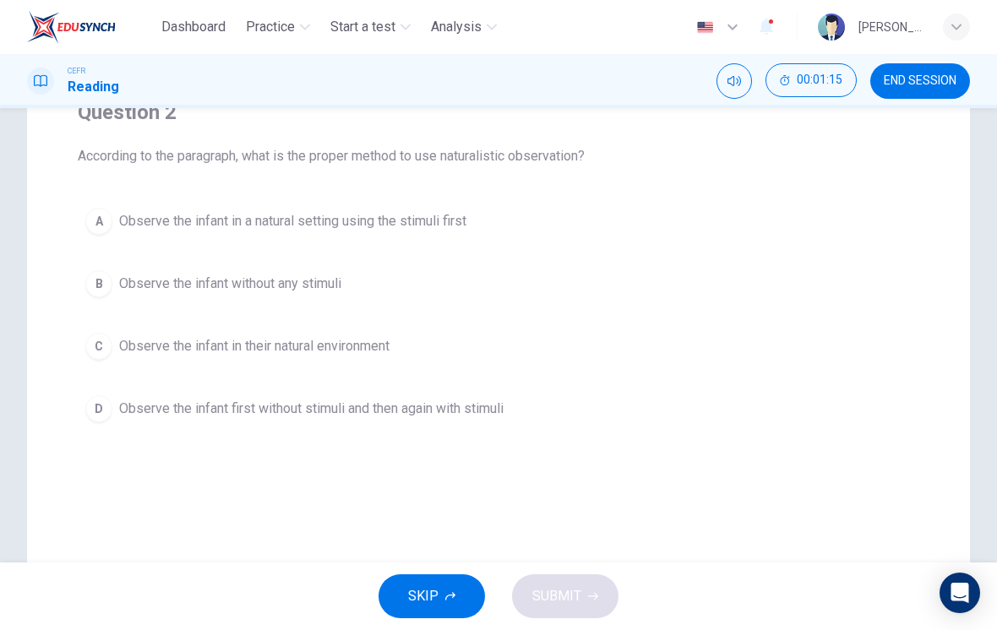
click at [111, 412] on div "D" at bounding box center [98, 408] width 27 height 27
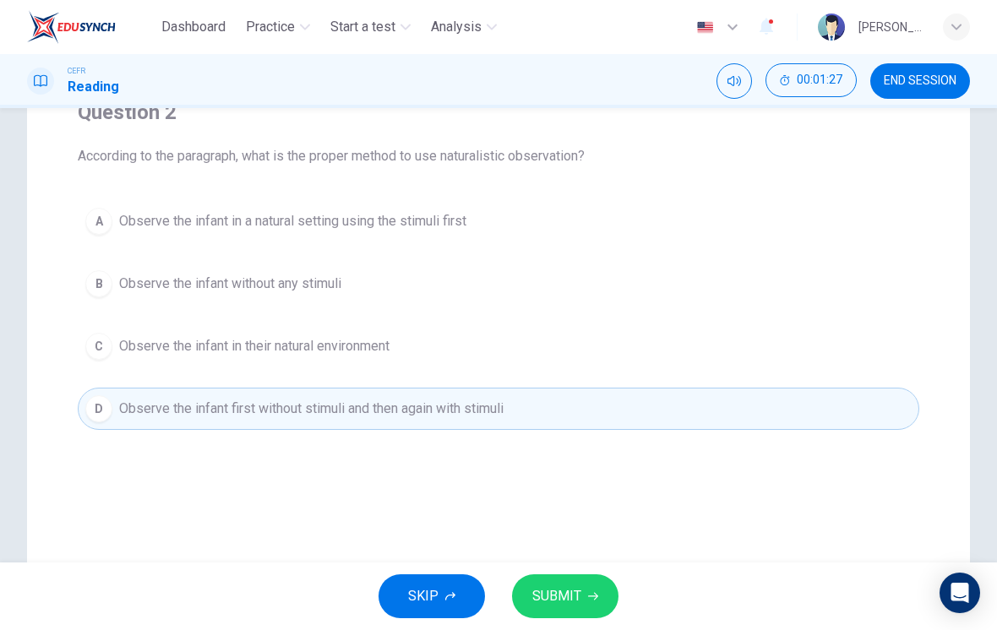
click at [573, 606] on span "SUBMIT" at bounding box center [556, 597] width 49 height 24
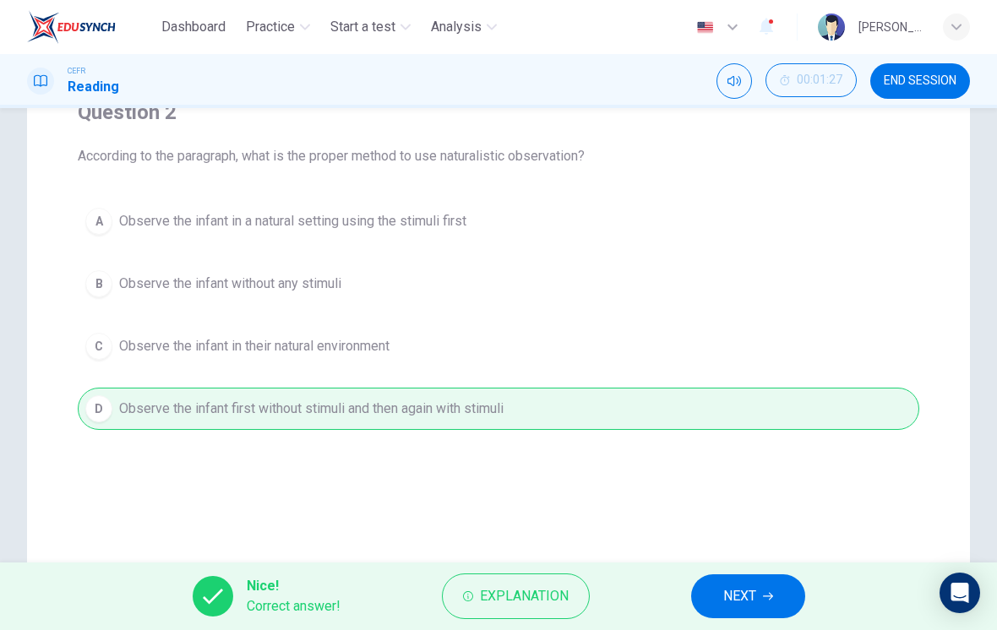
click at [726, 593] on span "NEXT" at bounding box center [739, 597] width 33 height 24
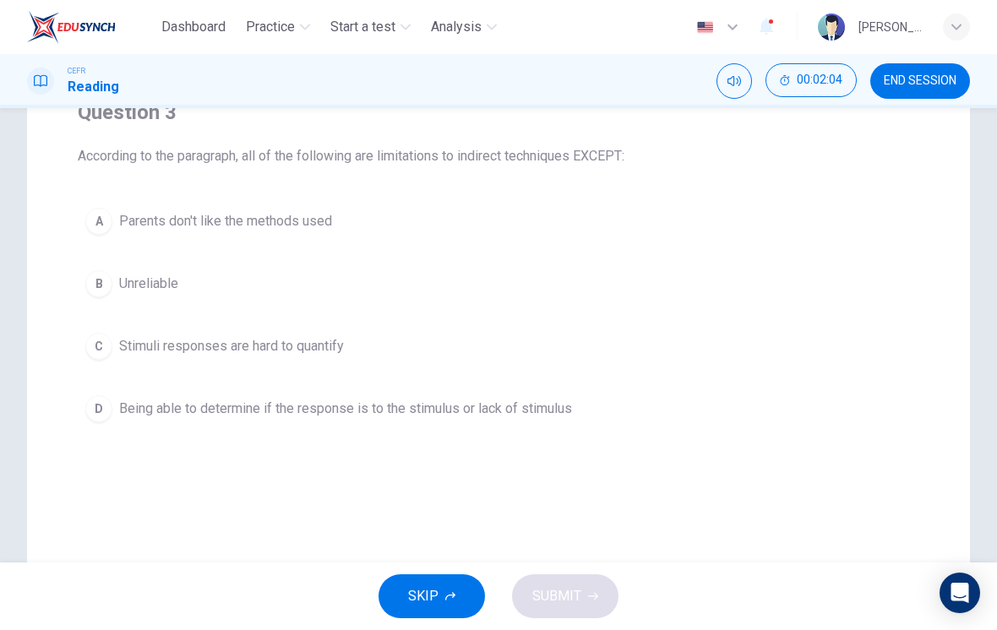
click at [108, 215] on div "A" at bounding box center [98, 221] width 27 height 27
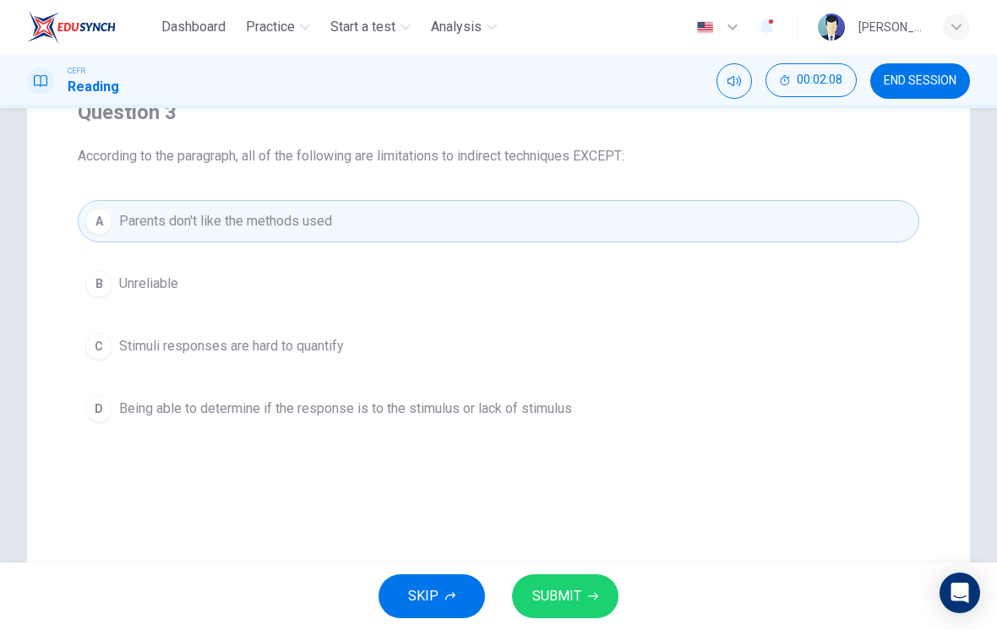
click at [586, 603] on button "SUBMIT" at bounding box center [565, 597] width 106 height 44
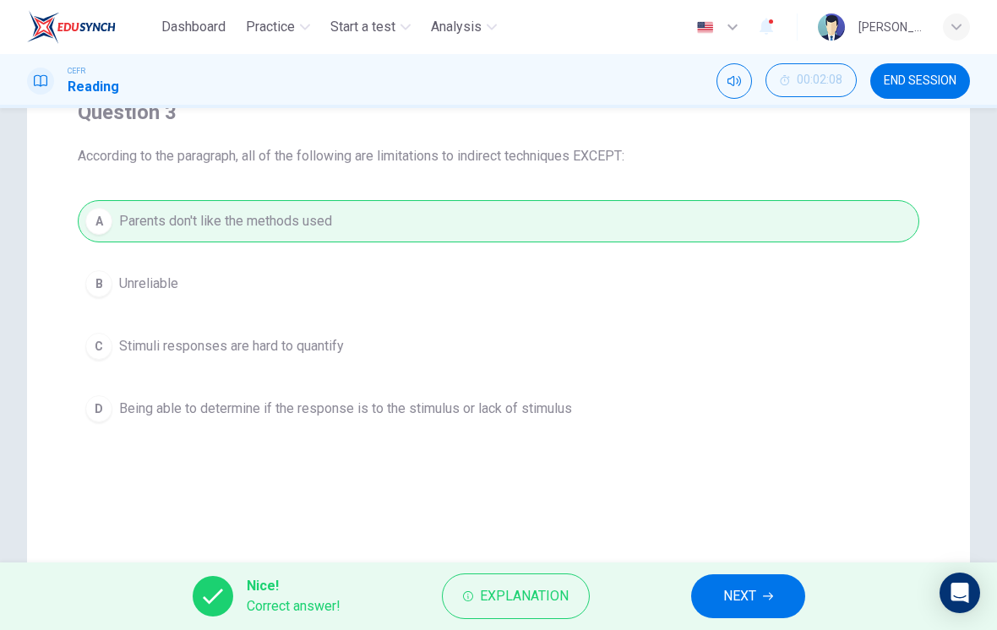
click at [724, 592] on span "NEXT" at bounding box center [739, 597] width 33 height 24
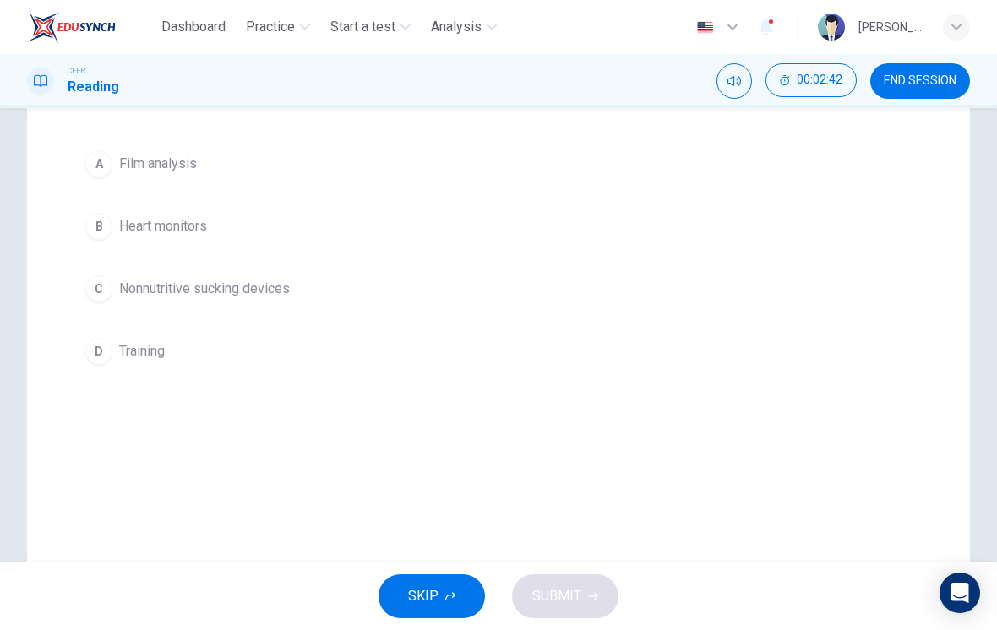
scroll to position [210, 0]
click at [127, 369] on button "D Training" at bounding box center [499, 353] width 842 height 42
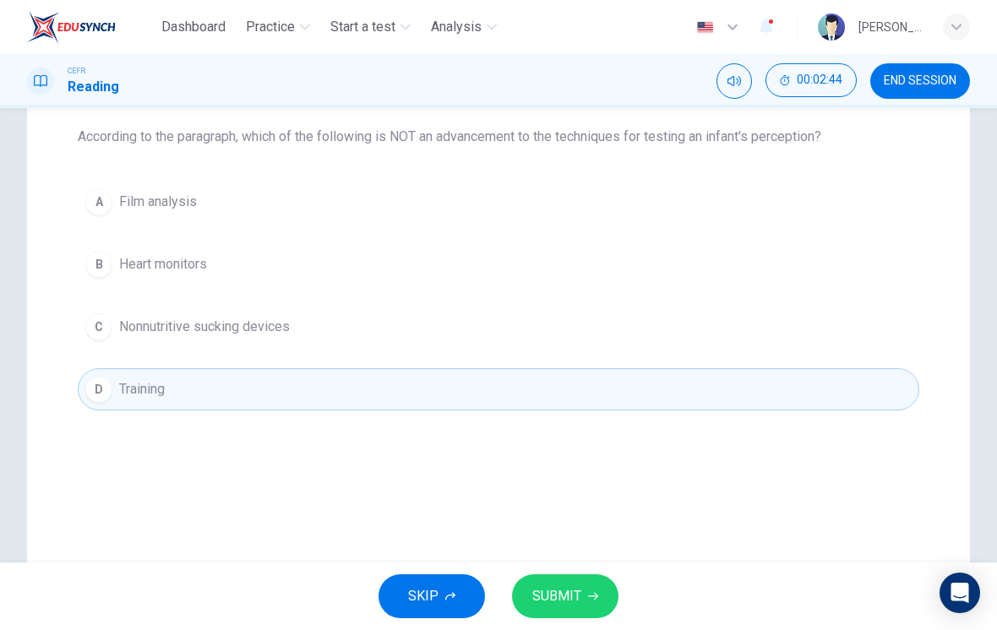
scroll to position [171, 0]
click at [575, 595] on span "SUBMIT" at bounding box center [556, 597] width 49 height 24
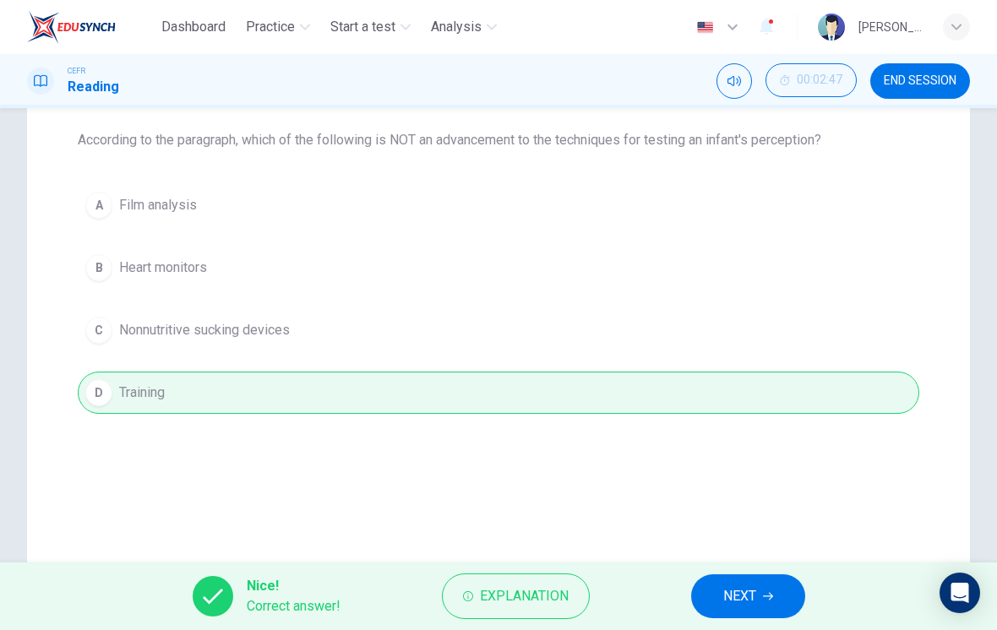
click at [712, 594] on button "NEXT" at bounding box center [748, 597] width 114 height 44
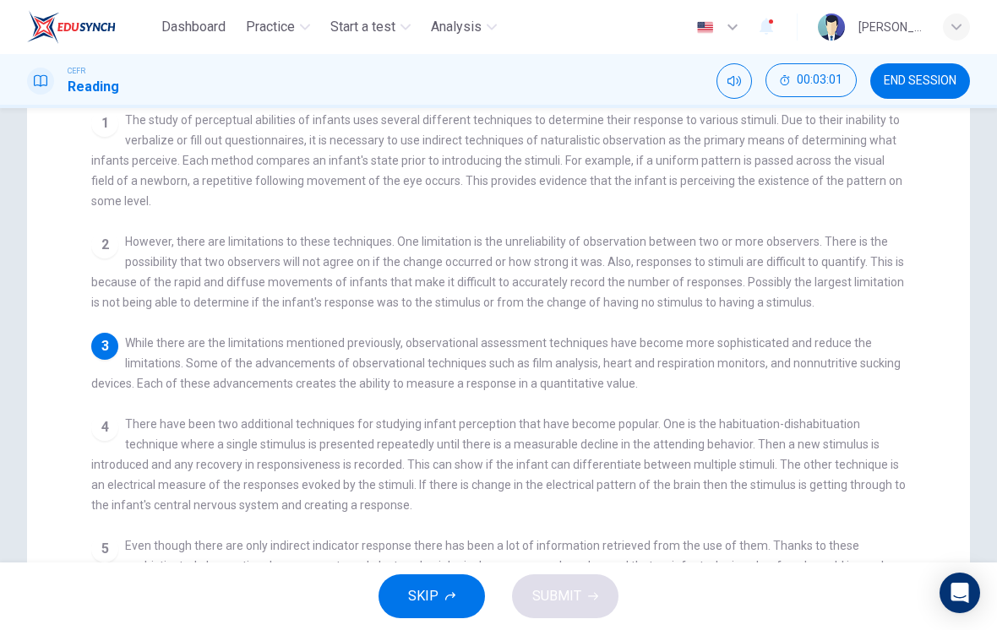
scroll to position [194, 0]
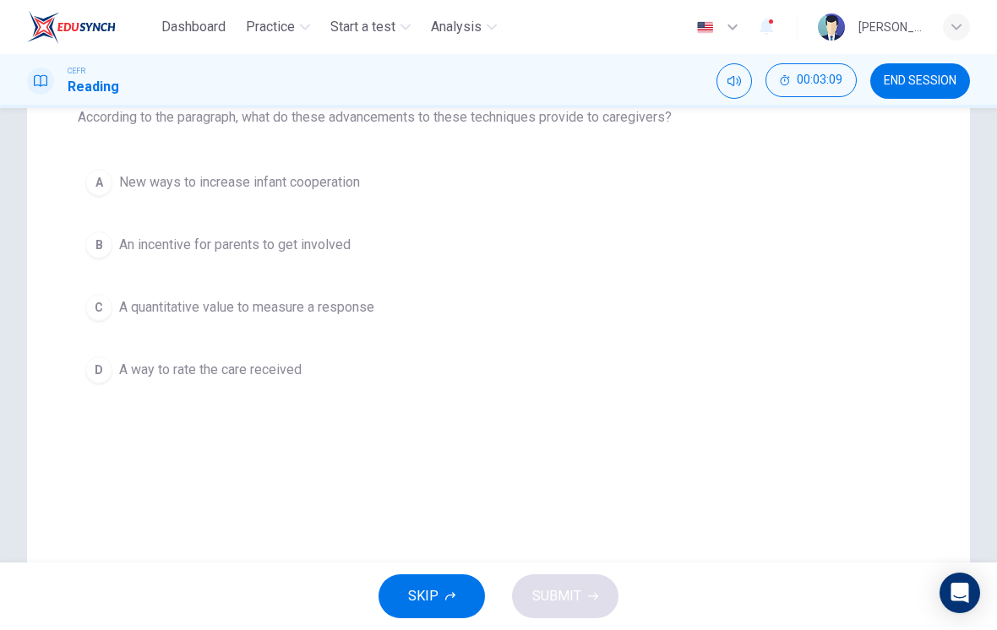
click at [104, 304] on div "C" at bounding box center [98, 307] width 27 height 27
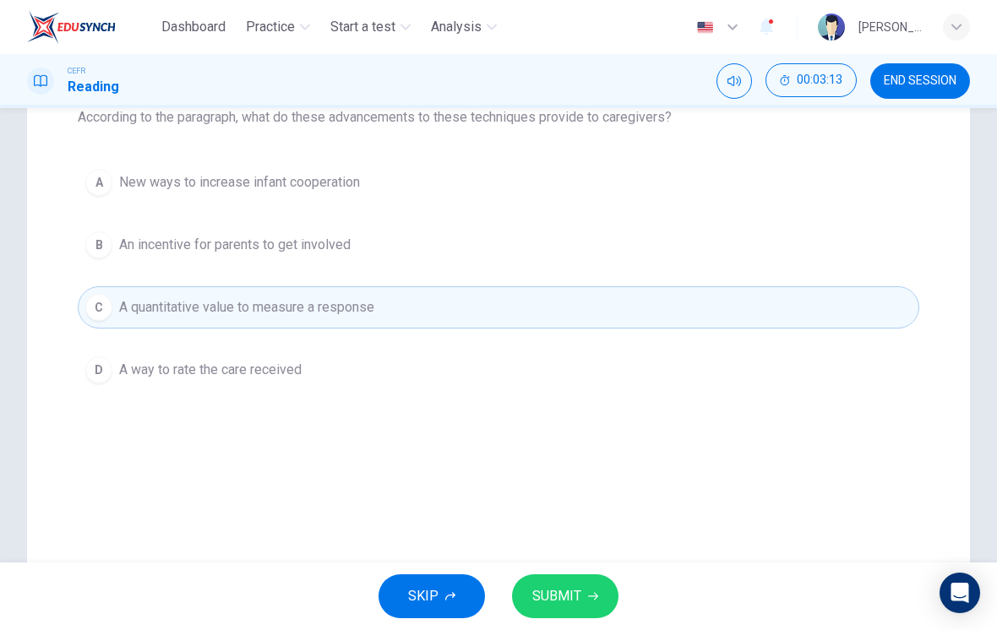
click at [575, 591] on span "SUBMIT" at bounding box center [556, 597] width 49 height 24
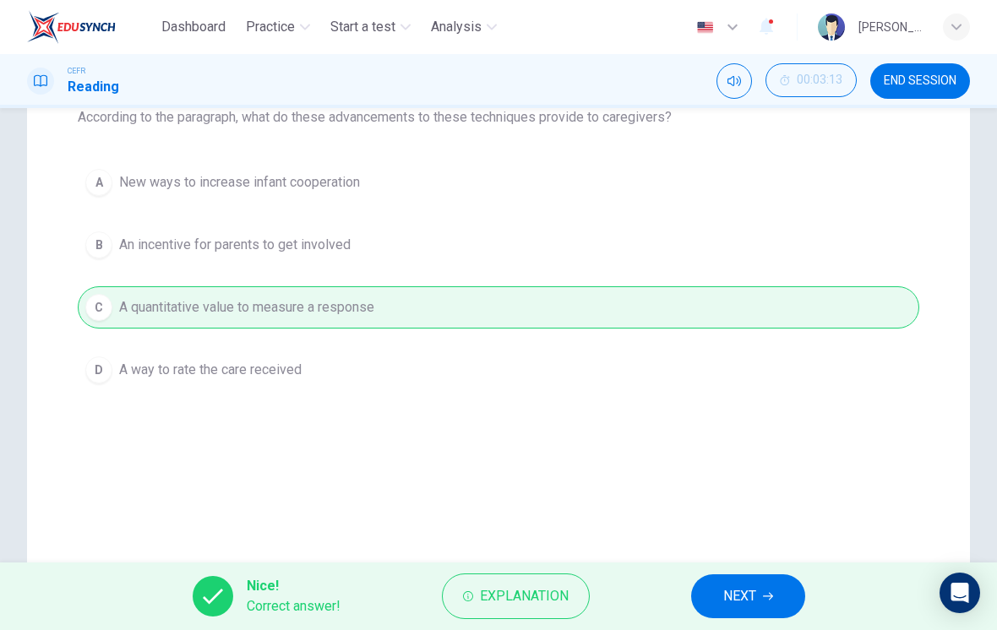
click at [725, 597] on span "NEXT" at bounding box center [739, 597] width 33 height 24
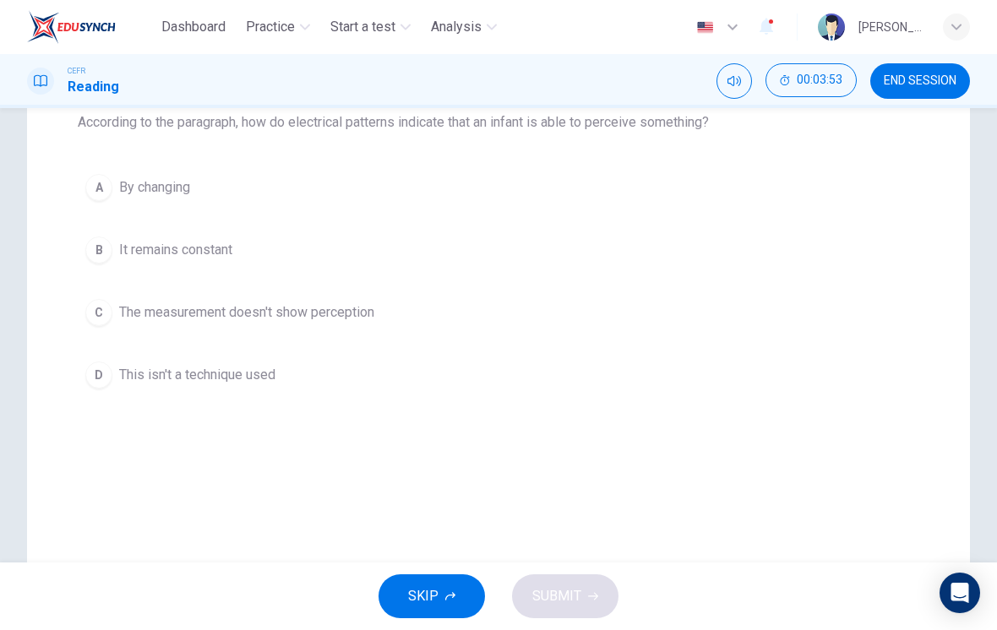
scroll to position [178, 0]
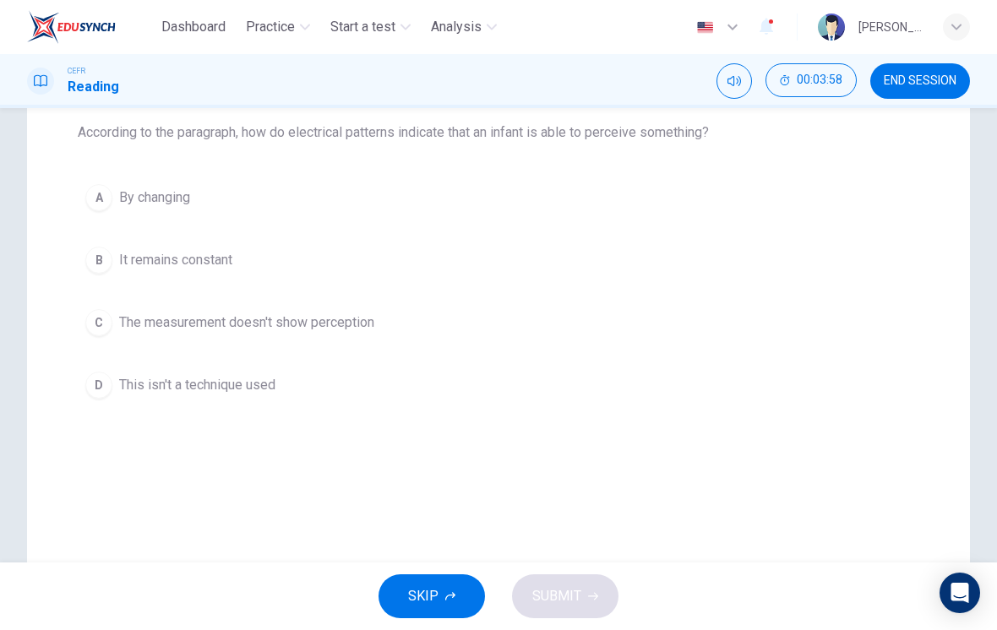
click at [103, 188] on div "A" at bounding box center [98, 197] width 27 height 27
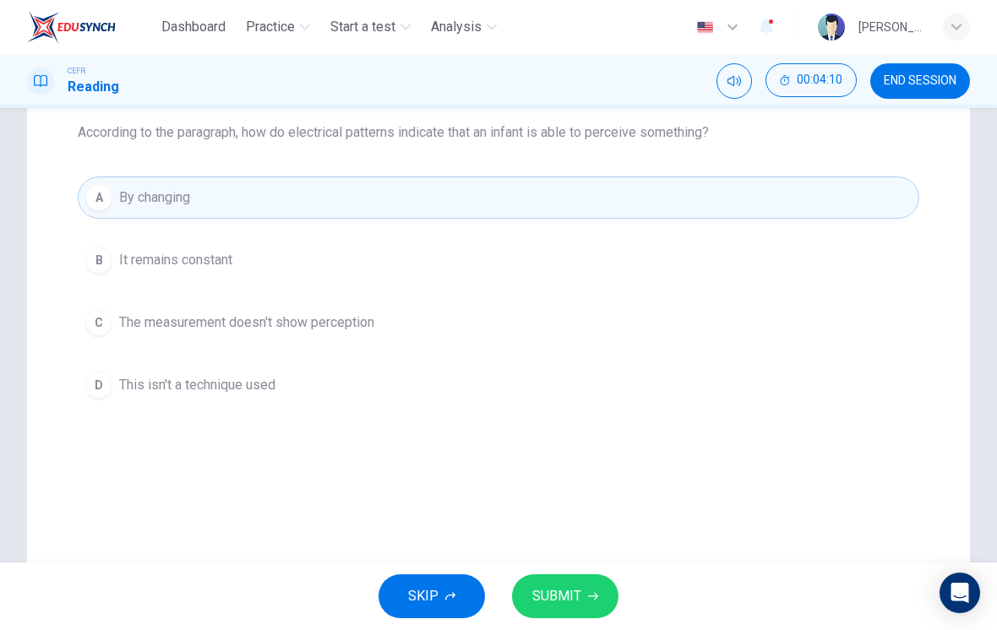
click at [562, 596] on span "SUBMIT" at bounding box center [556, 597] width 49 height 24
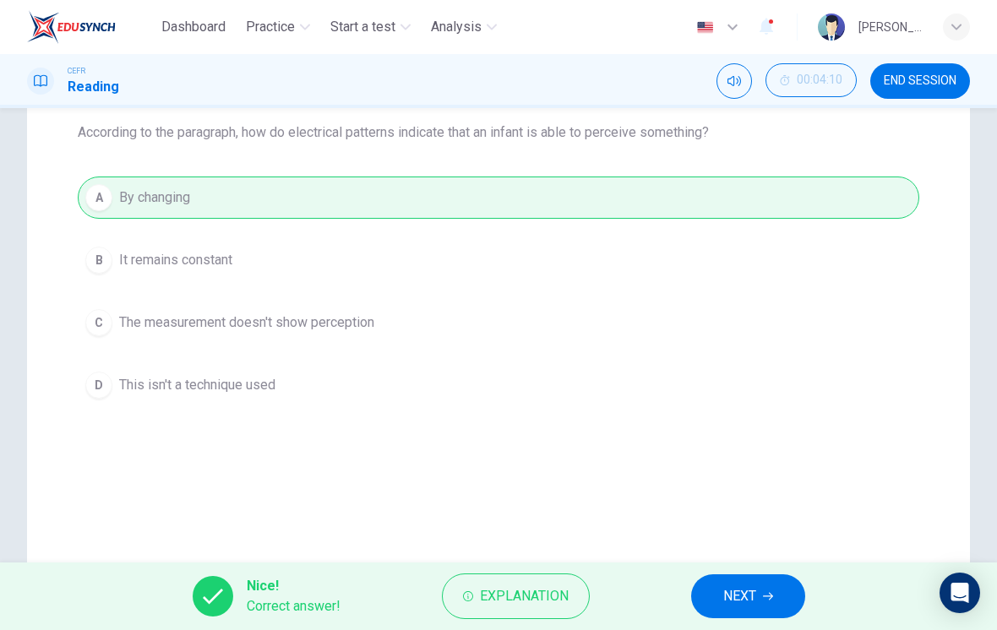
click at [715, 609] on button "NEXT" at bounding box center [748, 597] width 114 height 44
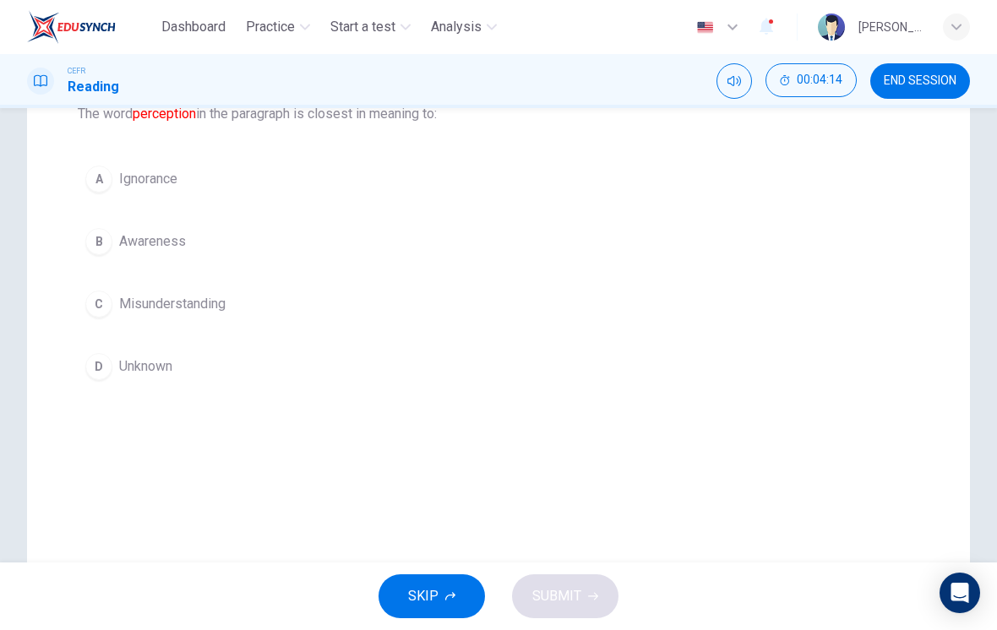
scroll to position [195, 0]
click at [111, 238] on div "B" at bounding box center [98, 243] width 27 height 27
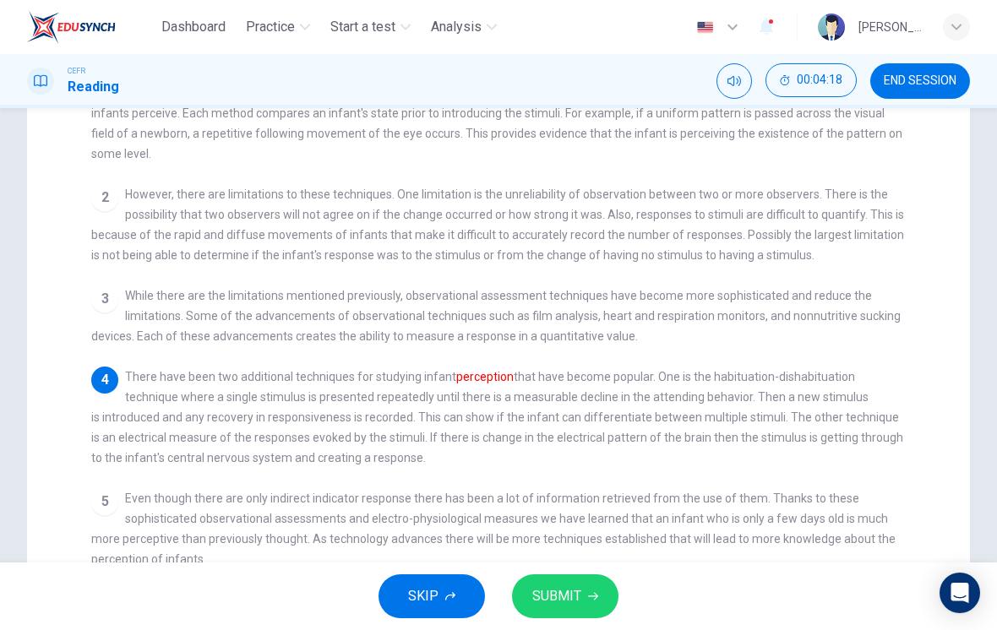
scroll to position [240, 0]
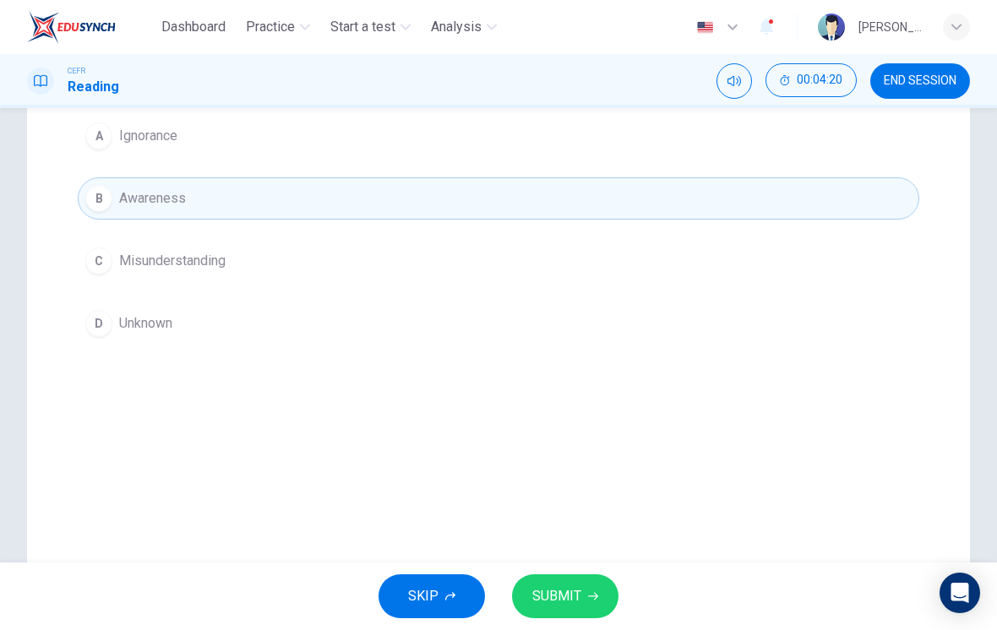
click at [557, 591] on span "SUBMIT" at bounding box center [556, 597] width 49 height 24
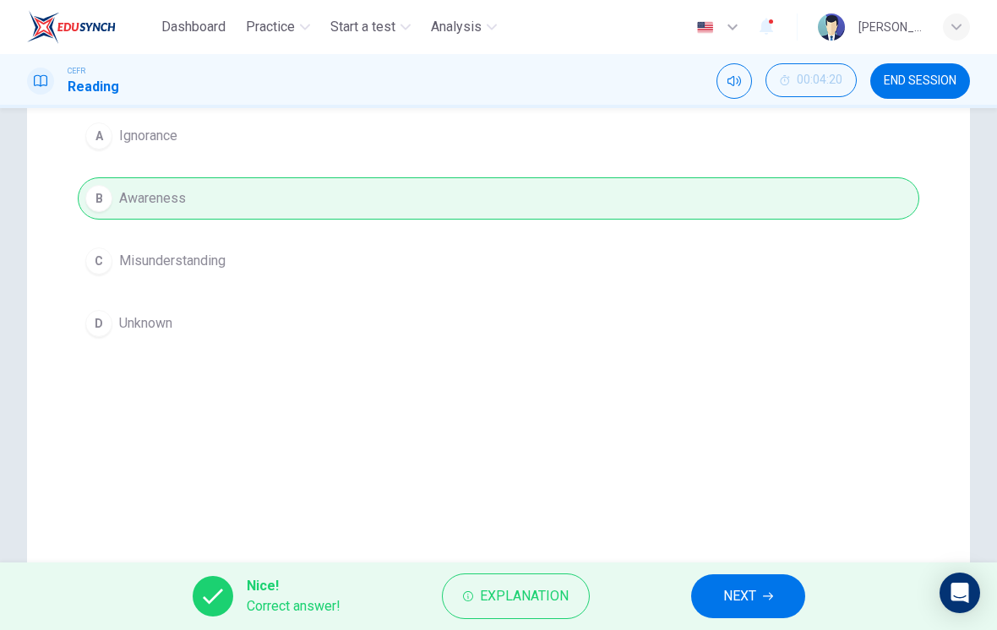
click at [731, 595] on span "NEXT" at bounding box center [739, 597] width 33 height 24
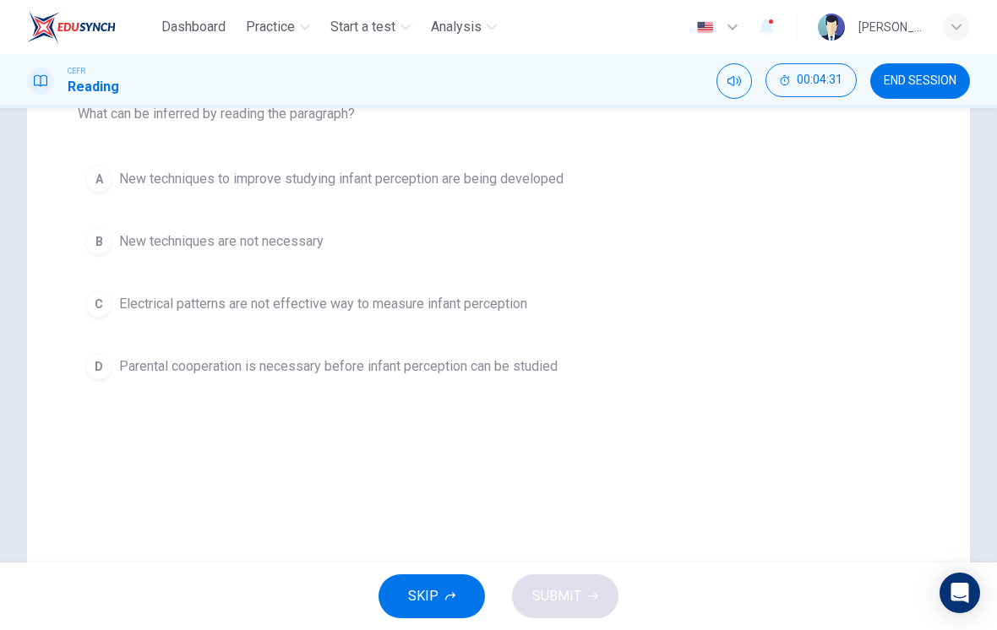
scroll to position [193, 0]
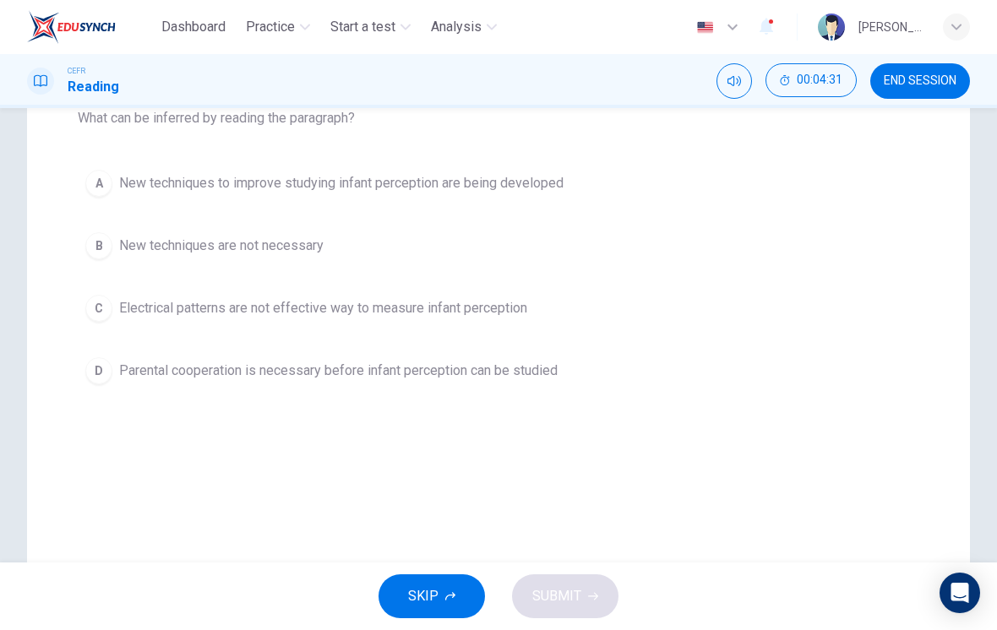
click at [111, 184] on div "A" at bounding box center [98, 183] width 27 height 27
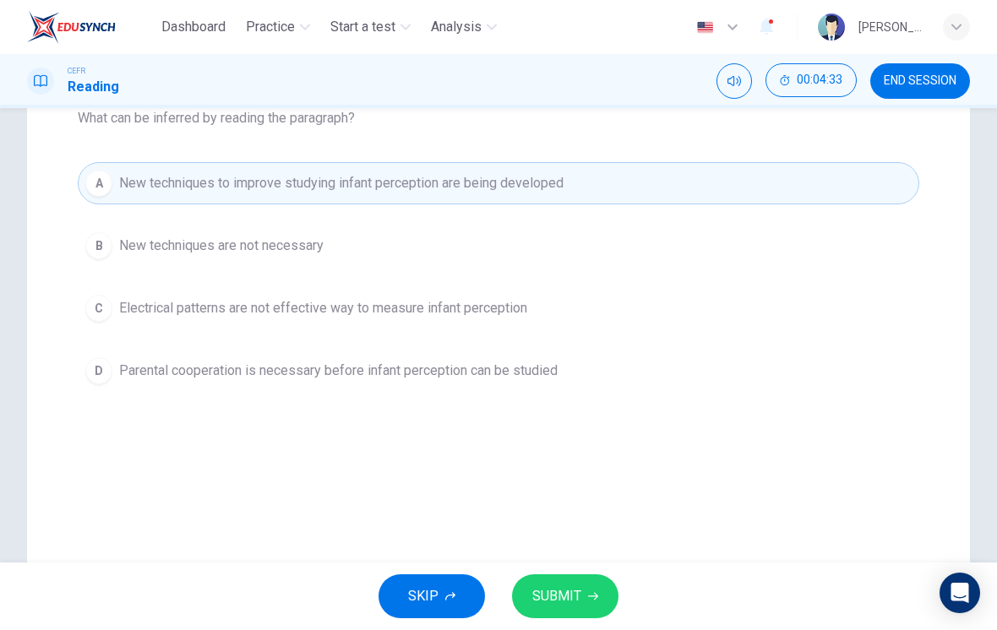
click at [580, 595] on span "SUBMIT" at bounding box center [556, 597] width 49 height 24
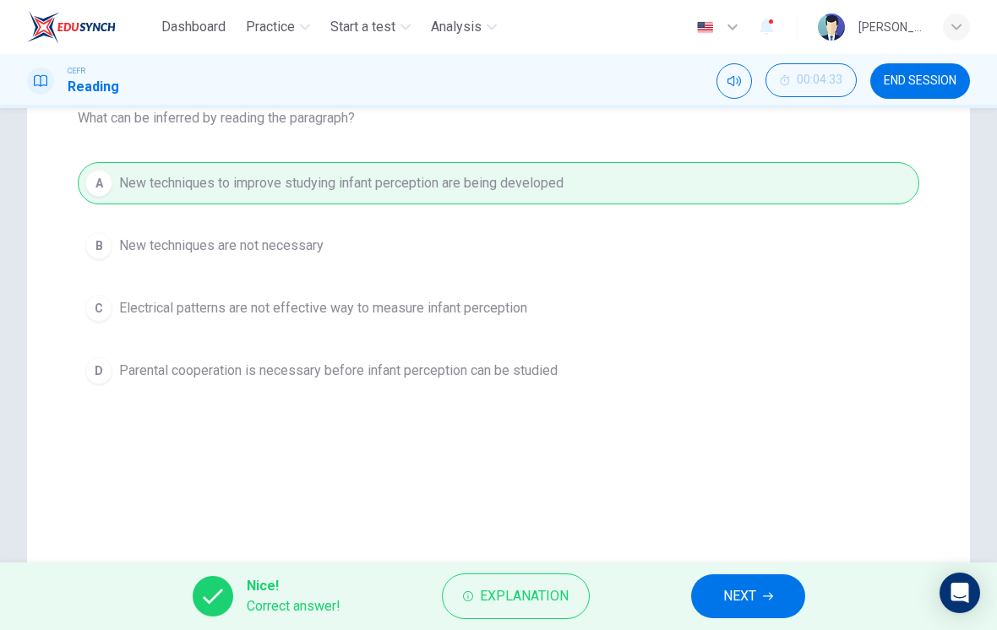
click at [725, 603] on span "NEXT" at bounding box center [739, 597] width 33 height 24
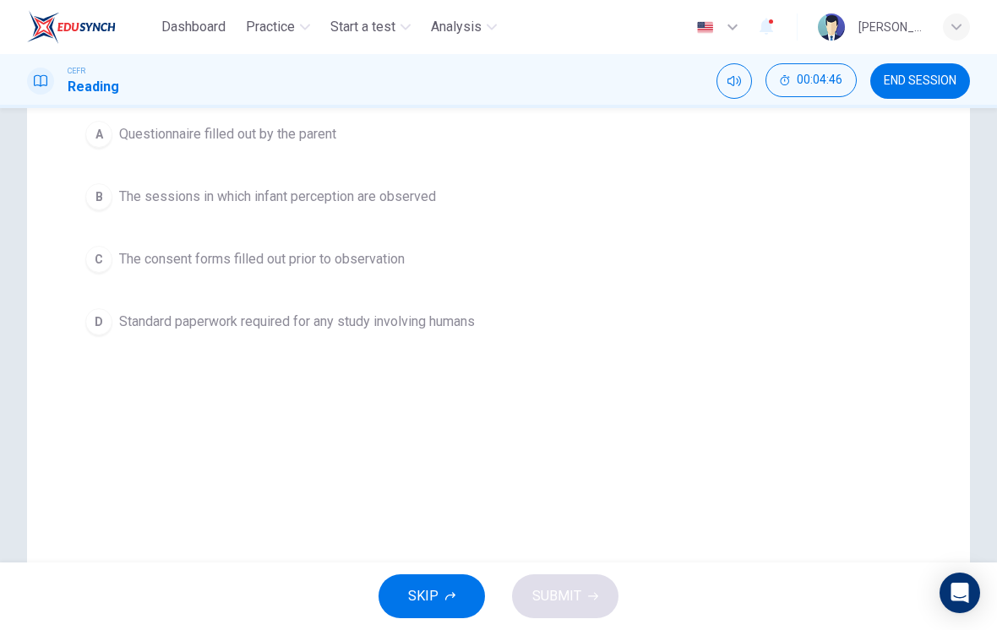
scroll to position [241, 0]
click at [101, 205] on div "B" at bounding box center [98, 197] width 27 height 27
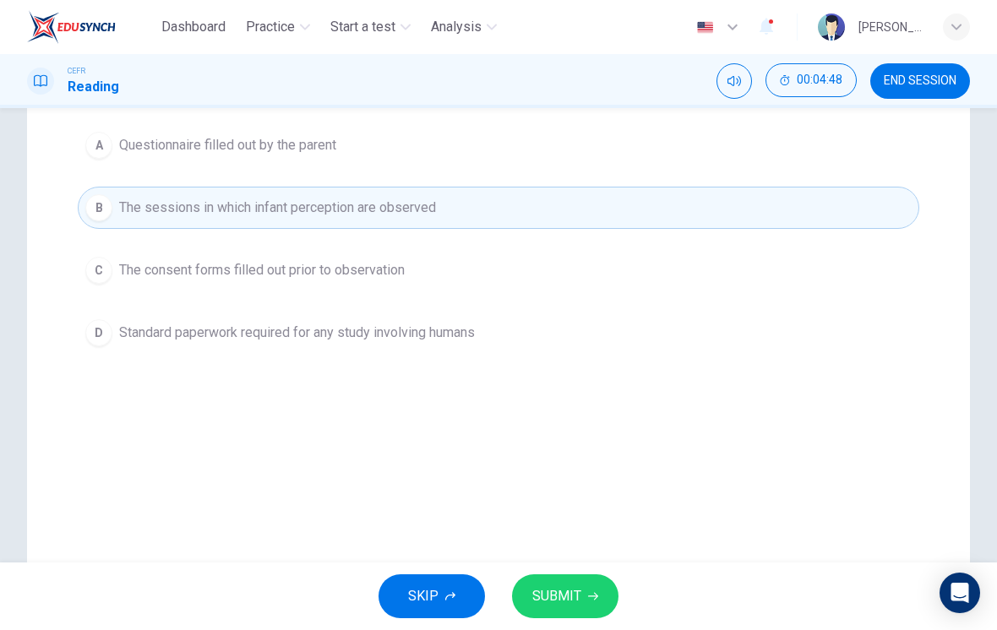
scroll to position [230, 0]
click at [571, 602] on span "SUBMIT" at bounding box center [556, 597] width 49 height 24
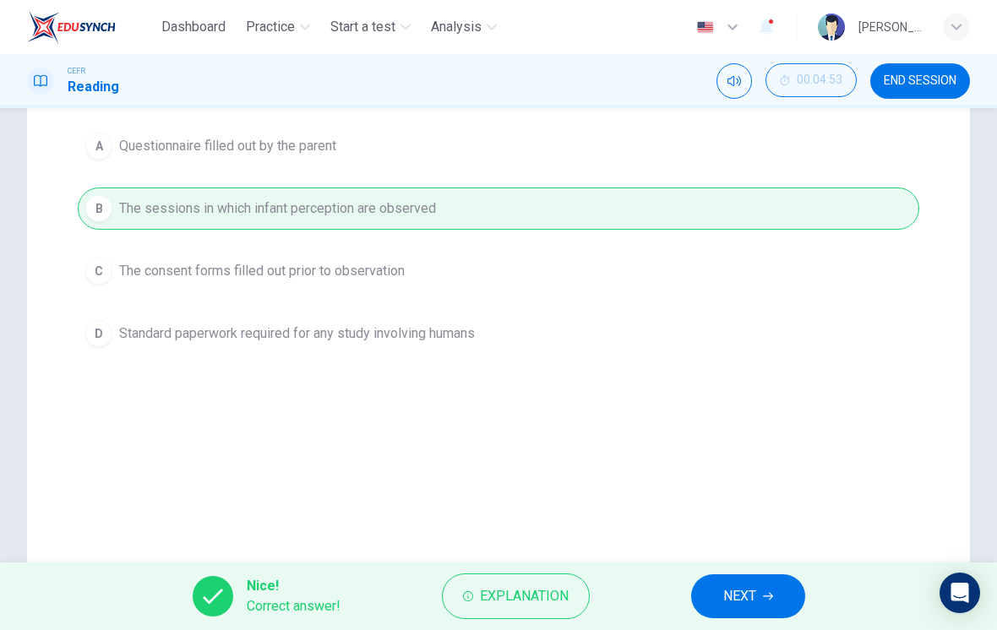
click at [729, 593] on span "NEXT" at bounding box center [739, 597] width 33 height 24
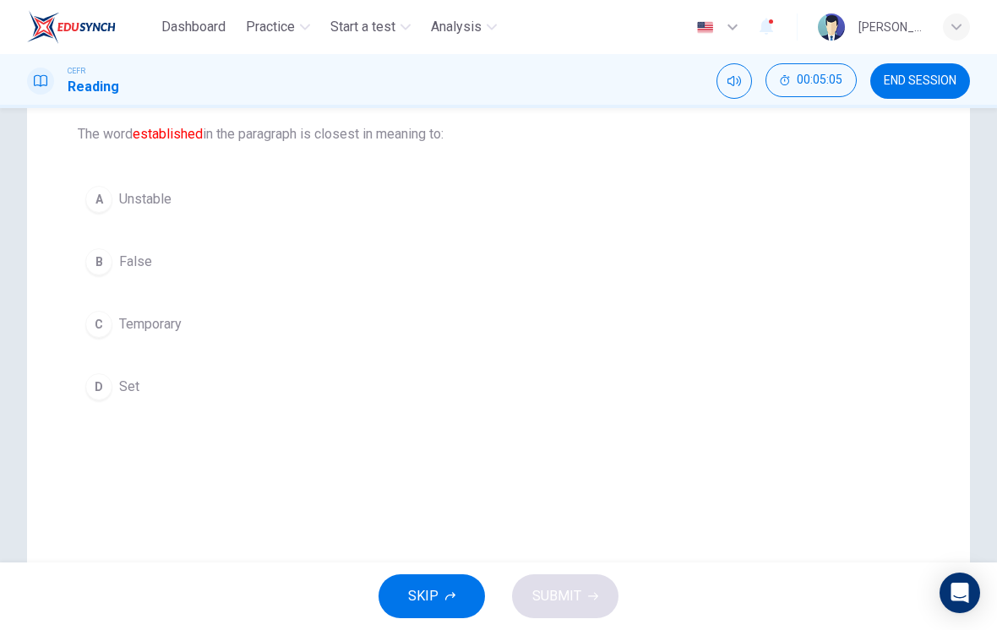
scroll to position [172, 0]
click at [126, 390] on span "Set" at bounding box center [129, 391] width 20 height 20
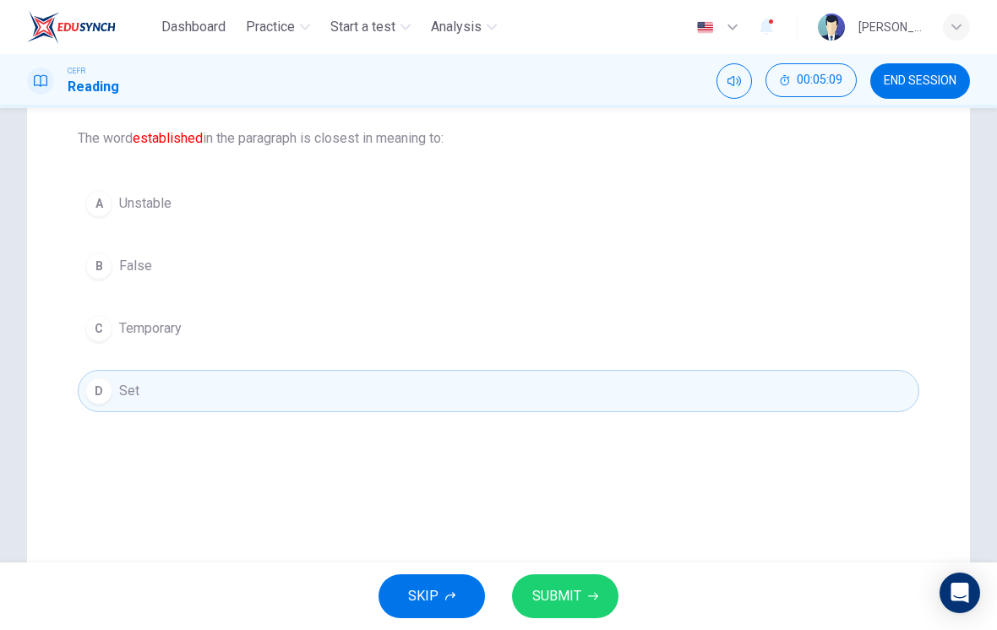
click at [569, 596] on span "SUBMIT" at bounding box center [556, 597] width 49 height 24
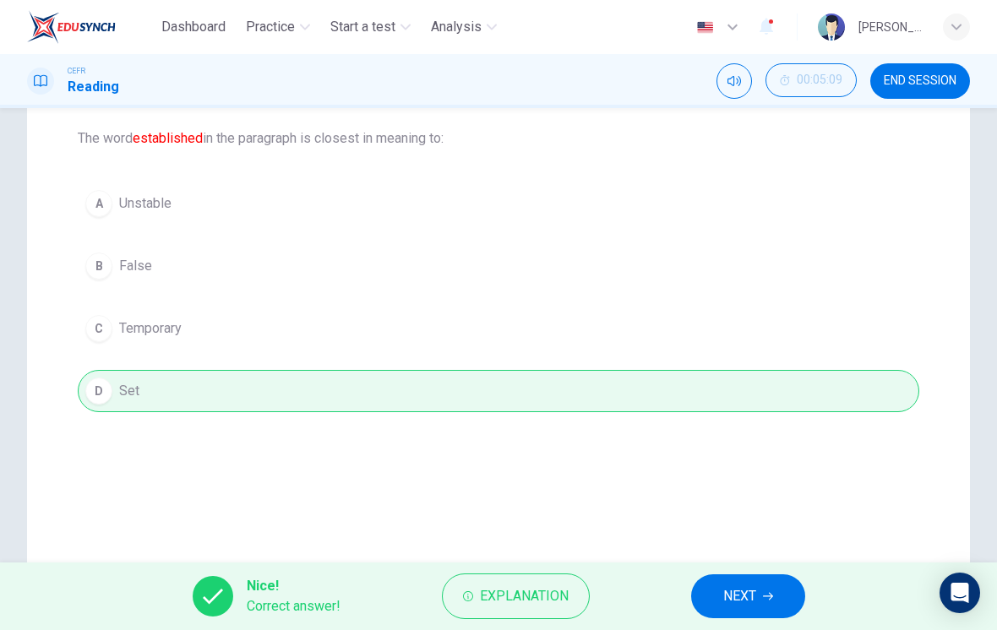
click at [720, 596] on button "NEXT" at bounding box center [748, 597] width 114 height 44
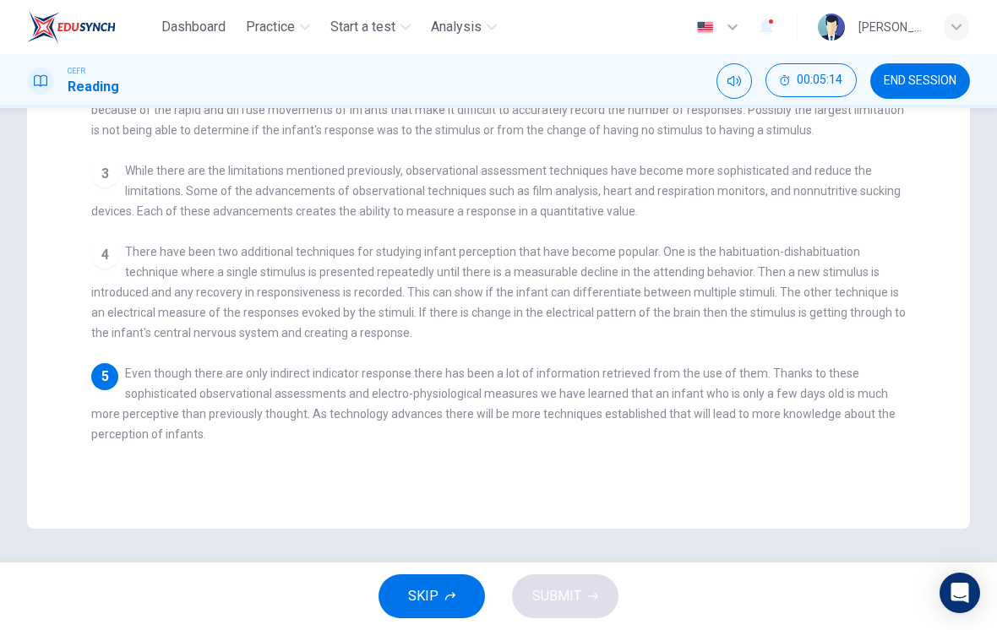
scroll to position [381, 0]
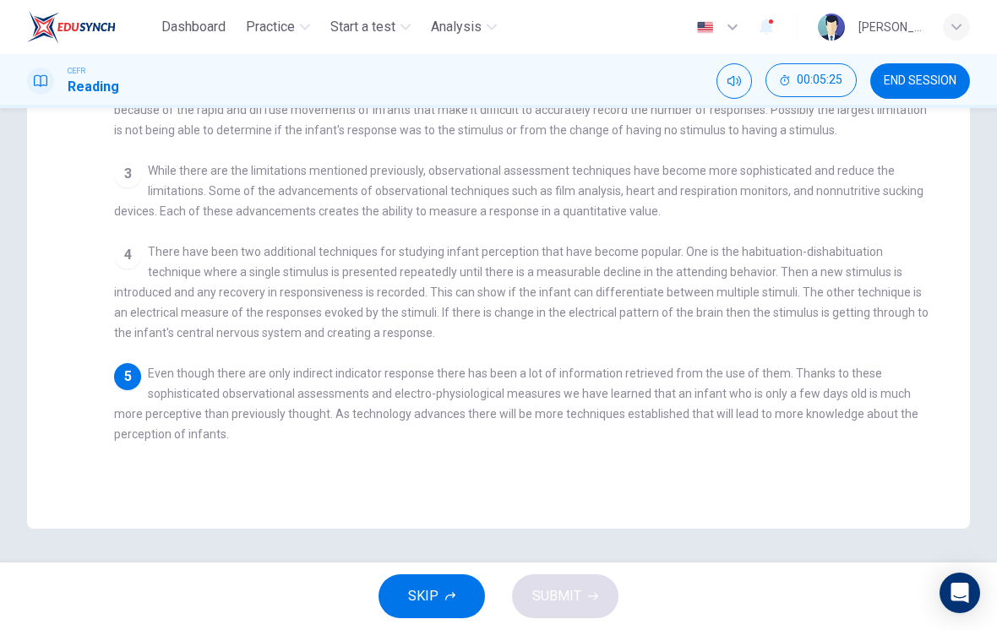
checkbox input "false"
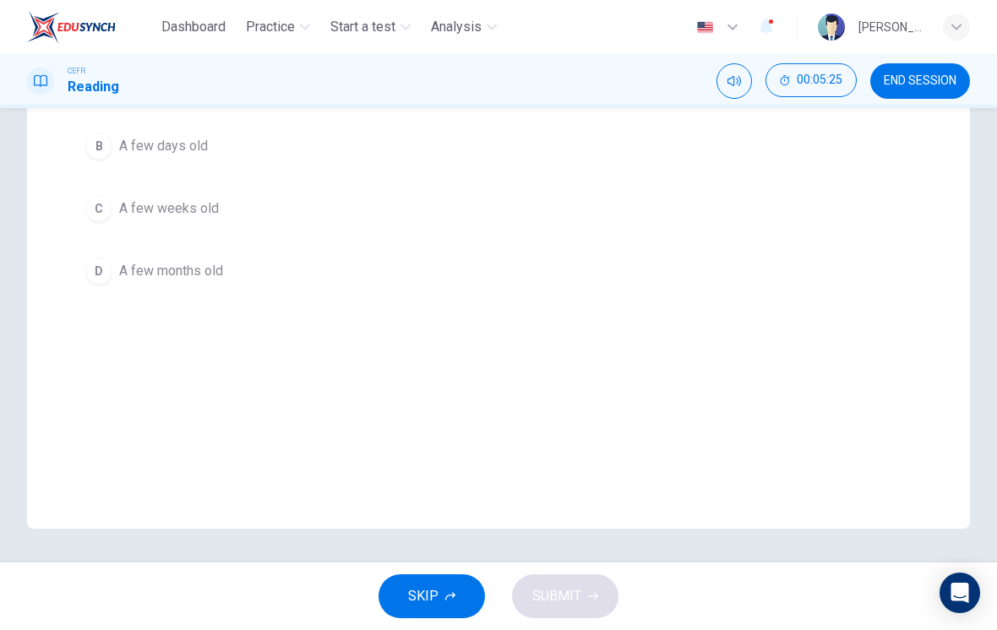
scroll to position [292, 0]
click at [100, 152] on div "B" at bounding box center [98, 146] width 27 height 27
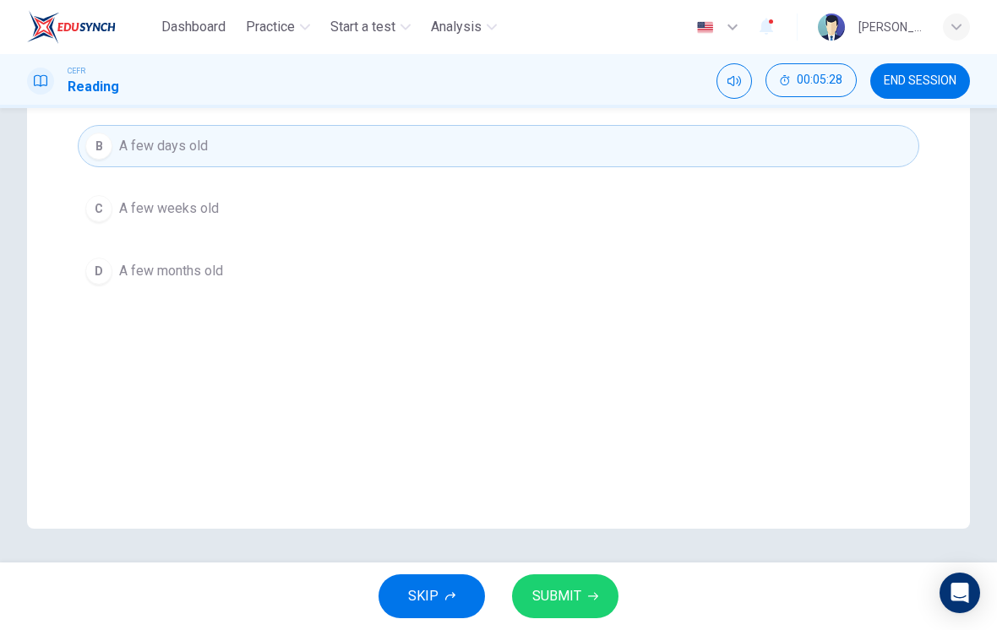
click at [573, 596] on span "SUBMIT" at bounding box center [556, 597] width 49 height 24
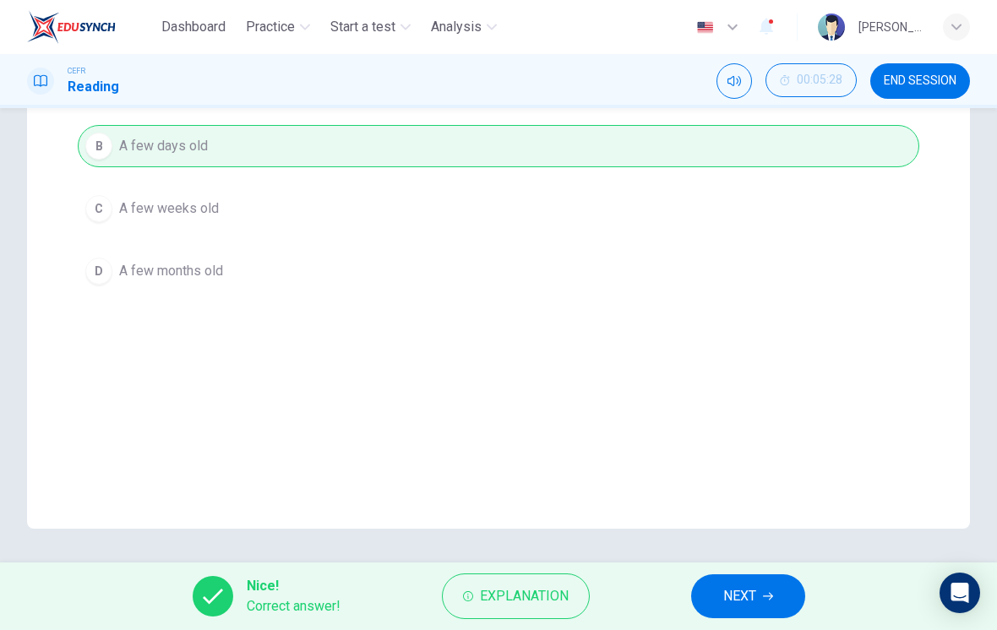
click at [713, 597] on button "NEXT" at bounding box center [748, 597] width 114 height 44
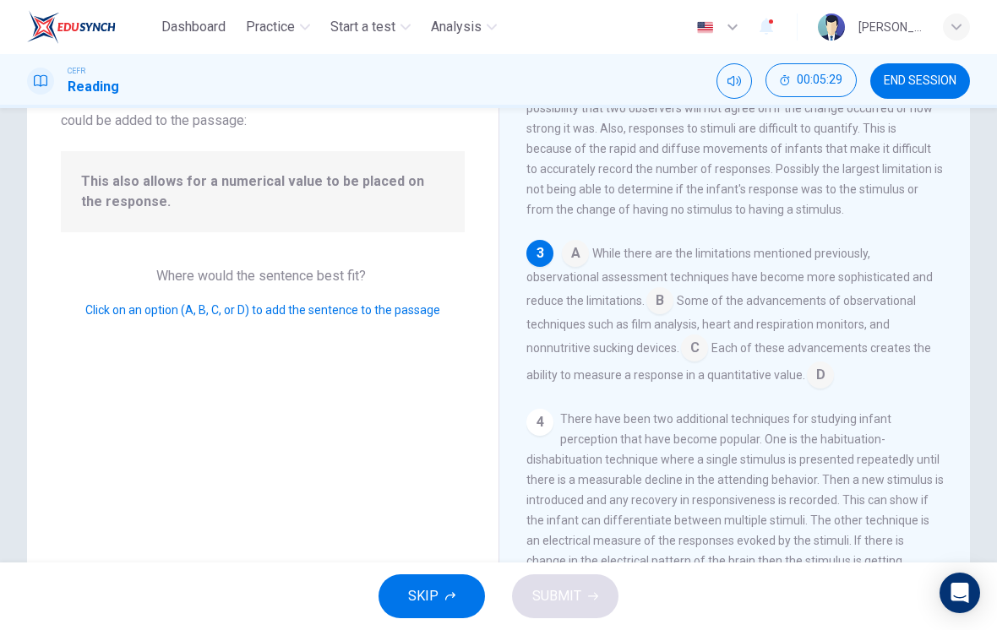
scroll to position [116, 0]
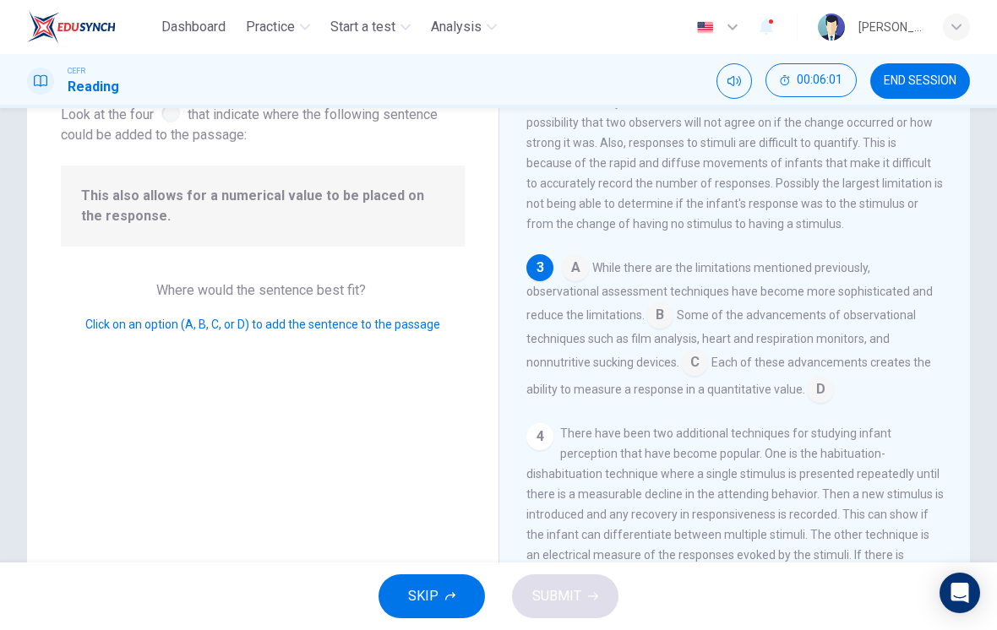
click at [807, 402] on input at bounding box center [820, 391] width 27 height 27
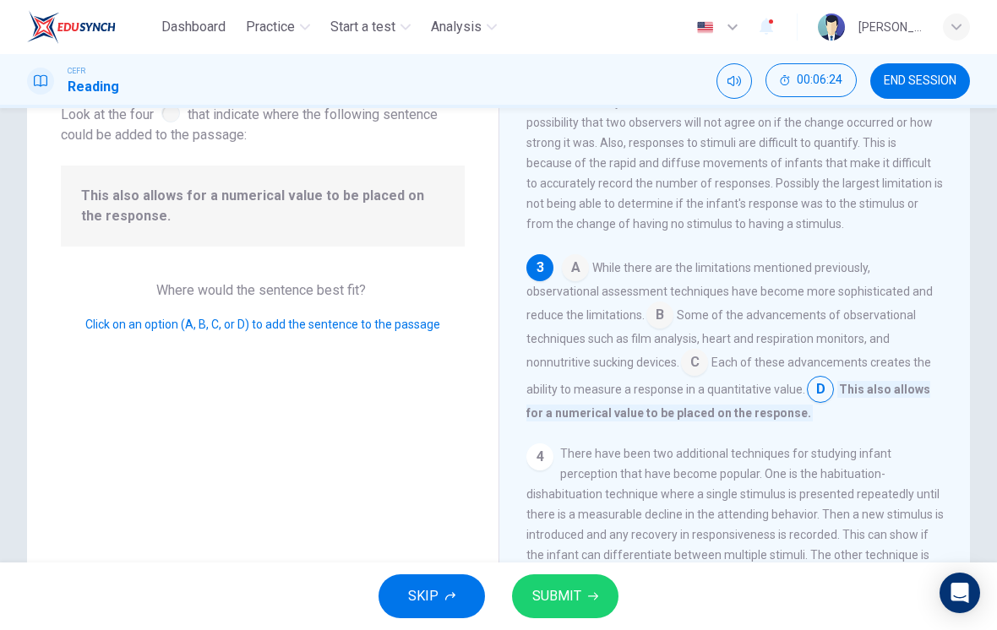
click at [681, 370] on input at bounding box center [694, 364] width 27 height 27
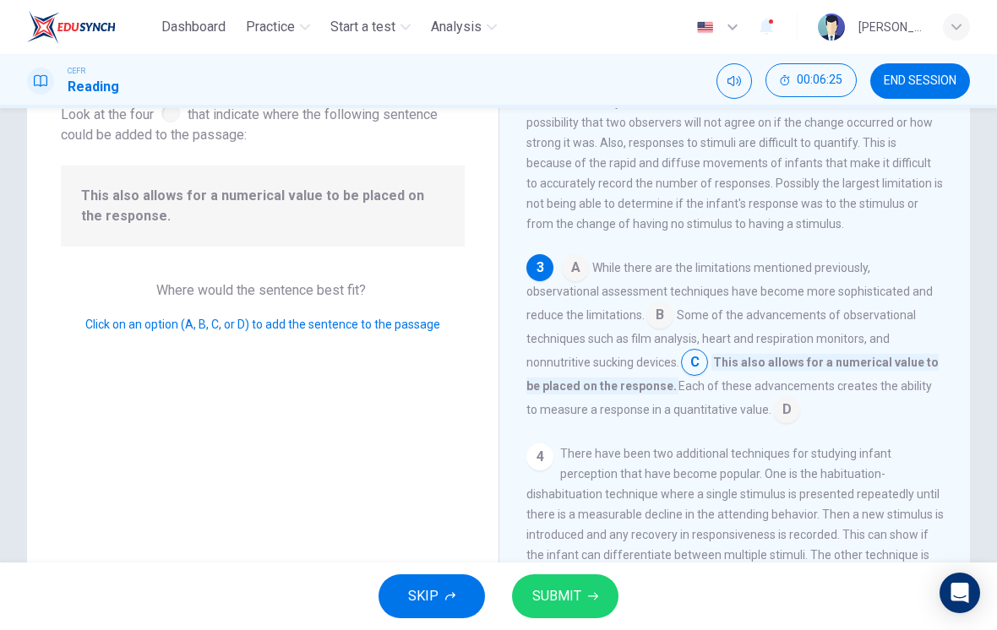
click at [560, 597] on span "SUBMIT" at bounding box center [556, 597] width 49 height 24
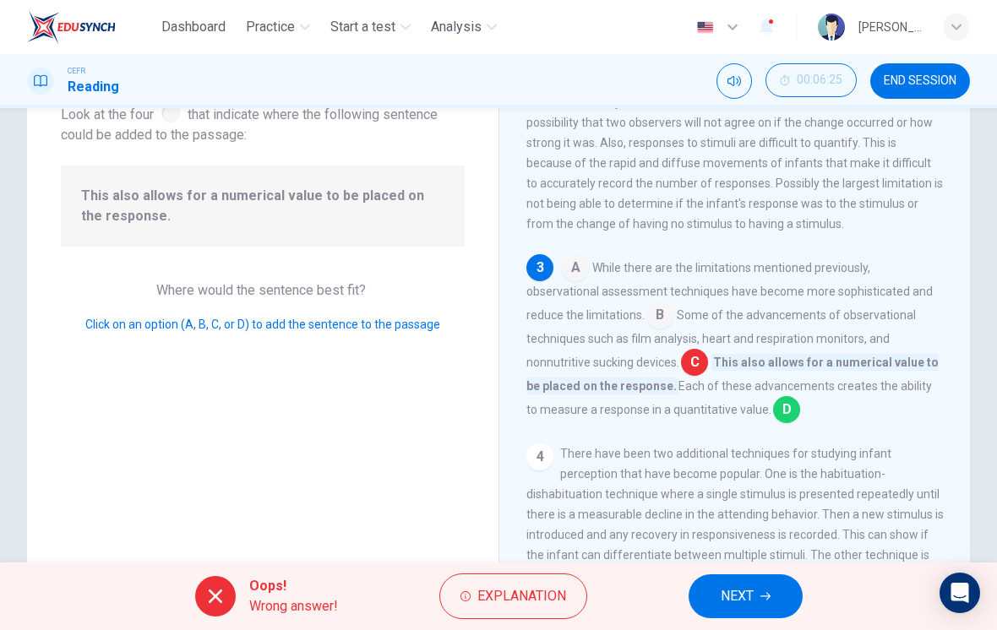
click at [474, 601] on button "Explanation" at bounding box center [513, 597] width 148 height 46
click at [532, 350] on span "Some of the advancements of observational techniques such as film analysis, hea…" at bounding box center [721, 338] width 390 height 61
click at [741, 603] on span "NEXT" at bounding box center [737, 597] width 33 height 24
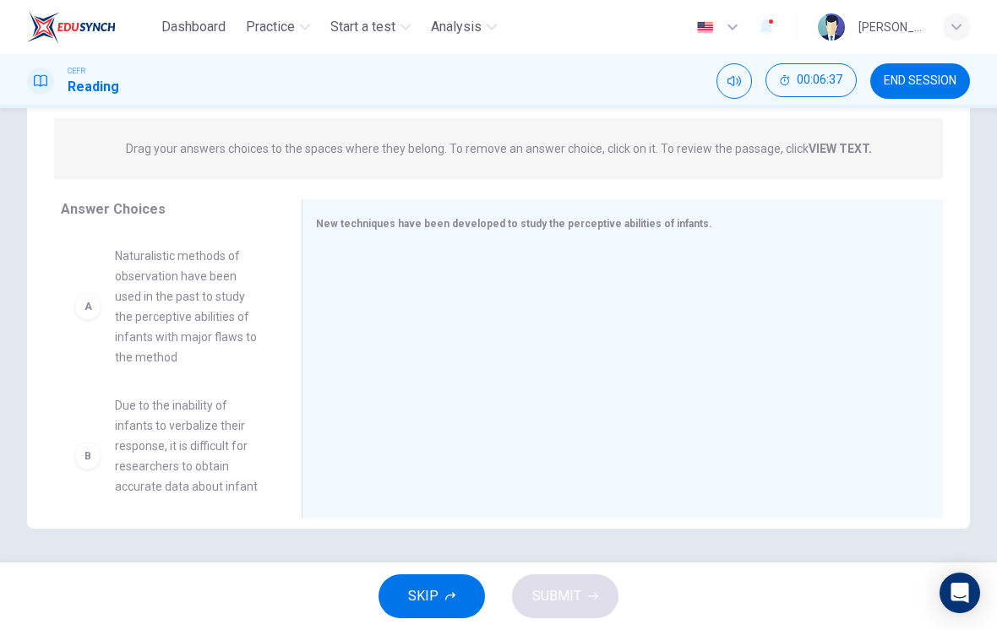
scroll to position [189, 0]
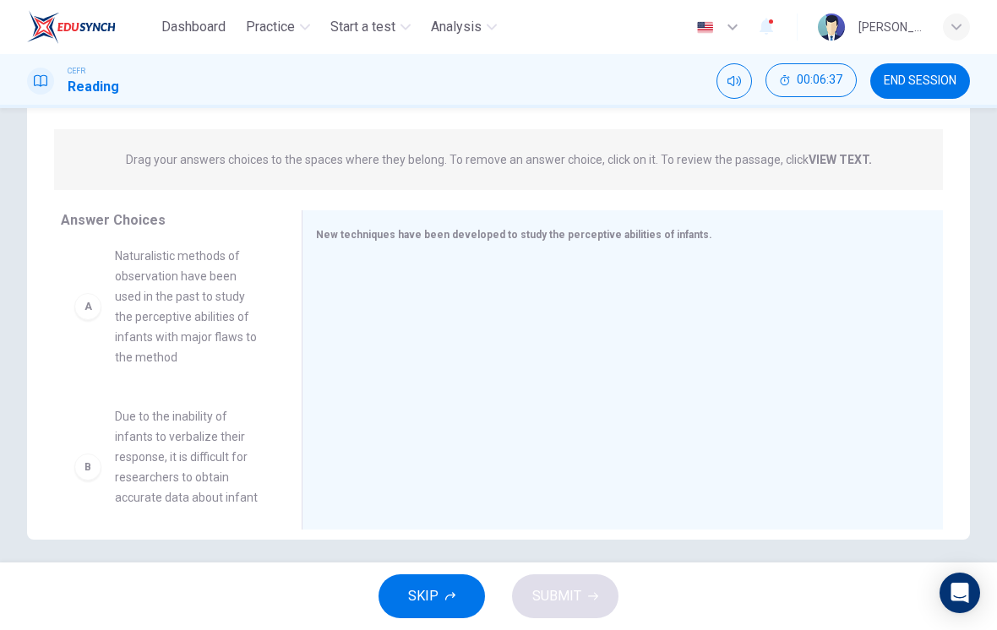
click at [131, 301] on div "B Due to the inability of infants to verbalize their response, it is difficult …" at bounding box center [168, 374] width 214 height 260
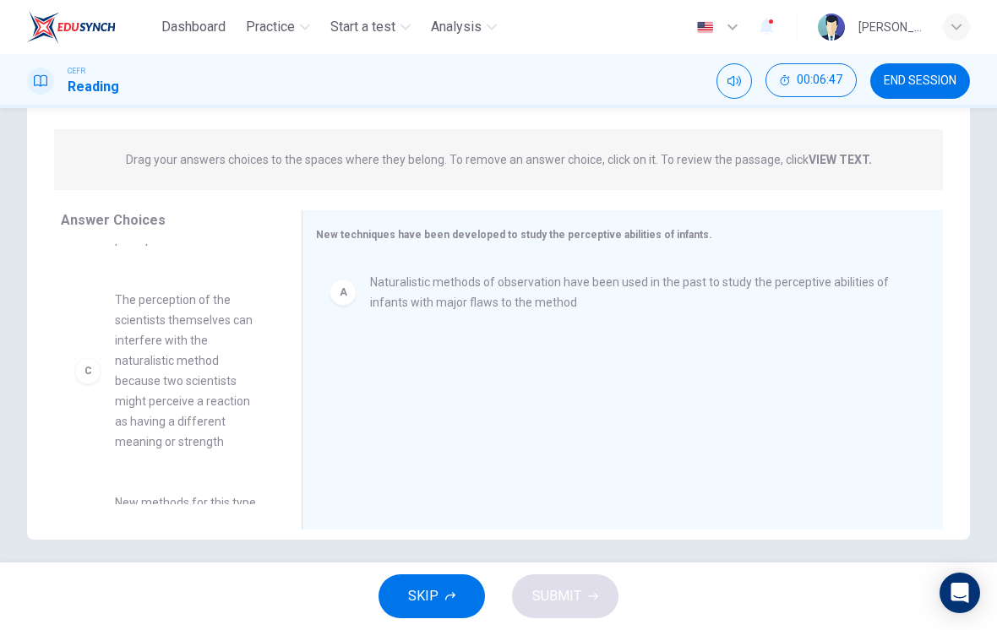
scroll to position [134, 0]
click at [146, 337] on div "B Due to the inability of infants to verbalize their response, it is difficult …" at bounding box center [168, 241] width 214 height 260
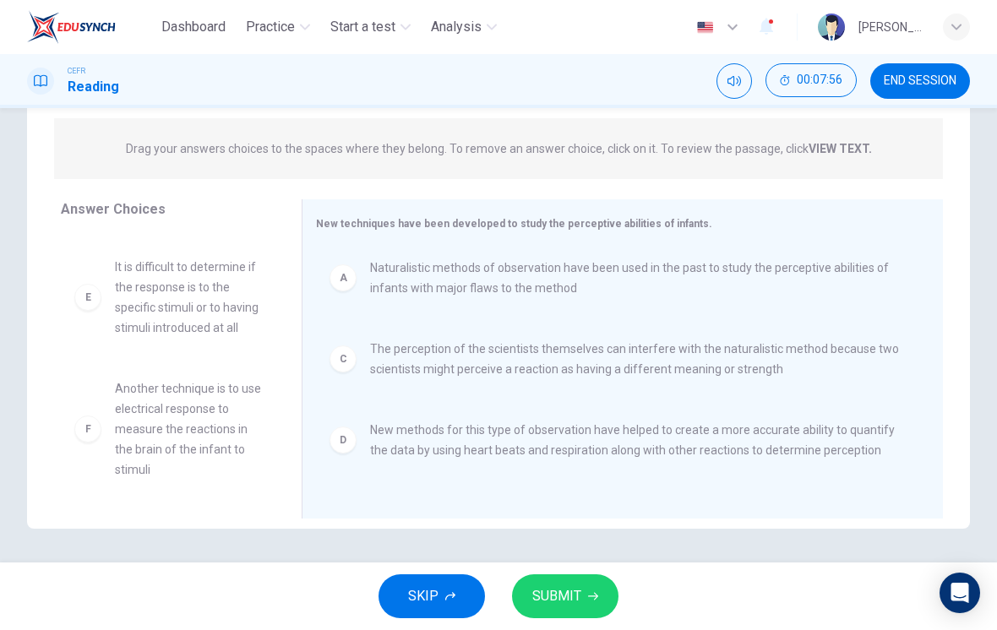
scroll to position [152, 0]
click at [336, 354] on div "C" at bounding box center [343, 359] width 27 height 27
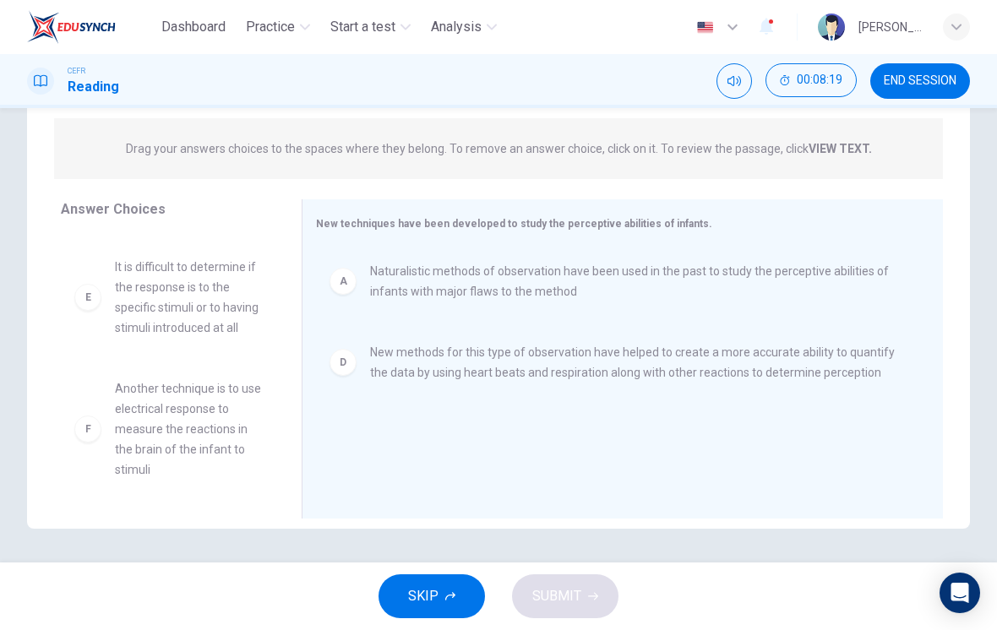
scroll to position [355, 0]
click at [161, 402] on div "B Due to the inability of infants to verbalize their response, it is difficult …" at bounding box center [174, 363] width 227 height 260
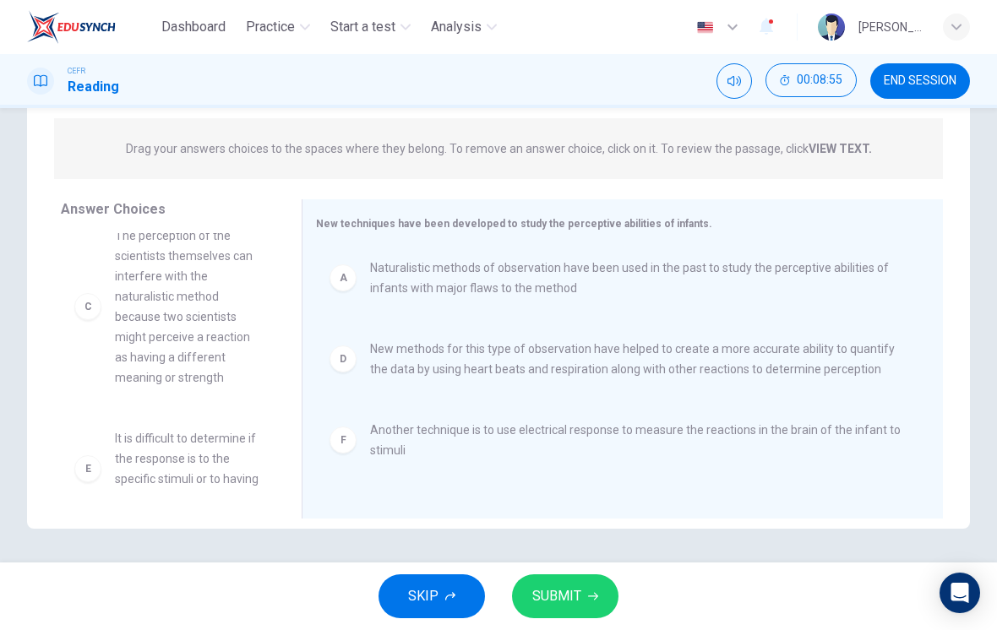
scroll to position [172, 0]
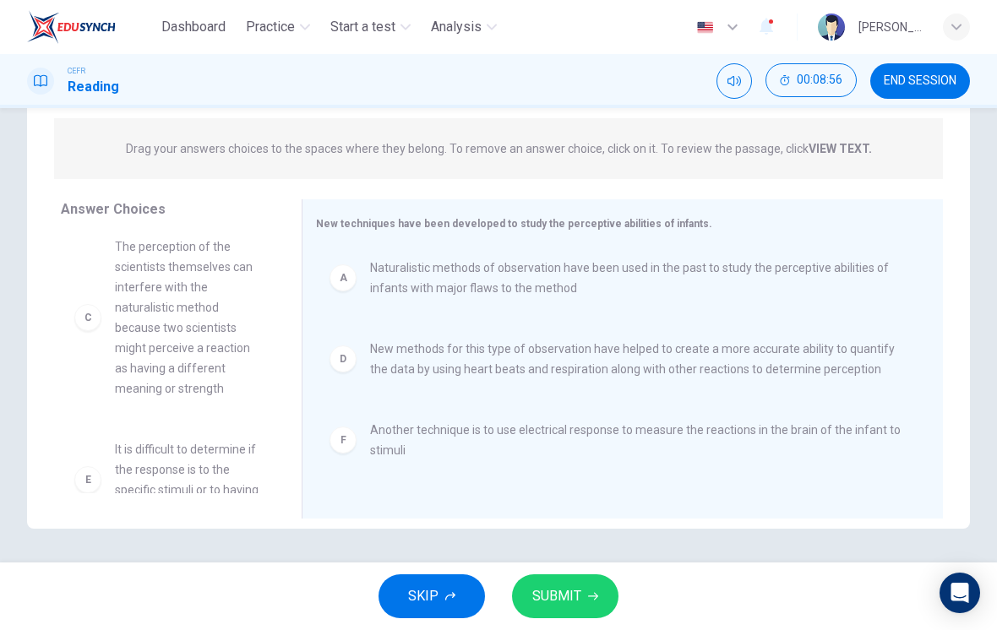
click at [578, 614] on button "SUBMIT" at bounding box center [565, 597] width 106 height 44
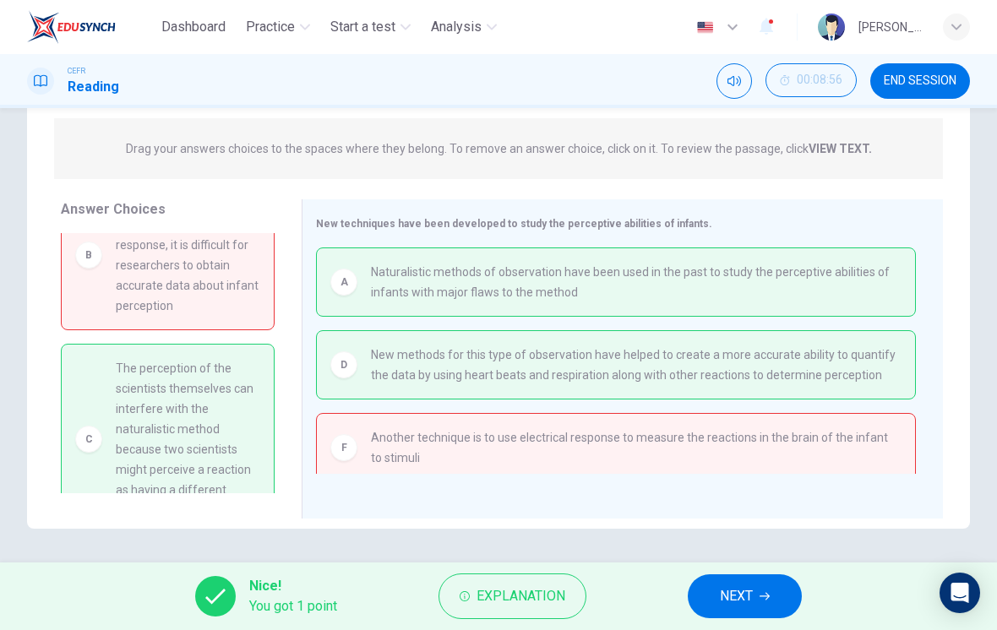
scroll to position [0, 0]
click at [756, 590] on button "NEXT" at bounding box center [745, 597] width 114 height 44
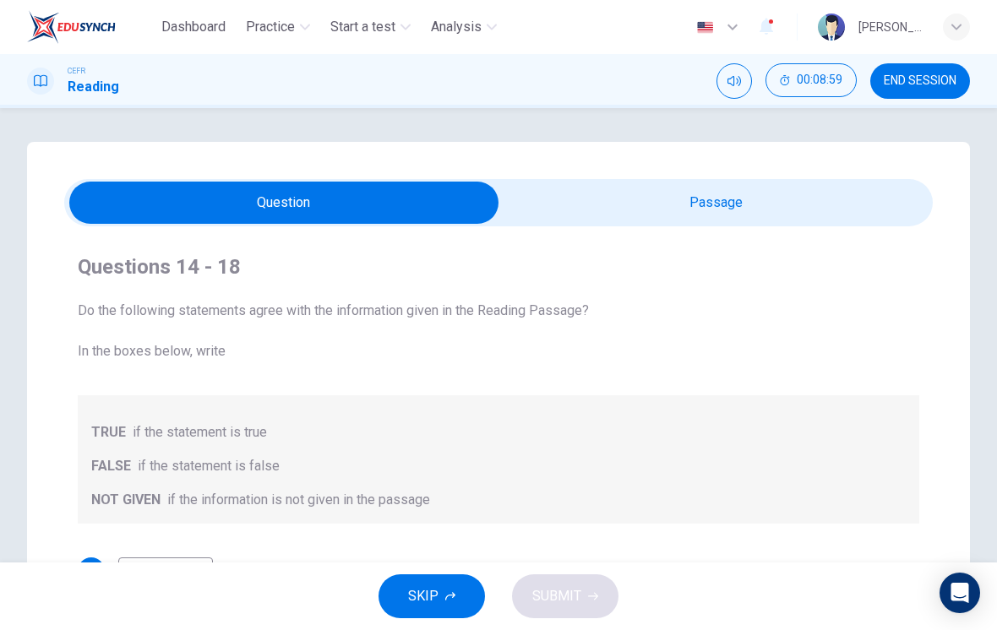
click at [910, 86] on span "END SESSION" at bounding box center [920, 81] width 73 height 14
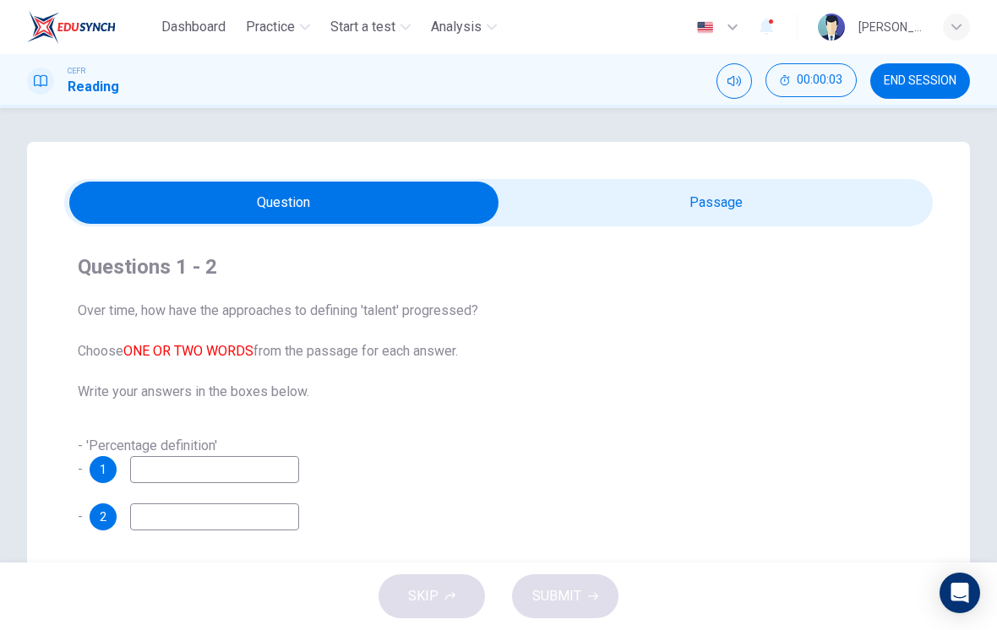
scroll to position [-7, 0]
click at [935, 79] on span "END SESSION" at bounding box center [920, 81] width 73 height 14
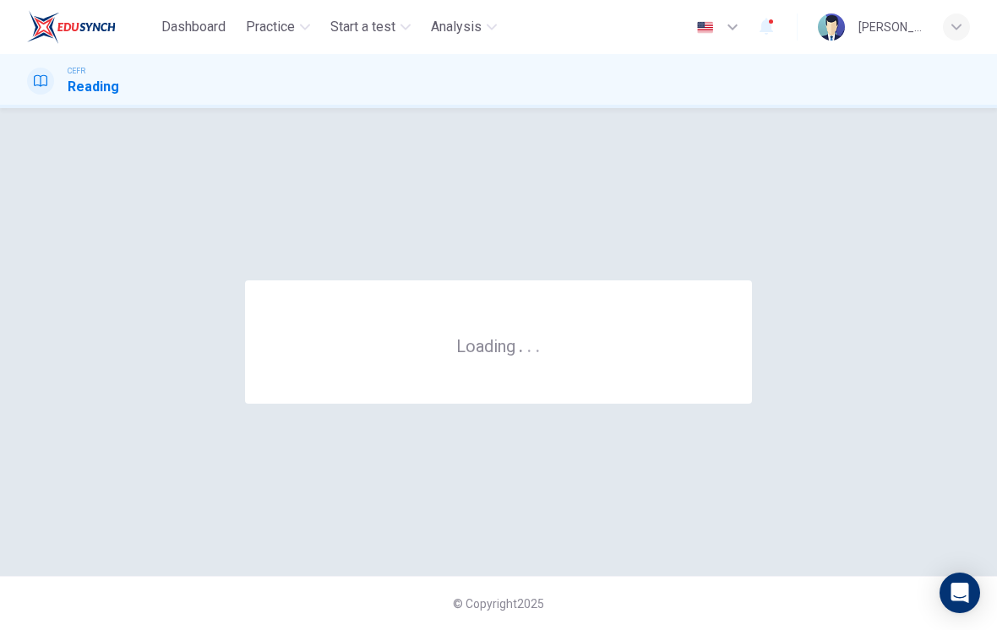
scroll to position [-6, 0]
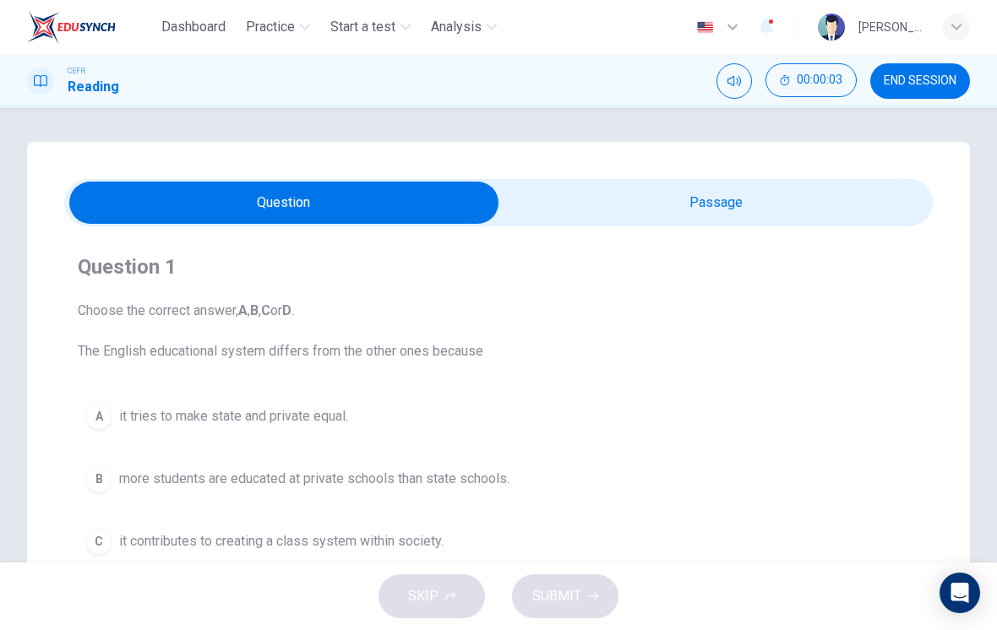
click at [907, 81] on span "END SESSION" at bounding box center [920, 81] width 73 height 14
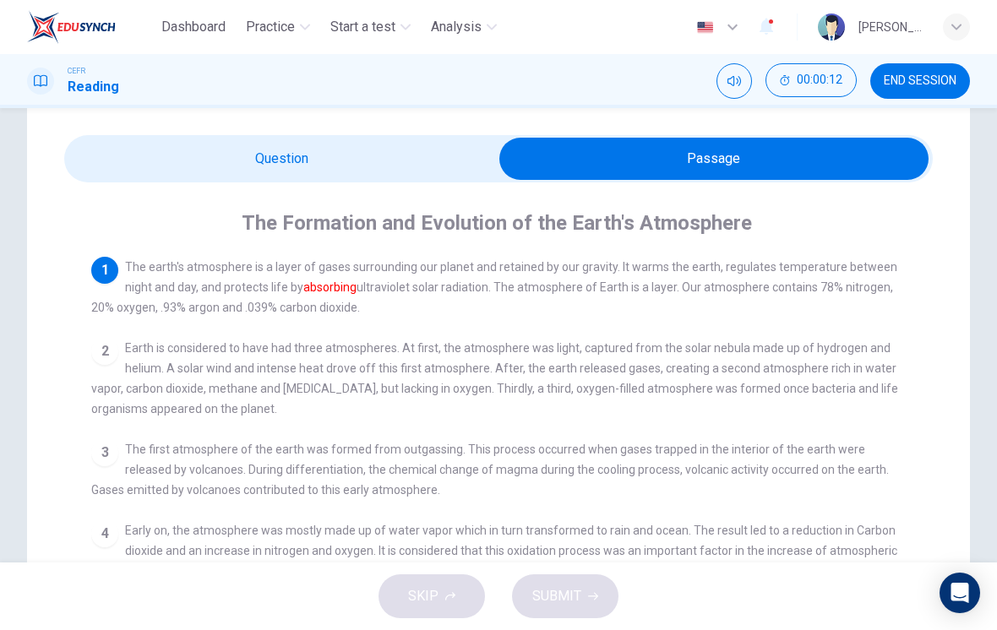
scroll to position [45, 0]
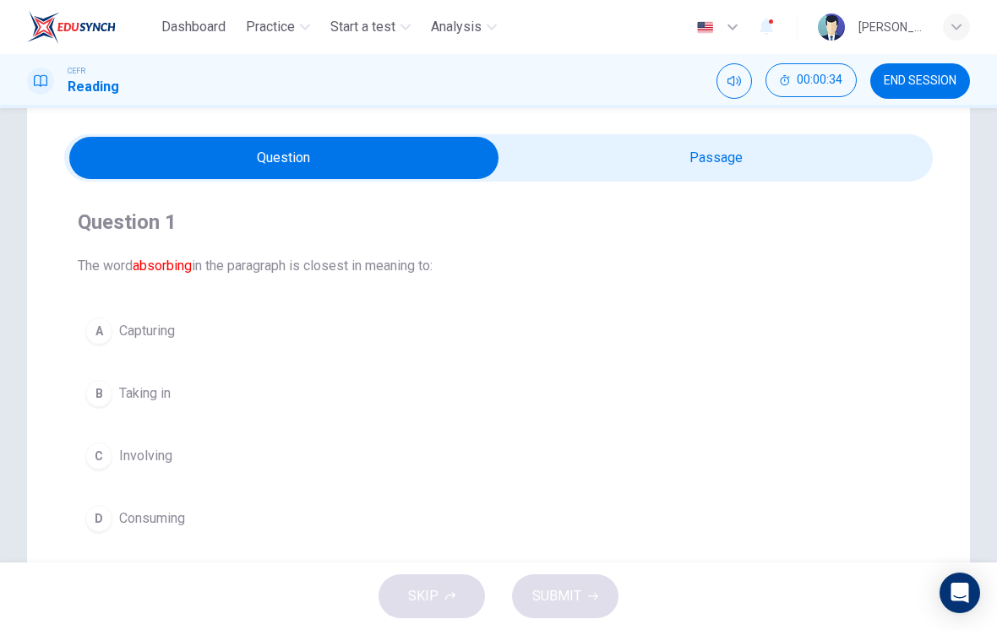
click at [106, 395] on div "B" at bounding box center [98, 393] width 27 height 27
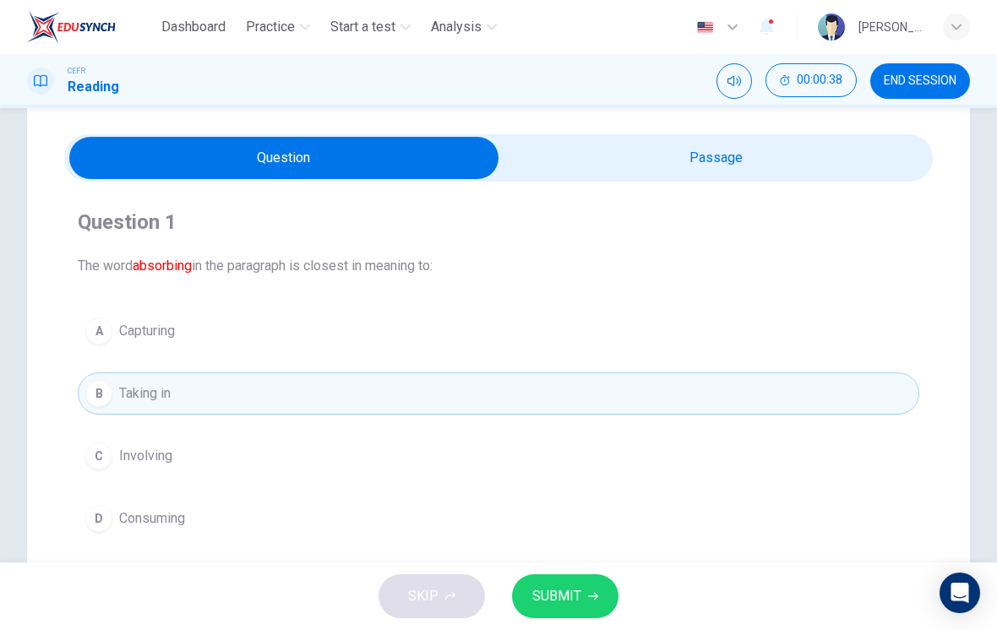
click at [553, 601] on span "SUBMIT" at bounding box center [556, 597] width 49 height 24
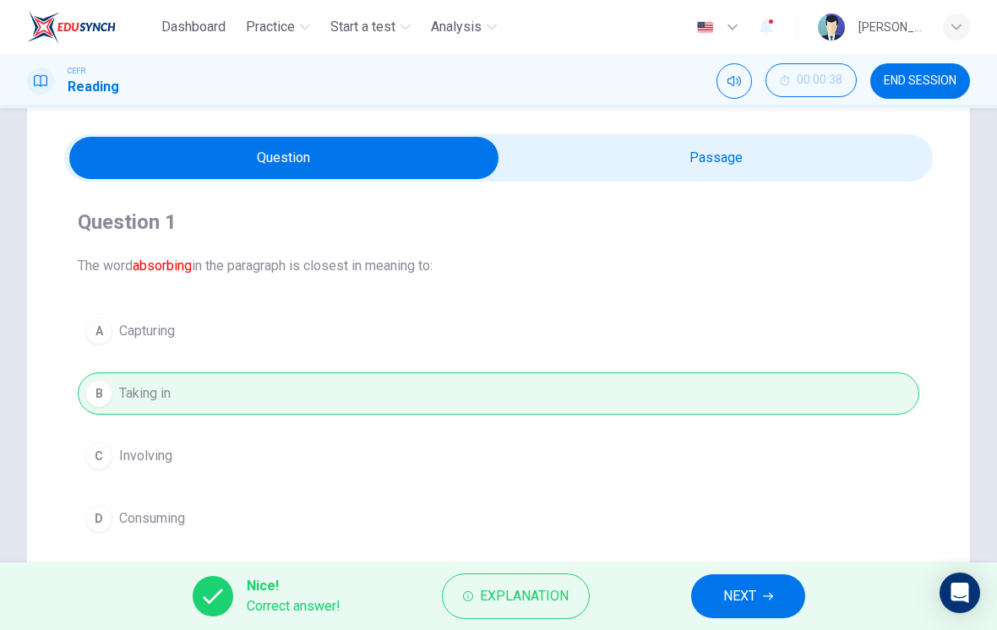
click at [732, 589] on span "NEXT" at bounding box center [739, 597] width 33 height 24
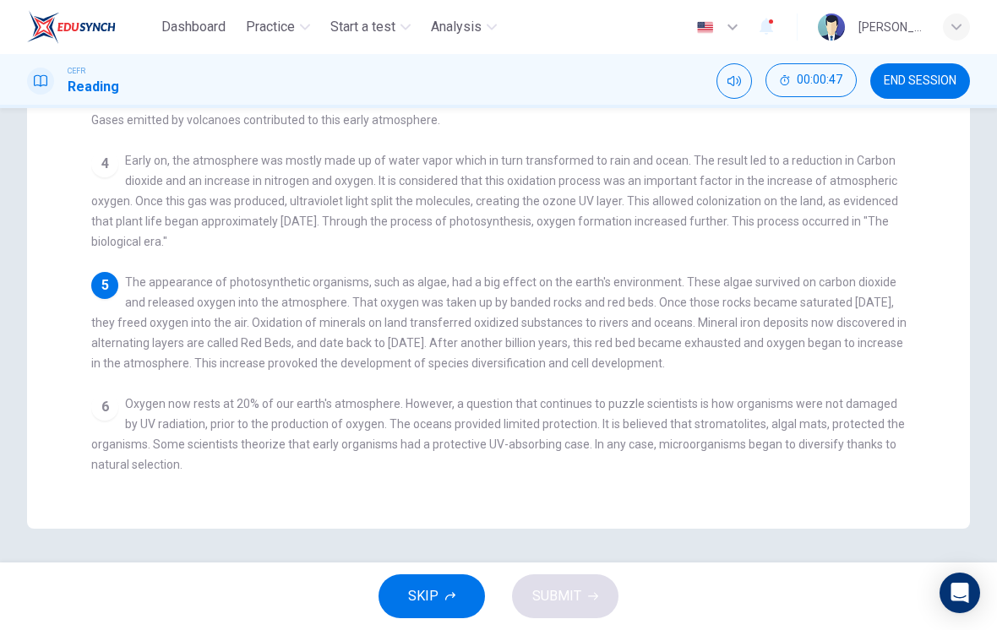
click at [159, 204] on span "Early on, the atmosphere was mostly made up of water vapor which in turn transf…" at bounding box center [494, 201] width 807 height 95
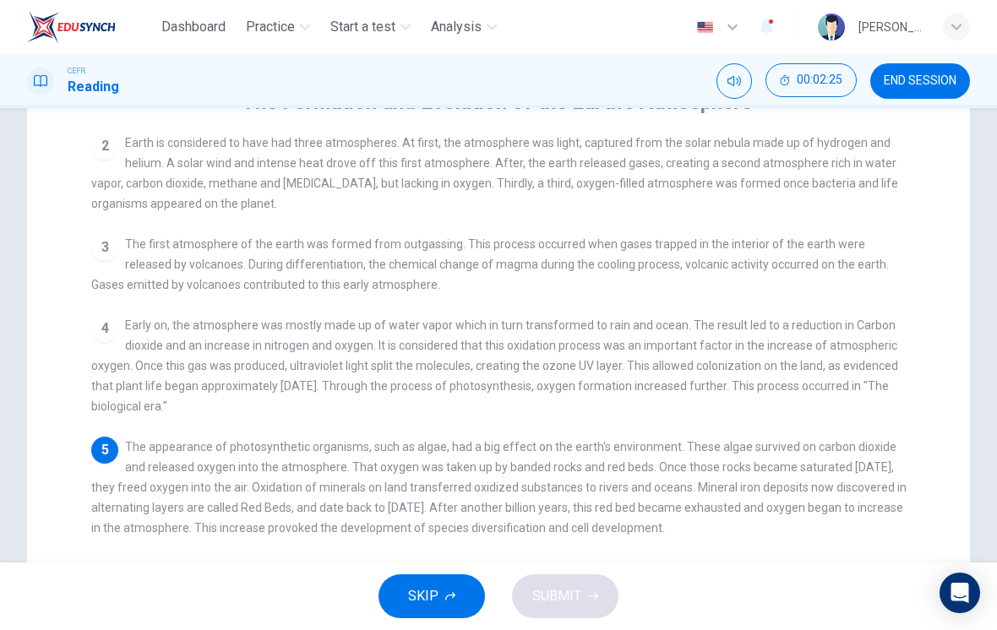
scroll to position [169, 0]
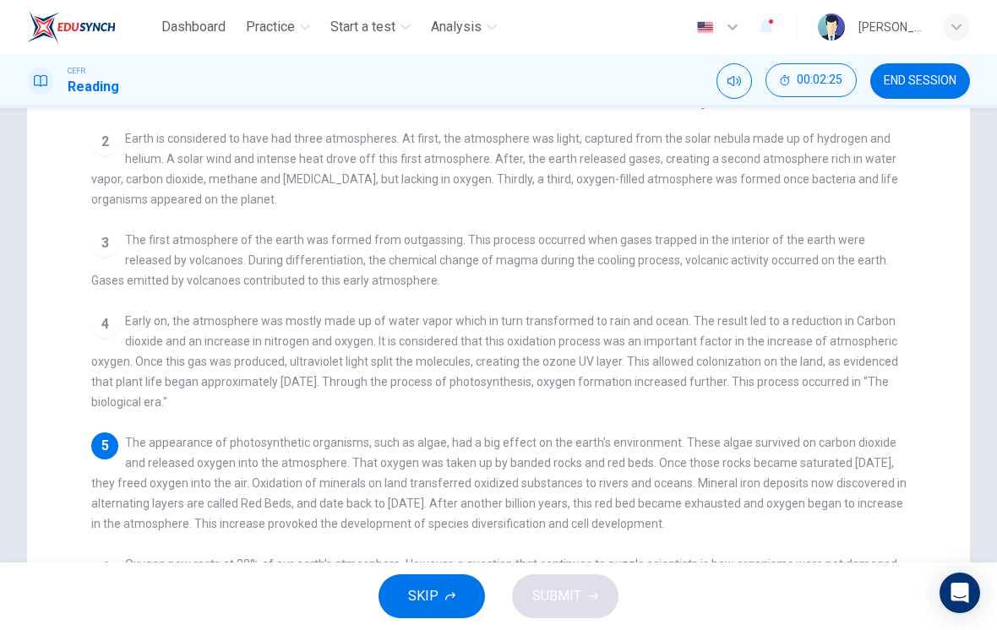
click at [687, 326] on span "Early on, the atmosphere was mostly made up of water vapor which in turn transf…" at bounding box center [494, 361] width 807 height 95
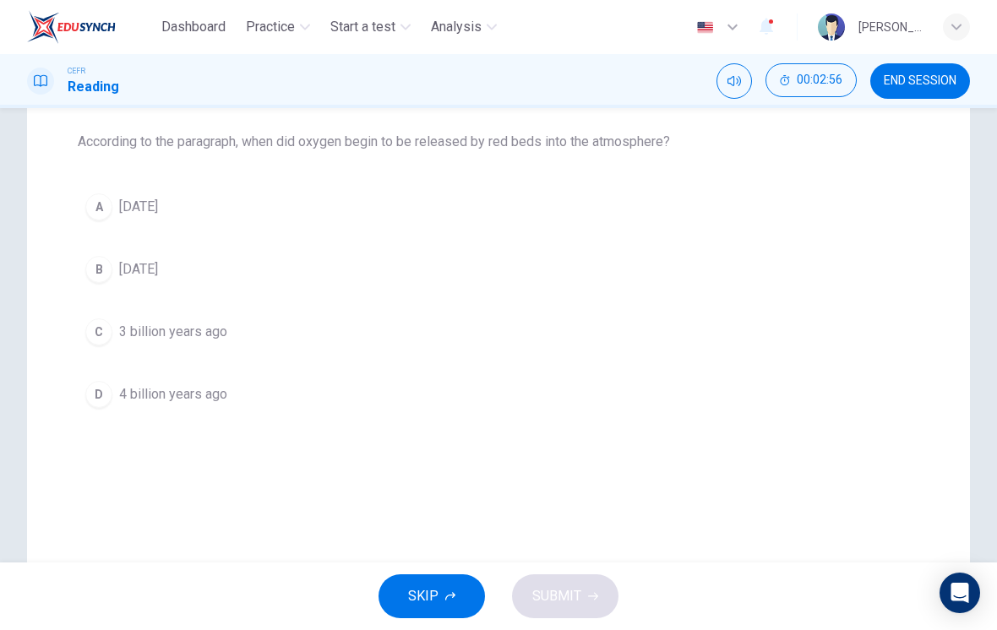
click at [100, 273] on div "B" at bounding box center [98, 269] width 27 height 27
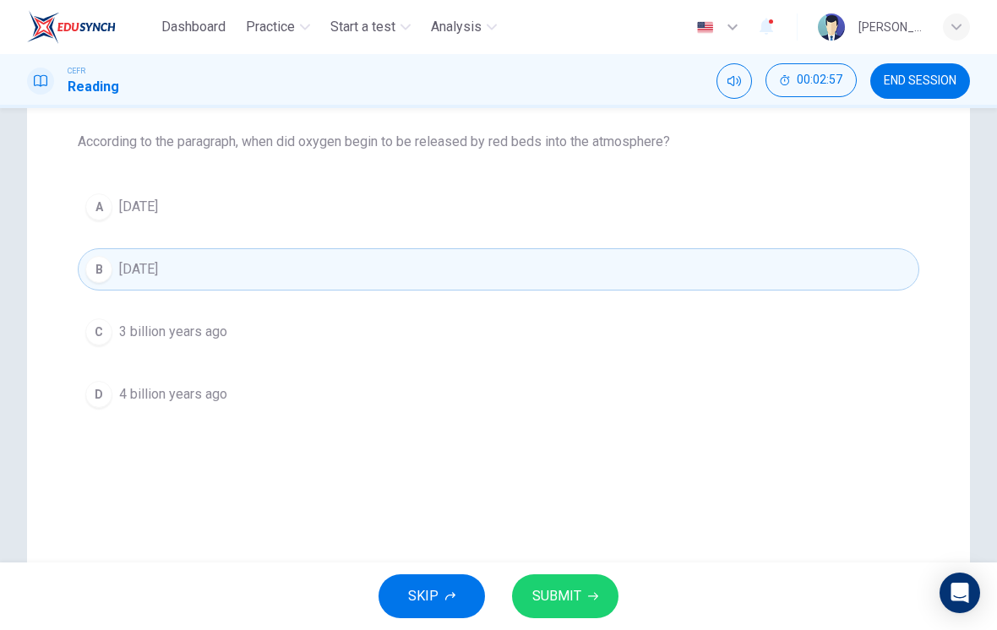
click at [573, 605] on span "SUBMIT" at bounding box center [556, 597] width 49 height 24
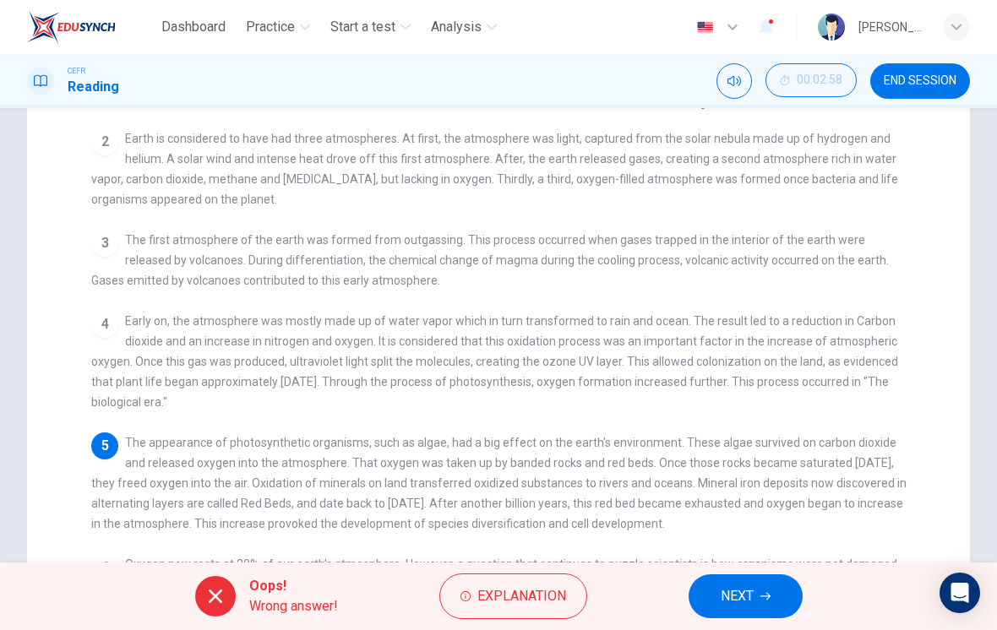
click at [454, 592] on button "Explanation" at bounding box center [513, 597] width 148 height 46
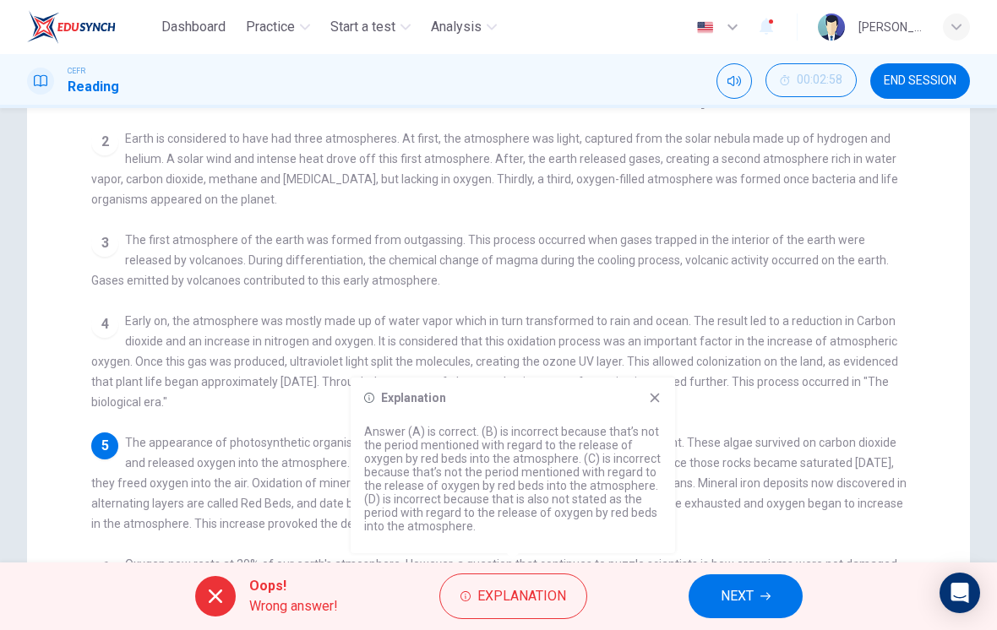
click at [656, 398] on icon at bounding box center [655, 398] width 9 height 9
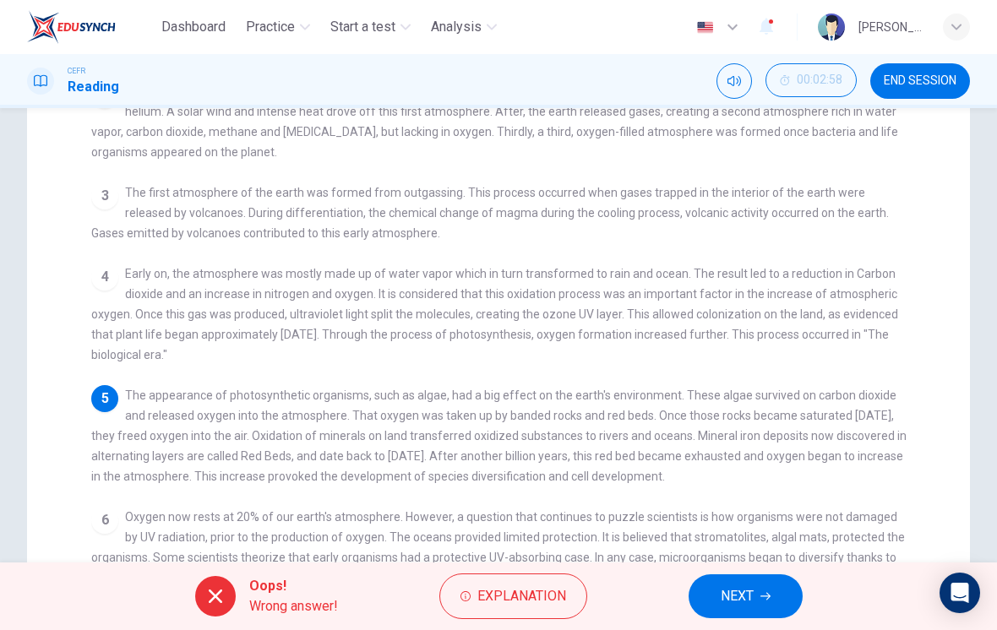
scroll to position [215, 0]
click at [709, 584] on button "NEXT" at bounding box center [746, 597] width 114 height 44
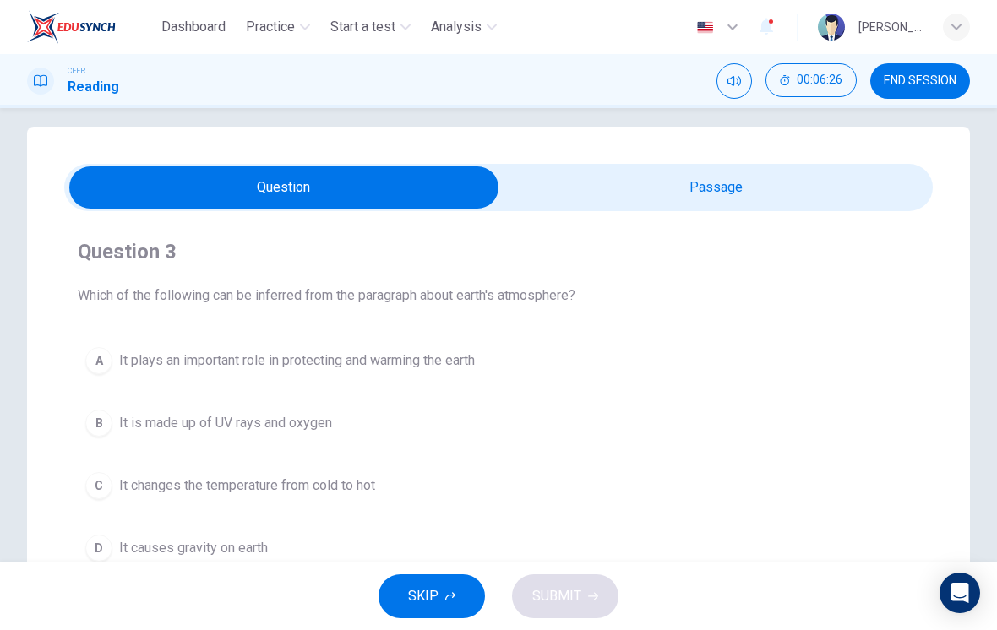
scroll to position [8, 0]
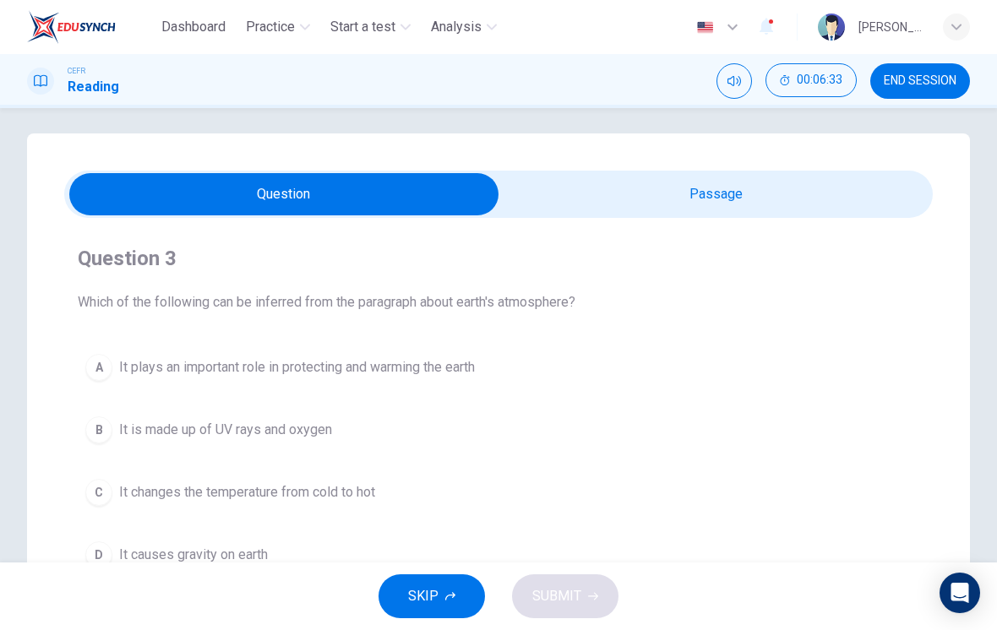
click at [85, 352] on button "A It plays an important role in protecting and warming the earth" at bounding box center [499, 367] width 842 height 42
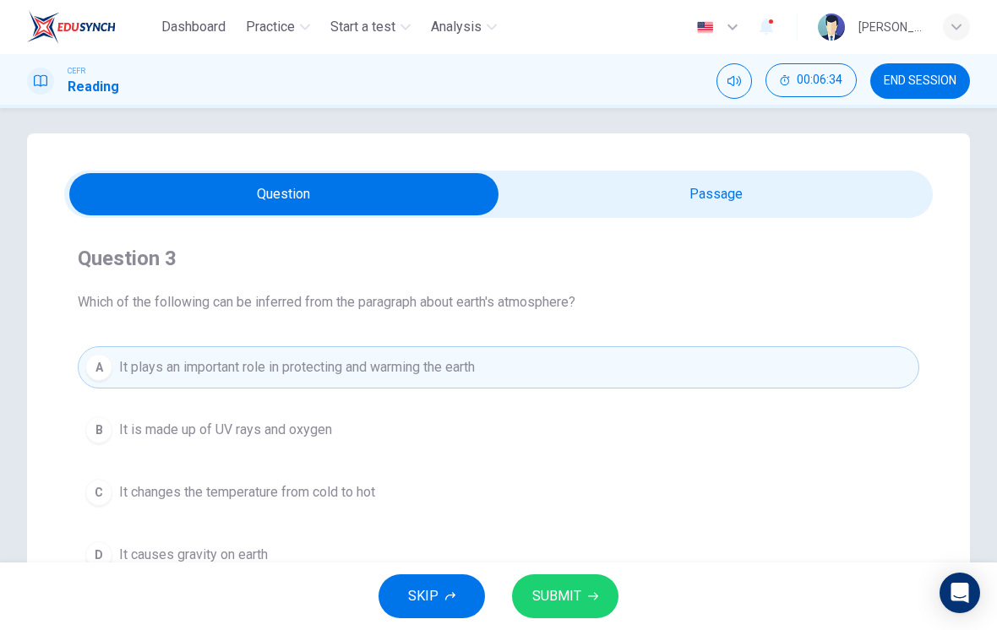
click at [567, 596] on span "SUBMIT" at bounding box center [556, 597] width 49 height 24
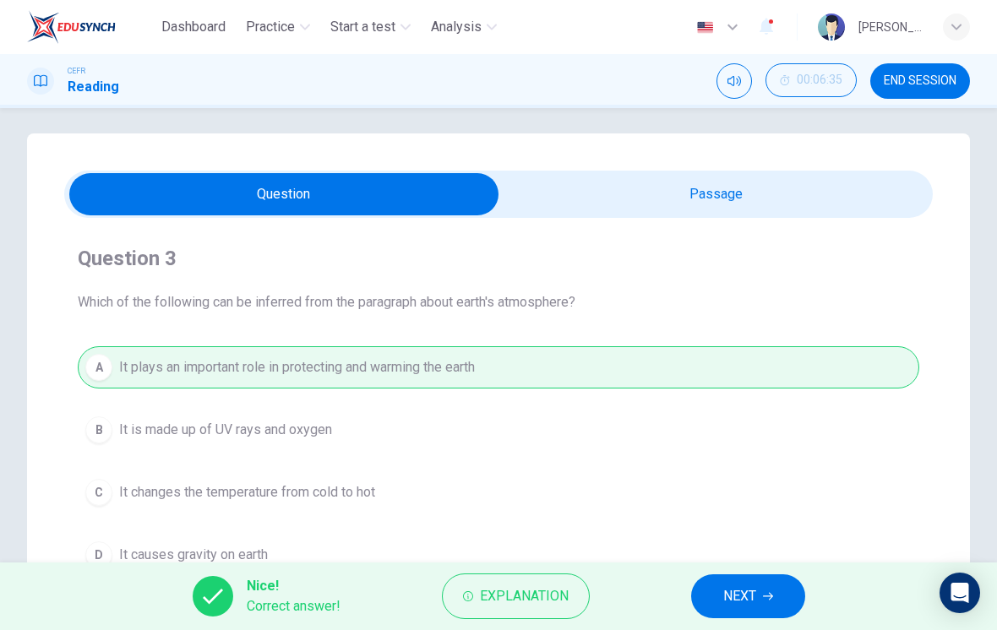
click at [732, 587] on span "NEXT" at bounding box center [739, 597] width 33 height 24
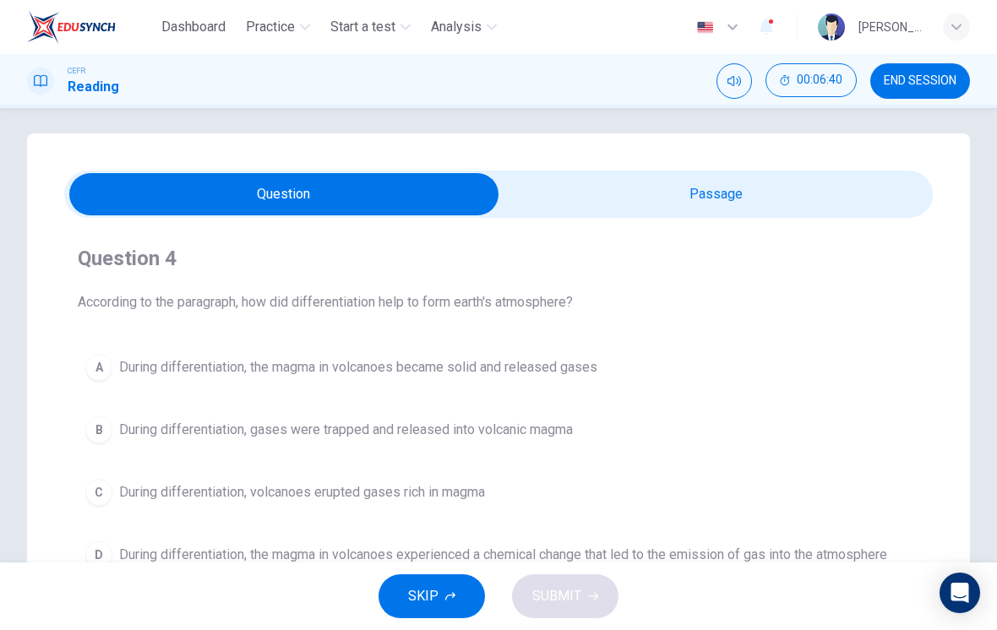
click at [572, 166] on div "Question 4 According to the paragraph, how did differentiation help to form ear…" at bounding box center [498, 473] width 943 height 679
click at [572, 196] on input "checkbox" at bounding box center [283, 194] width 1303 height 42
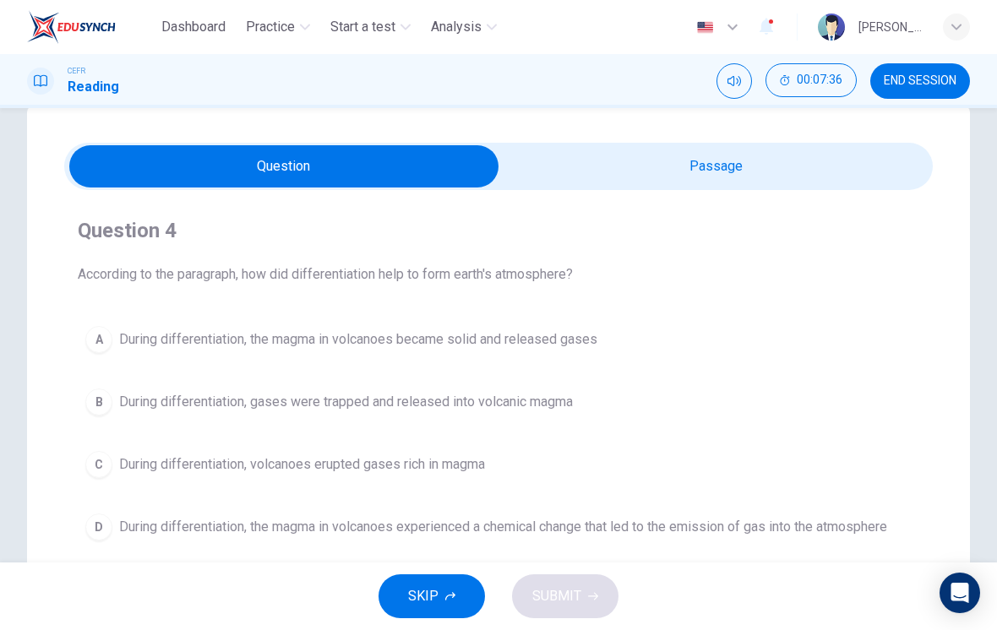
scroll to position [44, 0]
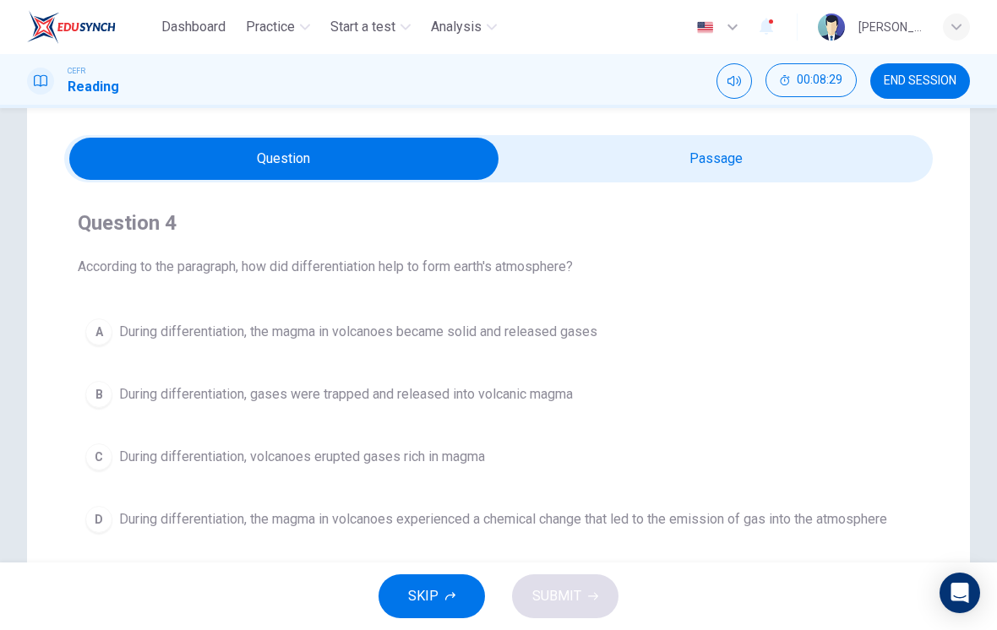
click at [278, 518] on span "During differentiation, the magma in volcanoes experienced a chemical change th…" at bounding box center [503, 520] width 768 height 20
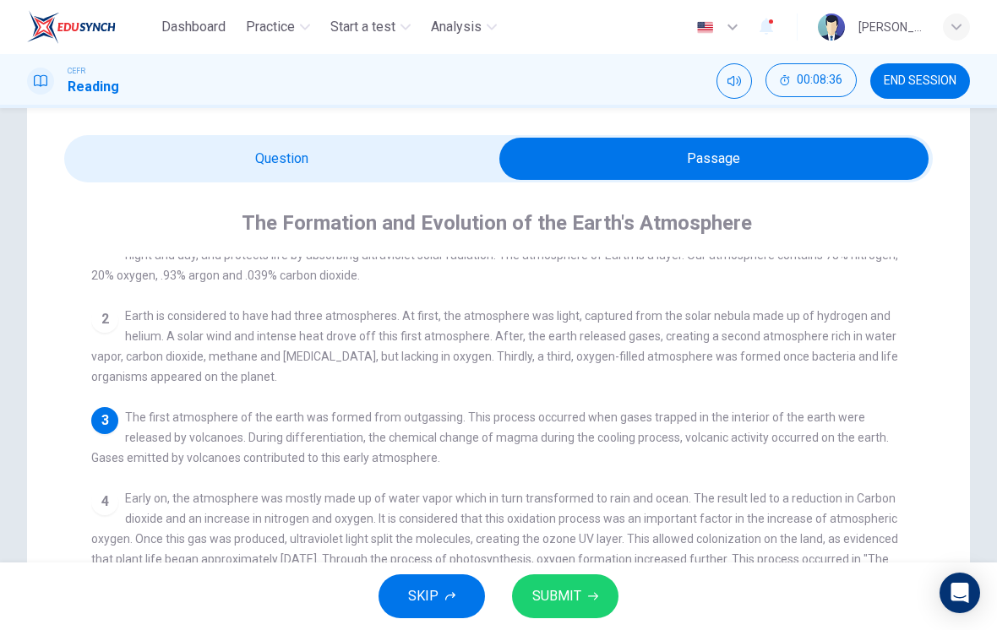
click at [526, 608] on button "SUBMIT" at bounding box center [565, 597] width 106 height 44
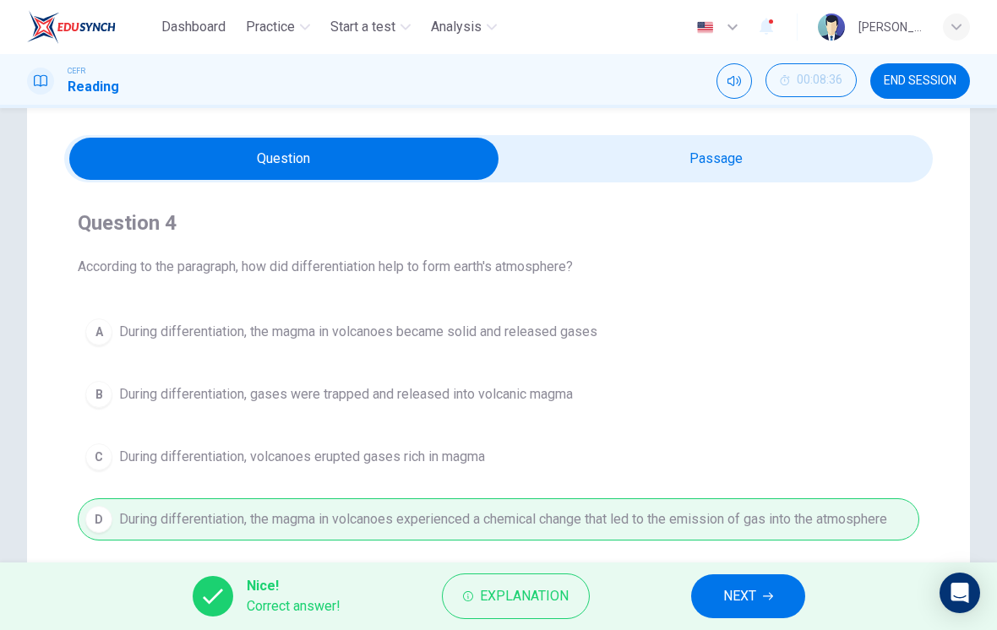
click at [732, 594] on span "NEXT" at bounding box center [739, 597] width 33 height 24
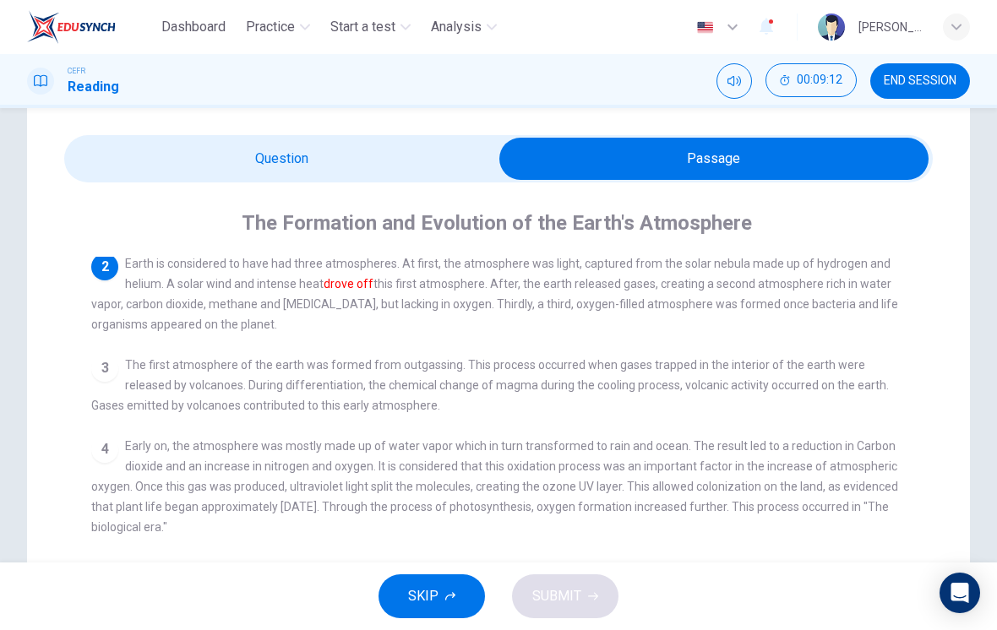
scroll to position [90, 0]
click at [257, 175] on input "checkbox" at bounding box center [714, 159] width 1303 height 42
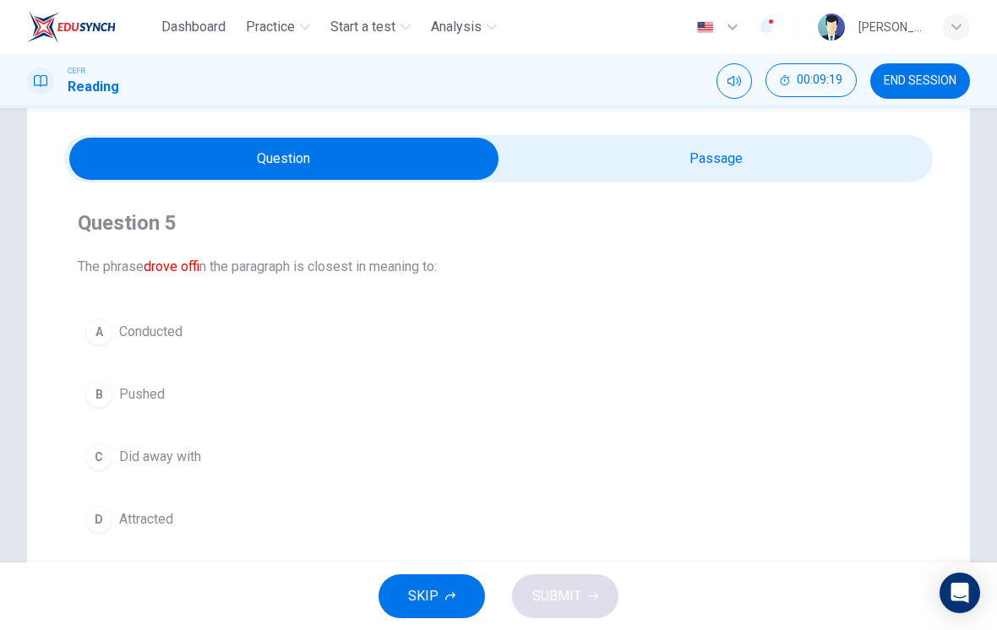
click at [143, 451] on span "Did away with" at bounding box center [160, 457] width 82 height 20
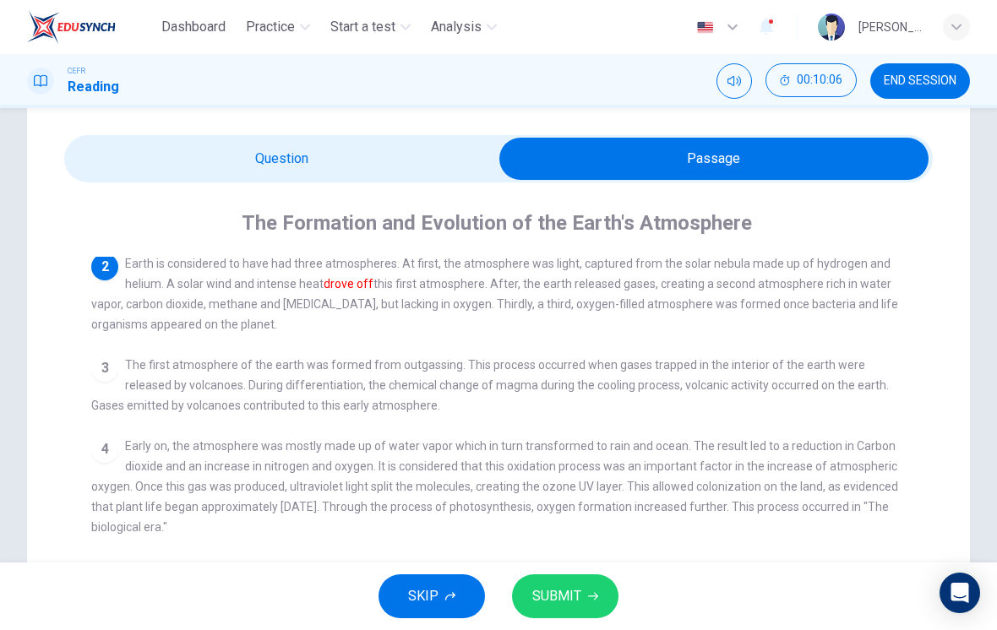
click at [240, 175] on input "checkbox" at bounding box center [714, 159] width 1303 height 42
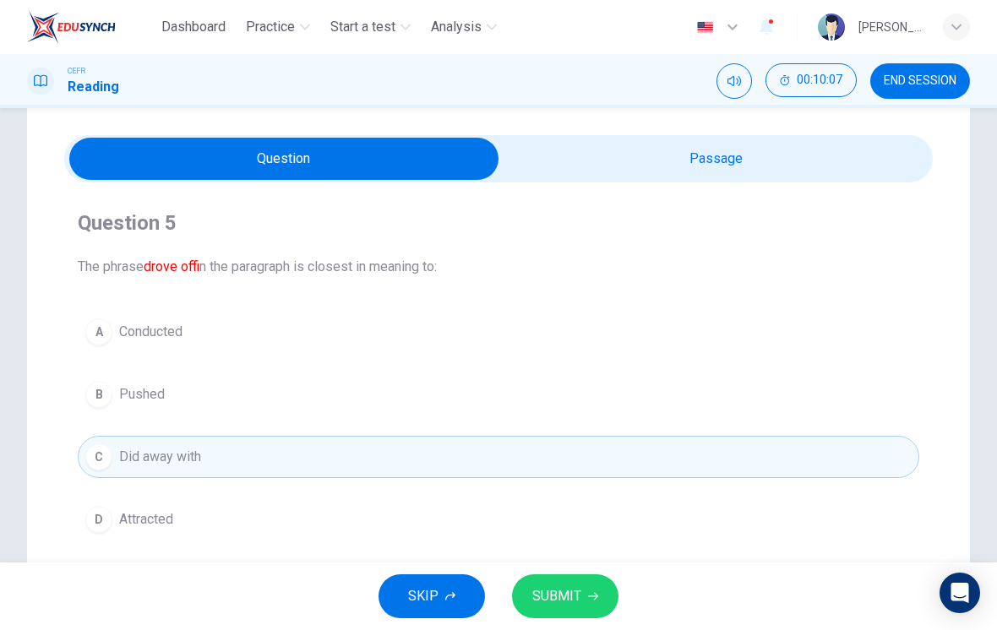
click at [610, 157] on input "checkbox" at bounding box center [283, 159] width 1303 height 42
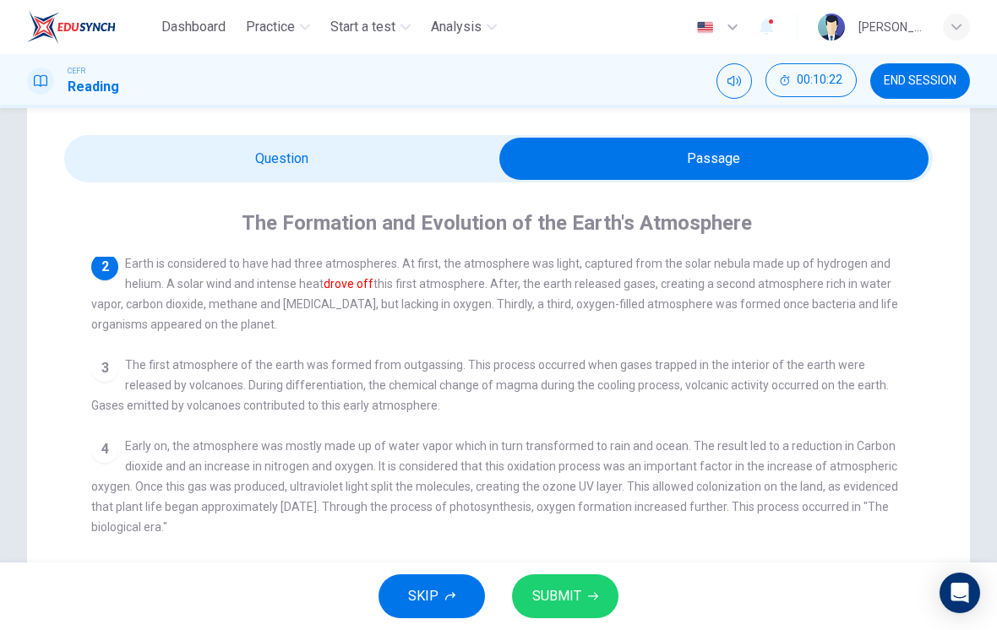
click at [222, 176] on input "checkbox" at bounding box center [714, 159] width 1303 height 42
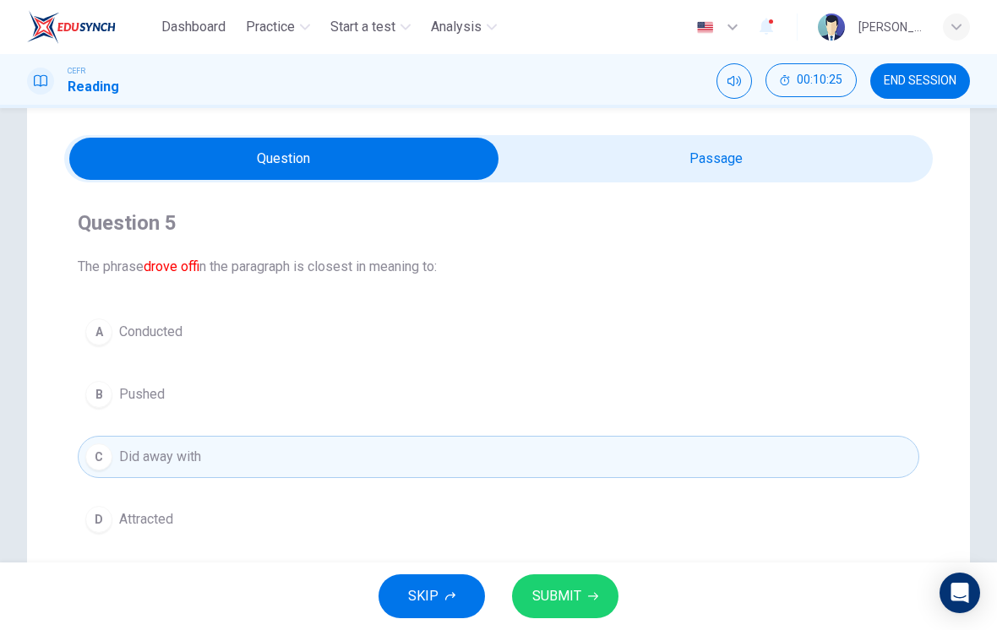
click at [542, 598] on span "SUBMIT" at bounding box center [556, 597] width 49 height 24
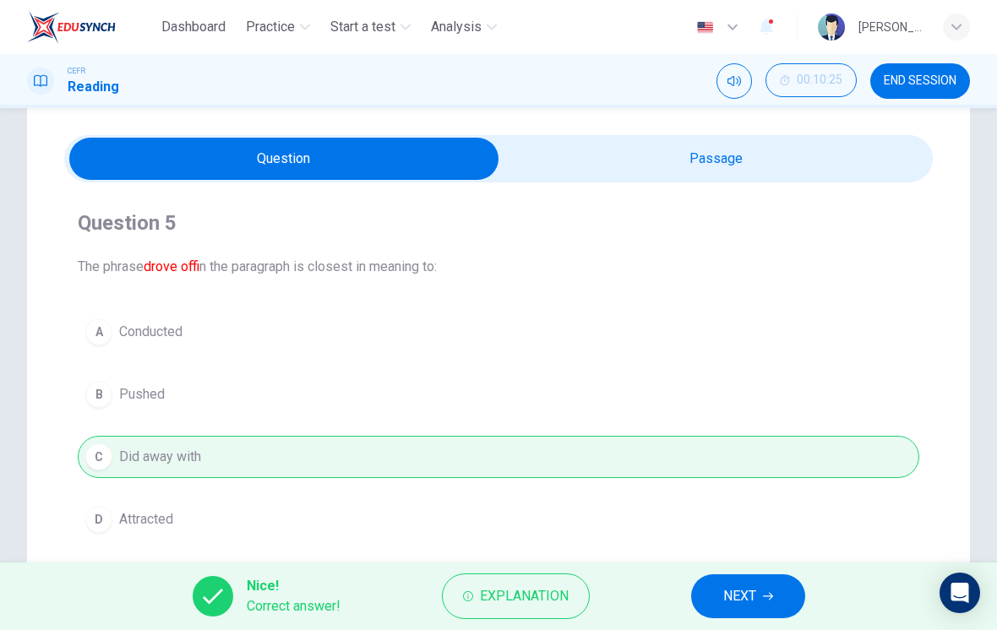
click at [717, 595] on button "NEXT" at bounding box center [748, 597] width 114 height 44
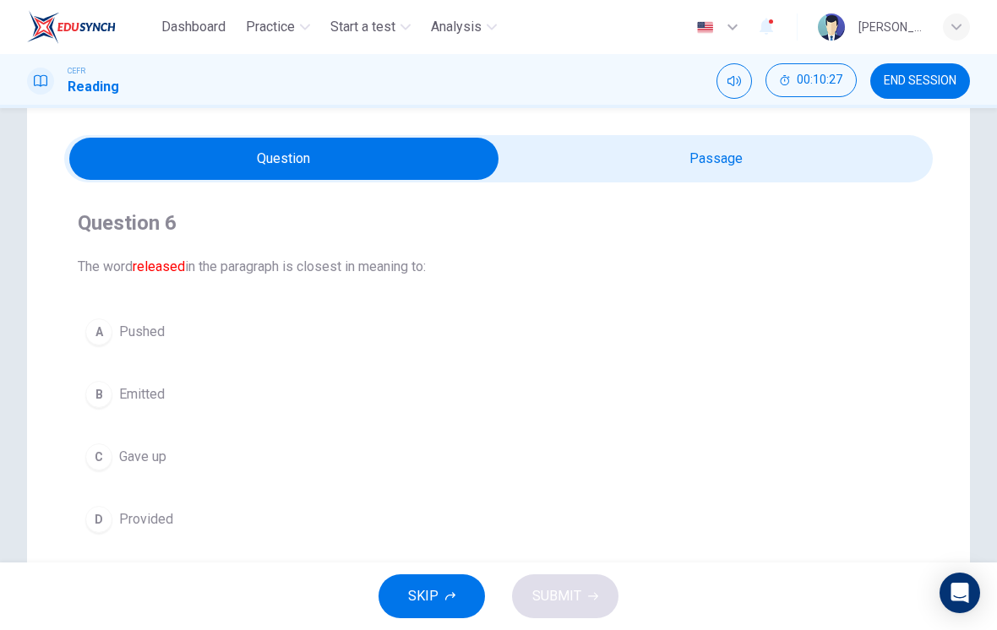
click at [114, 380] on button "B Emitted" at bounding box center [499, 395] width 842 height 42
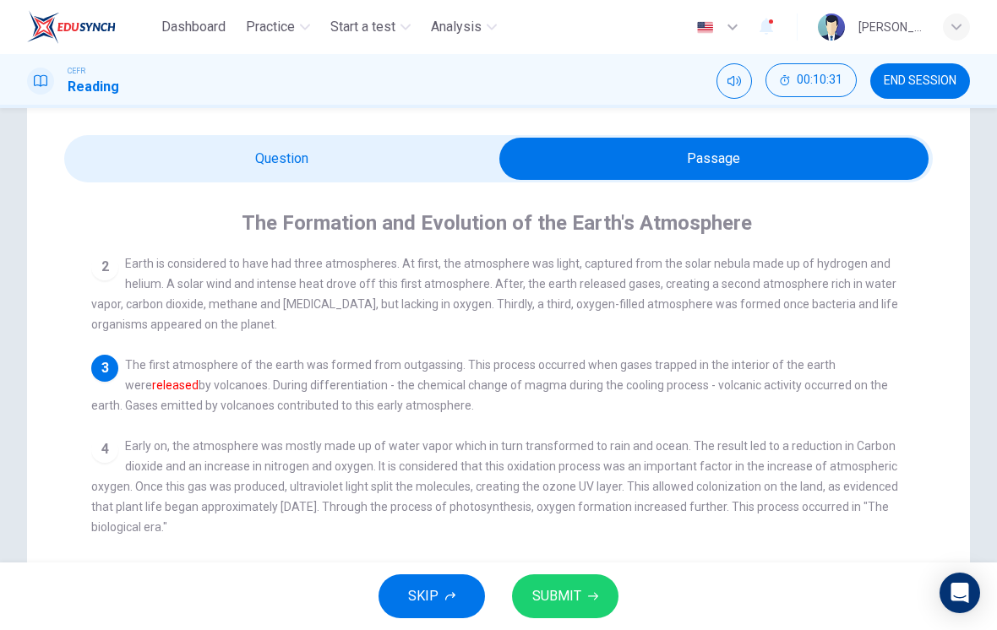
scroll to position [74, 0]
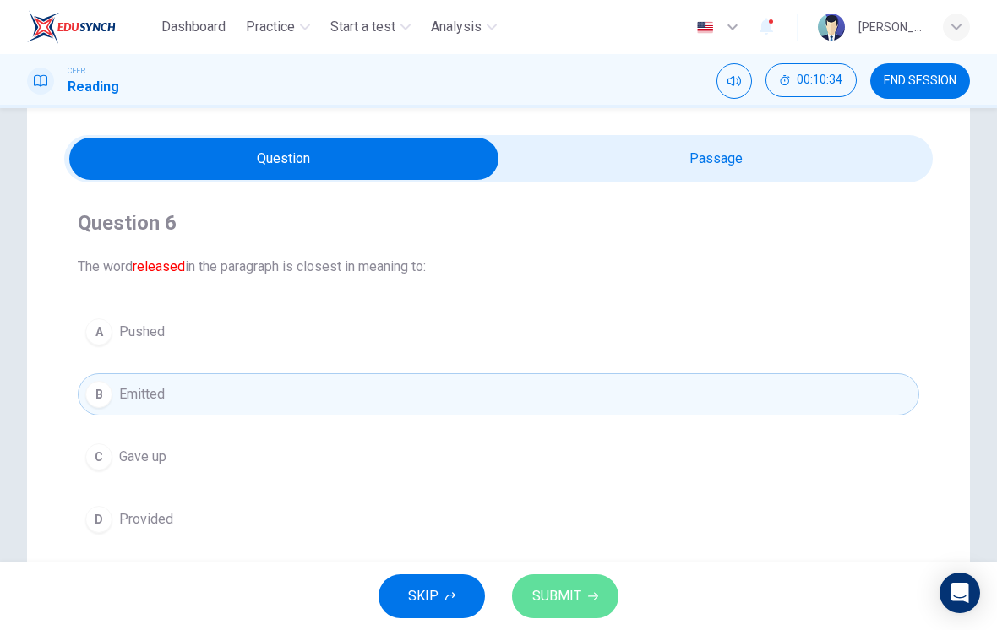
click at [564, 592] on span "SUBMIT" at bounding box center [556, 597] width 49 height 24
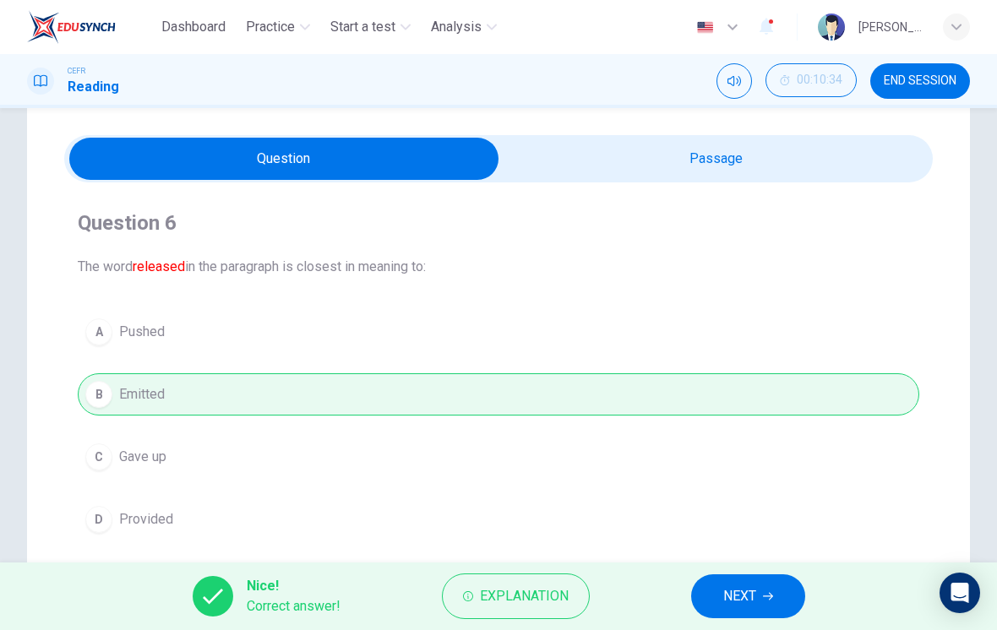
click at [702, 586] on button "NEXT" at bounding box center [748, 597] width 114 height 44
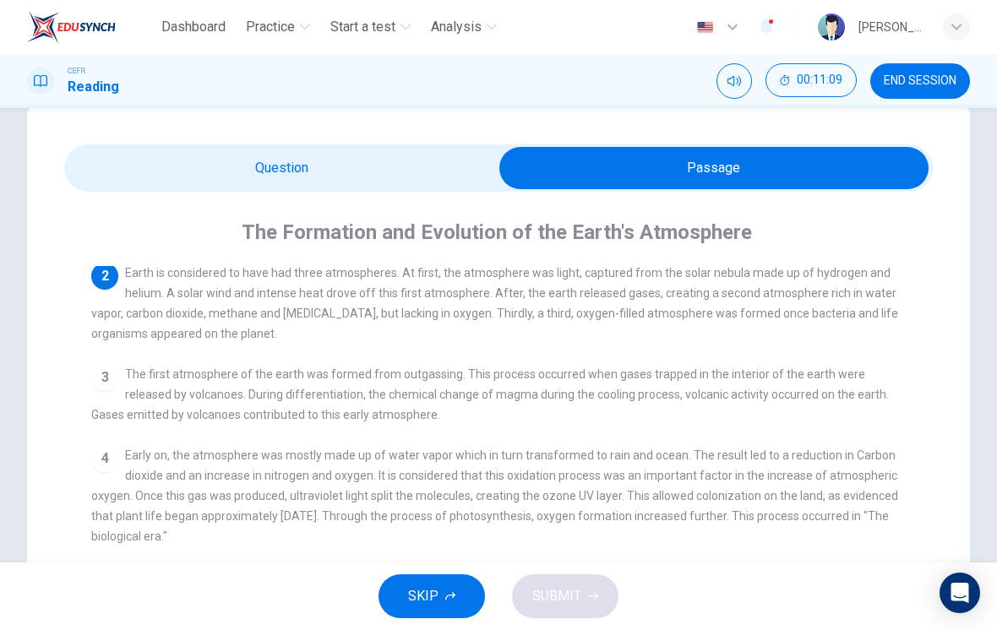
scroll to position [107, 0]
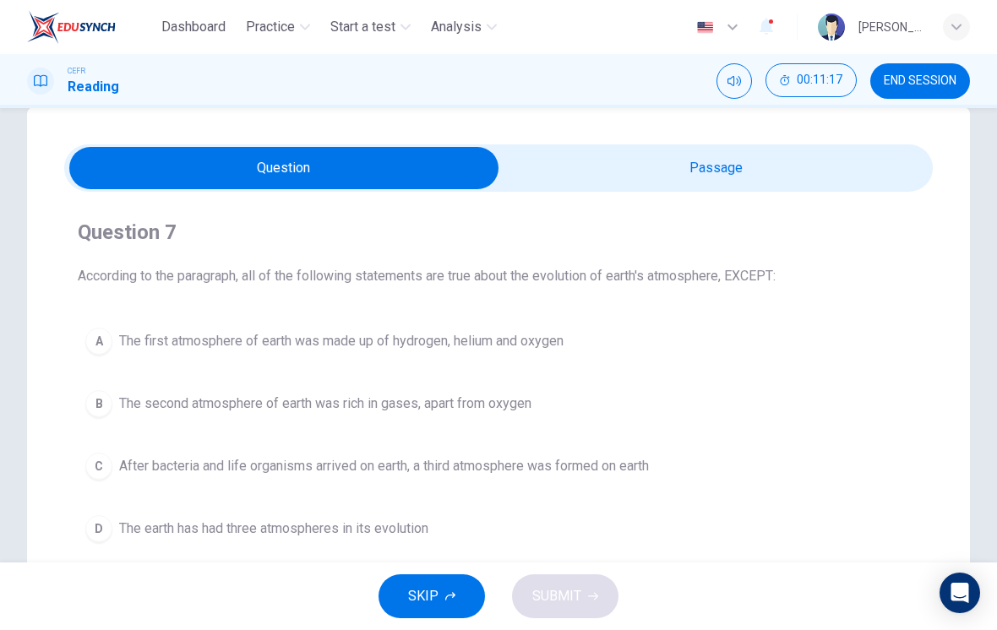
click at [102, 338] on div "A" at bounding box center [98, 341] width 27 height 27
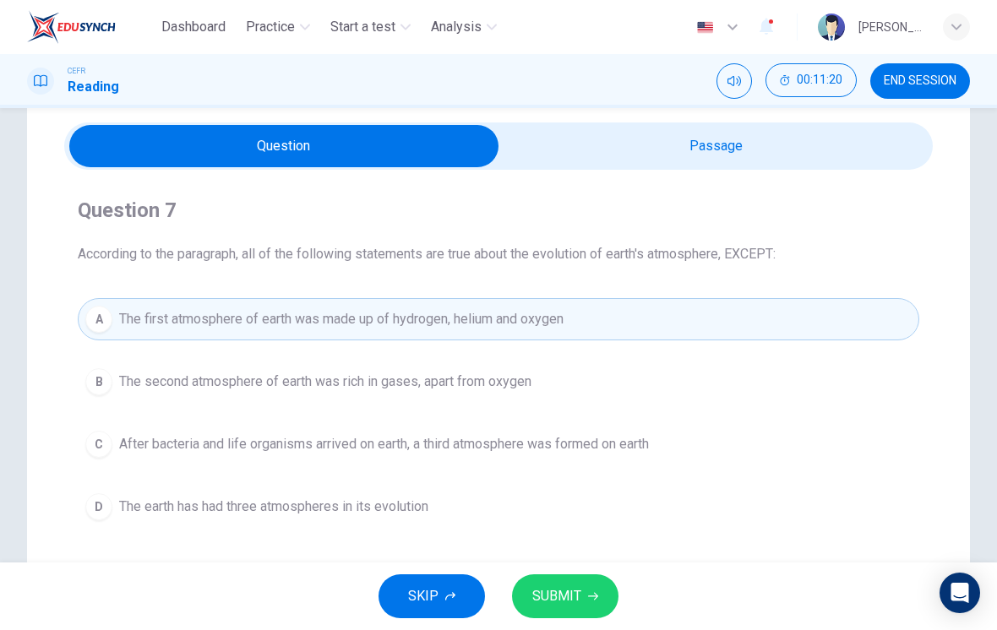
scroll to position [64, 0]
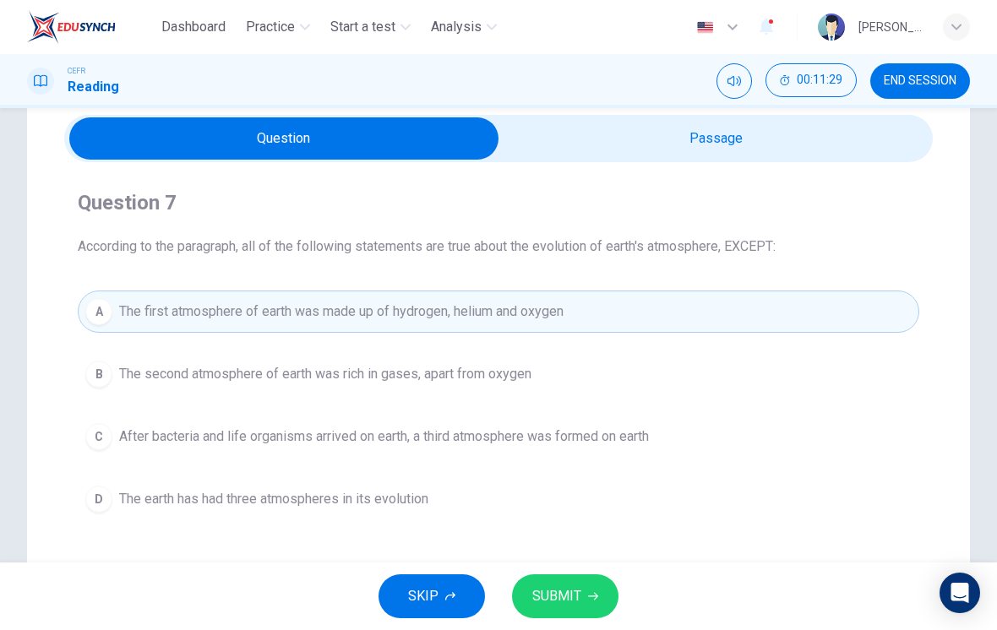
click at [540, 612] on button "SUBMIT" at bounding box center [565, 597] width 106 height 44
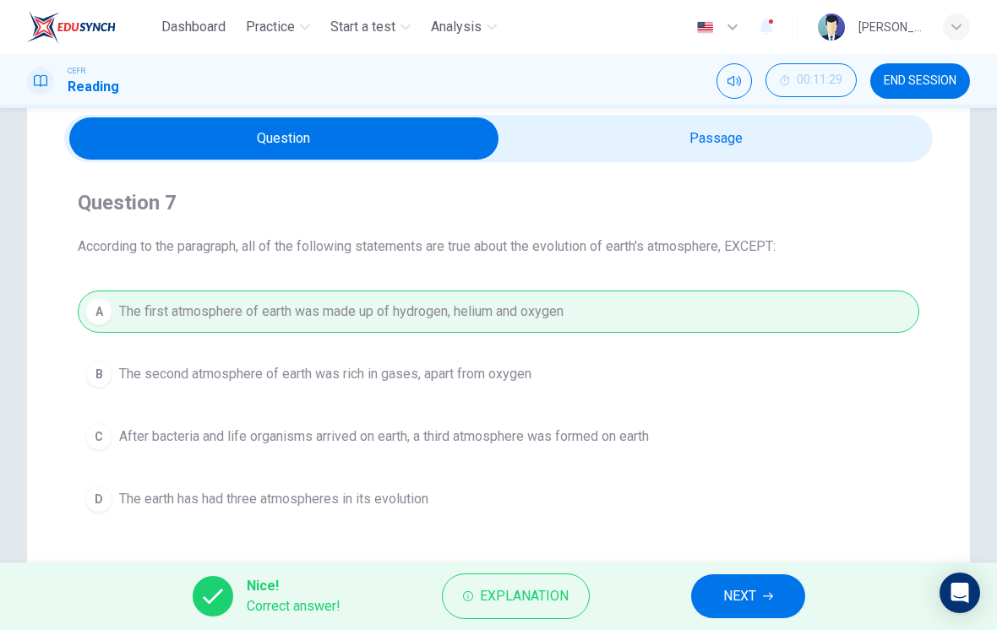
click at [710, 604] on button "NEXT" at bounding box center [748, 597] width 114 height 44
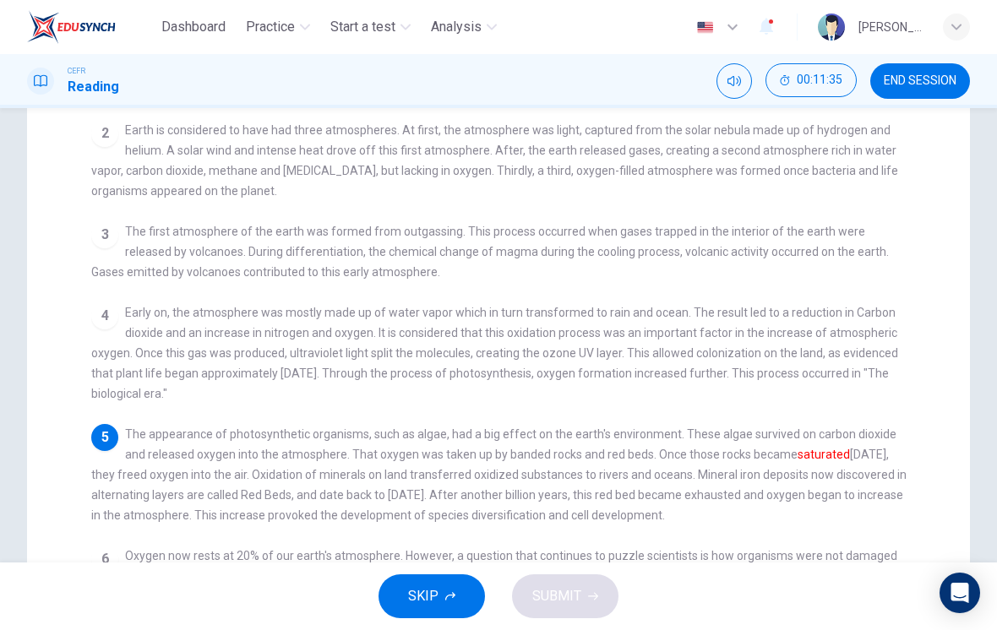
scroll to position [178, 0]
click at [198, 305] on span "Early on, the atmosphere was mostly made up of water vapor which in turn transf…" at bounding box center [494, 352] width 807 height 95
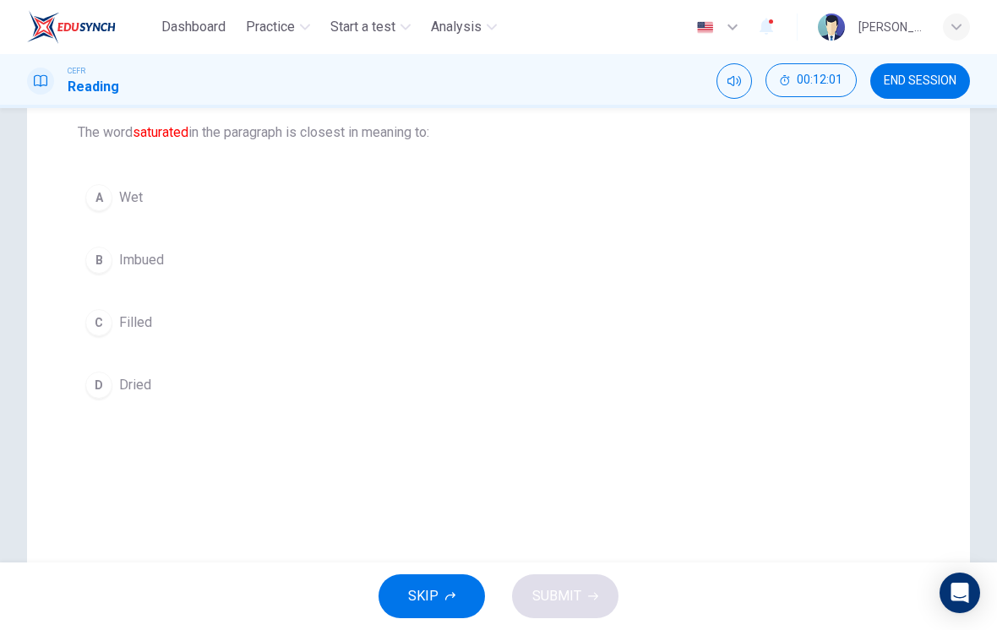
click at [113, 257] on button "B Imbued" at bounding box center [499, 260] width 842 height 42
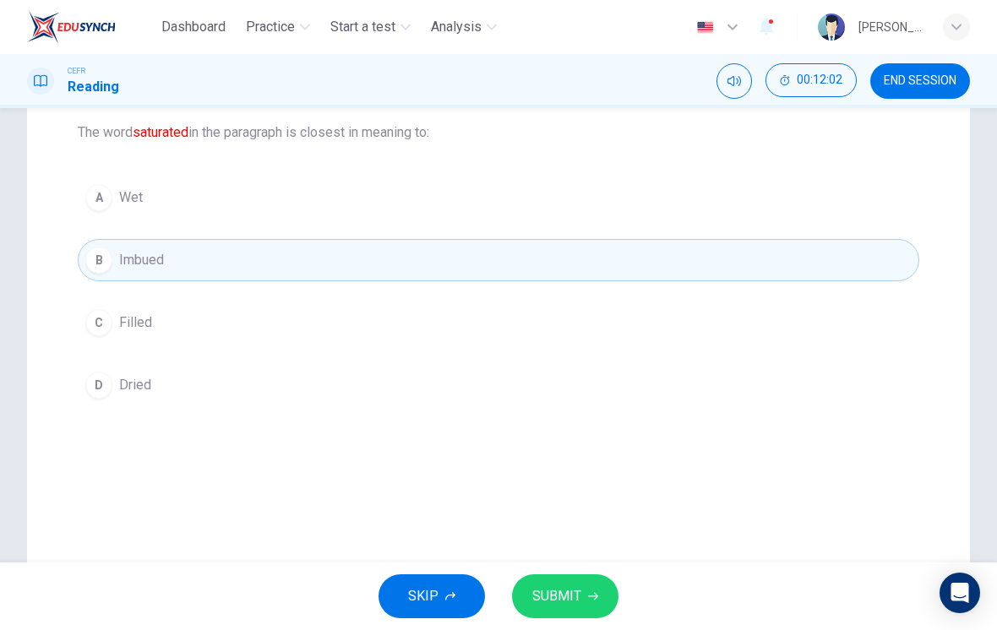
click at [529, 597] on button "SUBMIT" at bounding box center [565, 597] width 106 height 44
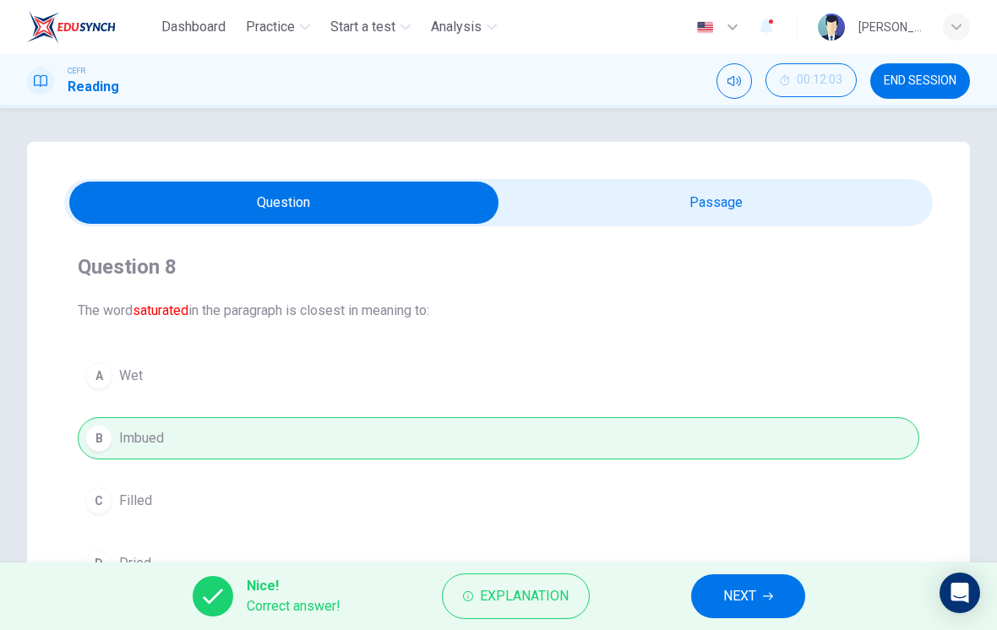
scroll to position [-1, 0]
click at [600, 213] on input "checkbox" at bounding box center [283, 203] width 1303 height 42
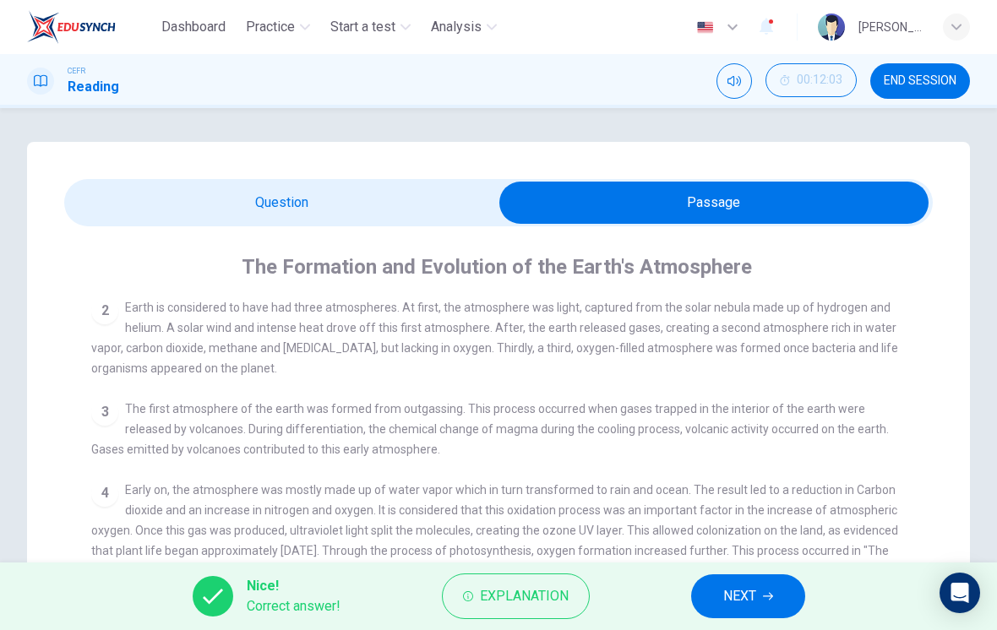
click at [480, 602] on span "Explanation" at bounding box center [524, 597] width 89 height 24
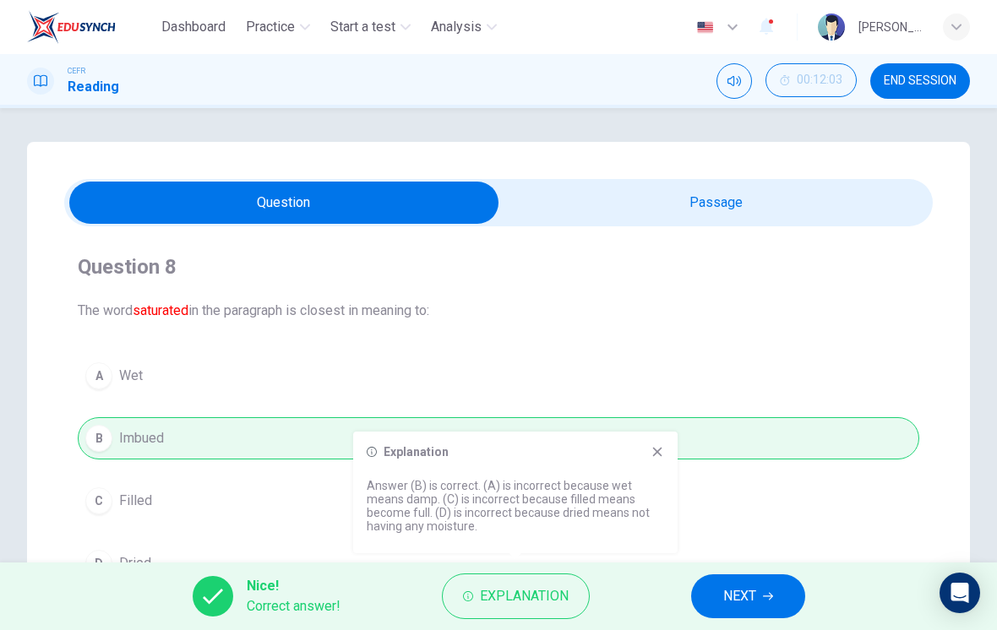
click at [716, 590] on button "NEXT" at bounding box center [748, 597] width 114 height 44
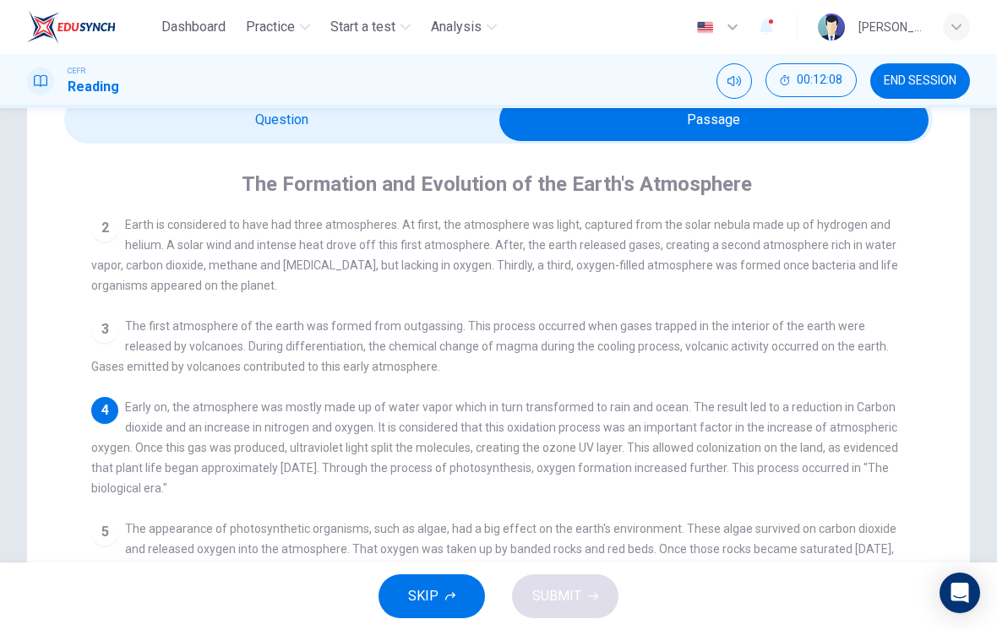
scroll to position [200, 0]
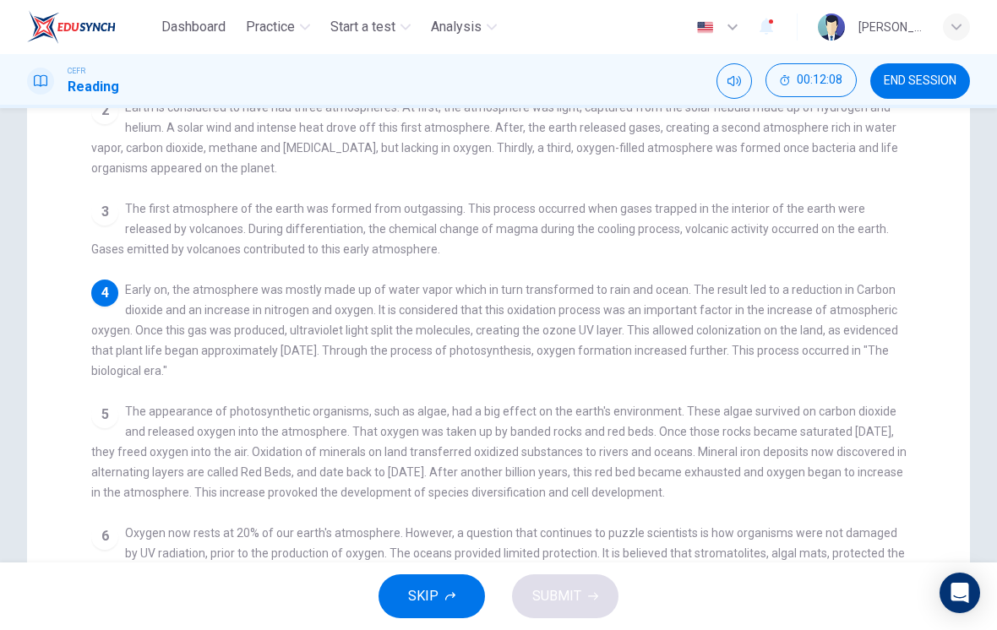
click at [198, 258] on div "1 The earth's atmosphere is a layer of gases surrounding our planet and retaine…" at bounding box center [509, 403] width 837 height 605
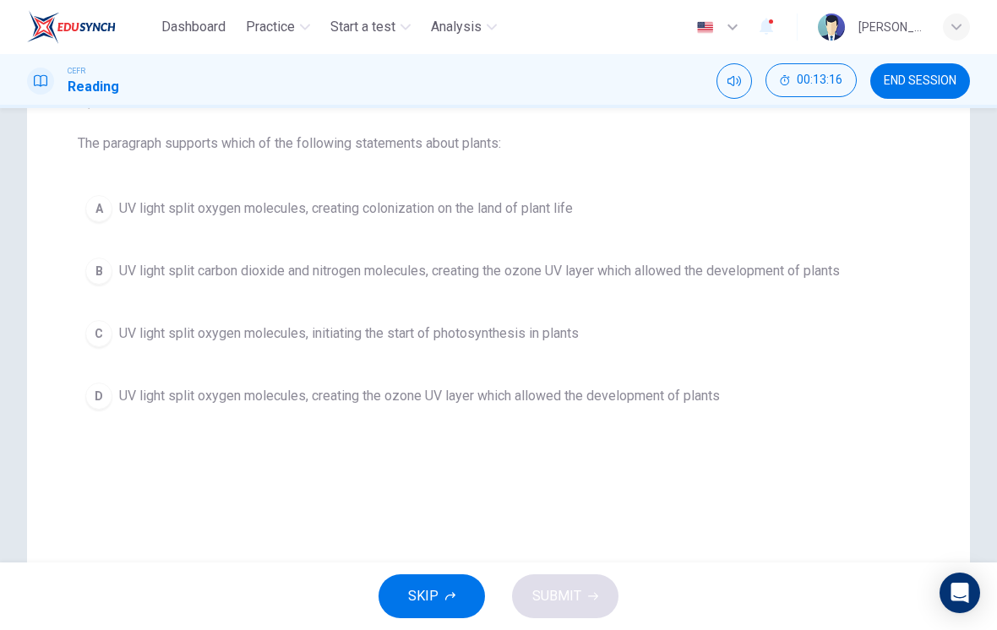
scroll to position [166, 0]
click at [173, 185] on div "Question 9 The paragraph supports which of the following statements about plant…" at bounding box center [498, 253] width 869 height 358
click at [150, 196] on button "A UV light split oxygen molecules, creating colonization on the land of plant l…" at bounding box center [499, 210] width 842 height 42
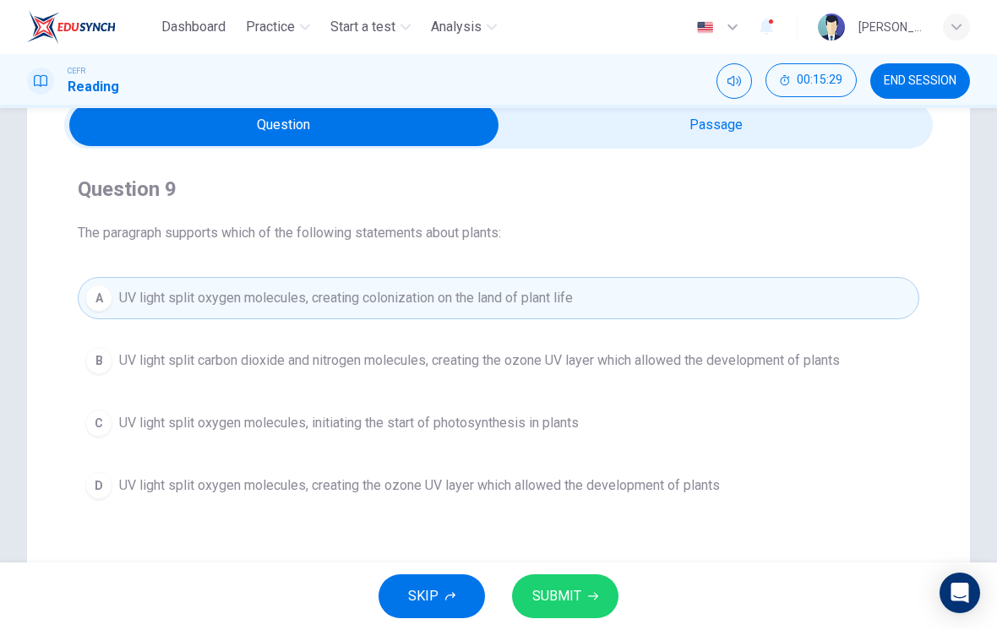
scroll to position [88, 0]
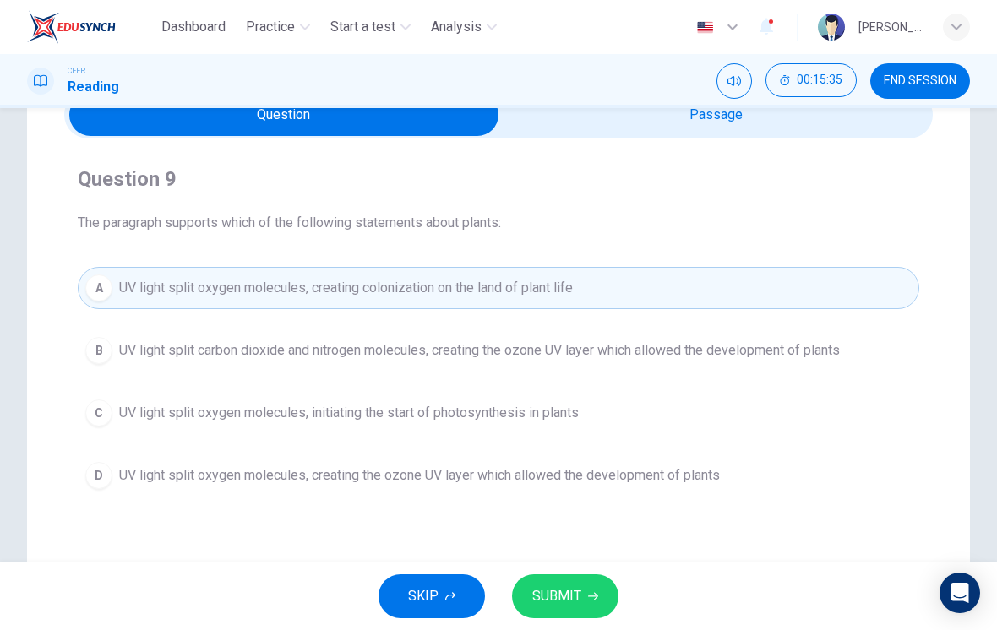
click at [91, 485] on div "D" at bounding box center [98, 475] width 27 height 27
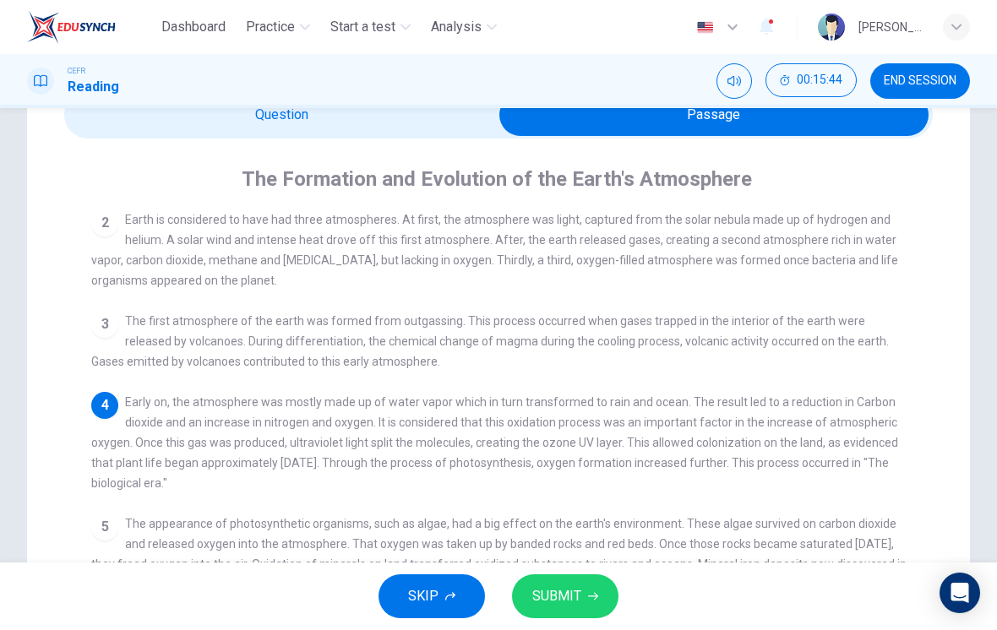
checkbox input "false"
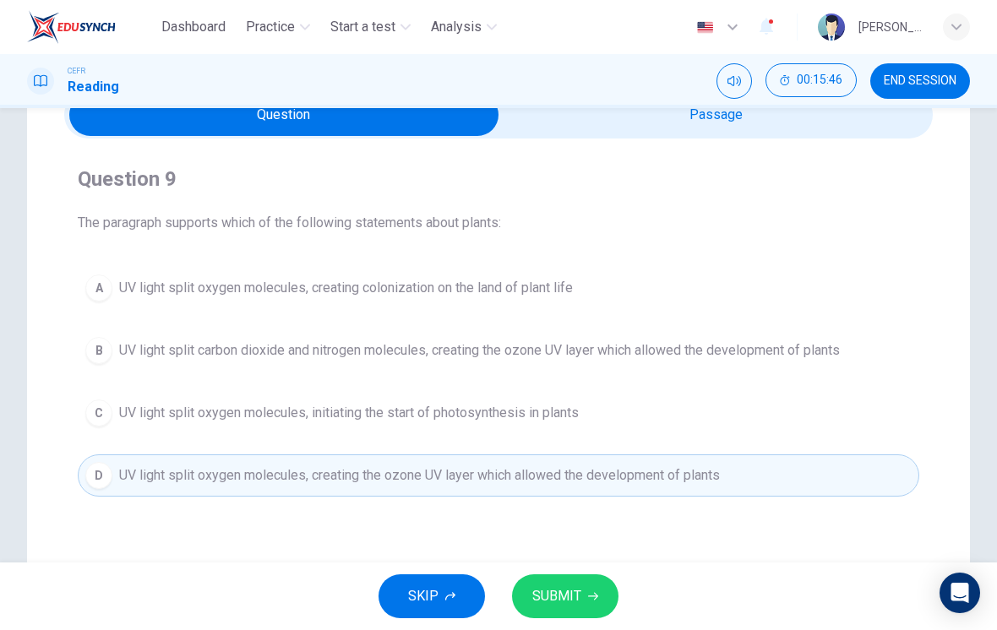
click at [543, 575] on button "SUBMIT" at bounding box center [565, 597] width 106 height 44
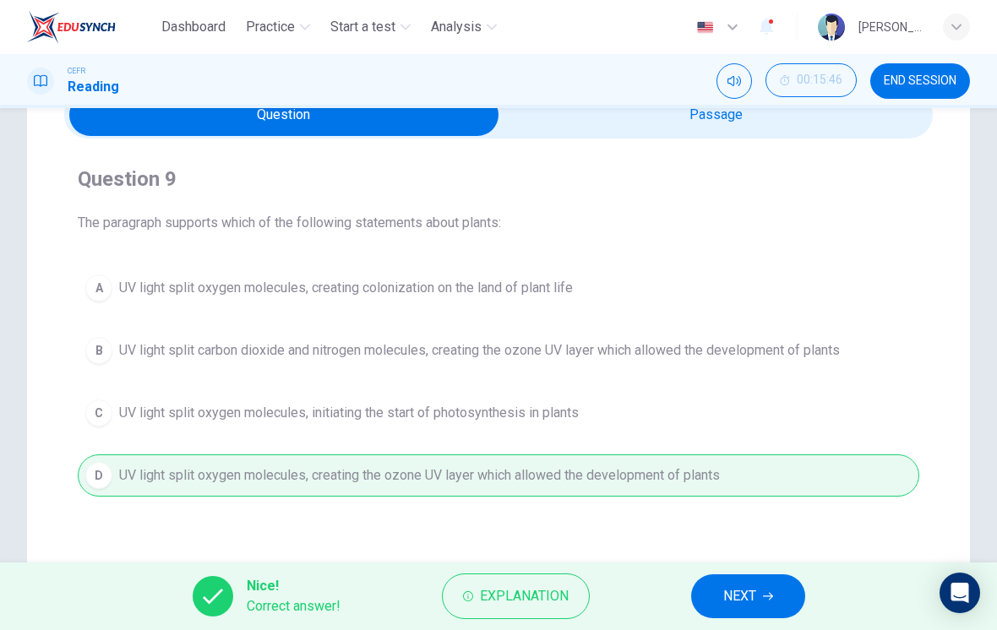
click at [714, 600] on button "NEXT" at bounding box center [748, 597] width 114 height 44
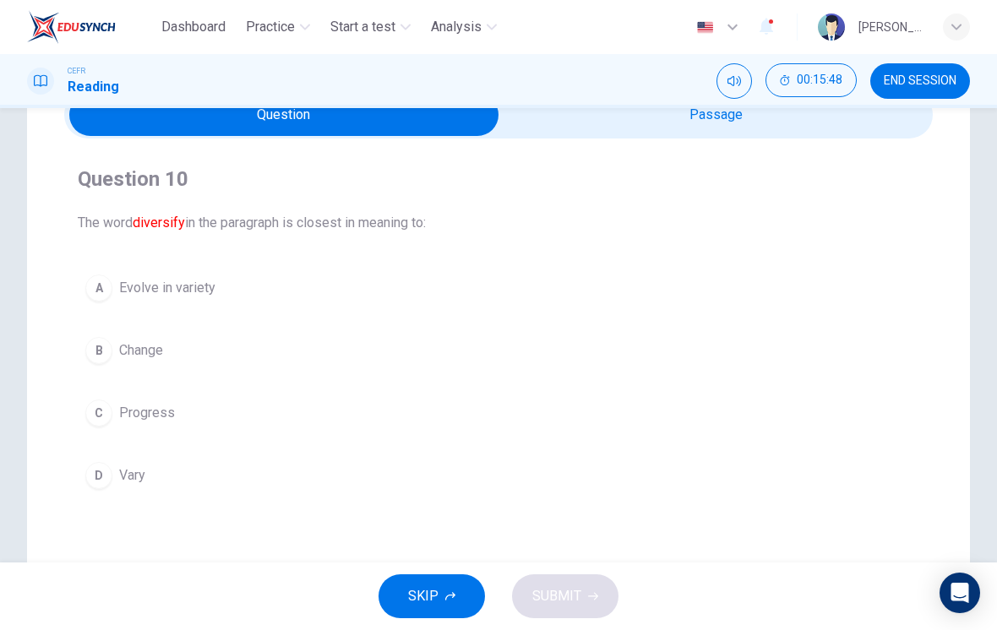
click at [101, 280] on div "A" at bounding box center [98, 288] width 27 height 27
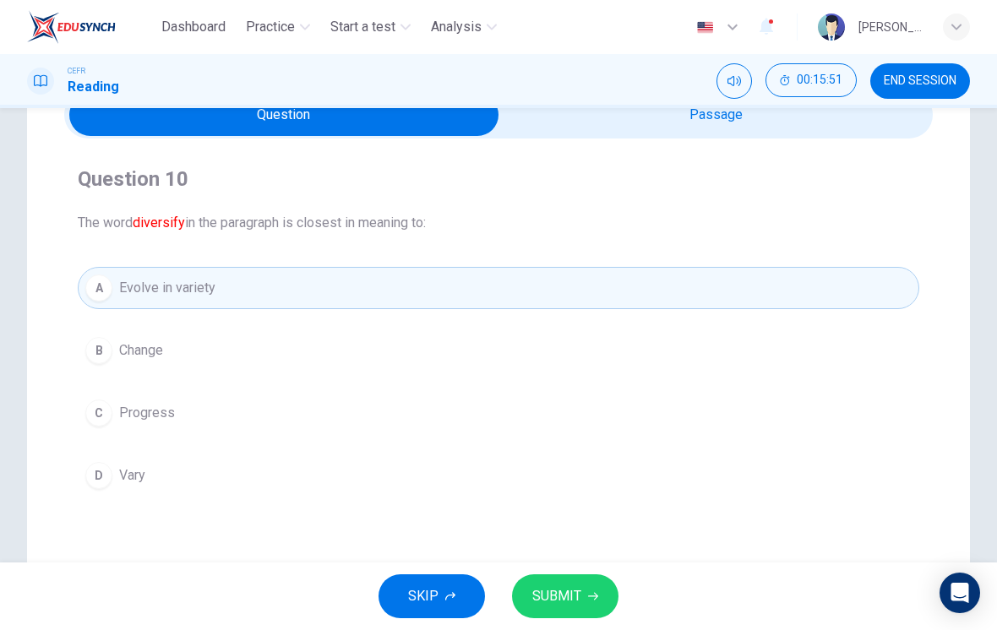
click at [549, 563] on div "SKIP SUBMIT" at bounding box center [498, 597] width 997 height 68
click at [552, 575] on button "SUBMIT" at bounding box center [565, 597] width 106 height 44
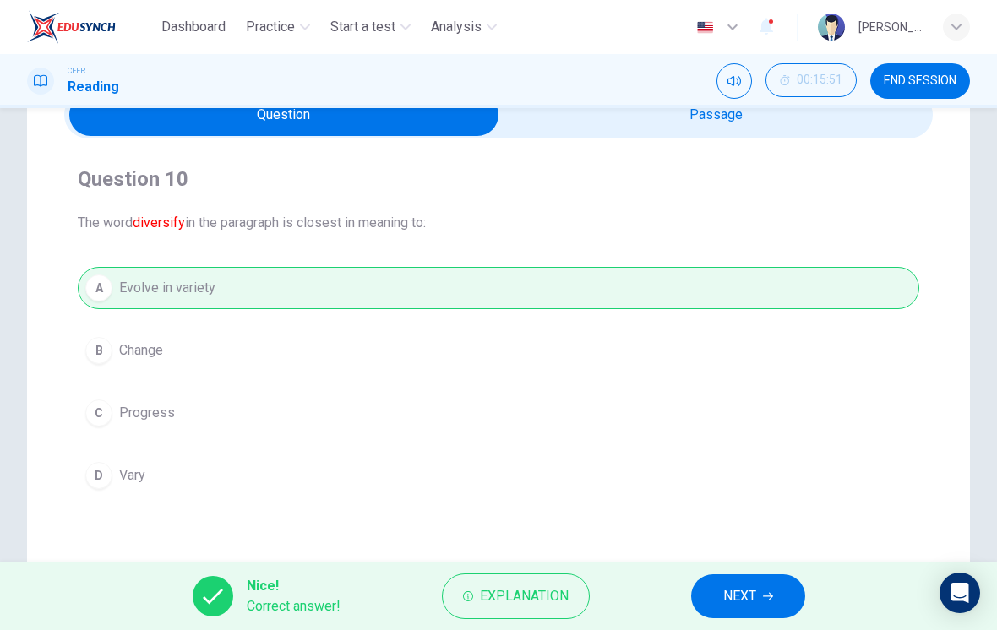
click at [698, 598] on button "NEXT" at bounding box center [748, 597] width 114 height 44
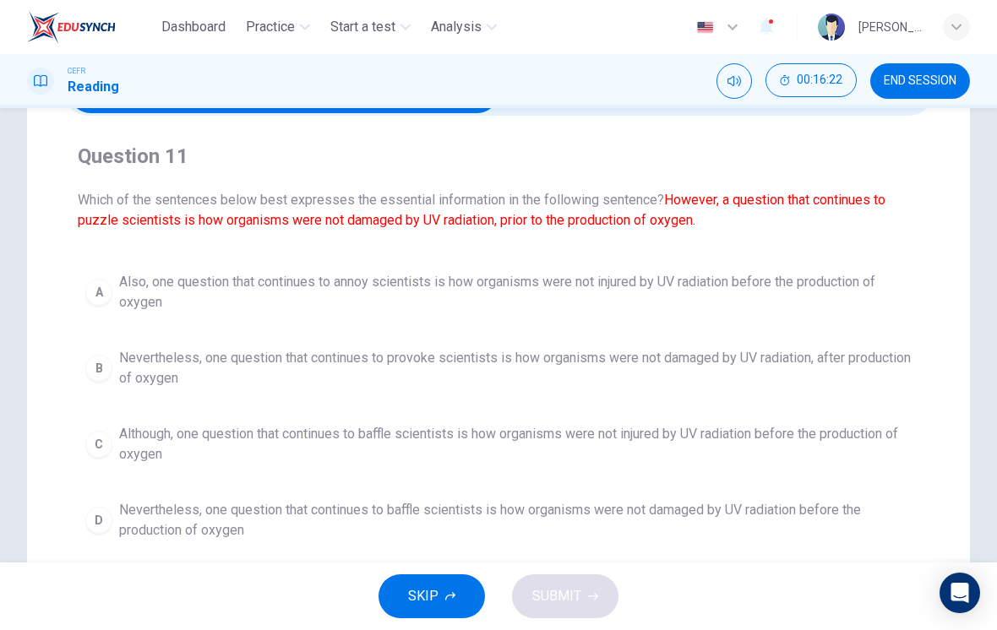
scroll to position [112, 0]
click at [106, 518] on div "D" at bounding box center [98, 519] width 27 height 27
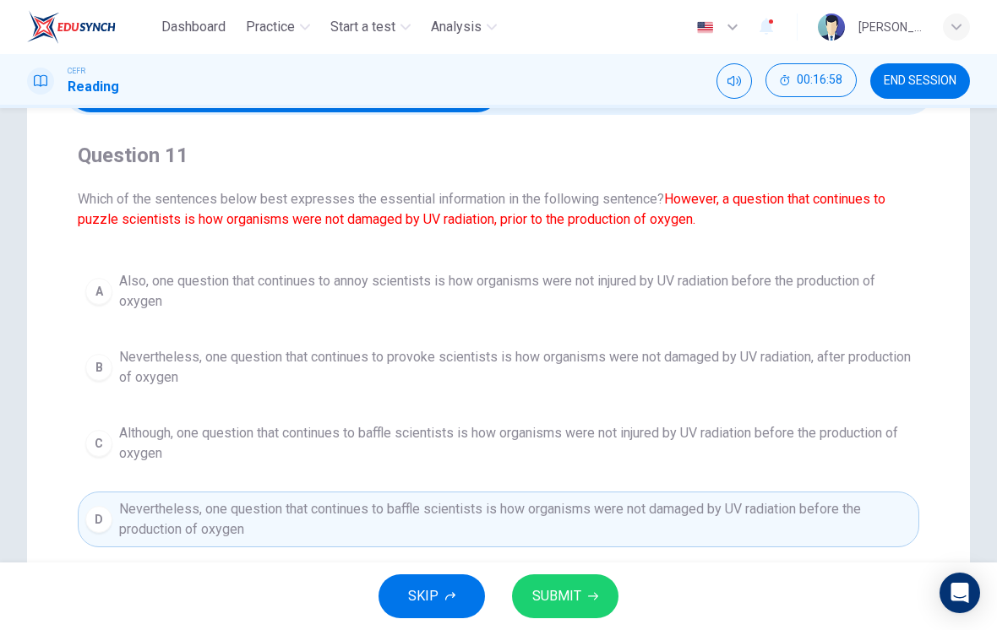
click at [563, 592] on span "SUBMIT" at bounding box center [556, 597] width 49 height 24
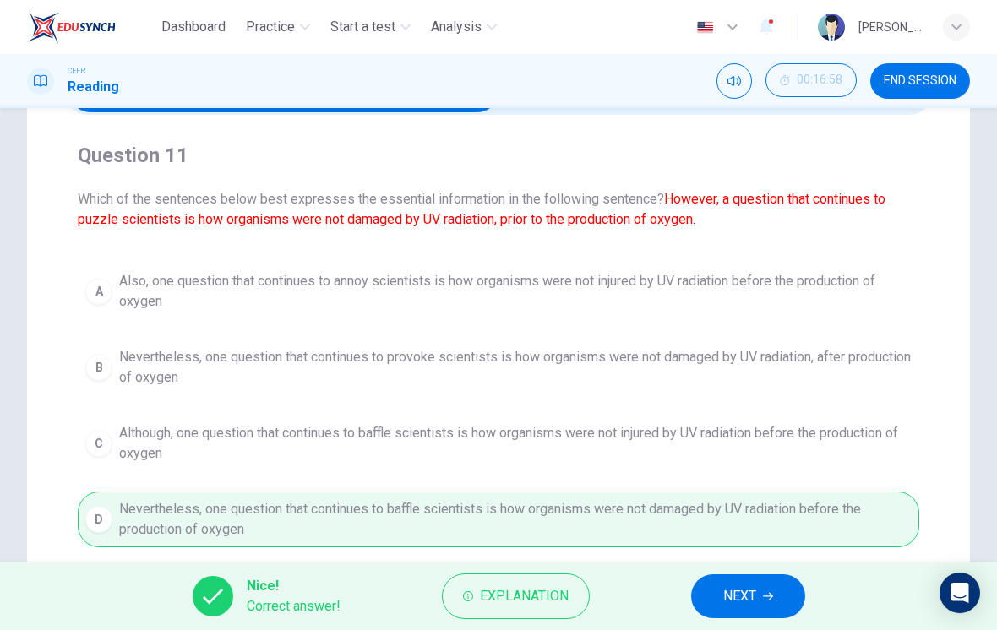
click at [718, 599] on button "NEXT" at bounding box center [748, 597] width 114 height 44
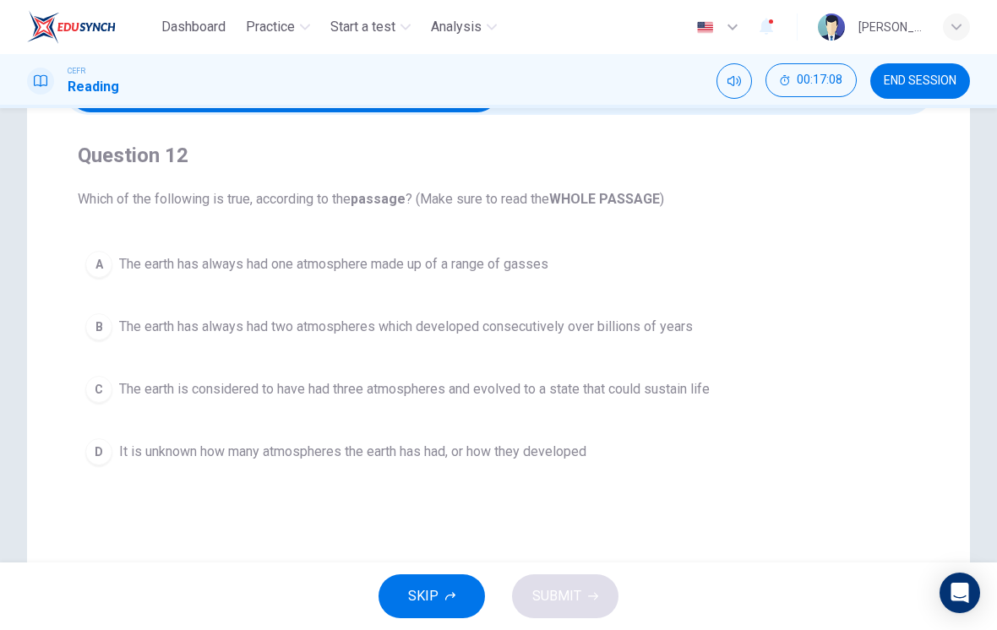
click at [93, 379] on div "C" at bounding box center [98, 389] width 27 height 27
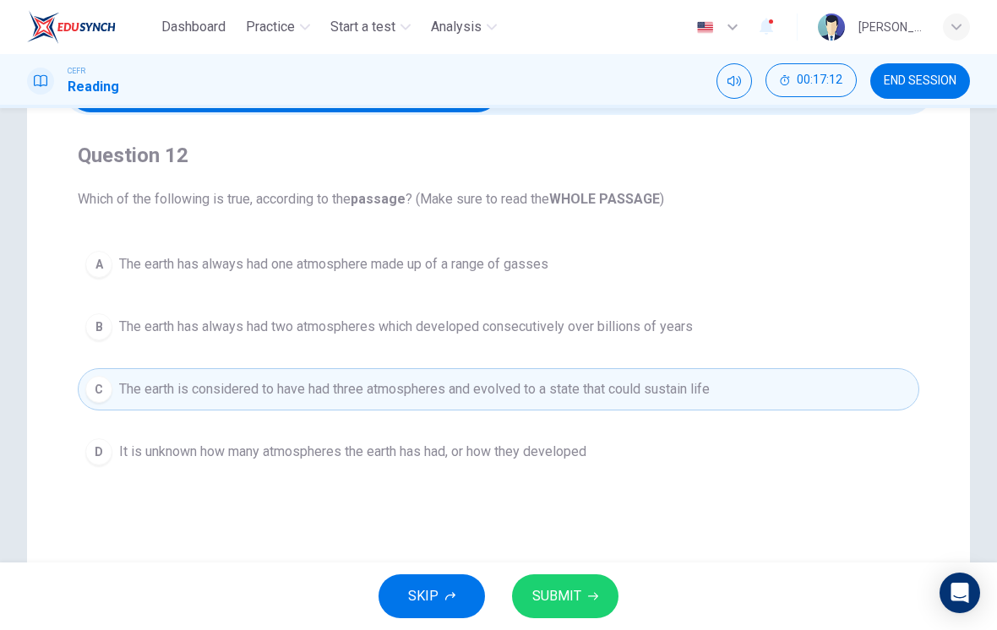
click at [549, 615] on button "SUBMIT" at bounding box center [565, 597] width 106 height 44
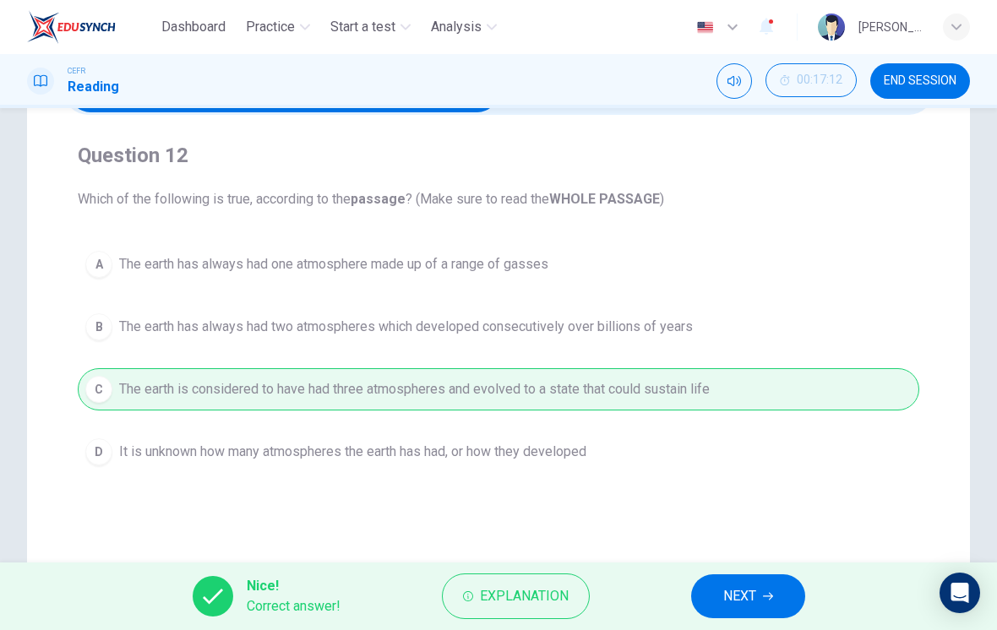
click at [710, 600] on button "NEXT" at bounding box center [748, 597] width 114 height 44
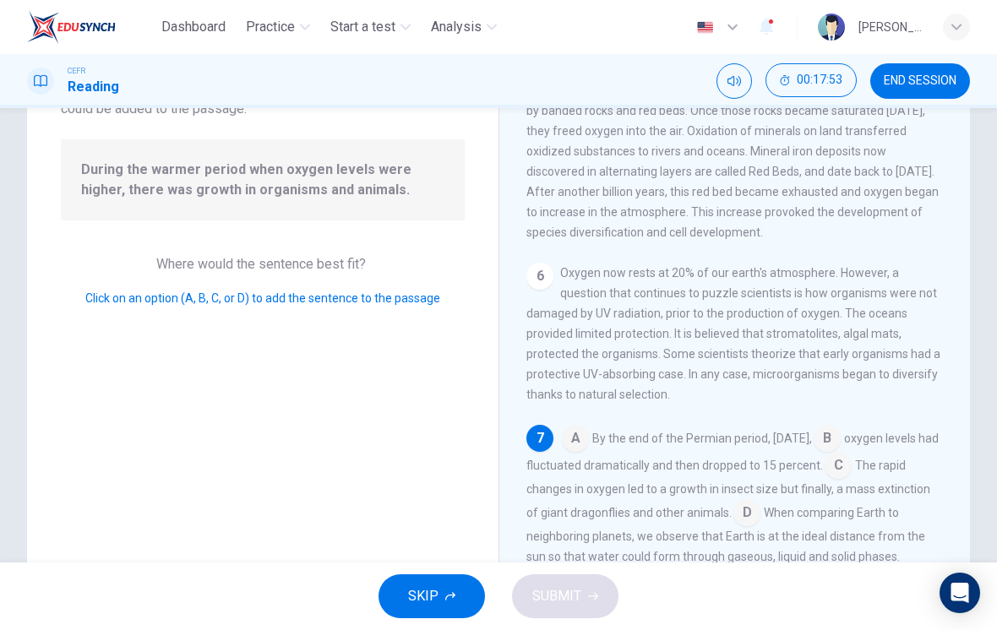
scroll to position [139, 0]
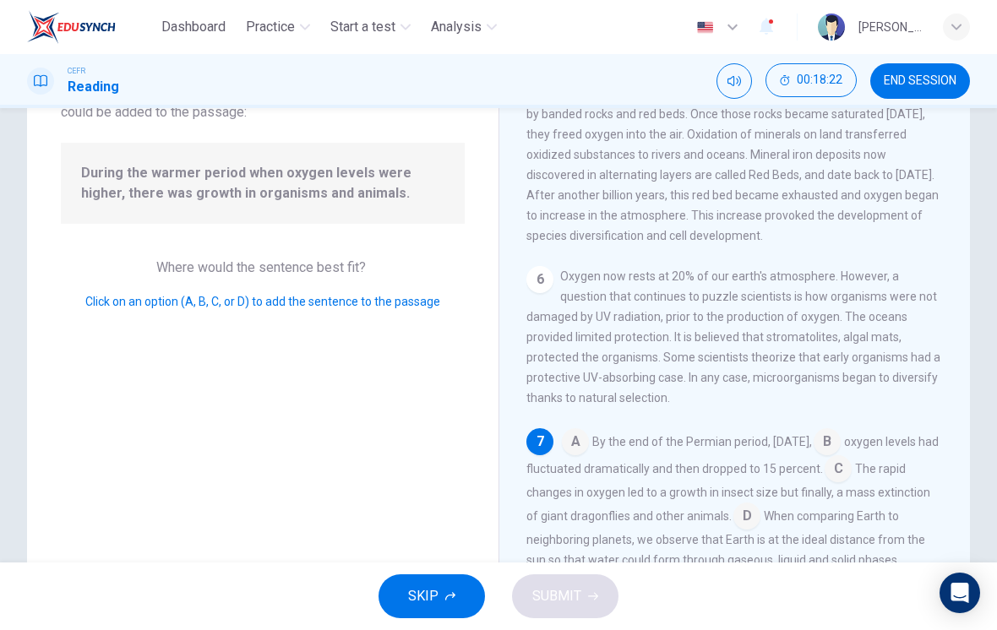
click at [825, 484] on input at bounding box center [838, 470] width 27 height 27
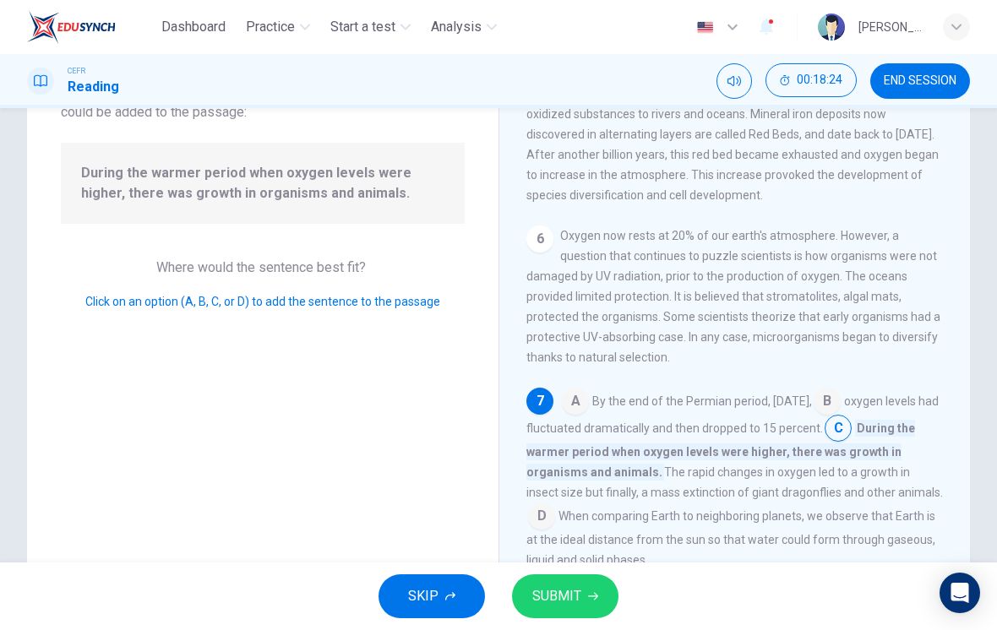
scroll to position [747, 0]
click at [575, 406] on input at bounding box center [575, 403] width 27 height 27
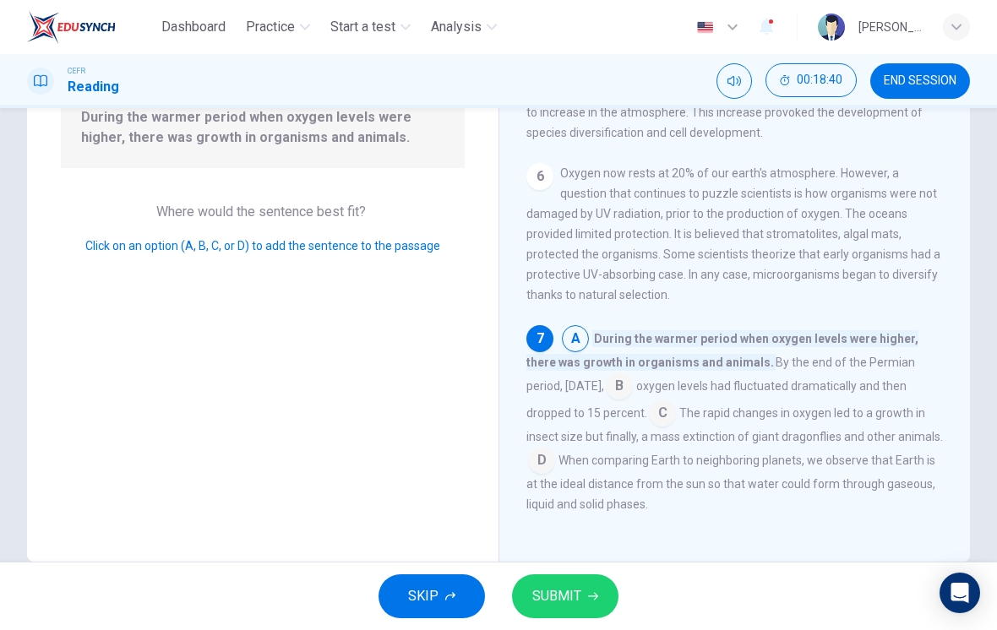
scroll to position [197, 0]
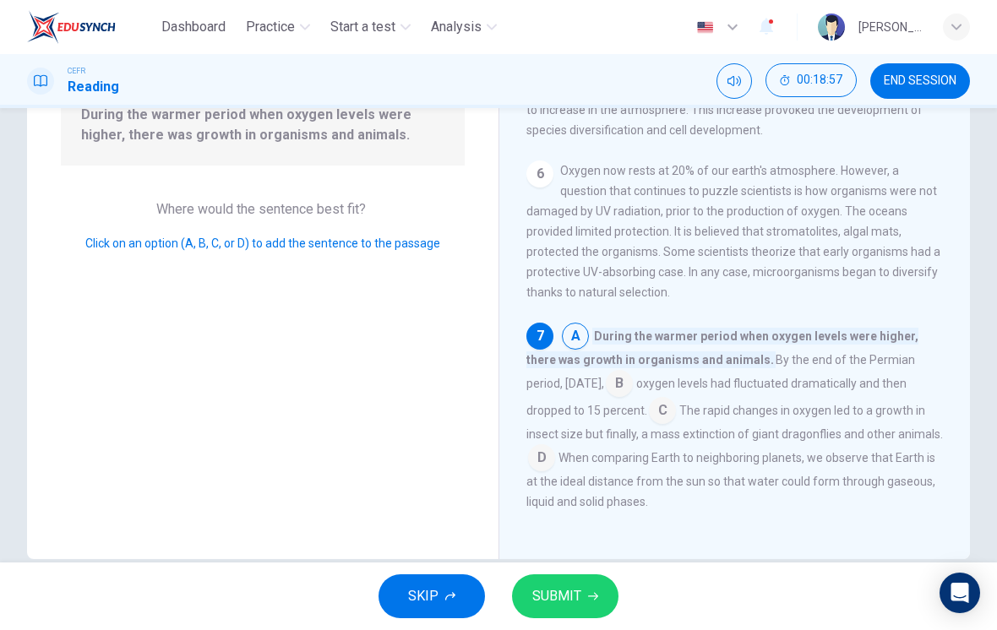
click at [559, 615] on button "SUBMIT" at bounding box center [565, 597] width 106 height 44
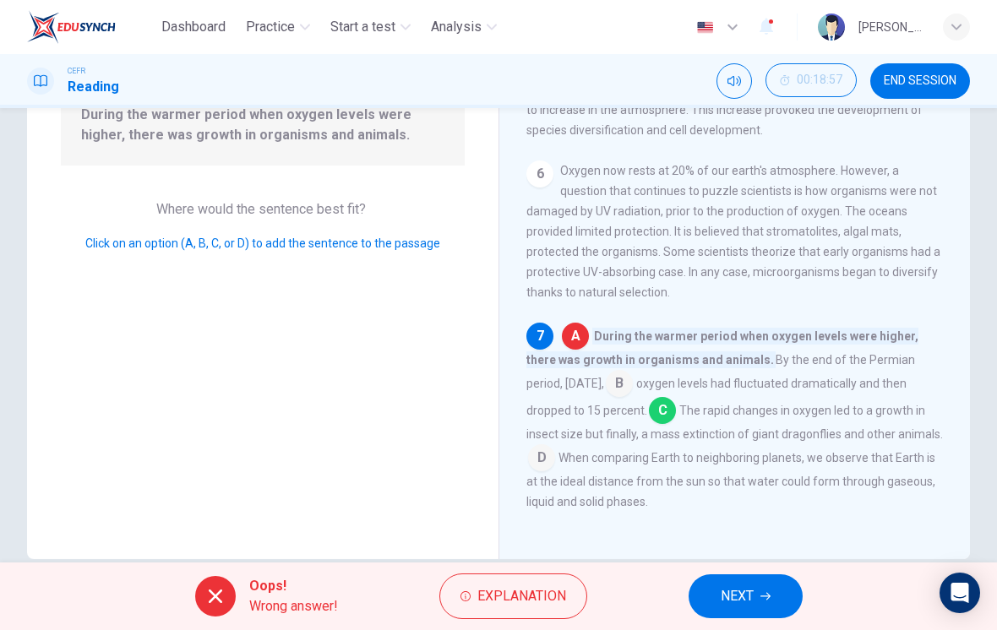
click at [541, 598] on span "Explanation" at bounding box center [521, 597] width 89 height 24
click at [170, 311] on div "Question 13 Look at the four that indicate where the following sentence could b…" at bounding box center [263, 252] width 472 height 614
click at [722, 606] on span "NEXT" at bounding box center [737, 597] width 33 height 24
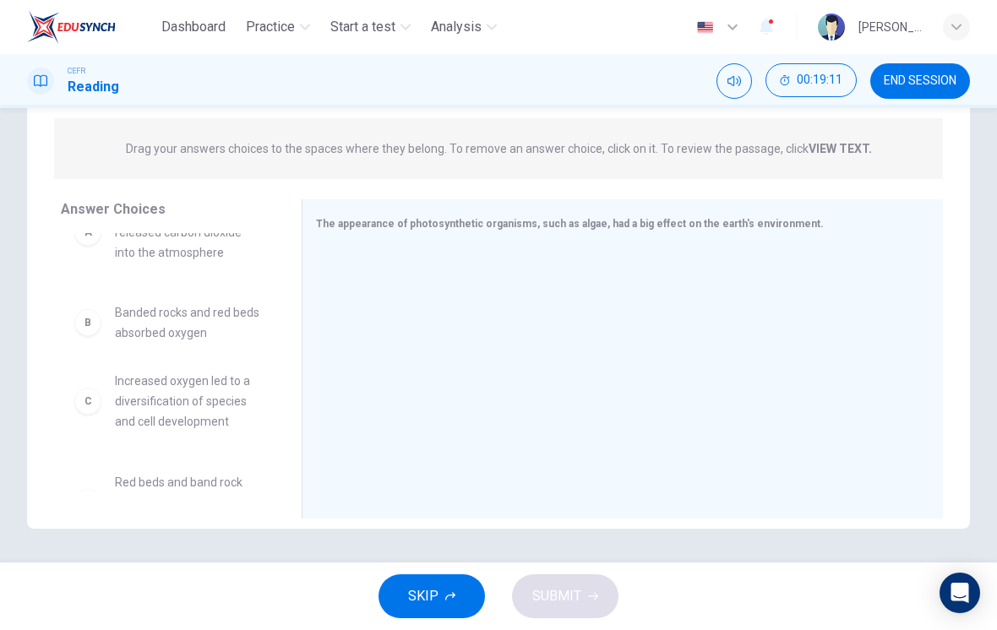
scroll to position [42, 0]
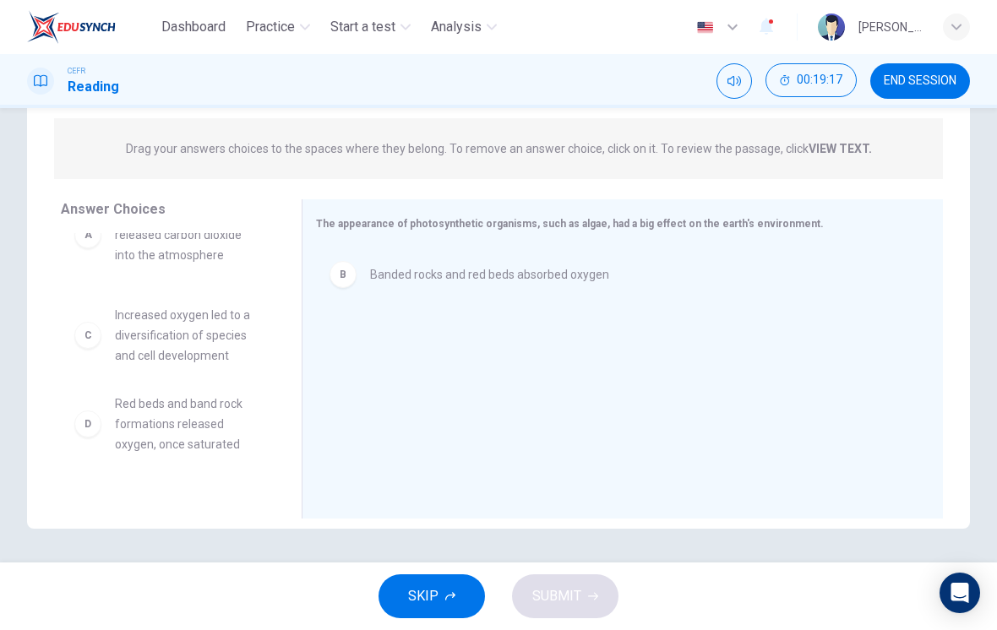
click at [146, 330] on div "A Algae fed off oxygen and released carbon dioxide into the atmosphere D Red be…" at bounding box center [168, 321] width 214 height 260
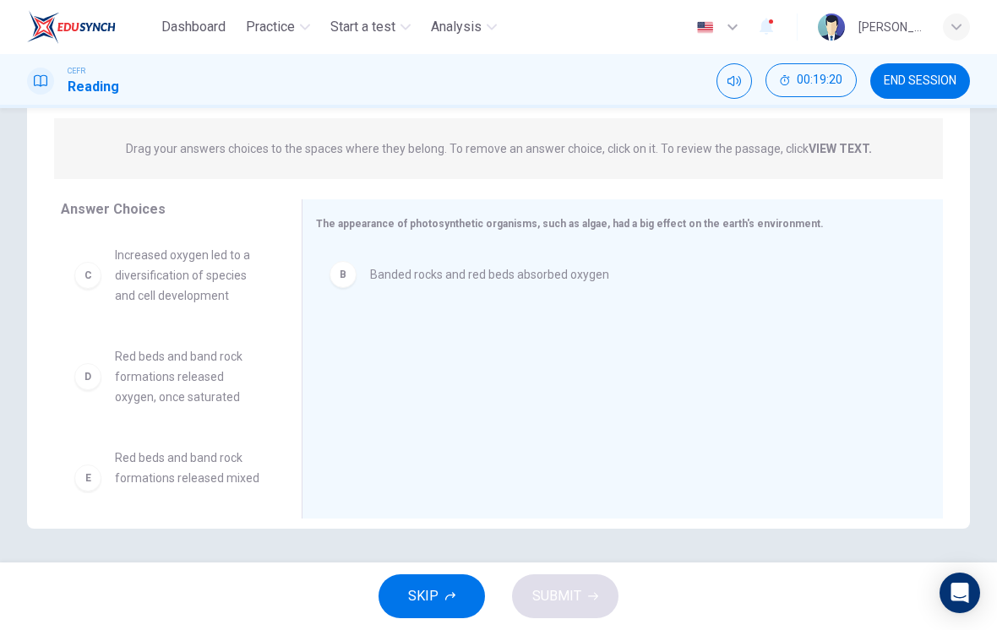
scroll to position [108, 0]
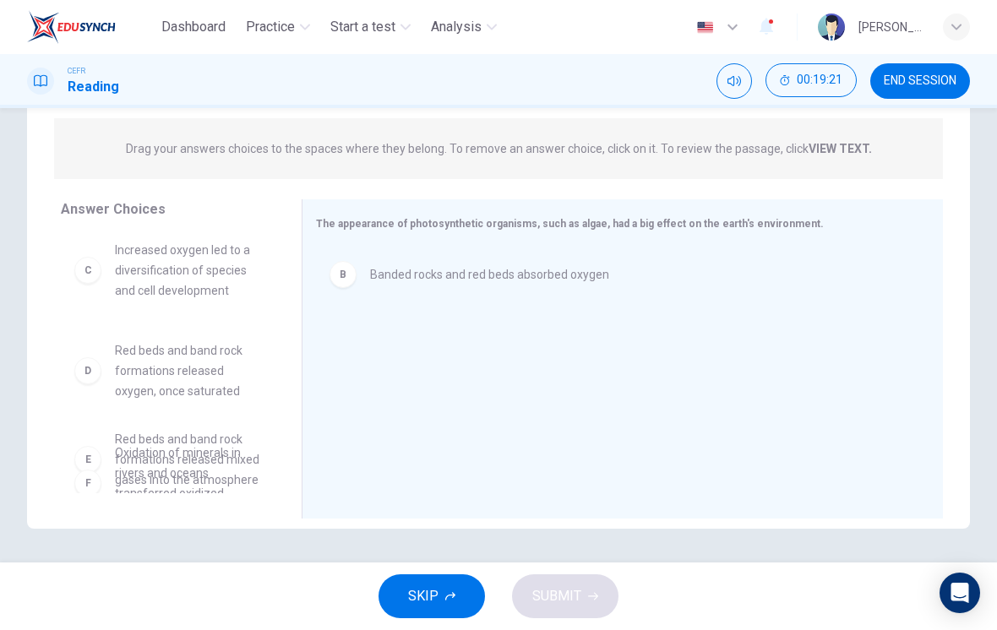
click at [150, 352] on div "A Algae fed off oxygen and released carbon dioxide into the atmosphere C Increa…" at bounding box center [168, 255] width 214 height 260
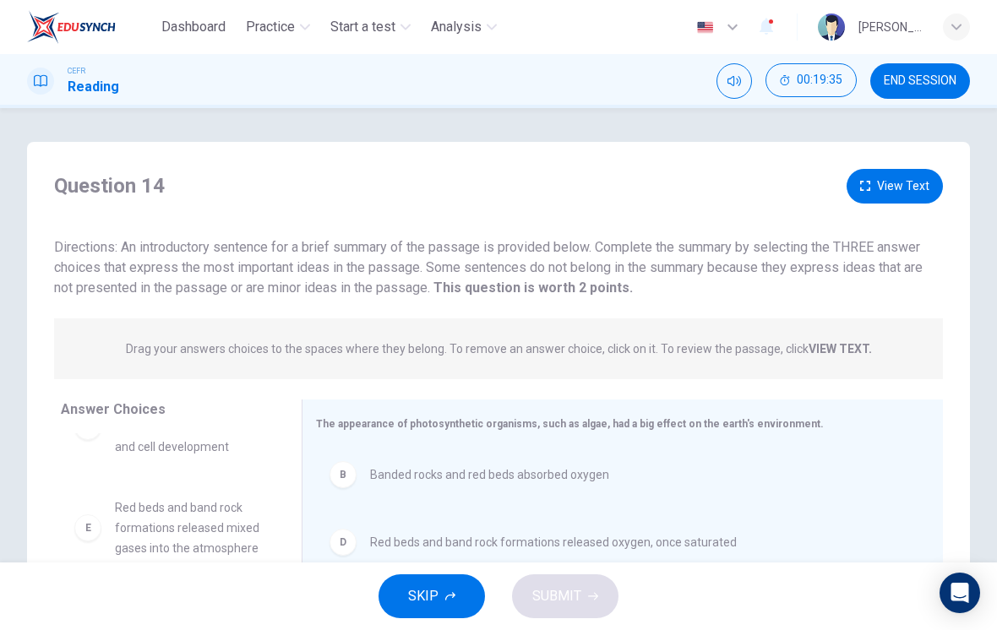
scroll to position [0, 0]
click at [879, 188] on button "View Text" at bounding box center [895, 186] width 96 height 35
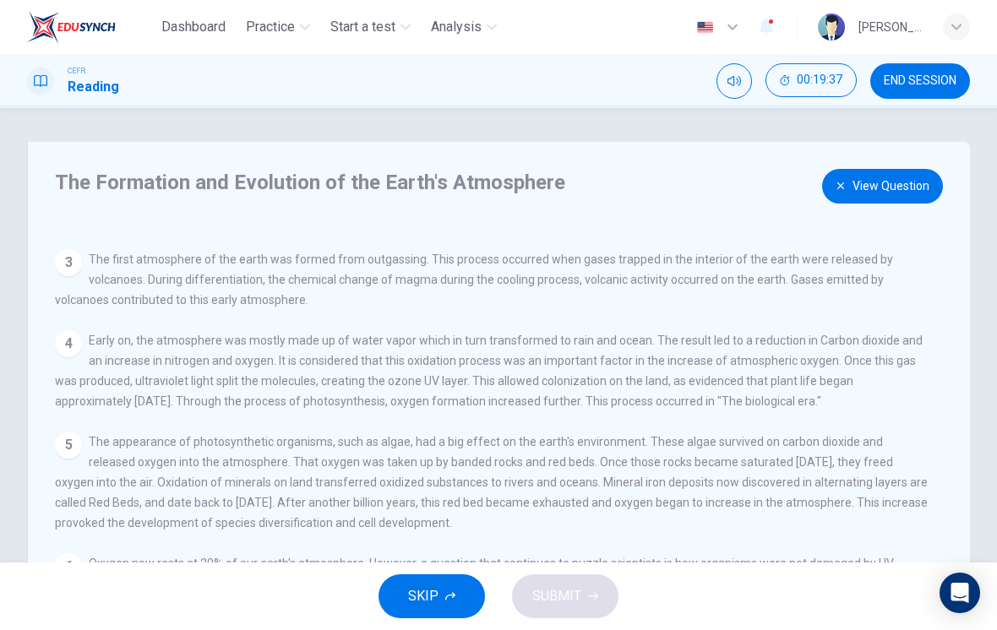
scroll to position [163, 0]
click at [881, 182] on button "View Question" at bounding box center [882, 186] width 121 height 35
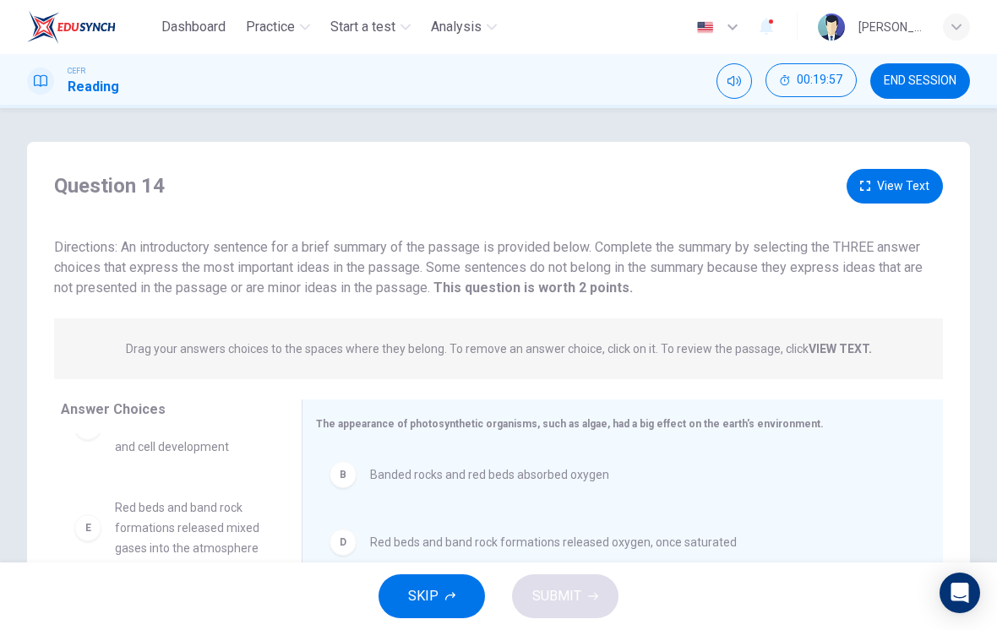
scroll to position [0, 0]
click at [893, 177] on button "View Text" at bounding box center [895, 186] width 96 height 35
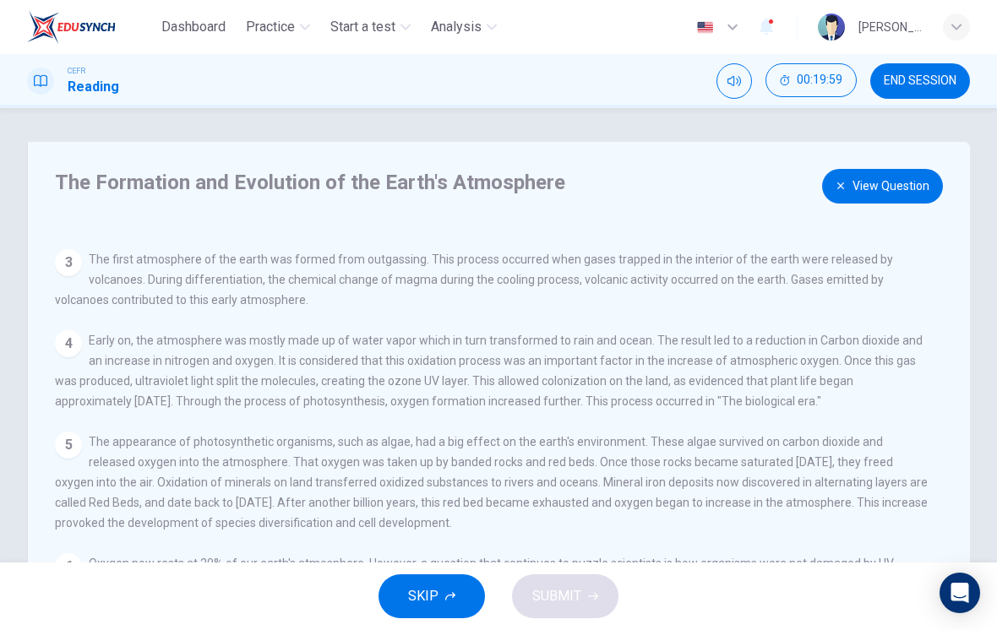
scroll to position [163, 0]
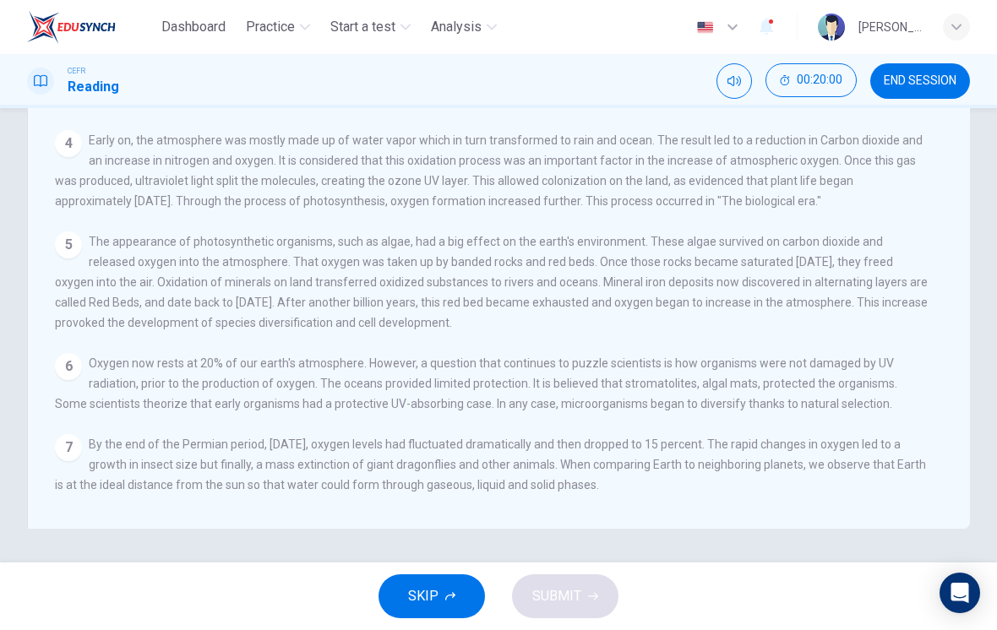
click at [141, 293] on div "5 The appearance of photosynthetic organisms, such as algae, had a big effect o…" at bounding box center [493, 282] width 876 height 101
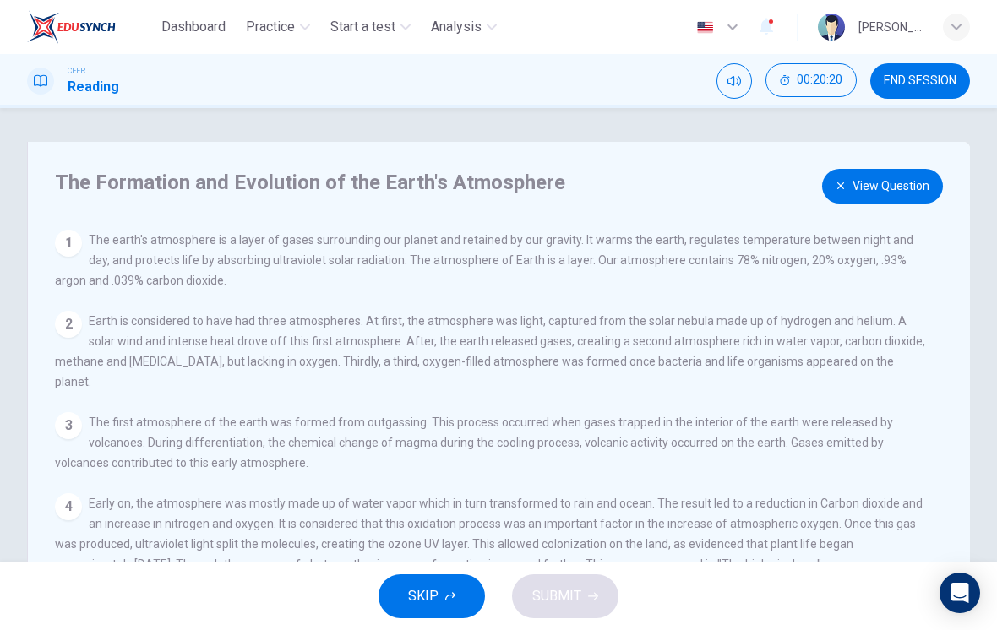
scroll to position [0, 0]
click at [880, 171] on button "View Question" at bounding box center [882, 186] width 121 height 35
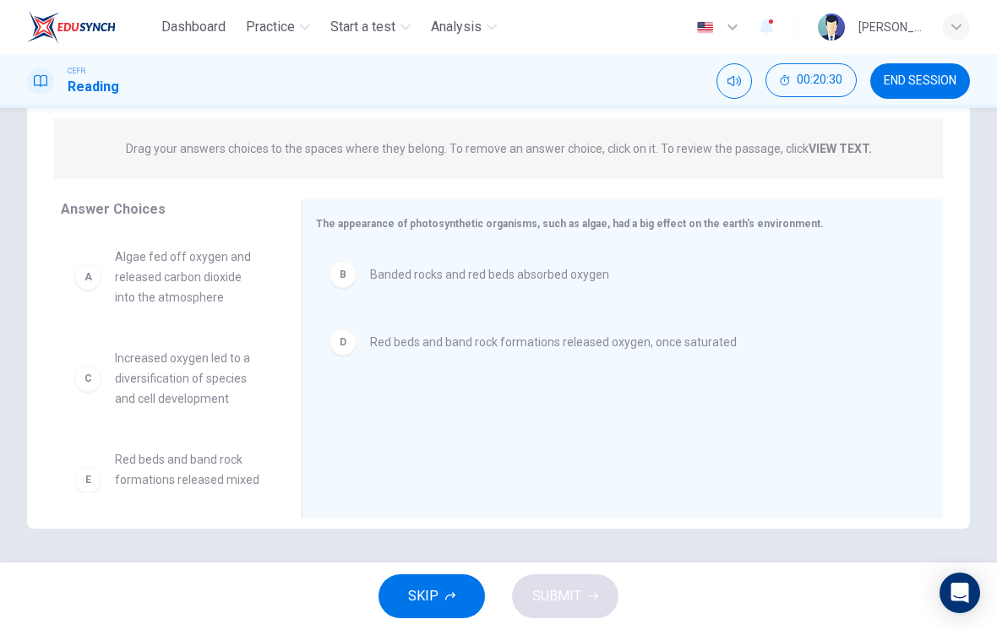
scroll to position [3, 0]
click at [183, 374] on div "A Algae fed off oxygen and released carbon dioxide into the atmosphere E Red be…" at bounding box center [168, 361] width 214 height 260
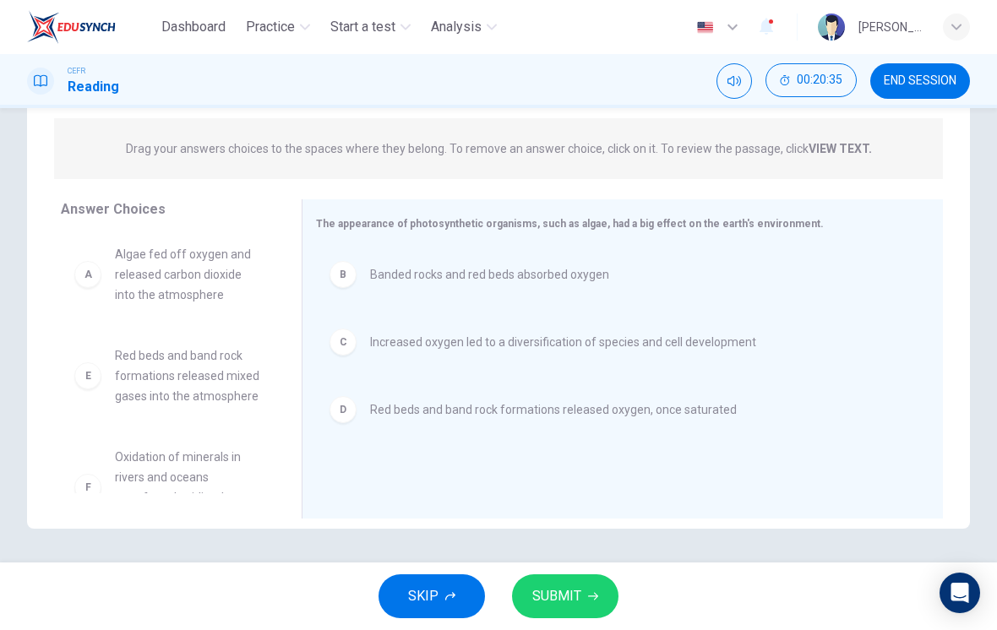
click at [572, 594] on span "SUBMIT" at bounding box center [556, 597] width 49 height 24
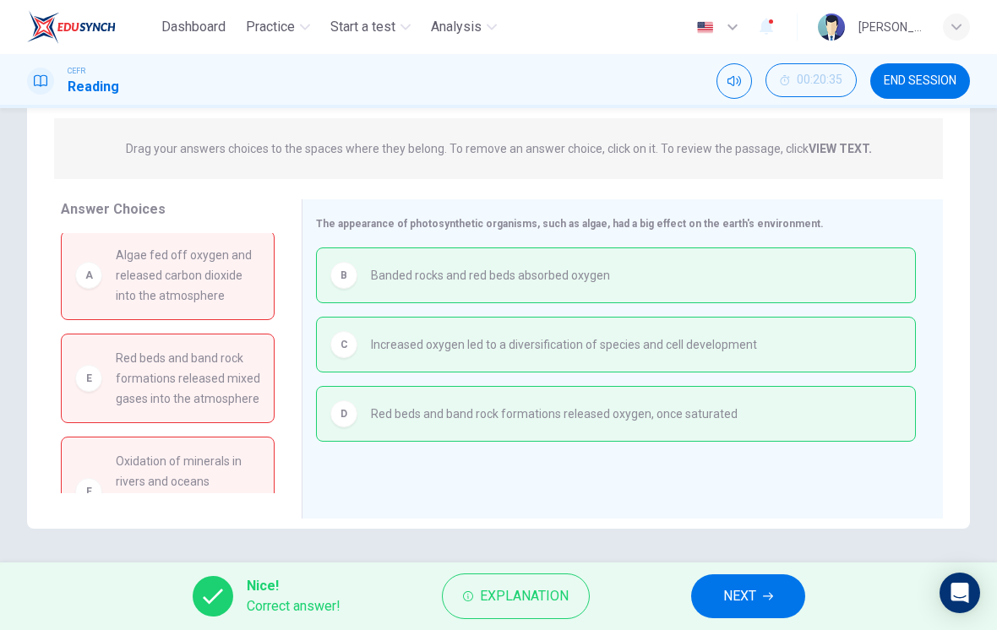
click at [900, 84] on span "END SESSION" at bounding box center [920, 81] width 73 height 14
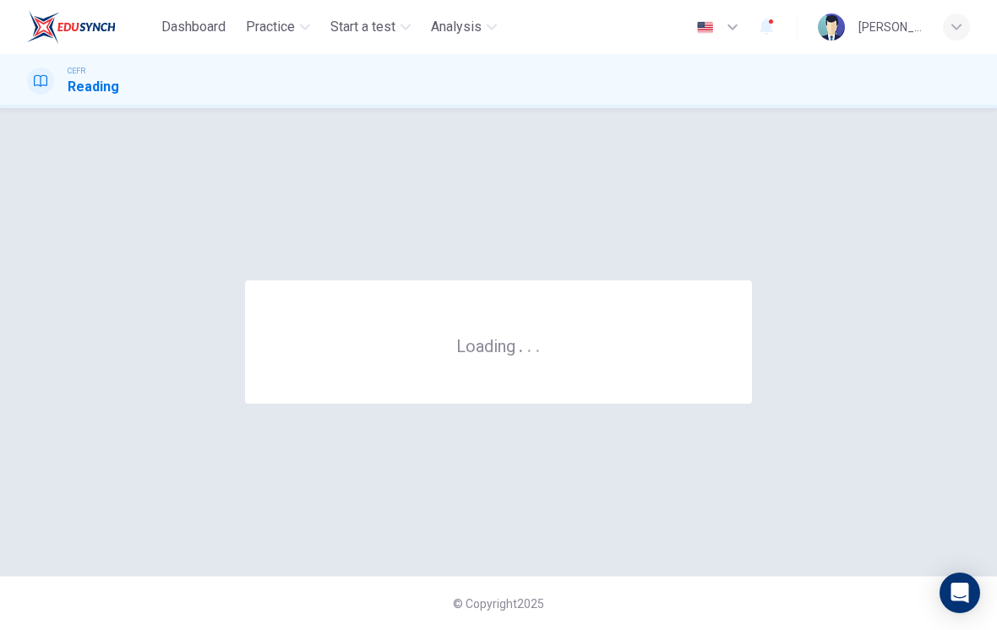
scroll to position [0, 0]
